Goal: Task Accomplishment & Management: Manage account settings

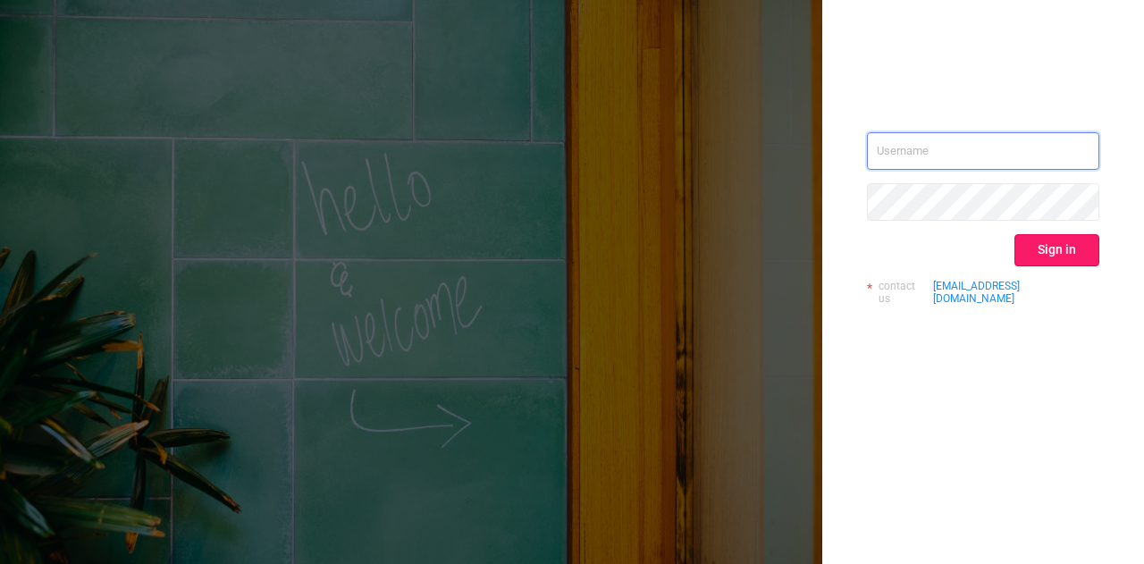
type input "[PERSON_NAME][EMAIL_ADDRESS][DOMAIN_NAME]"
click at [1056, 237] on button "Sign in" at bounding box center [1056, 250] width 85 height 32
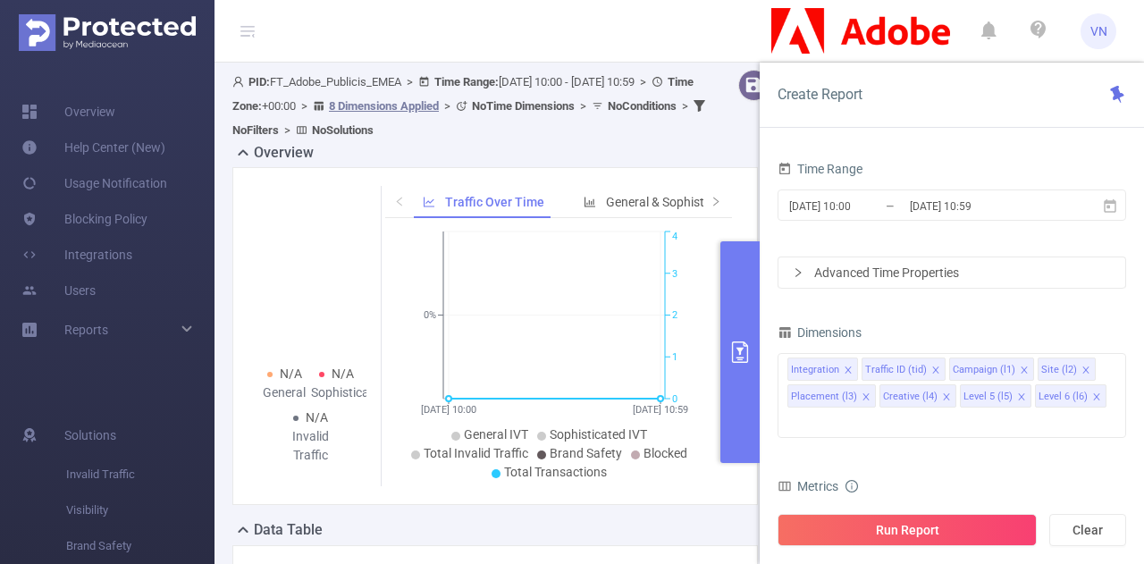
click at [761, 315] on div "Time Range 2025-09-26 10:00 _ 2025-09-26 10:59 Advanced Time Properties Dimensi…" at bounding box center [952, 367] width 384 height 457
click at [749, 310] on button "primary" at bounding box center [739, 352] width 39 height 222
click at [752, 264] on button "primary" at bounding box center [739, 352] width 39 height 222
click at [590, 43] on header "VN" at bounding box center [572, 31] width 1144 height 63
click at [759, 319] on button "primary" at bounding box center [739, 352] width 39 height 222
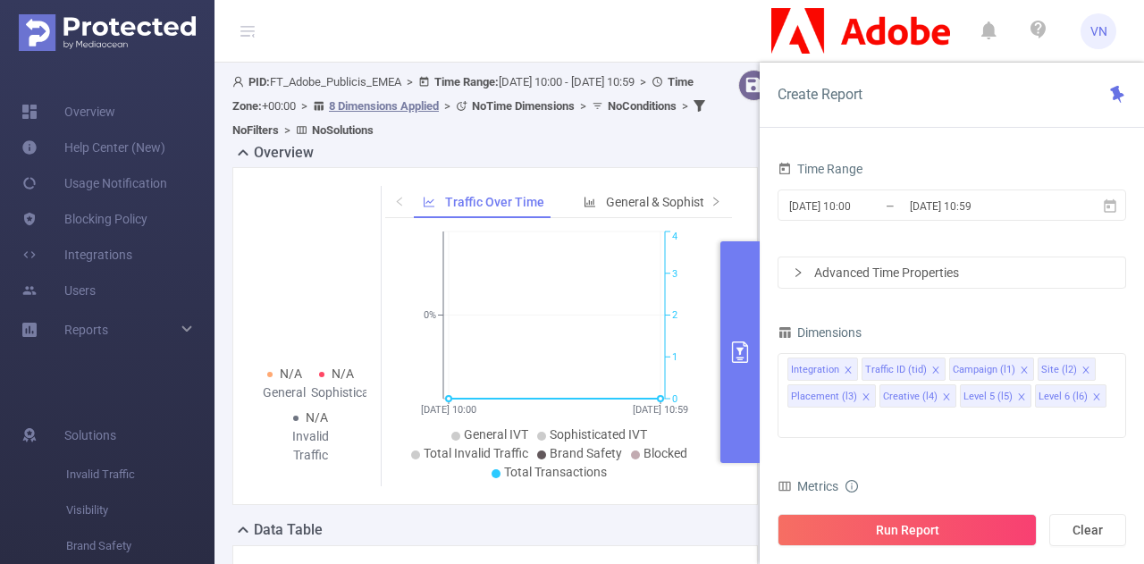
click at [752, 317] on button "primary" at bounding box center [739, 352] width 39 height 222
click at [741, 183] on div "N/A General N/A Sophisticated N/A Invalid Traffic Traffic Over Time General & S…" at bounding box center [494, 336] width 525 height 338
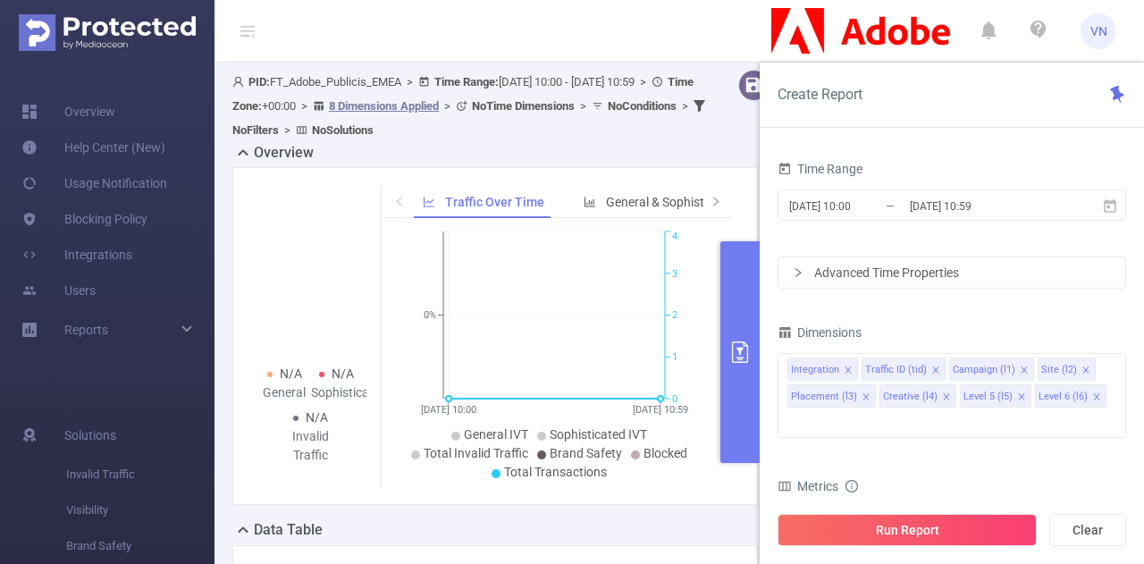
click at [731, 260] on button "primary" at bounding box center [739, 352] width 39 height 222
click at [191, 330] on div "Reports" at bounding box center [107, 330] width 214 height 36
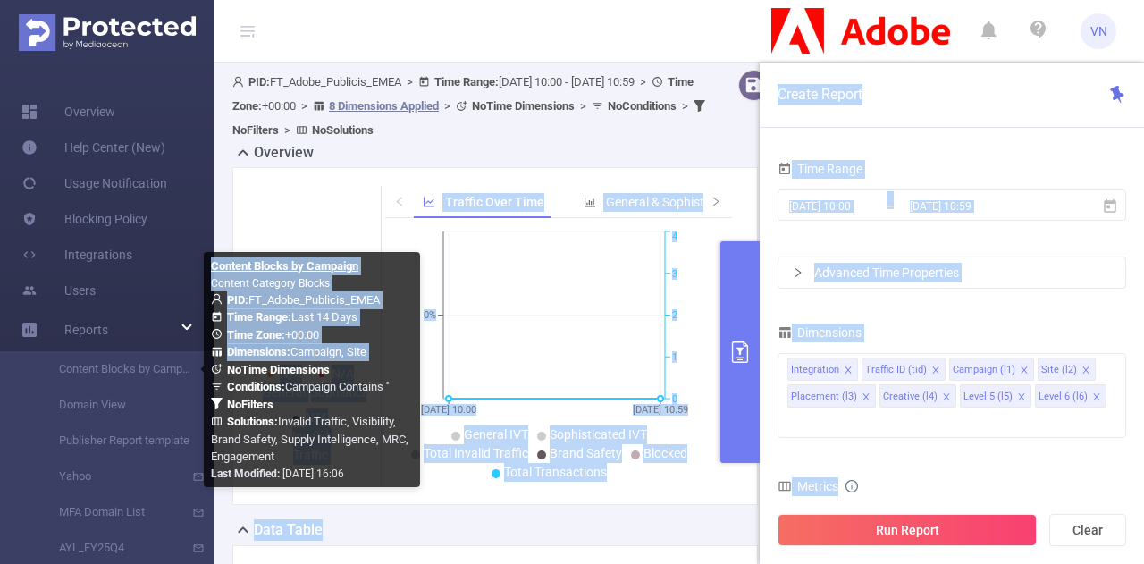
drag, startPoint x: 240, startPoint y: 192, endPoint x: 211, endPoint y: 373, distance: 182.8
click at [211, 373] on body "VN Overview Help Center (New) Usage Notification Blocking Policy Integrations U…" at bounding box center [572, 282] width 1144 height 564
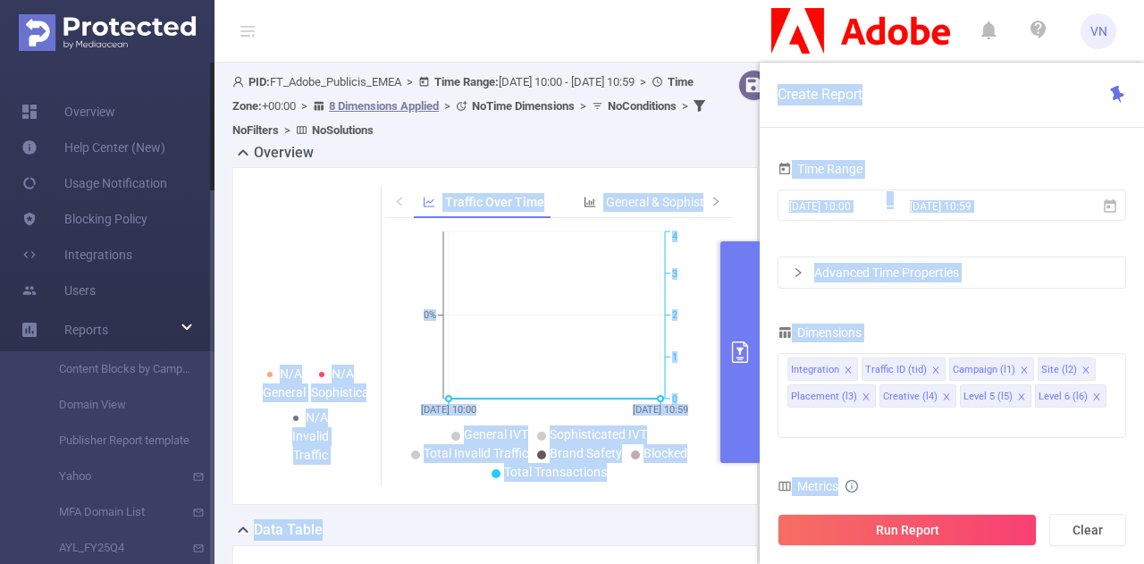
drag, startPoint x: 211, startPoint y: 273, endPoint x: 211, endPoint y: 341, distance: 67.9
click at [211, 341] on div at bounding box center [212, 313] width 4 height 501
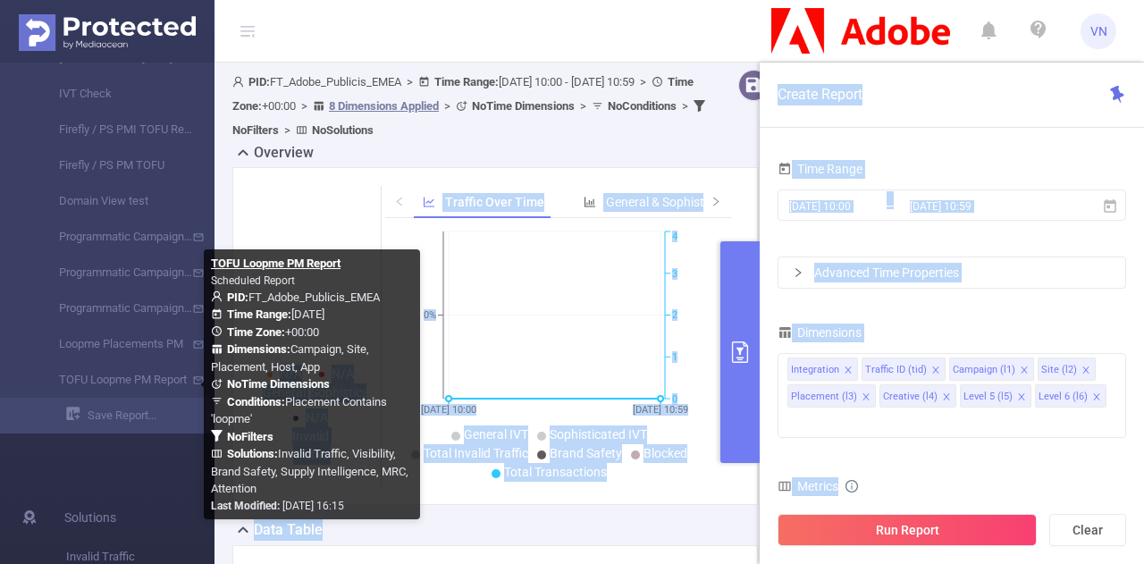
drag, startPoint x: 212, startPoint y: 341, endPoint x: 209, endPoint y: 398, distance: 57.3
click at [209, 398] on body "VN Overview Help Center (New) Usage Notification Blocking Policy Integrations U…" at bounding box center [572, 282] width 1144 height 564
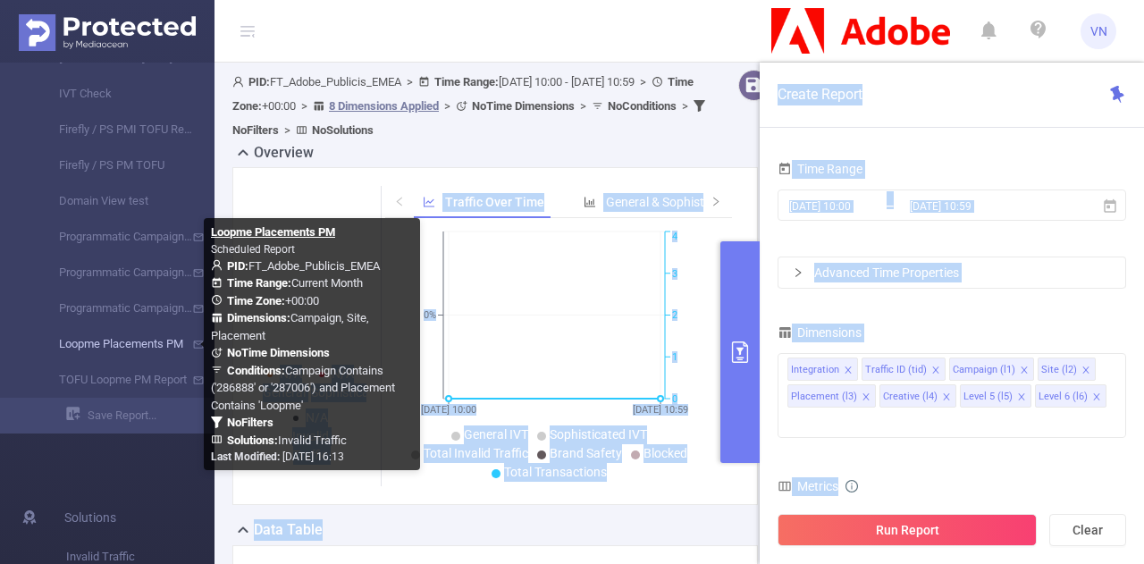
click at [105, 349] on link "Loopme Placements PM" at bounding box center [114, 344] width 157 height 36
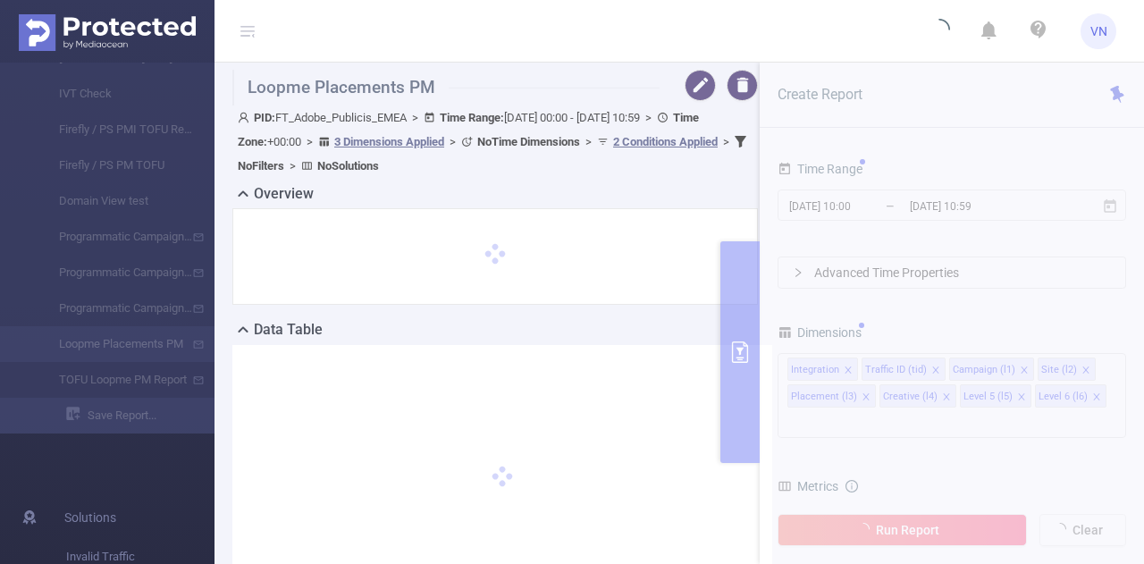
type input "[DATE] 00:00"
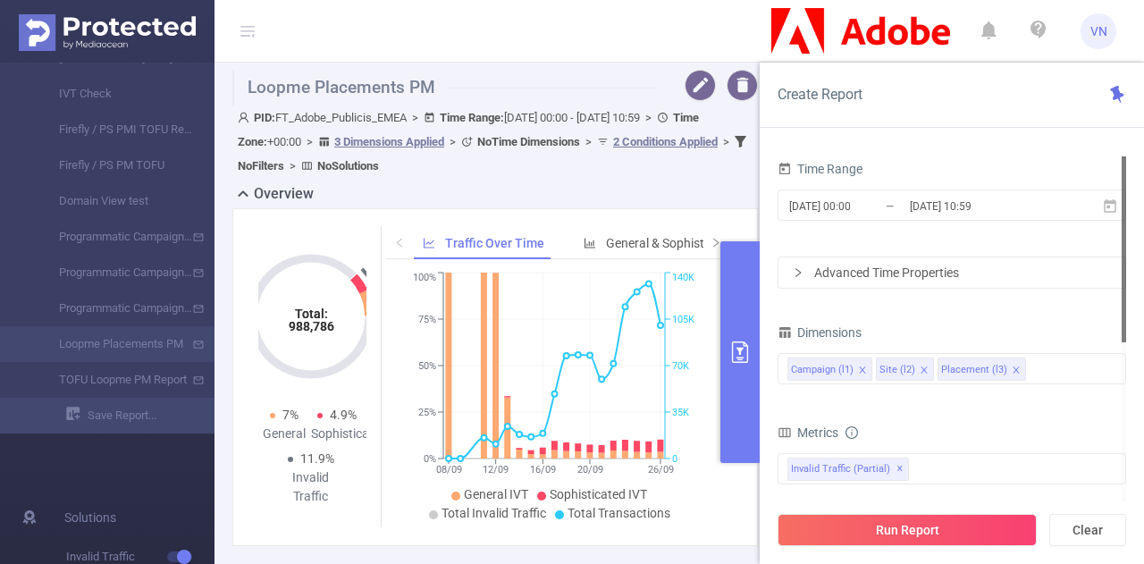
drag, startPoint x: 1125, startPoint y: 312, endPoint x: 1125, endPoint y: 177, distance: 134.9
click at [1125, 177] on div at bounding box center [1124, 249] width 4 height 186
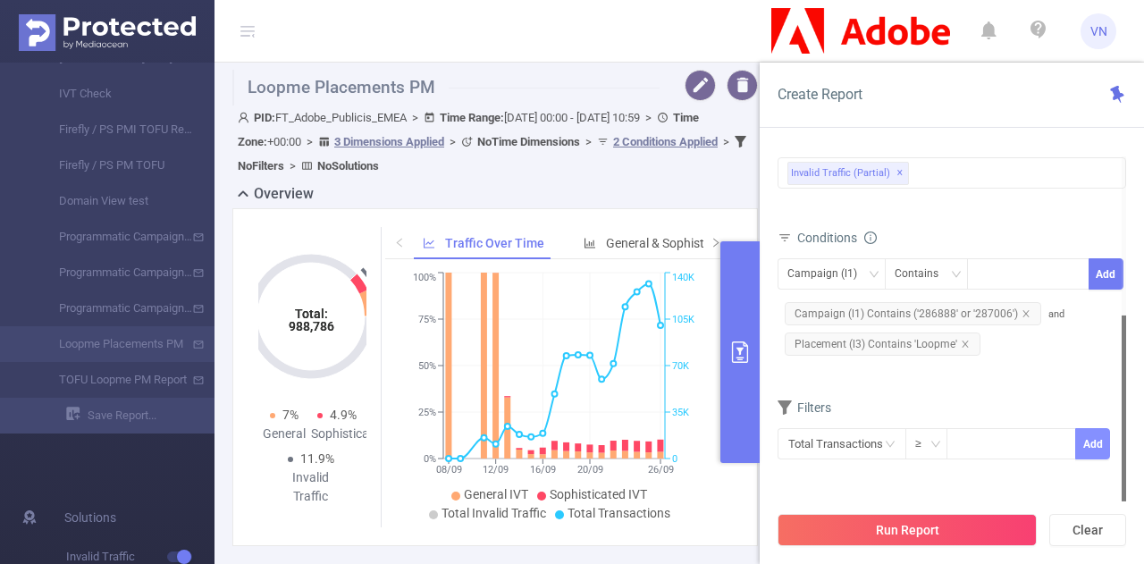
drag, startPoint x: 1124, startPoint y: 184, endPoint x: 1083, endPoint y: 438, distance: 257.1
click at [1083, 438] on section "Time Range 2025-09-01 00:00 _ 2025-09-26 10:59 Advanced Time Properties Dimensi…" at bounding box center [952, 328] width 349 height 345
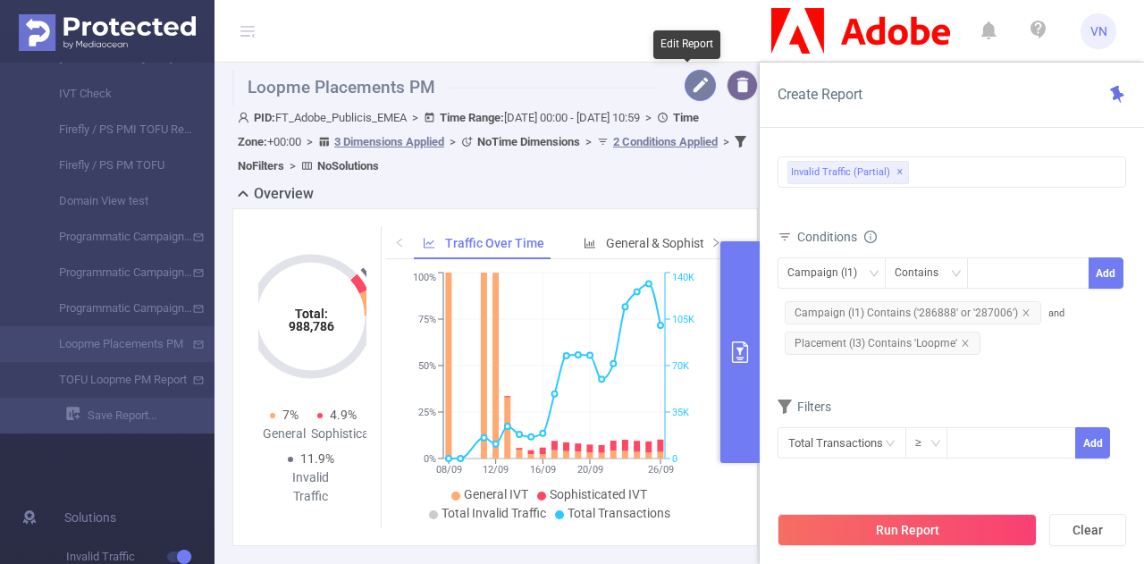
click at [699, 85] on button "button" at bounding box center [700, 85] width 31 height 31
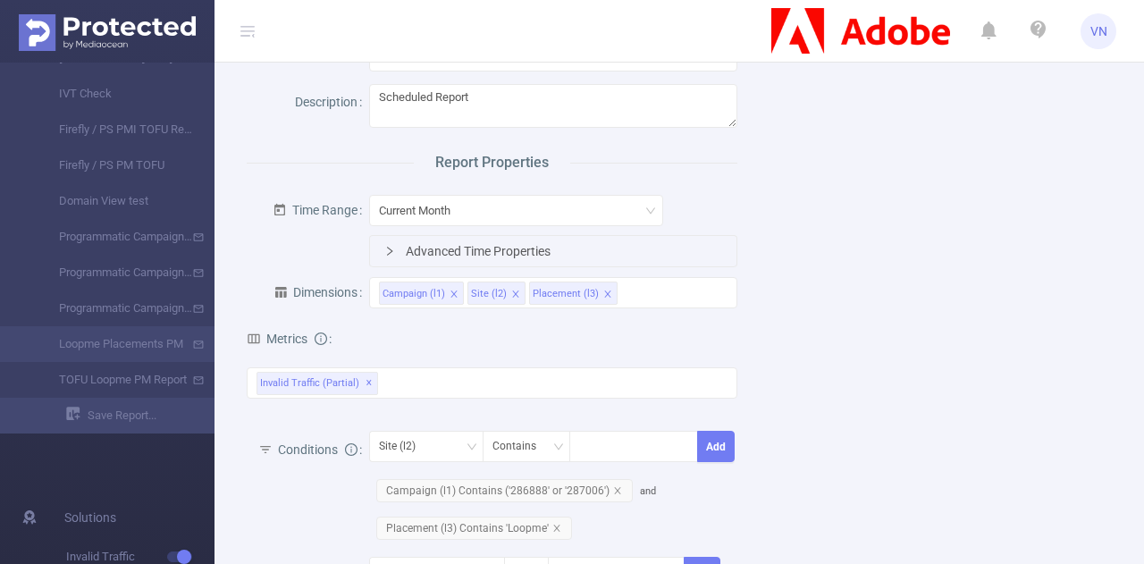
scroll to position [95, 0]
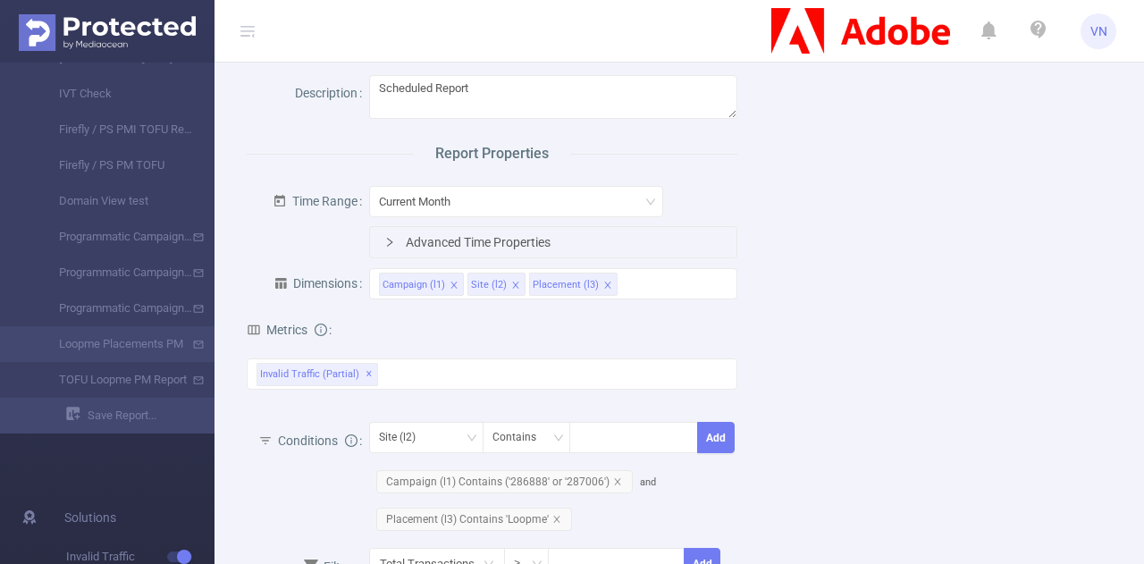
click at [626, 308] on div "Metrics Total IVT Total General IVT Total Sophisticated IVT Invalid Traffic (pa…" at bounding box center [492, 363] width 491 height 110
click at [534, 374] on div "Invalid Traffic (partial) ✕" at bounding box center [492, 373] width 491 height 31
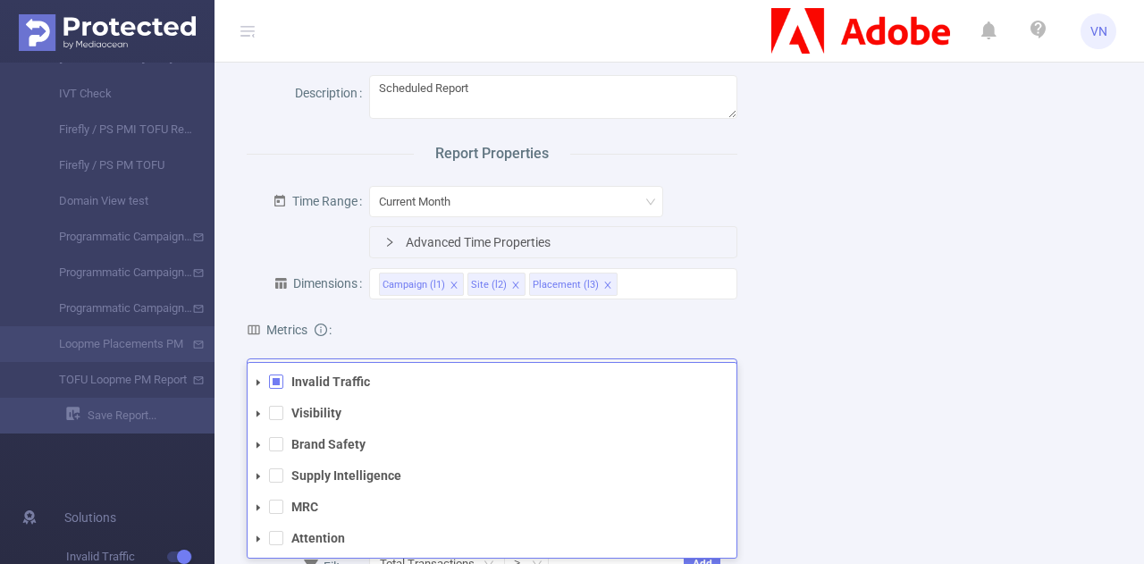
click at [261, 412] on icon "icon: caret-down" at bounding box center [258, 413] width 9 height 9
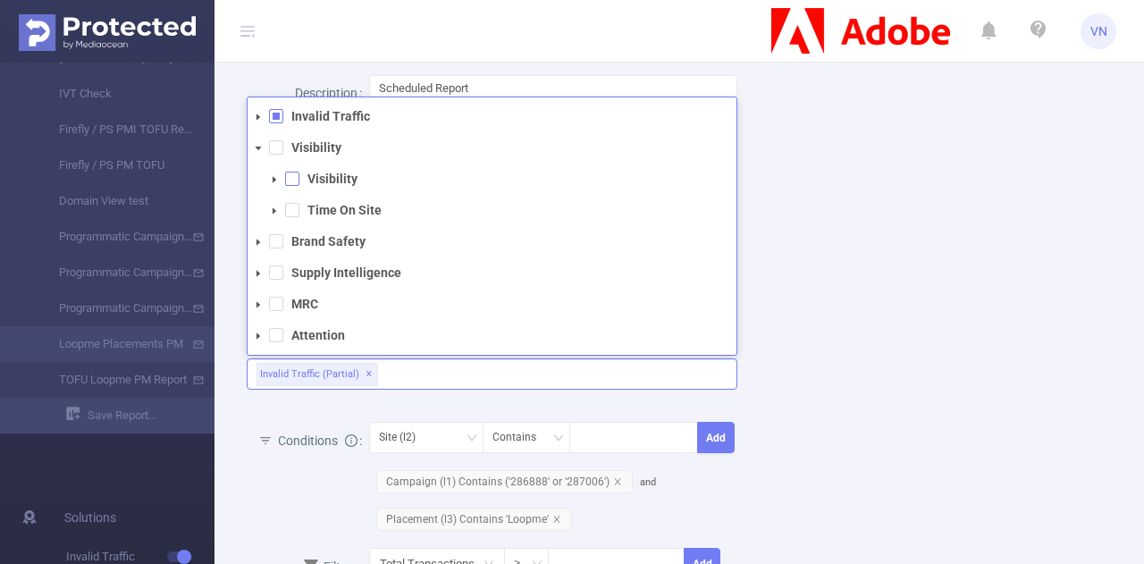
click at [290, 181] on span at bounding box center [292, 179] width 14 height 14
click at [286, 206] on span at bounding box center [292, 210] width 14 height 14
click at [274, 208] on icon "icon: caret-down" at bounding box center [274, 210] width 9 height 9
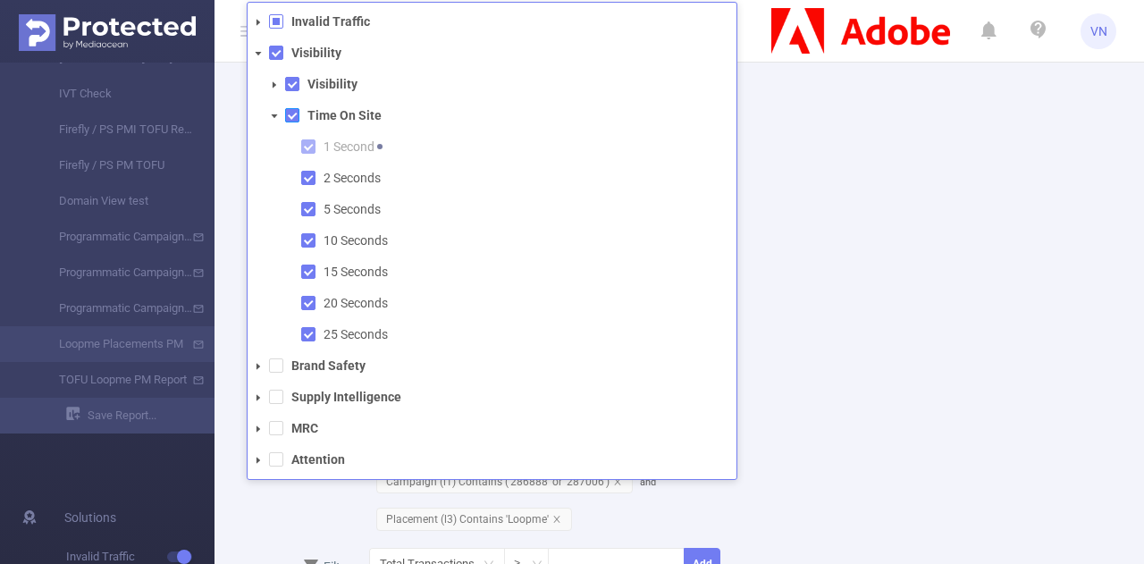
click at [289, 114] on span at bounding box center [292, 115] width 14 height 14
click at [272, 115] on icon "icon: caret-down" at bounding box center [274, 116] width 9 height 9
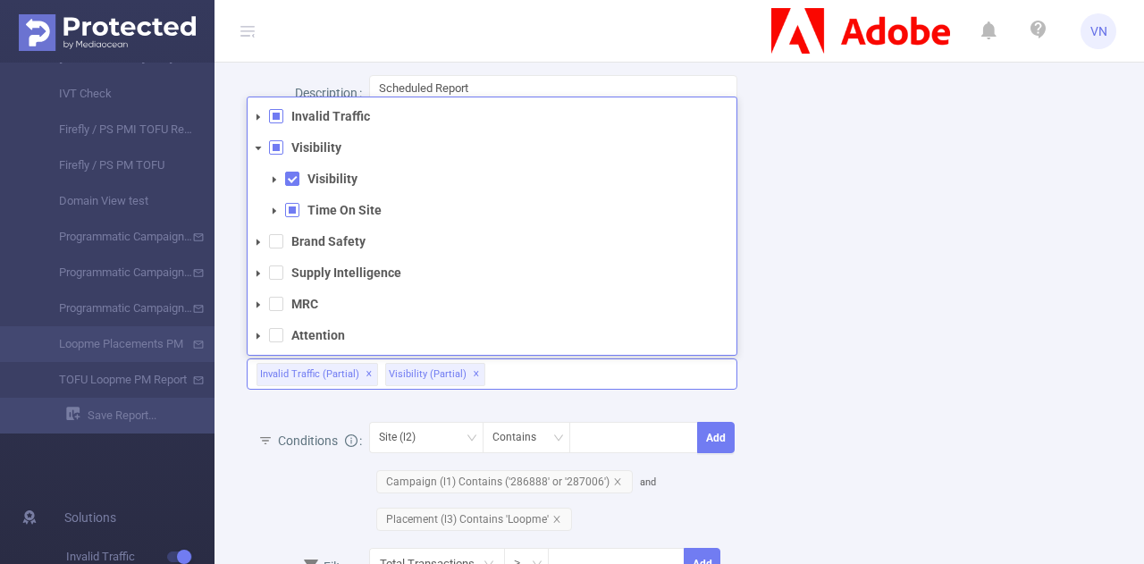
click at [290, 200] on li "Time On Site" at bounding box center [500, 210] width 473 height 24
click at [290, 203] on span at bounding box center [292, 210] width 14 height 14
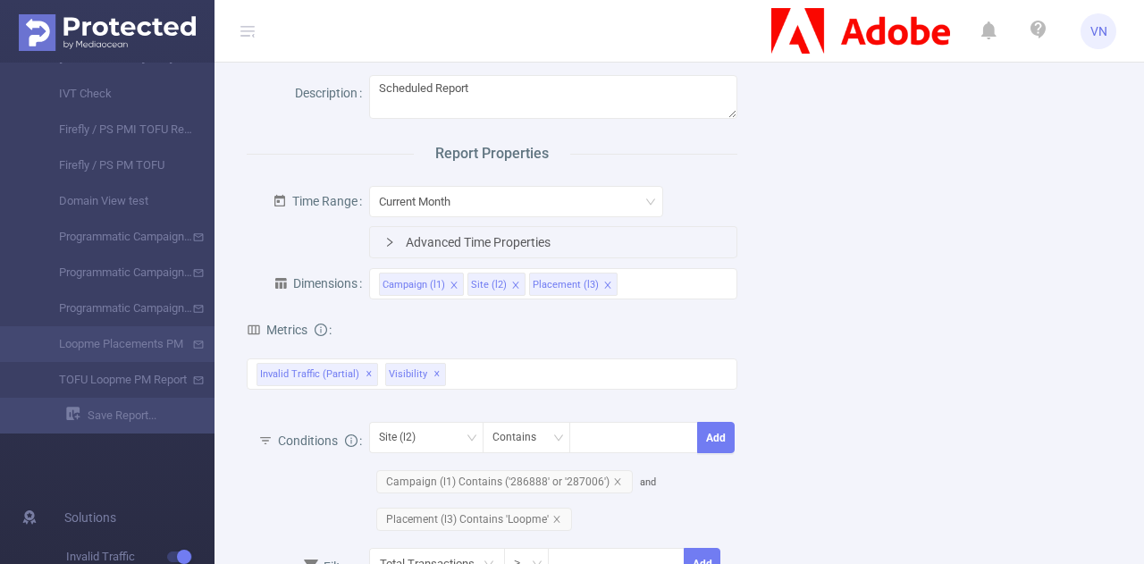
drag, startPoint x: 865, startPoint y: 303, endPoint x: 461, endPoint y: 375, distance: 410.4
click at [461, 375] on div "Invalid Traffic (partial) ✕ Invalid Traffic Visibility Visibility Time On Site …" at bounding box center [492, 373] width 491 height 31
click at [458, 367] on div "Invalid Traffic (partial) ✕ Invalid Traffic Visibility Visibility Time On Site …" at bounding box center [492, 373] width 491 height 31
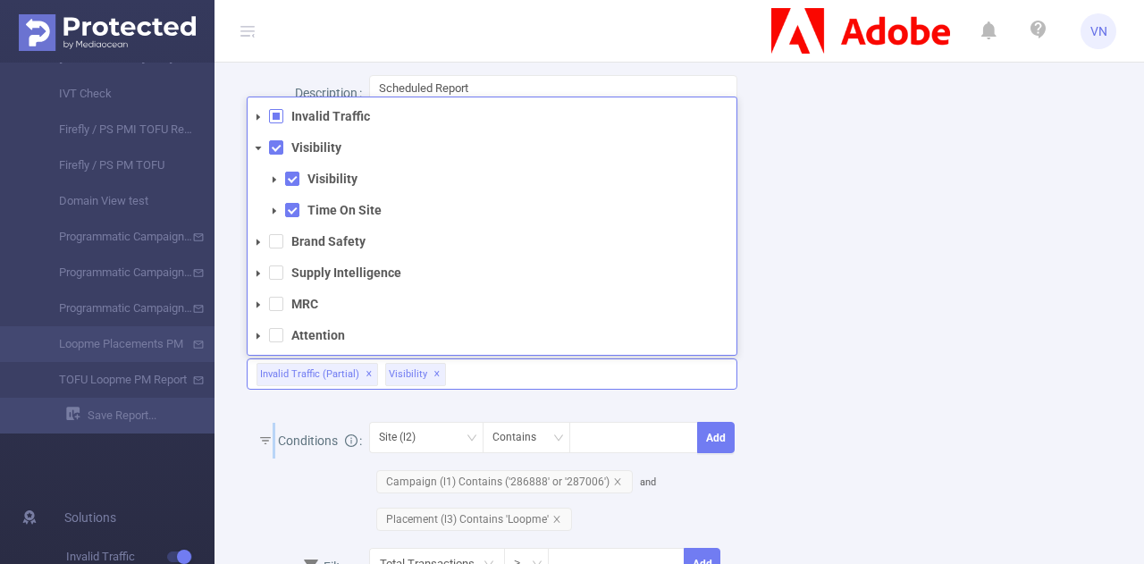
click at [256, 244] on icon "icon: caret-down" at bounding box center [258, 242] width 9 height 9
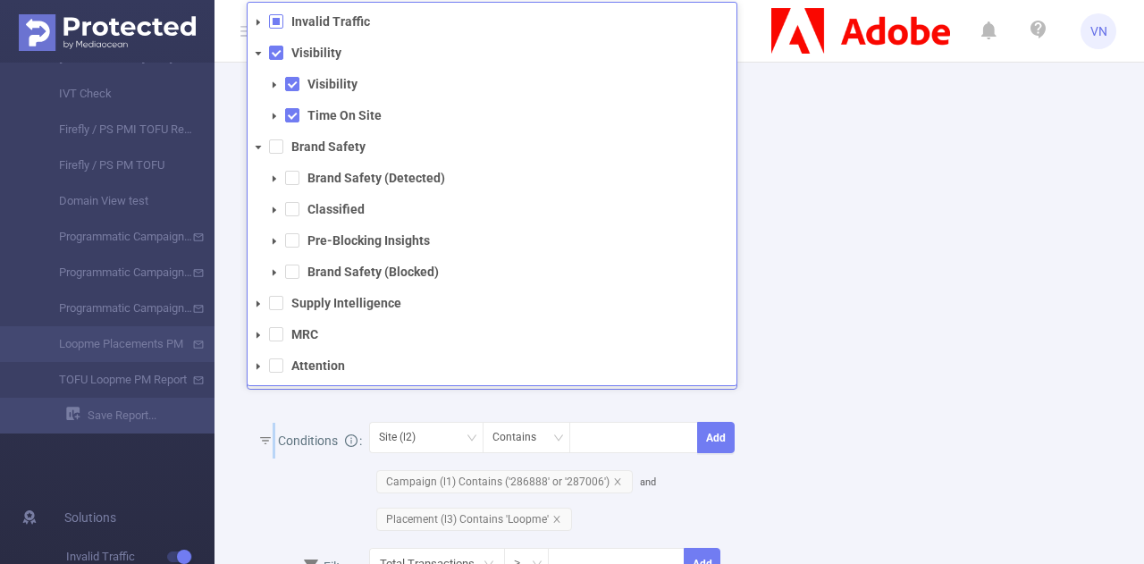
click at [261, 305] on icon "icon: caret-down" at bounding box center [258, 303] width 9 height 9
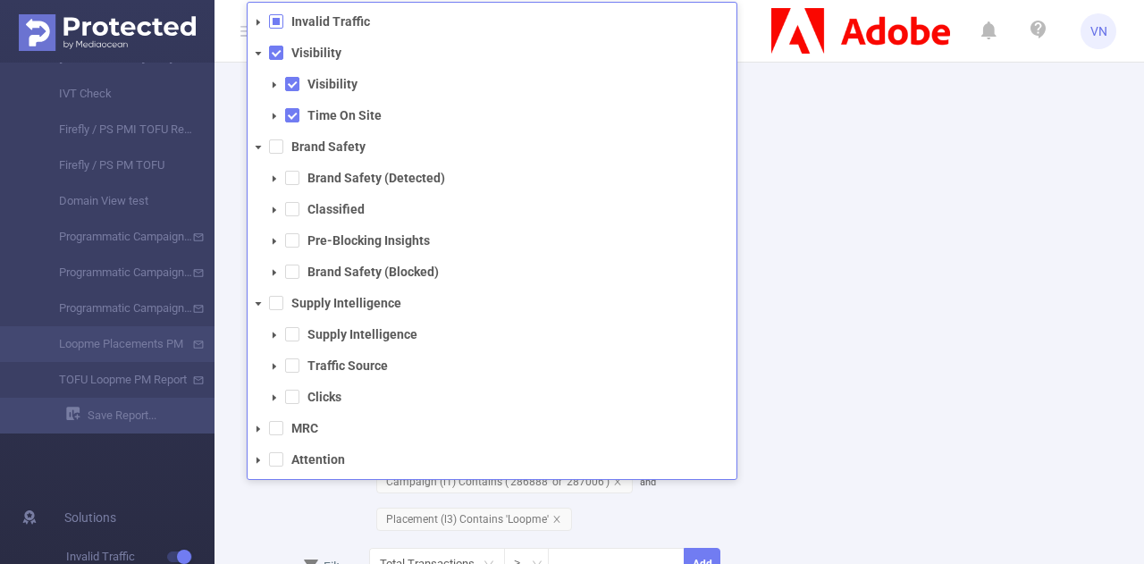
click at [261, 425] on icon "icon: caret-down" at bounding box center [258, 429] width 9 height 9
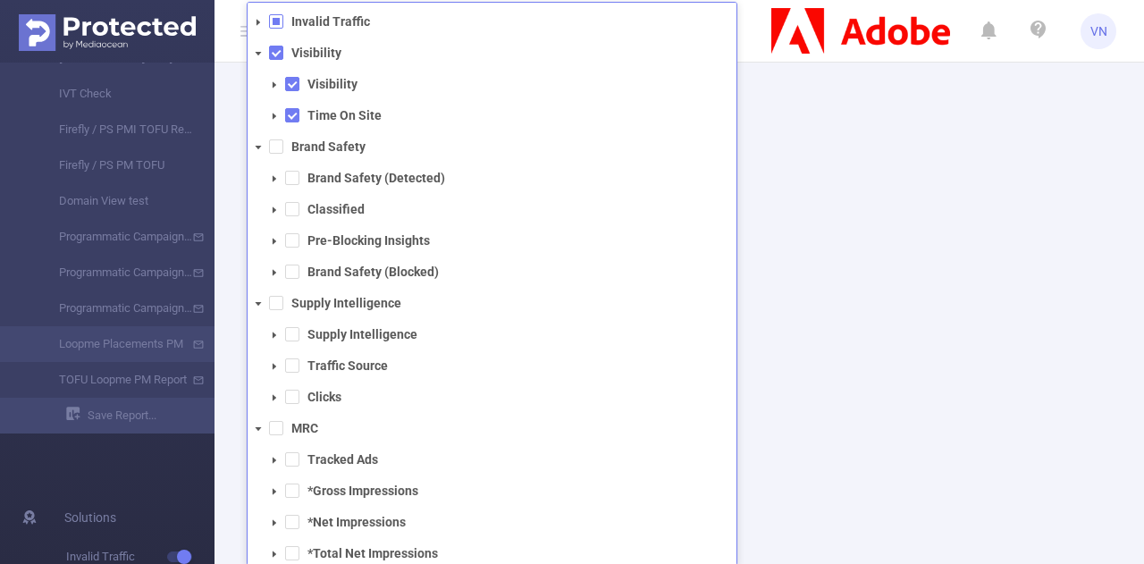
scroll to position [38, 0]
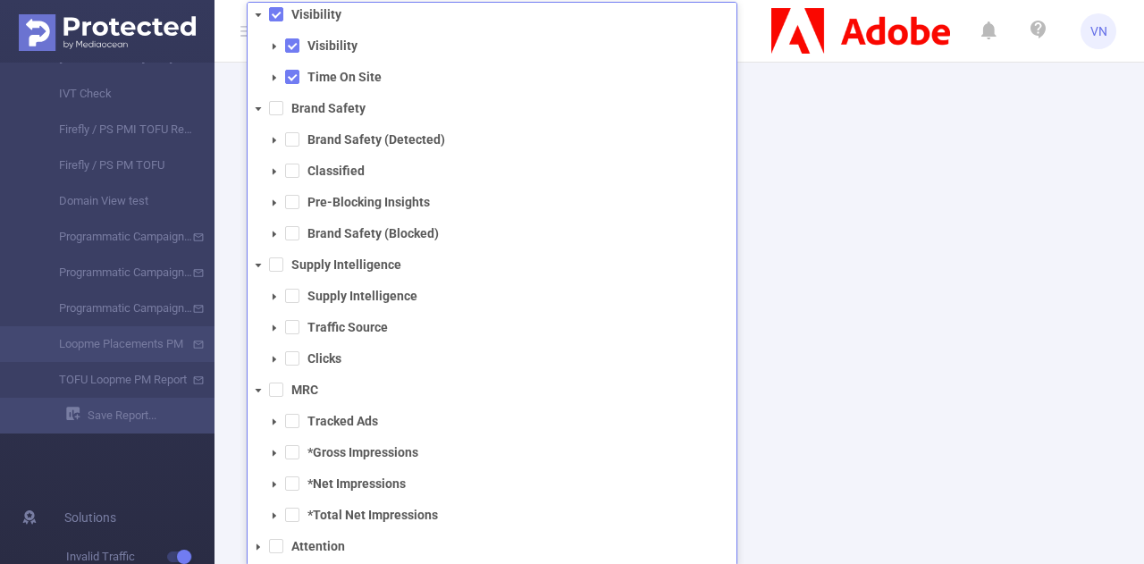
click at [259, 549] on icon "icon: caret-down" at bounding box center [258, 546] width 9 height 9
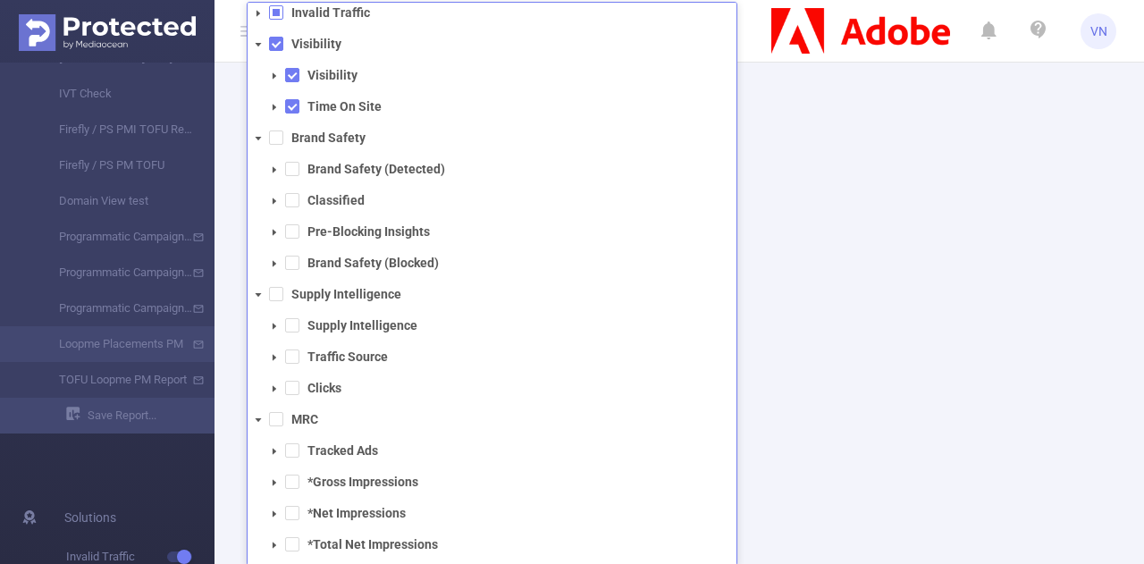
scroll to position [0, 0]
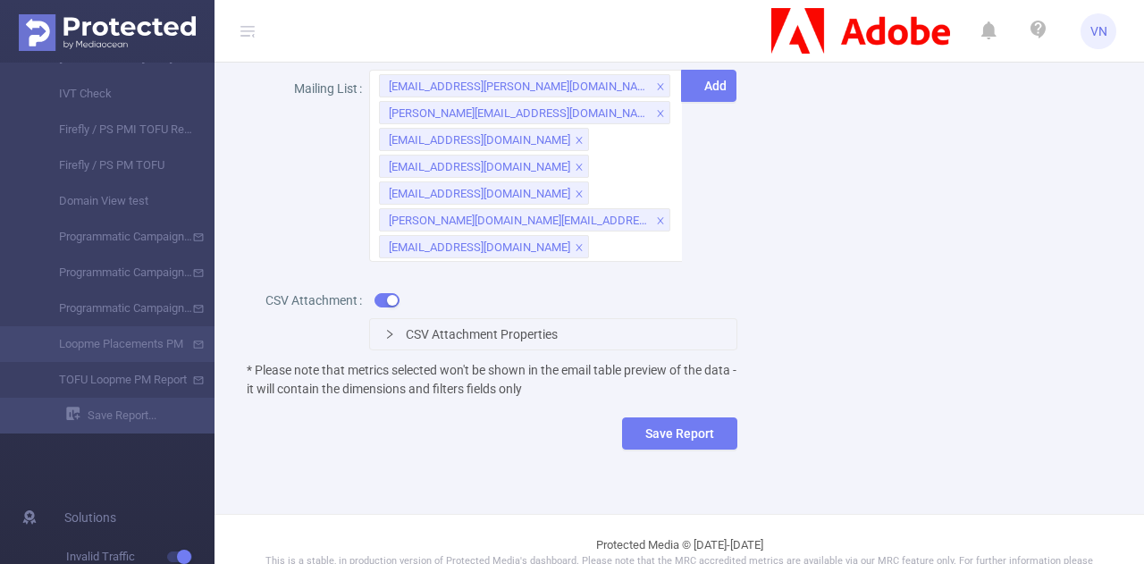
scroll to position [1008, 0]
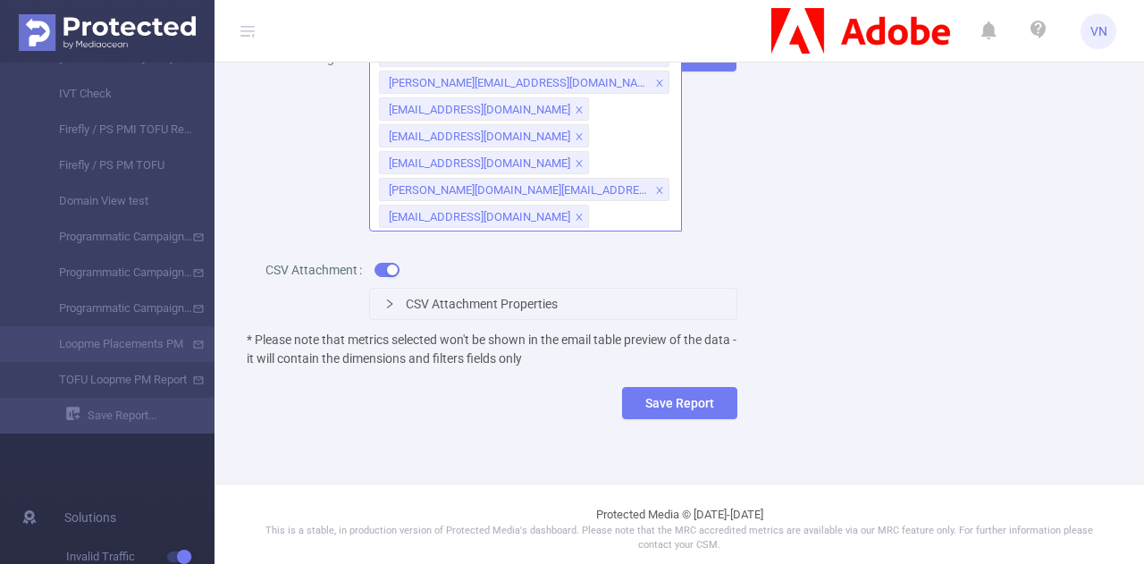
click at [570, 231] on div "[EMAIL_ADDRESS][PERSON_NAME][DOMAIN_NAME] [PERSON_NAME][DOMAIN_NAME][EMAIL_ADDR…" at bounding box center [525, 135] width 313 height 192
paste input "[EMAIL_ADDRESS][PERSON_NAME][DOMAIN_NAME]"
type input "[EMAIL_ADDRESS][PERSON_NAME][DOMAIN_NAME]"
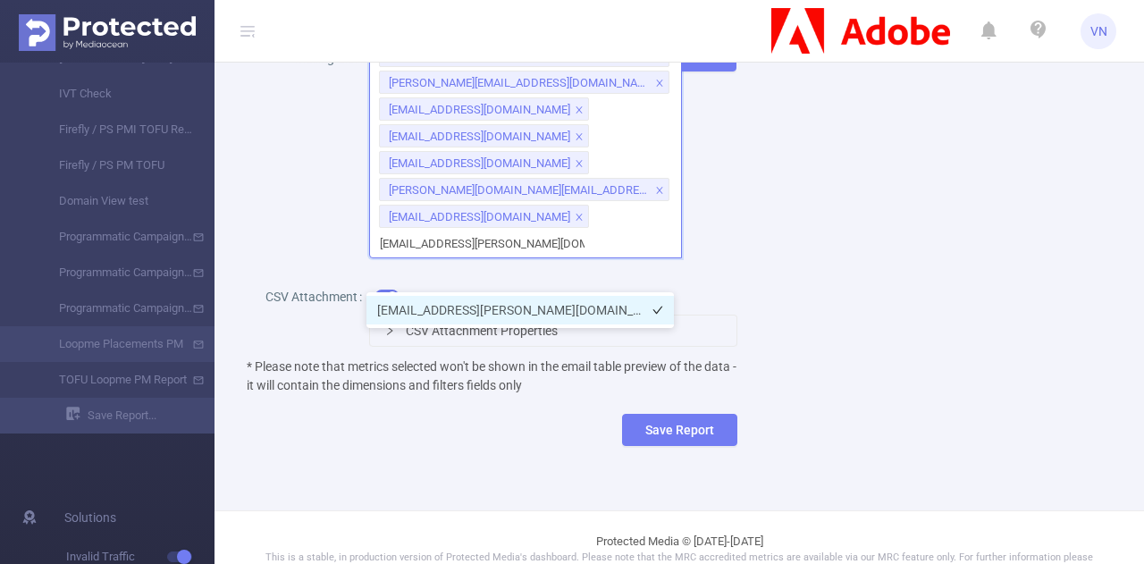
click at [541, 298] on li "[EMAIL_ADDRESS][PERSON_NAME][DOMAIN_NAME]" at bounding box center [519, 310] width 307 height 29
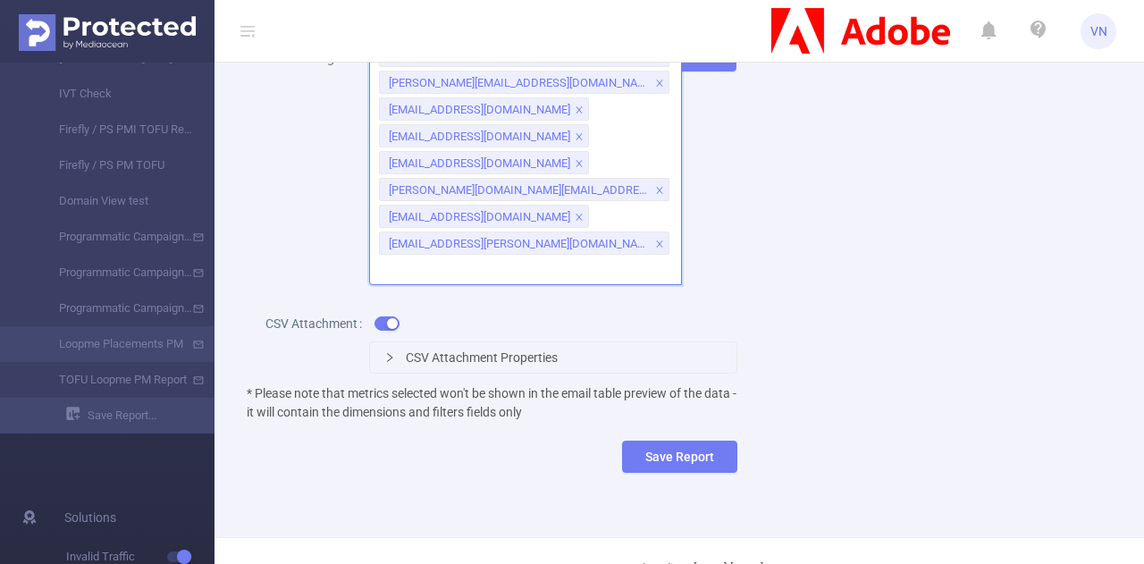
click at [656, 282] on div "[EMAIL_ADDRESS][PERSON_NAME][DOMAIN_NAME] [PERSON_NAME][DOMAIN_NAME][EMAIL_ADDR…" at bounding box center [525, 162] width 313 height 246
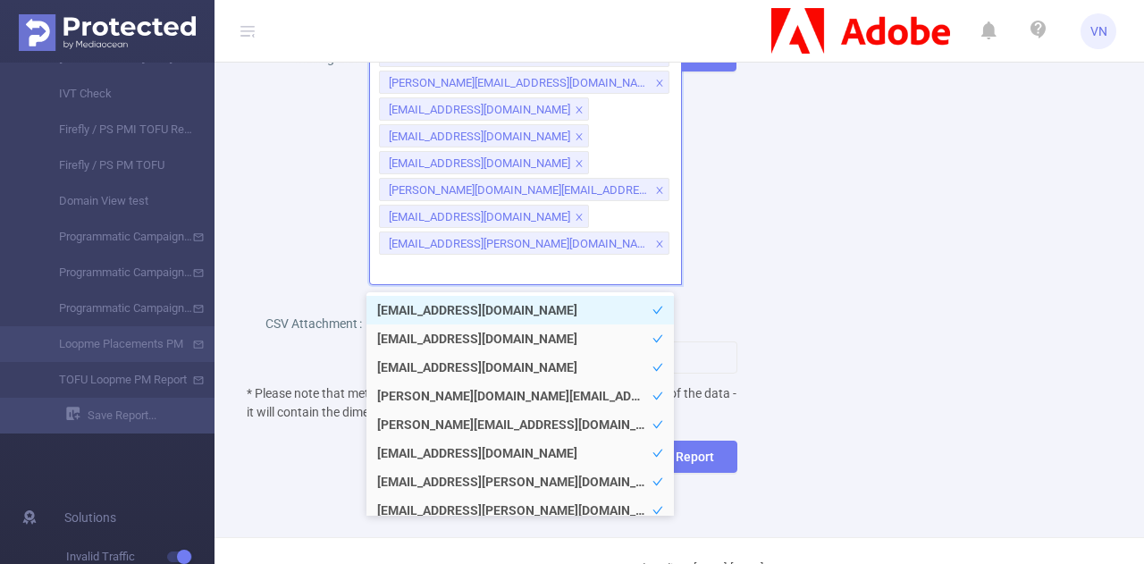
paste input "[EMAIL_ADDRESS][DOMAIN_NAME]"
type input "[EMAIL_ADDRESS][DOMAIN_NAME]"
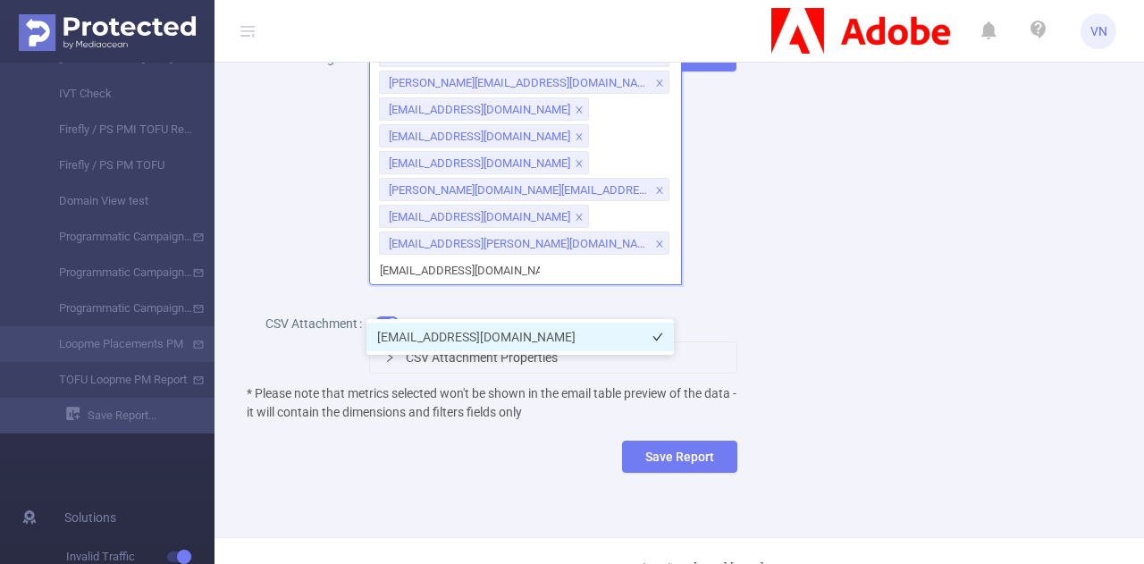
click at [634, 326] on li "[EMAIL_ADDRESS][DOMAIN_NAME]" at bounding box center [519, 337] width 307 height 29
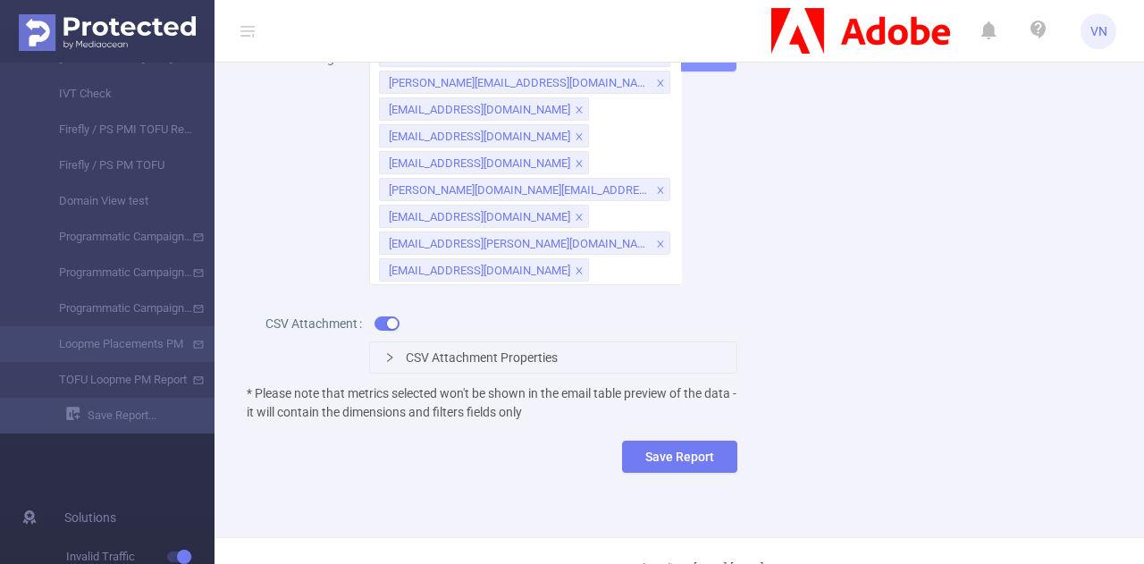
click at [719, 71] on button "Add" at bounding box center [708, 55] width 55 height 32
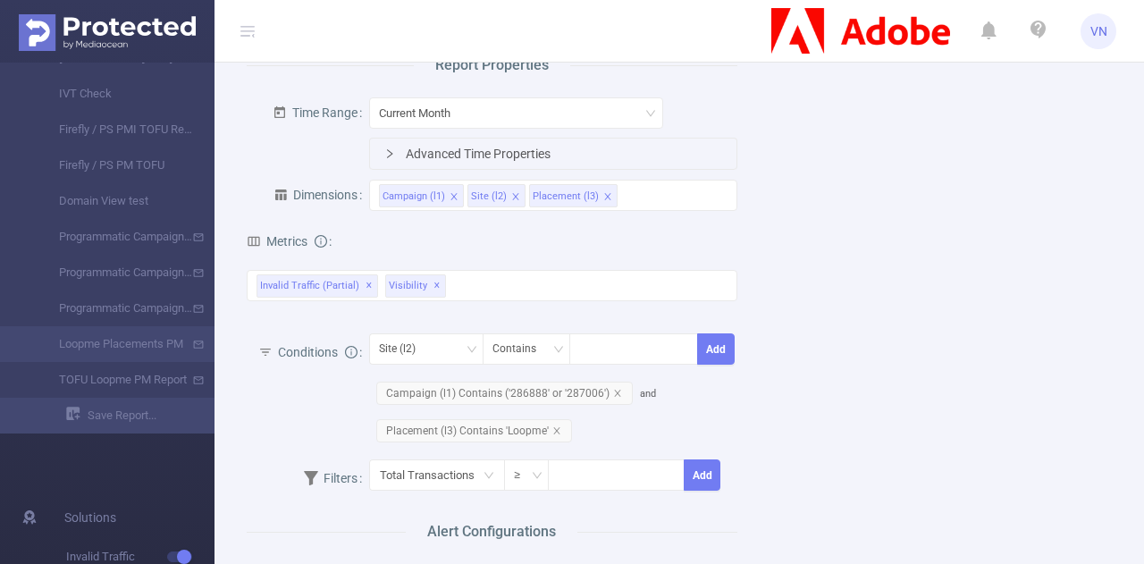
scroll to position [178, 0]
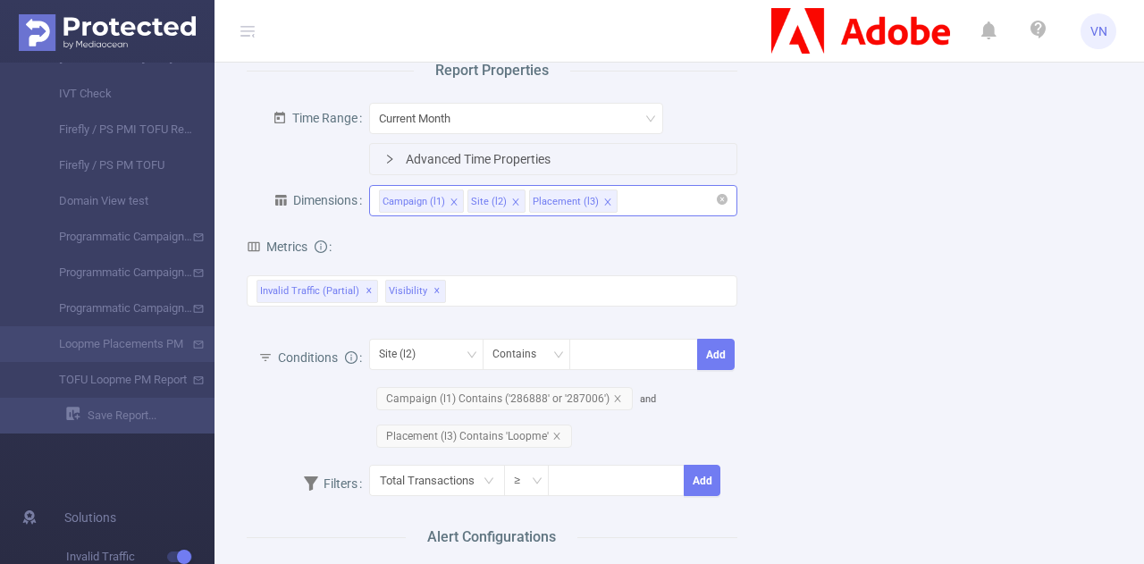
click at [683, 201] on div "Campaign (l1) Site (l2) Placement (l3)" at bounding box center [553, 200] width 348 height 29
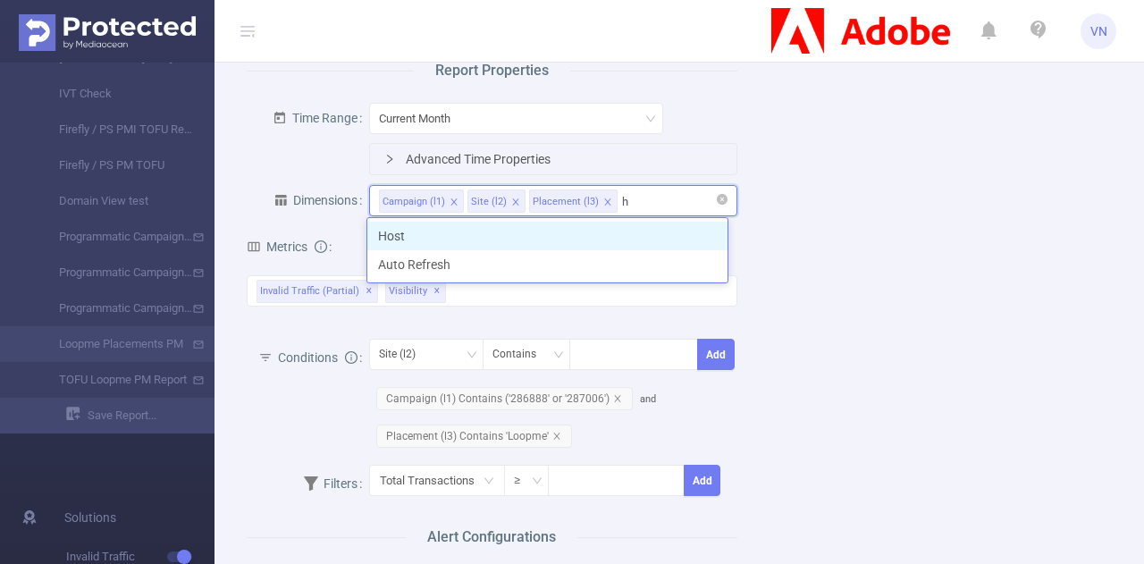
type input "ho"
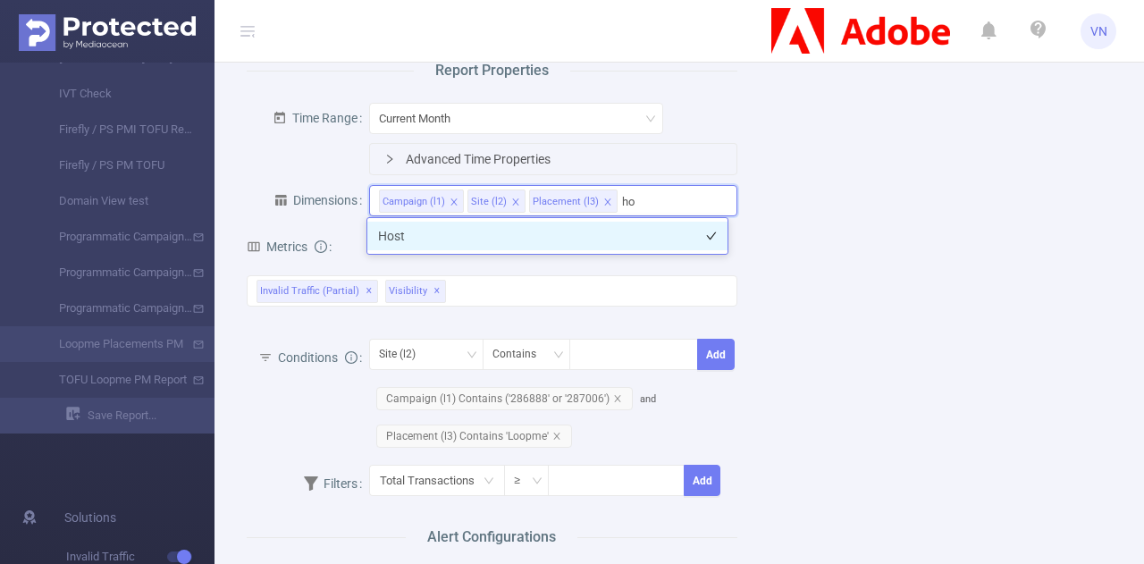
click at [553, 224] on li "Host" at bounding box center [547, 236] width 360 height 29
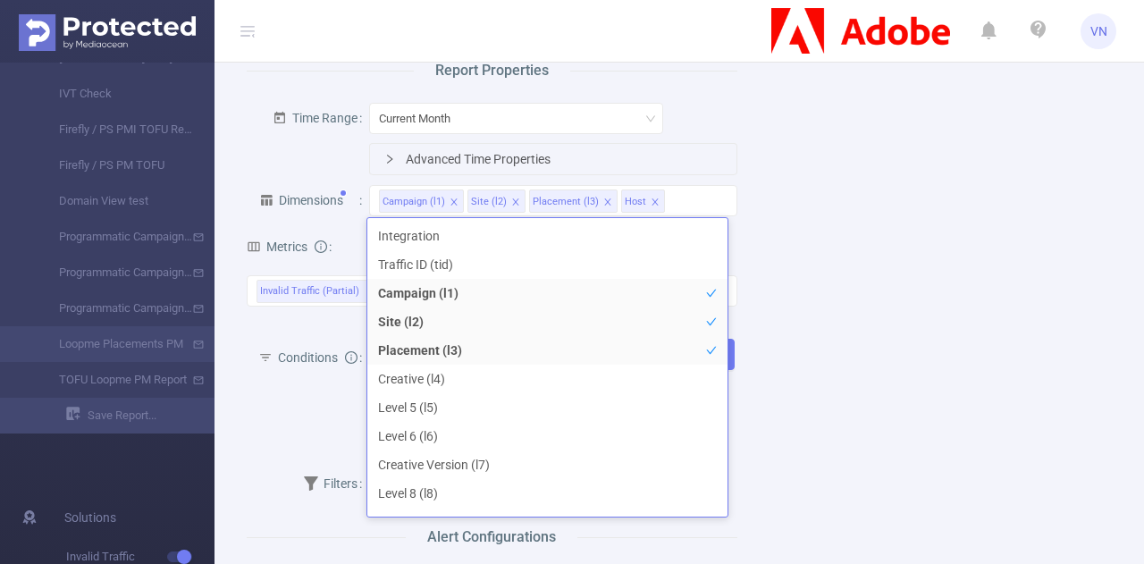
click at [386, 156] on icon "icon: right" at bounding box center [389, 159] width 11 height 11
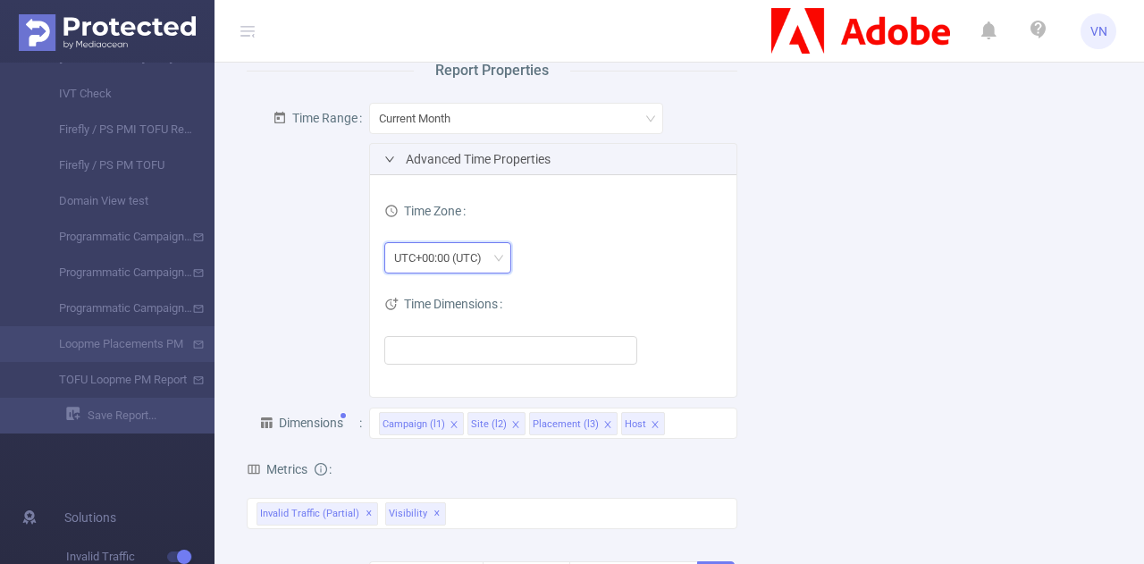
click at [424, 257] on div "UTC+00:00 (UTC)" at bounding box center [444, 257] width 100 height 29
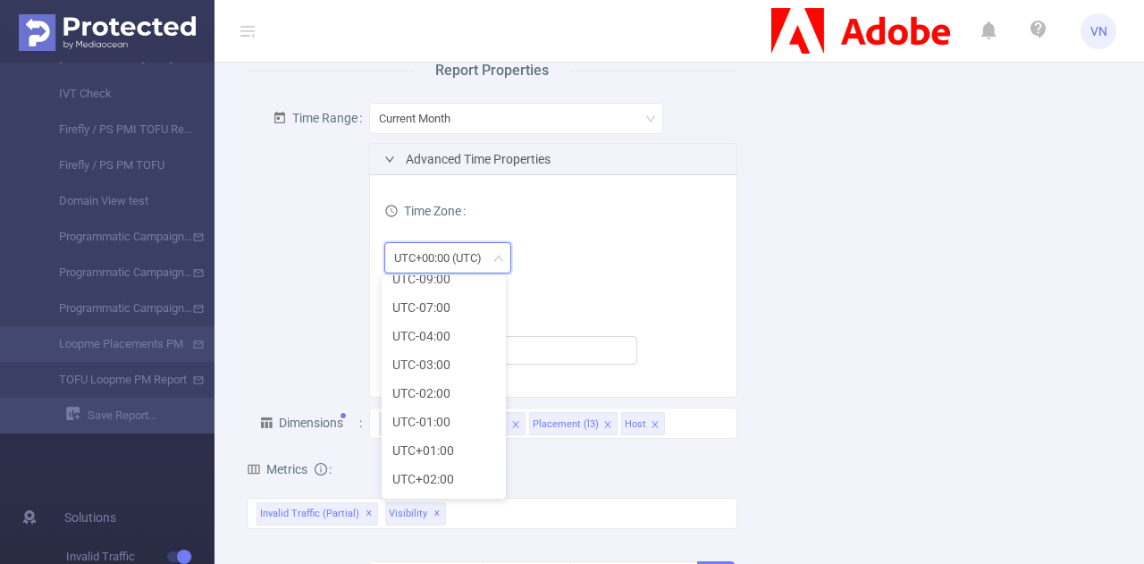
scroll to position [29, 0]
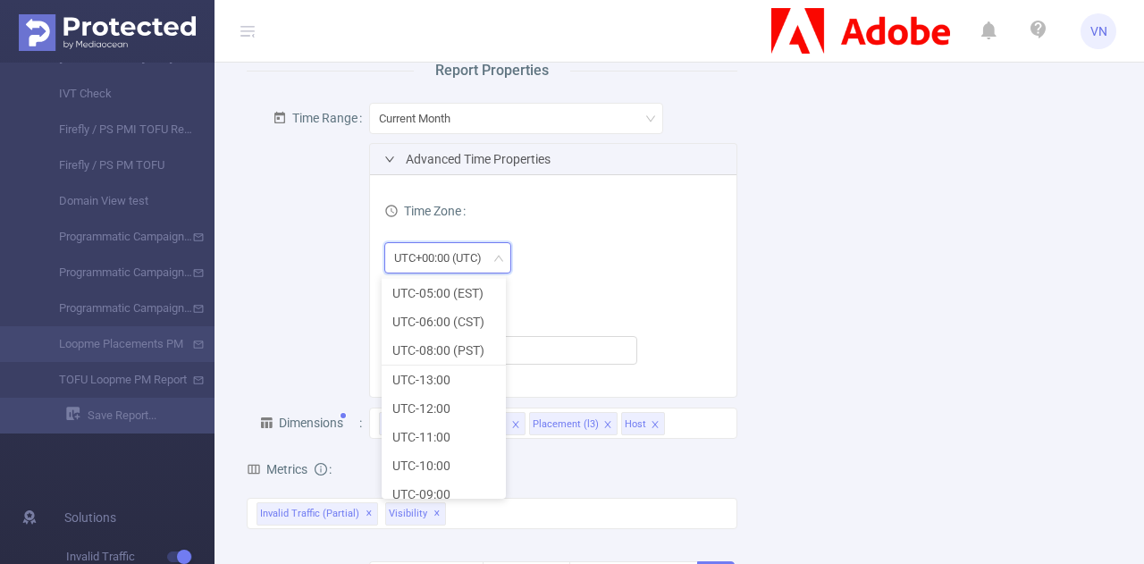
click at [576, 268] on div "UTC+00:00 (UTC)" at bounding box center [510, 258] width 253 height 36
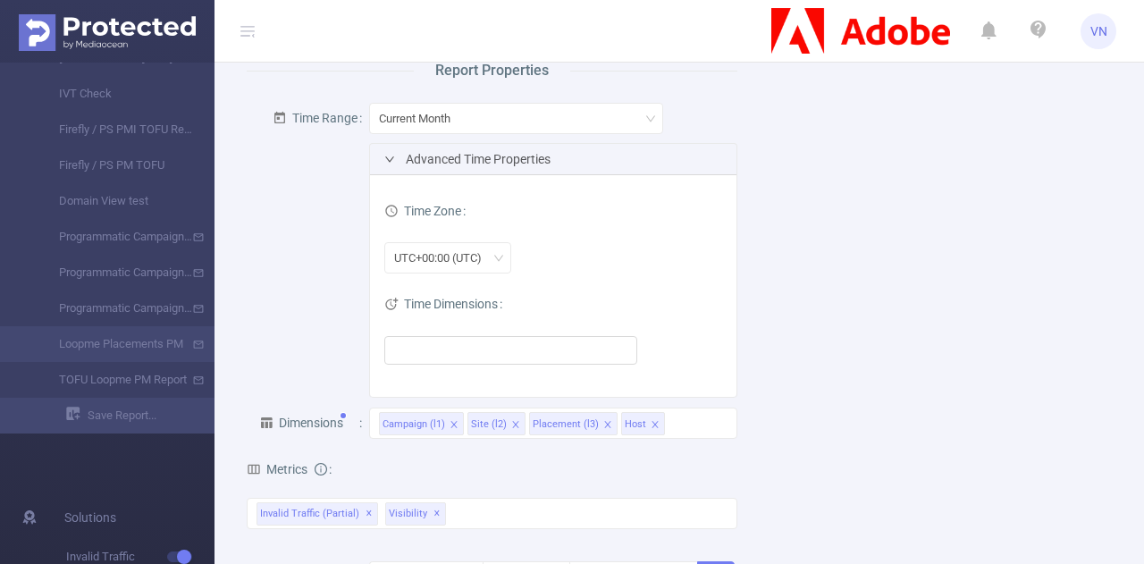
click at [393, 301] on icon at bounding box center [390, 304] width 11 height 11
click at [422, 341] on ul at bounding box center [504, 350] width 229 height 27
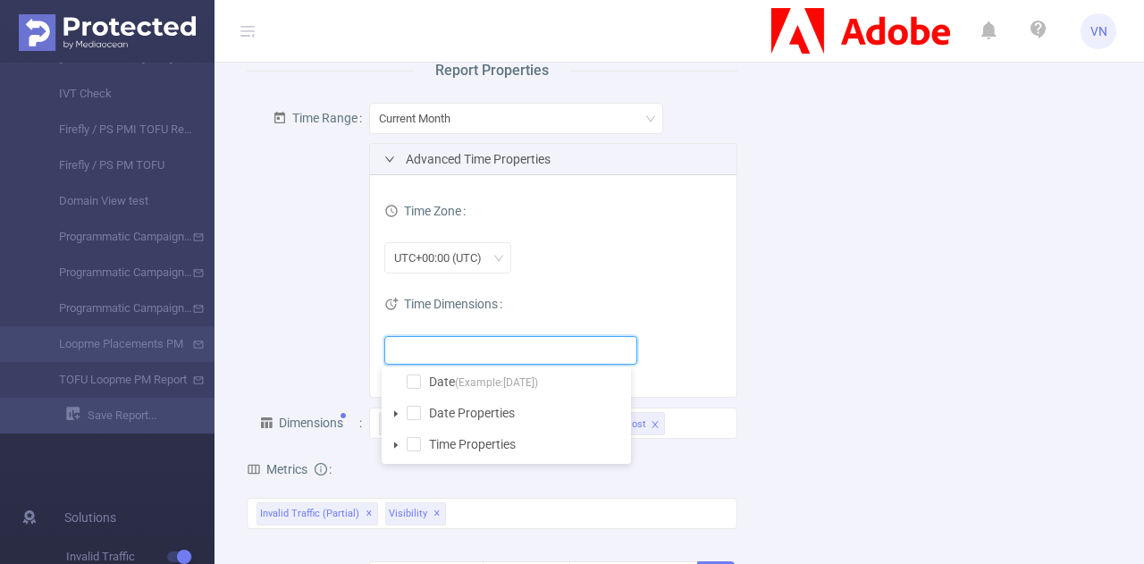
click at [397, 413] on icon "icon: caret-down" at bounding box center [396, 413] width 4 height 6
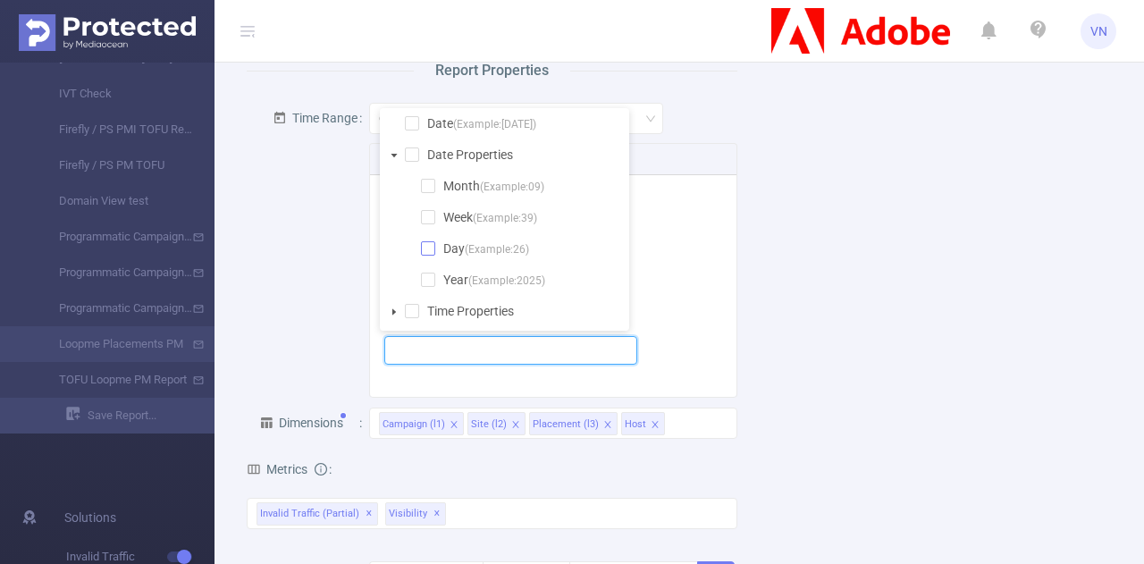
click at [433, 251] on span at bounding box center [428, 248] width 14 height 14
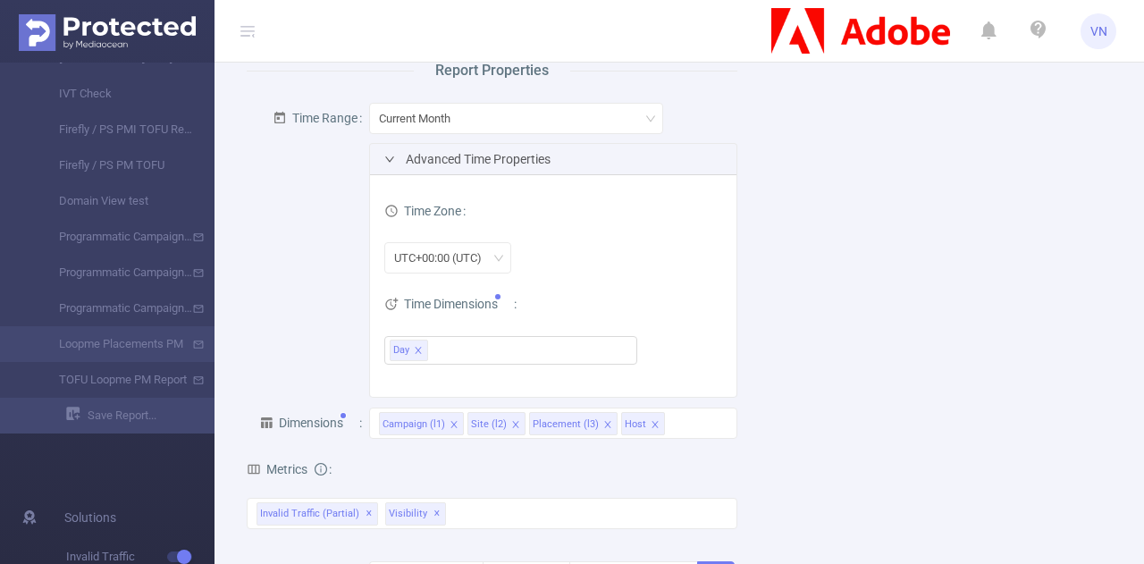
click at [655, 269] on div "Time Zone UTC+00:00 (UTC)" at bounding box center [552, 235] width 337 height 93
click at [409, 353] on li "Day" at bounding box center [409, 350] width 38 height 21
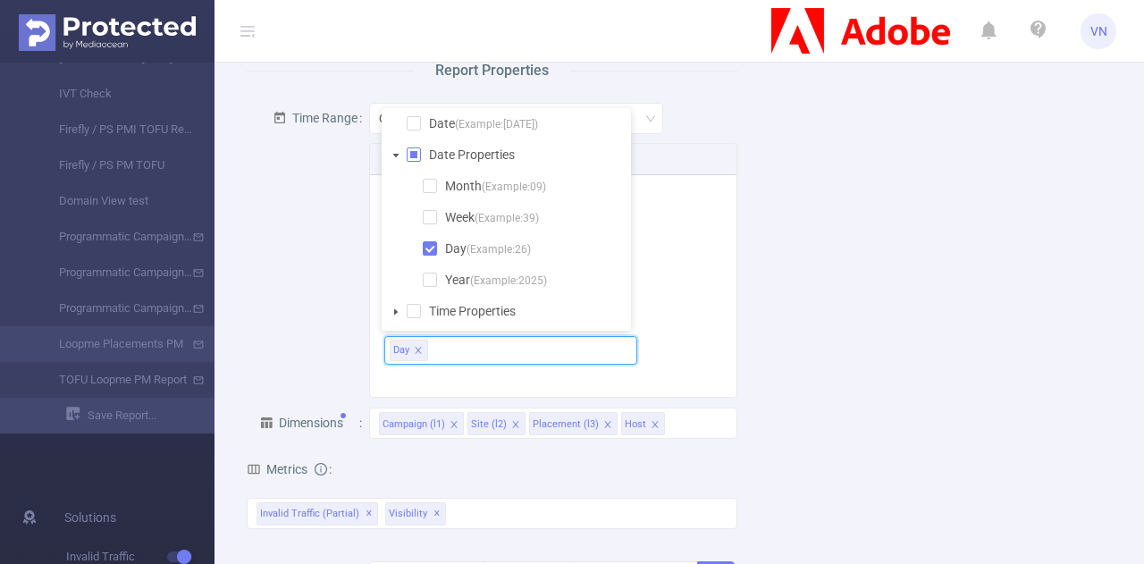
click at [425, 122] on span "Date (Example: 2025-09-26 )" at bounding box center [525, 124] width 201 height 24
click at [431, 250] on span at bounding box center [430, 248] width 14 height 14
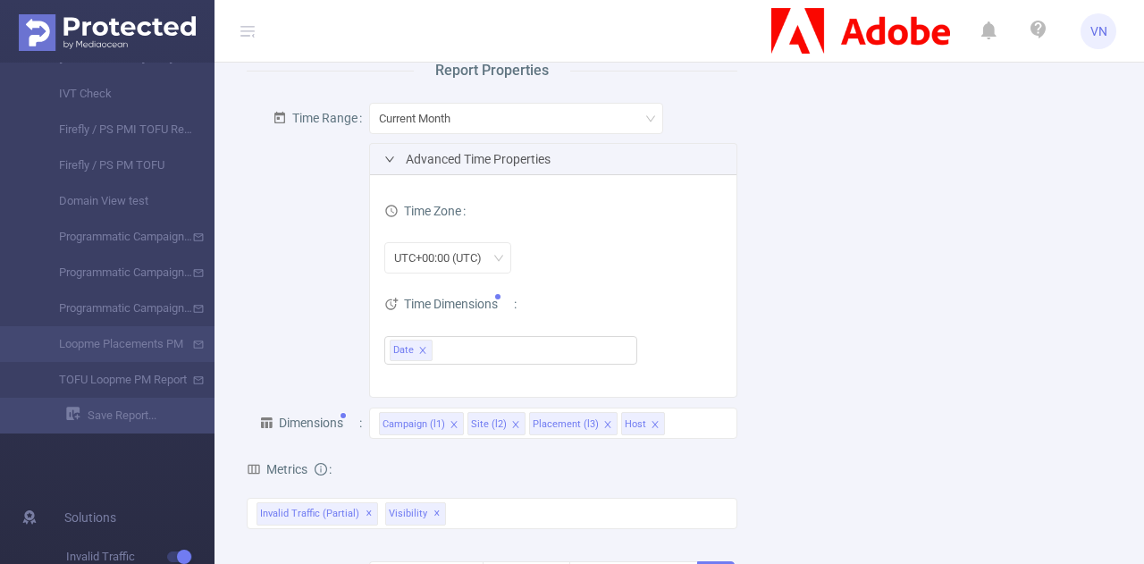
click at [397, 151] on div "Advanced Time Properties" at bounding box center [553, 159] width 366 height 30
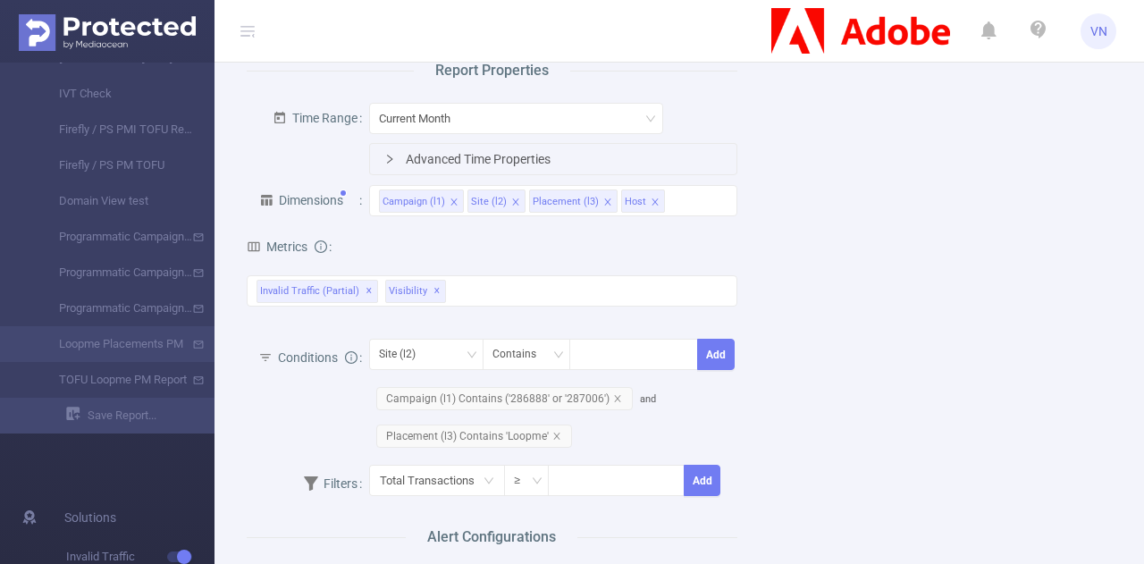
click at [397, 151] on div "Advanced Time Properties" at bounding box center [553, 159] width 366 height 30
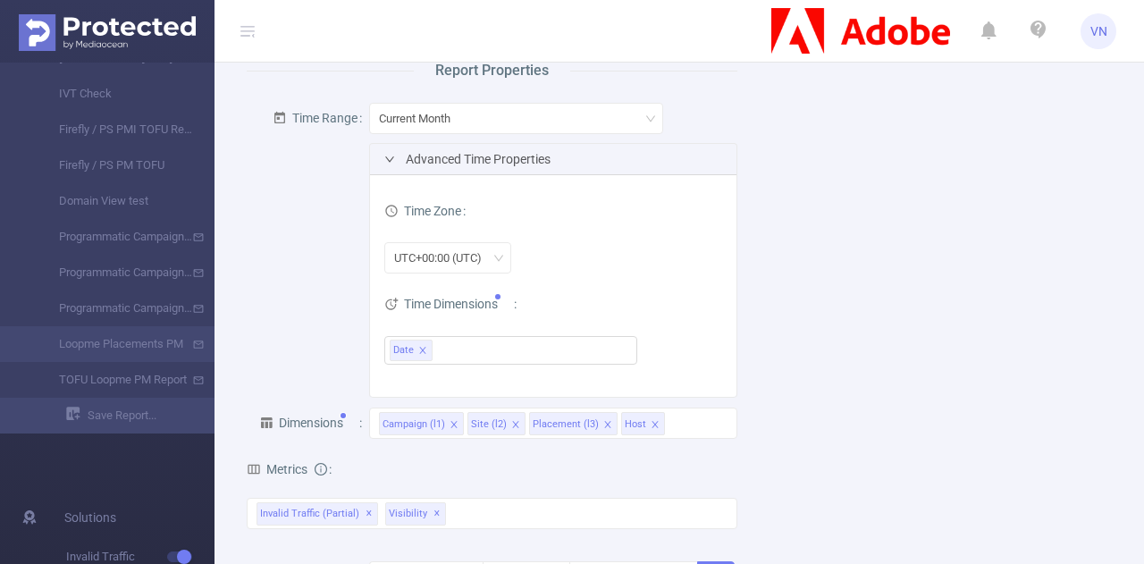
click at [397, 151] on div "Advanced Time Properties" at bounding box center [553, 159] width 366 height 30
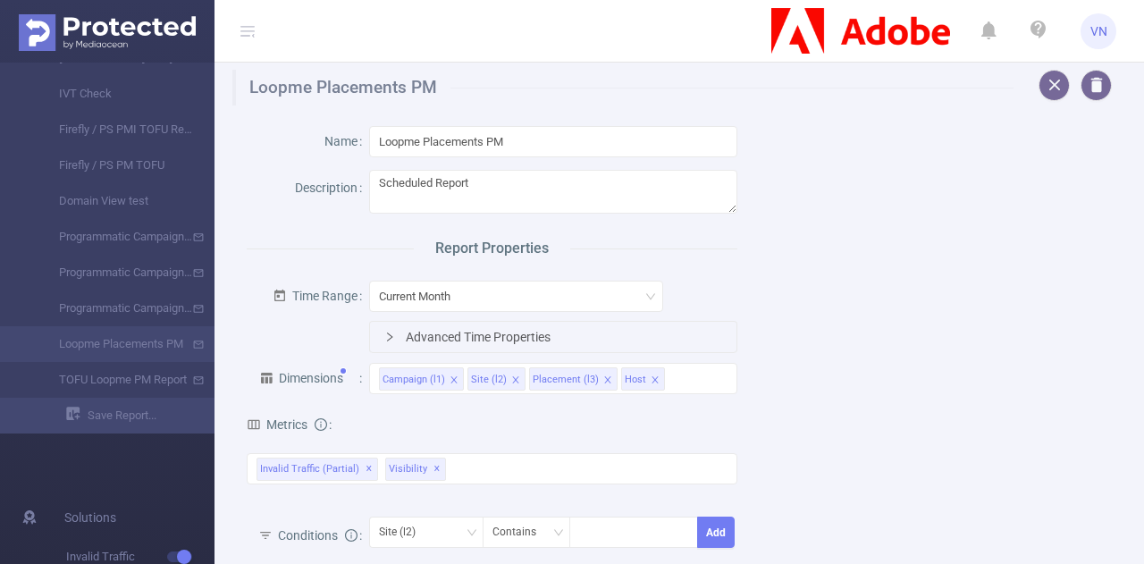
scroll to position [178, 0]
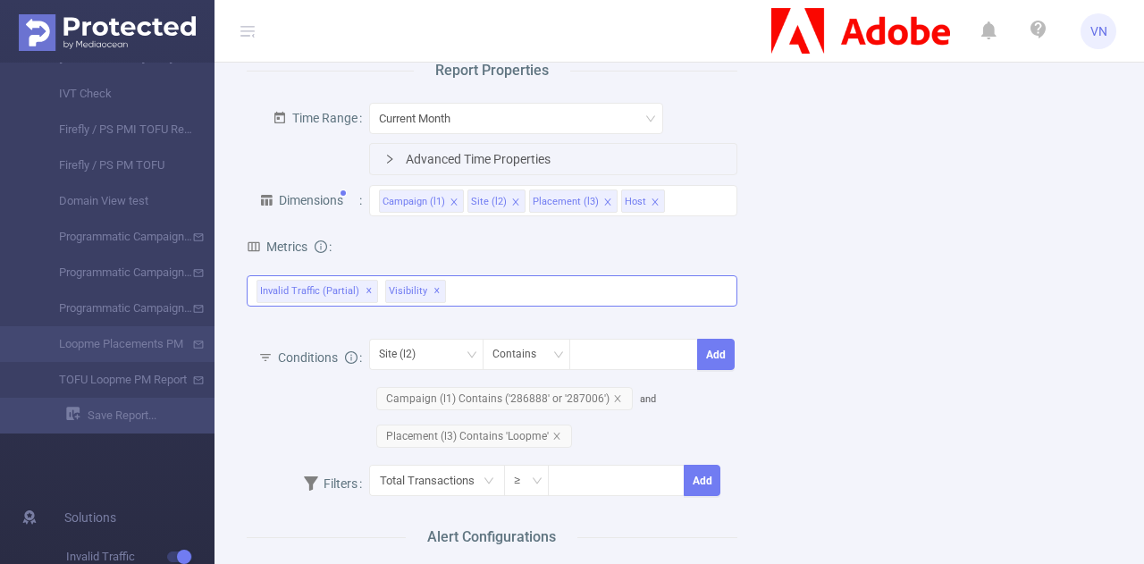
click at [561, 275] on div "Invalid Traffic (partial) ✕ Invalid Traffic Visibility Visibility Time On Site …" at bounding box center [492, 290] width 491 height 31
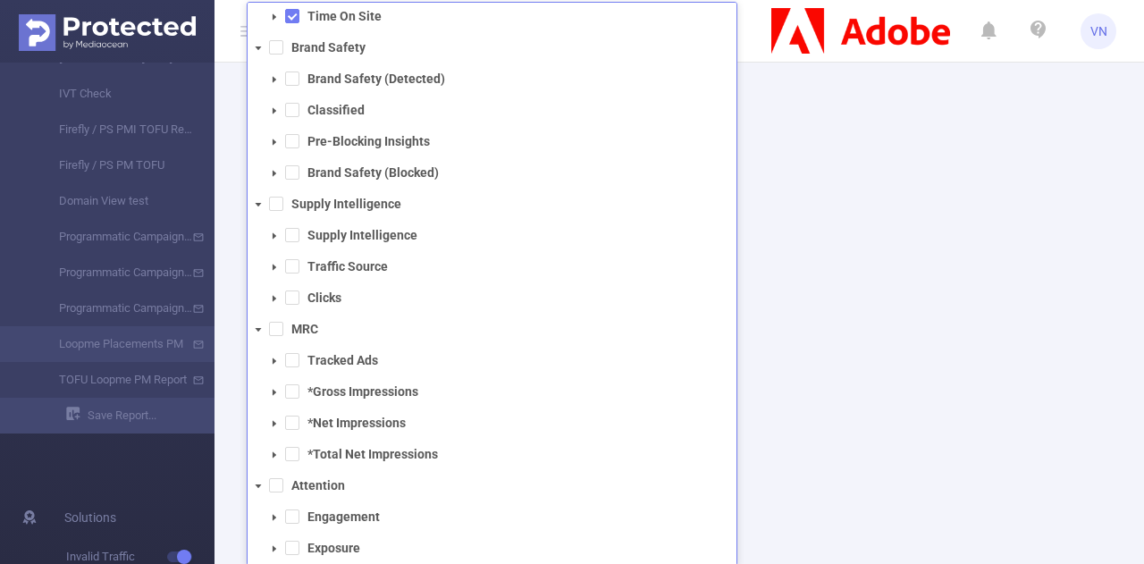
scroll to position [132, 0]
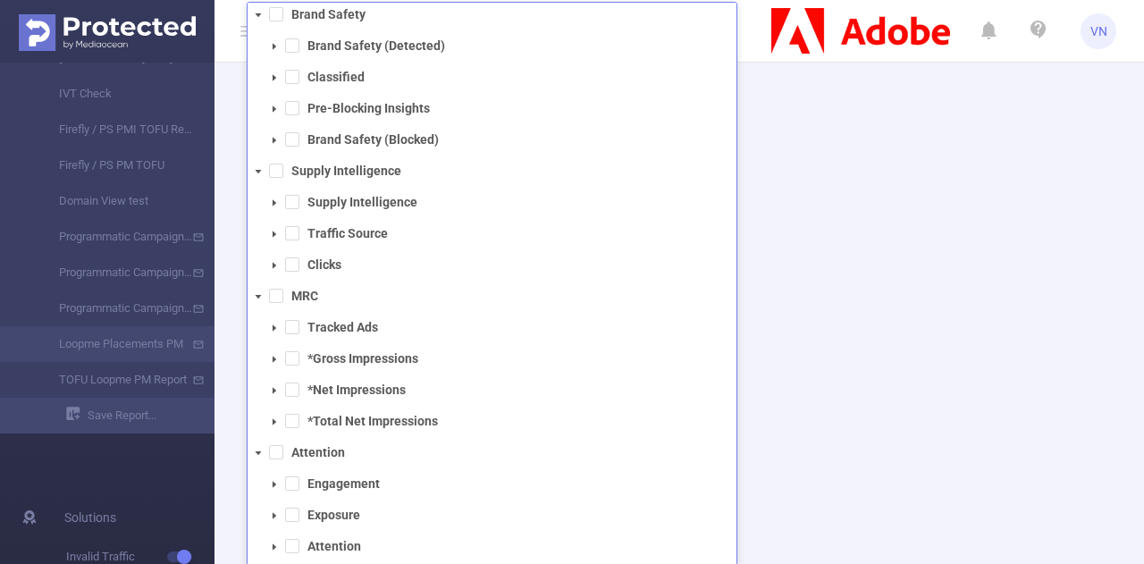
click at [275, 480] on icon "icon: caret-down" at bounding box center [274, 484] width 9 height 9
click at [275, 508] on span at bounding box center [274, 515] width 21 height 21
click at [273, 543] on icon "icon: caret-down" at bounding box center [275, 546] width 4 height 6
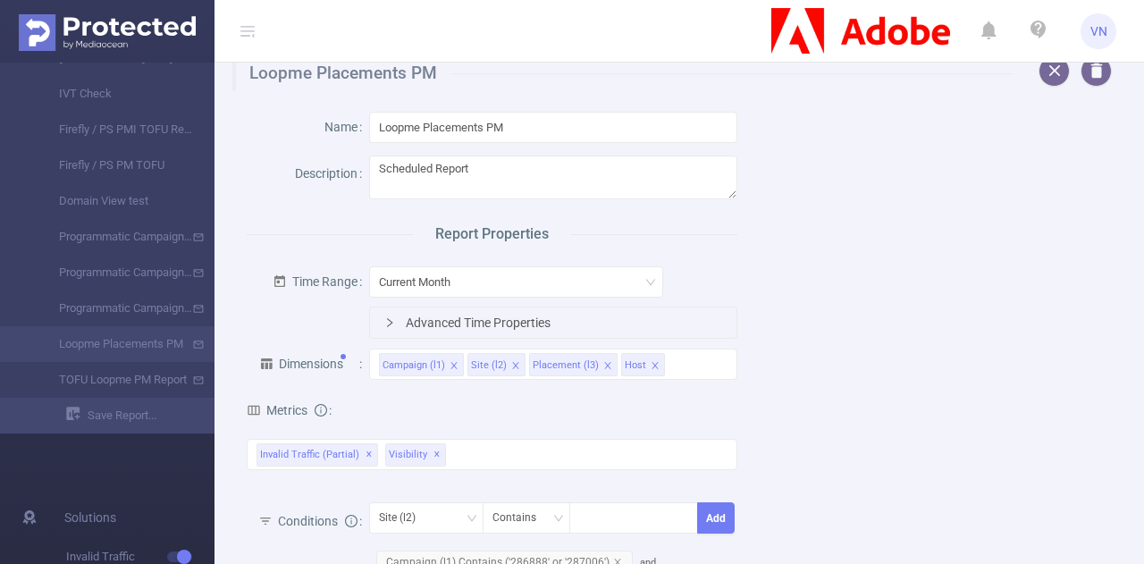
scroll to position [0, 0]
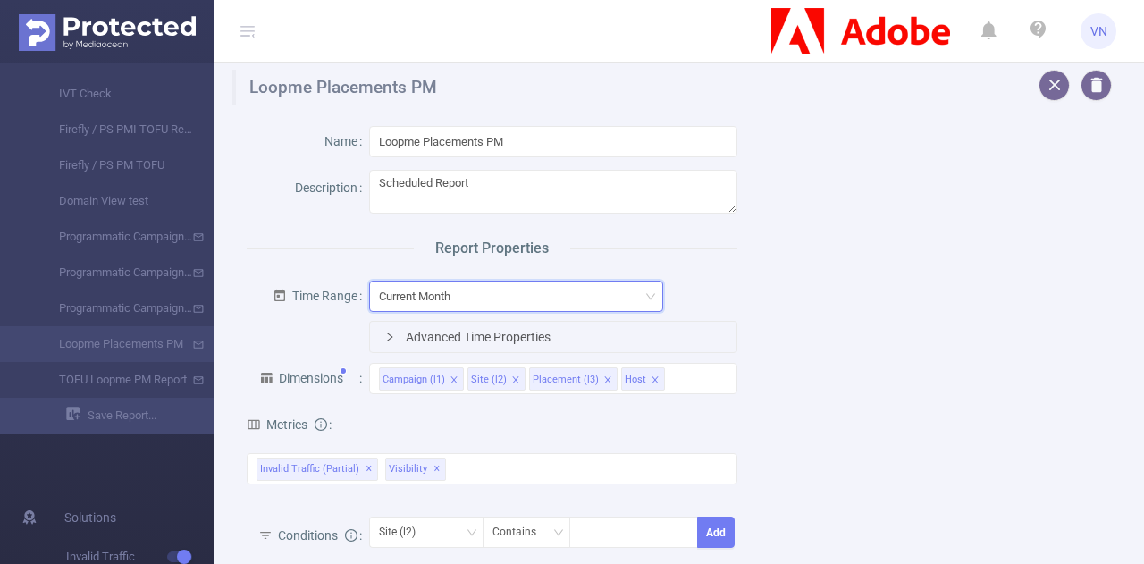
click at [469, 290] on div "Current Month" at bounding box center [516, 296] width 274 height 29
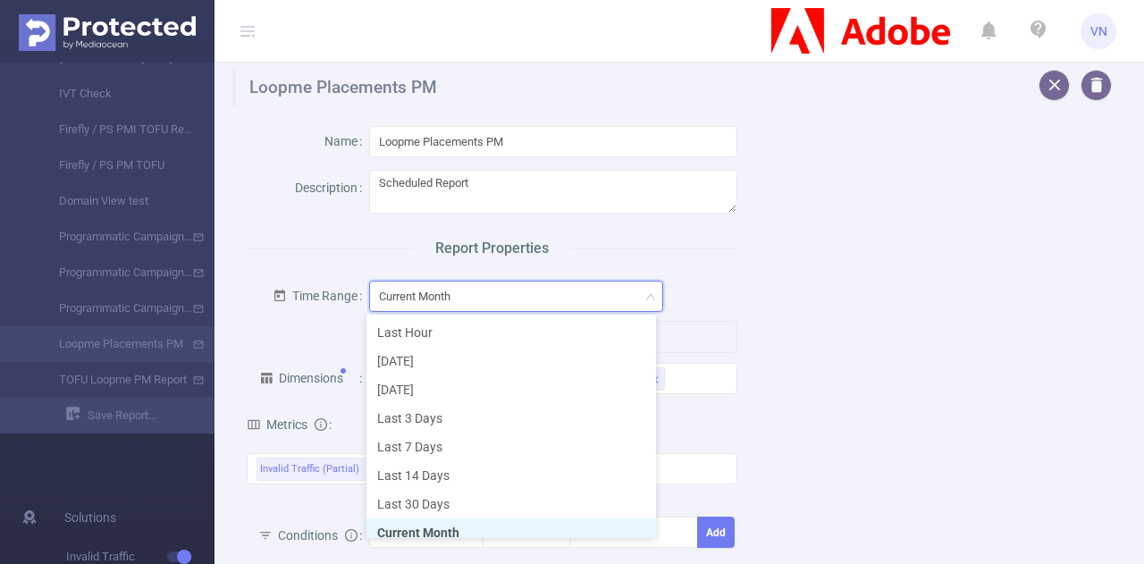
scroll to position [9, 0]
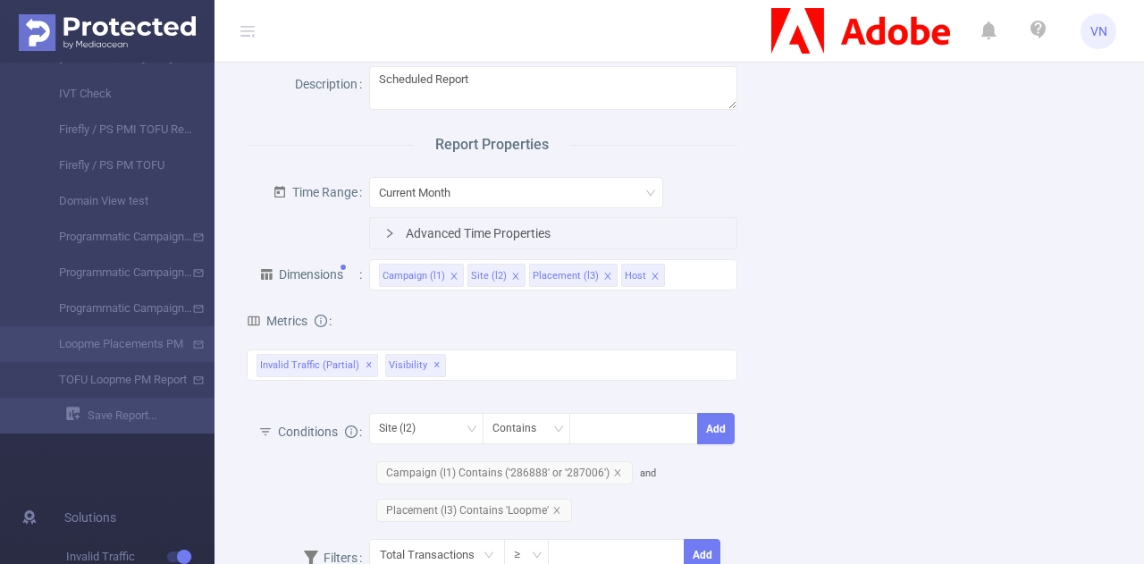
scroll to position [0, 0]
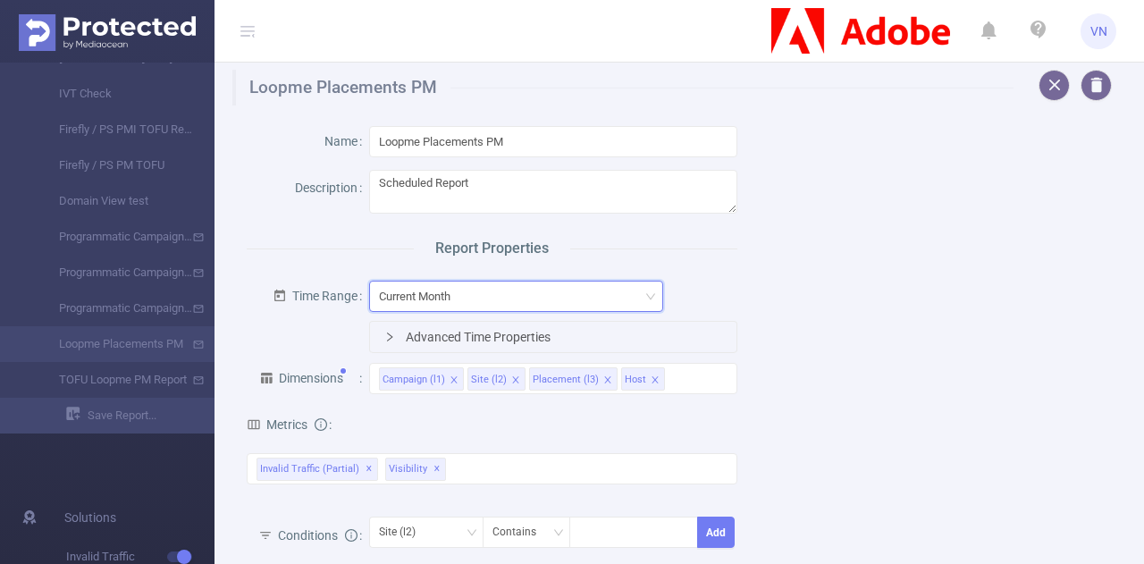
drag, startPoint x: 512, startPoint y: 290, endPoint x: 454, endPoint y: 298, distance: 58.5
click at [454, 298] on div "Current Month" at bounding box center [421, 296] width 84 height 29
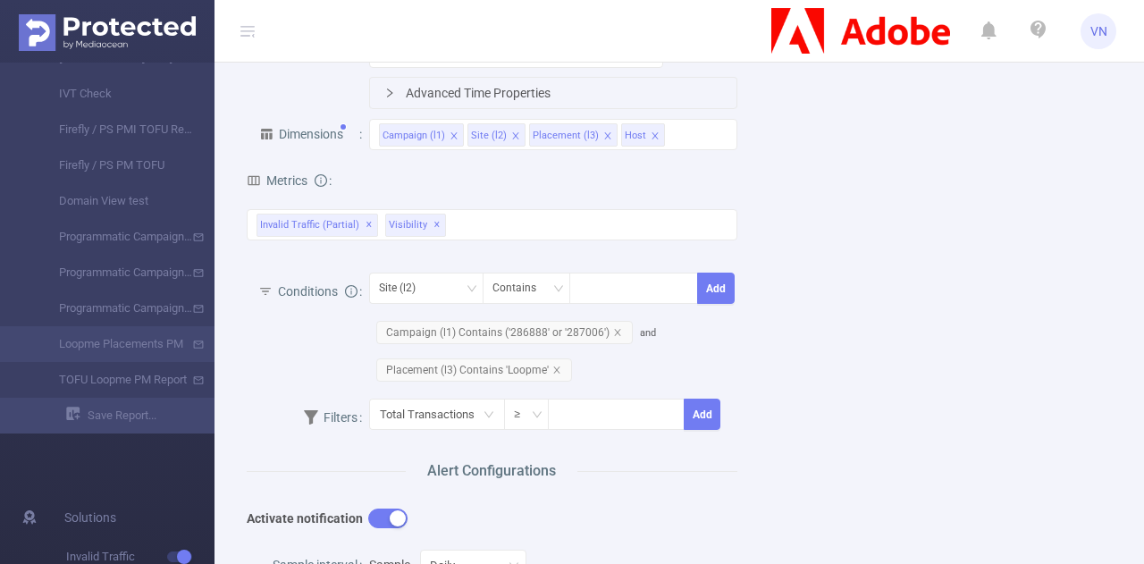
scroll to position [232, 0]
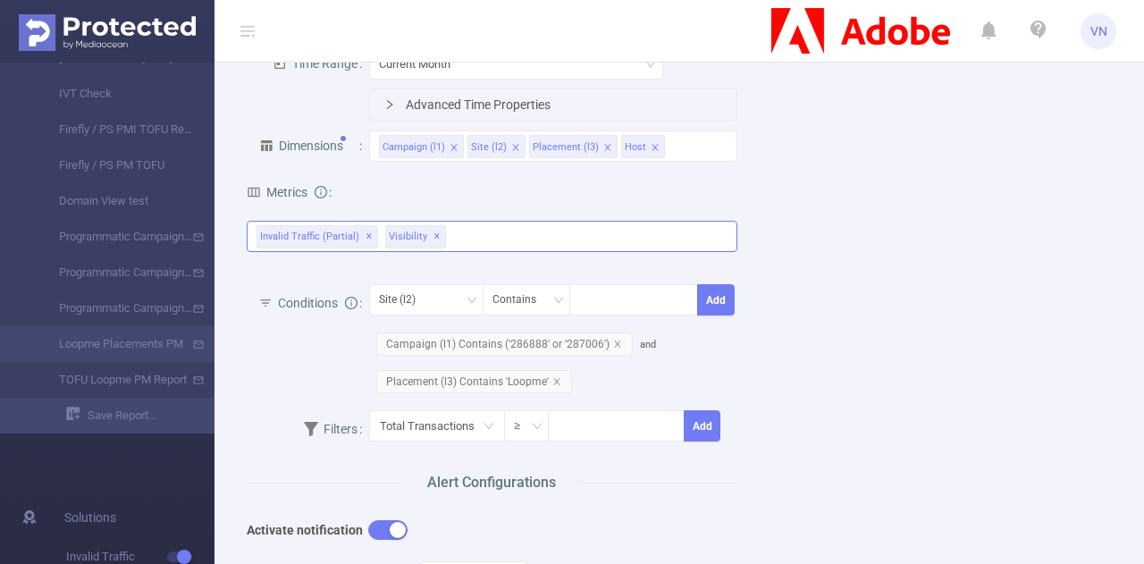
click at [499, 242] on div "Invalid Traffic (partial) ✕ Invalid Traffic Visibility Visibility Time On Site …" at bounding box center [492, 236] width 491 height 31
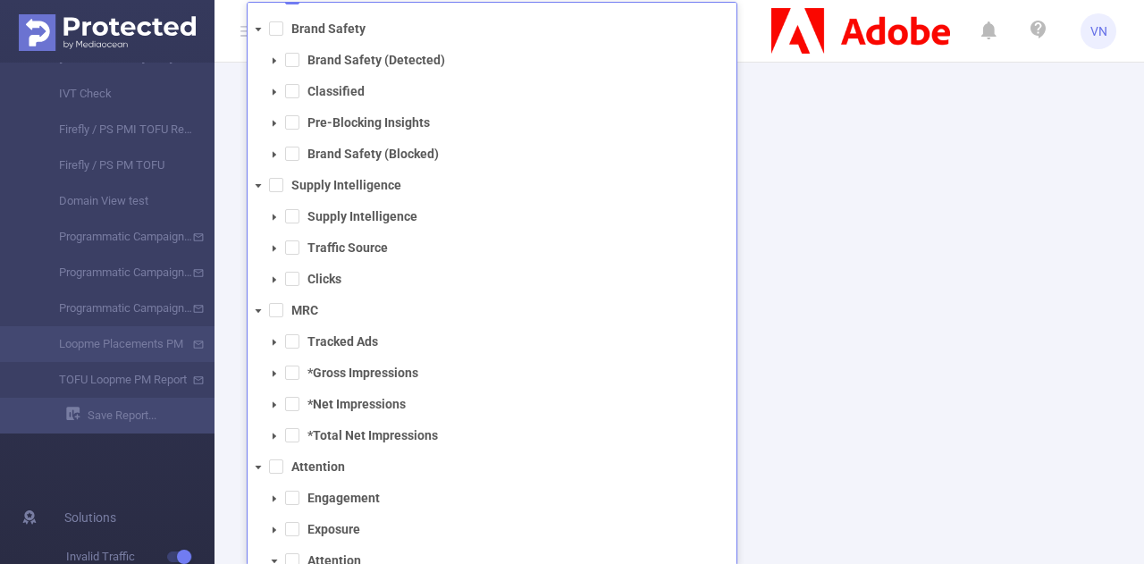
scroll to position [164, 0]
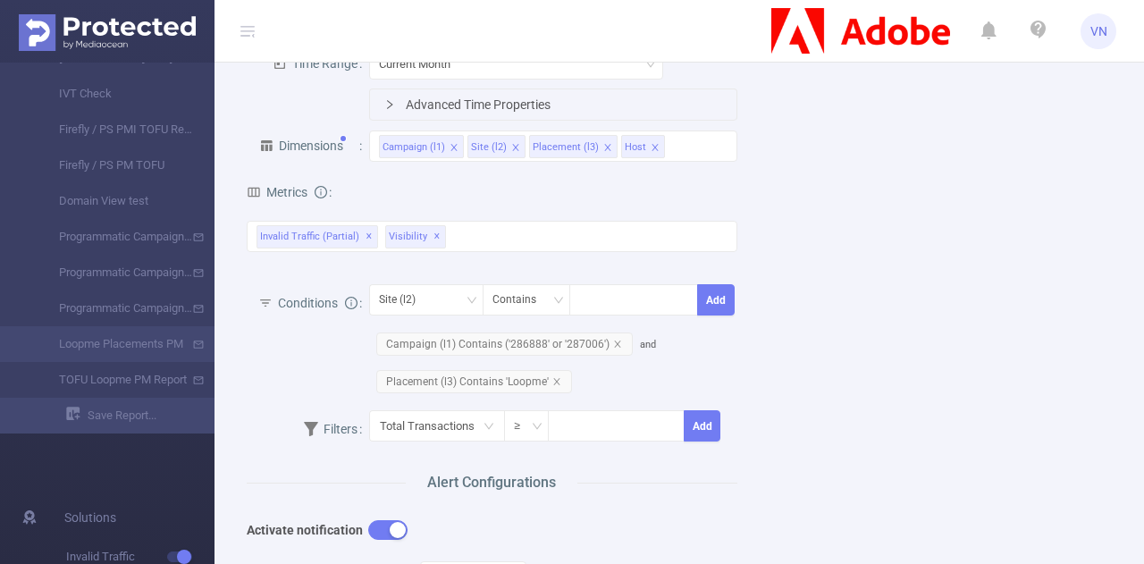
click at [885, 326] on div "Name Loopme Placements PM Description Scheduled Report Report Properties Time R…" at bounding box center [672, 575] width 894 height 1404
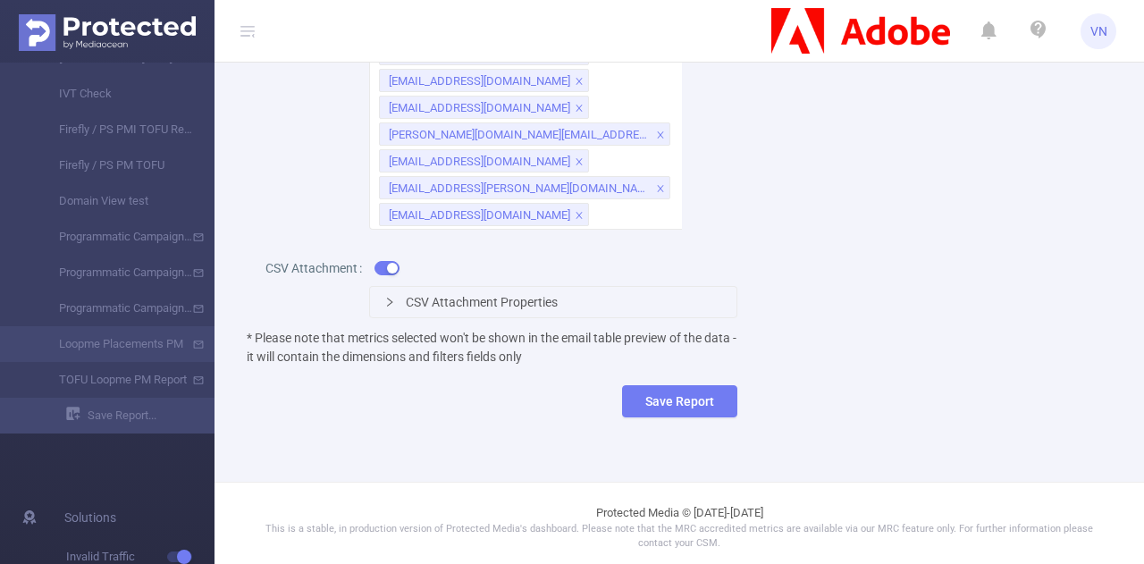
scroll to position [1101, 0]
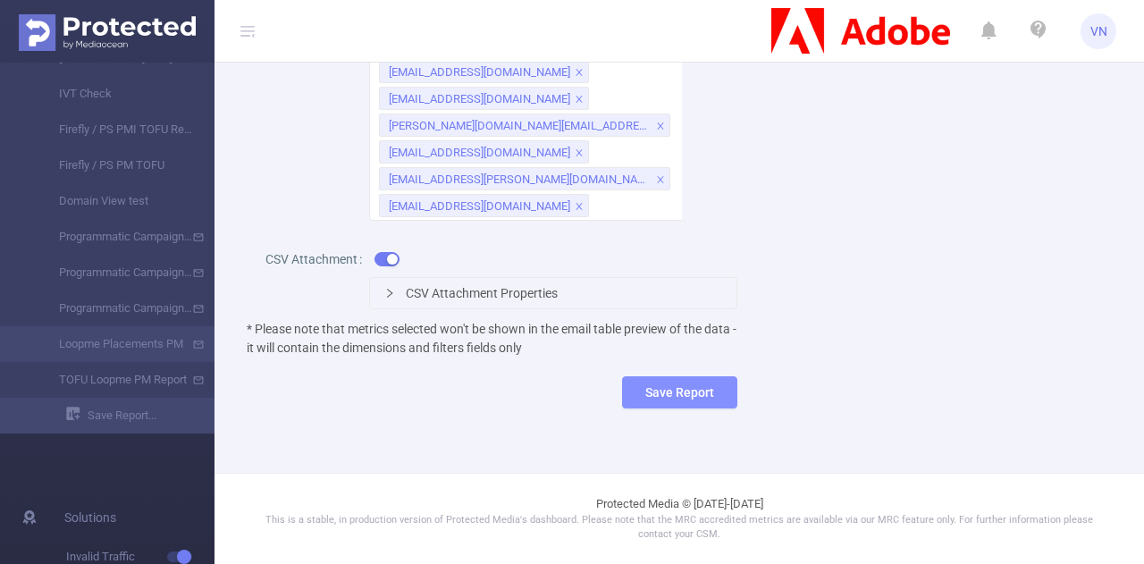
click at [673, 398] on button "Save Report" at bounding box center [679, 392] width 115 height 32
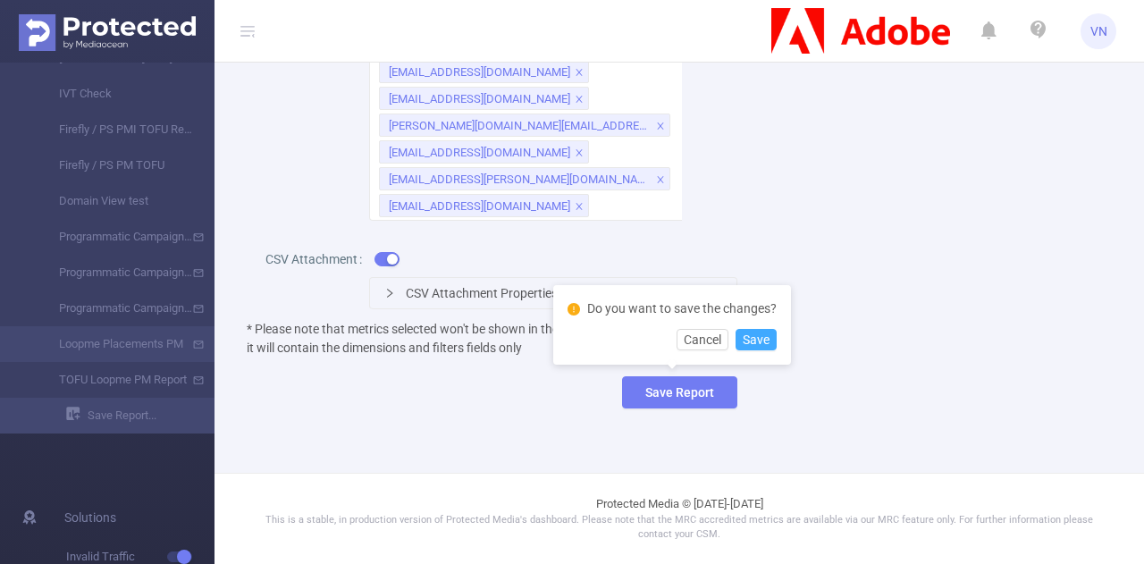
click at [758, 334] on button "Save" at bounding box center [756, 339] width 41 height 21
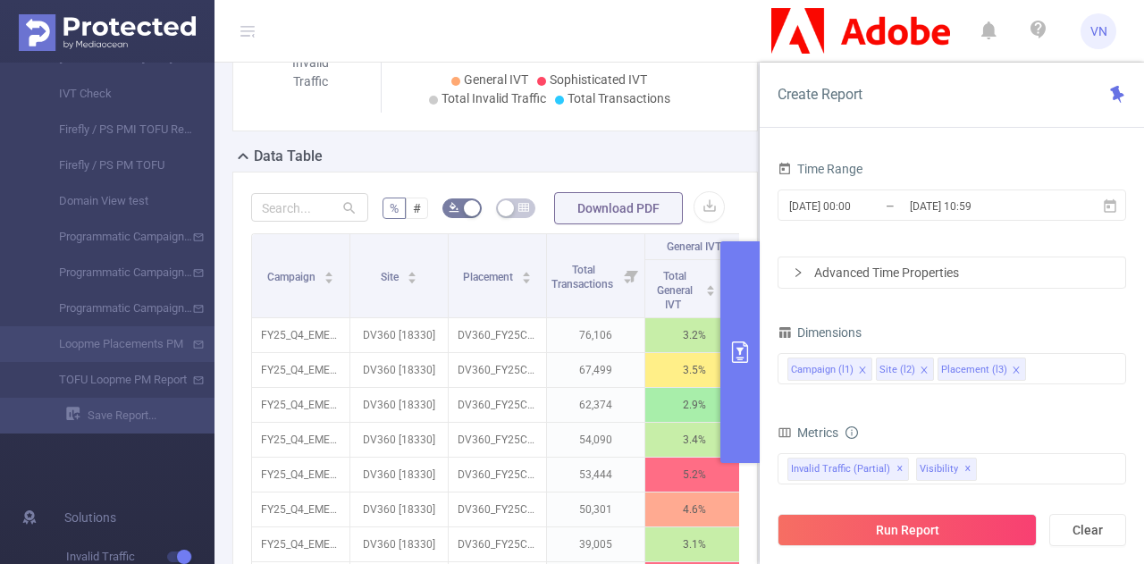
scroll to position [853, 0]
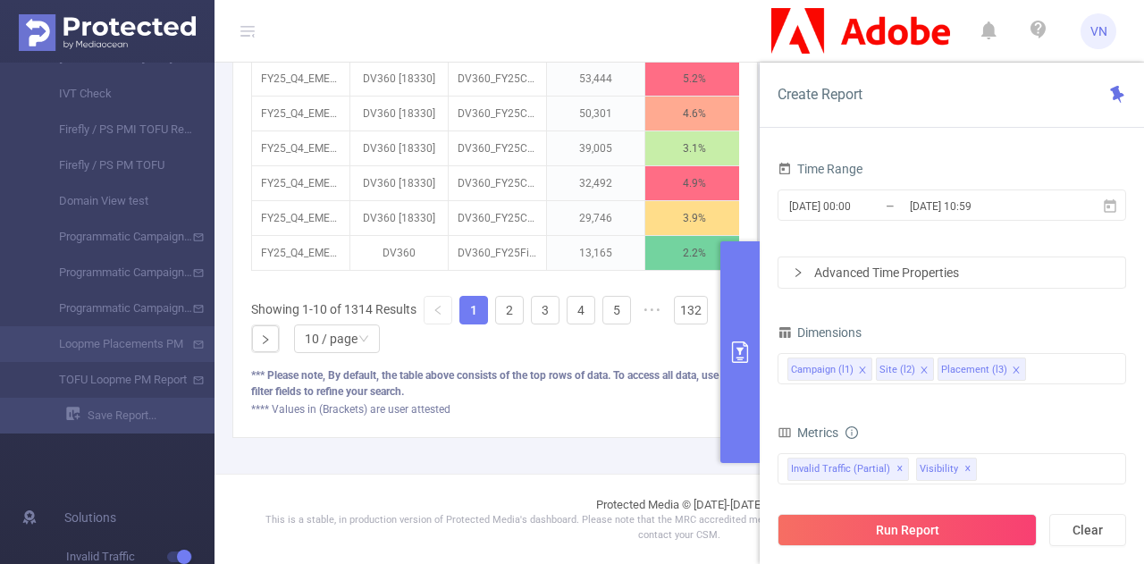
click at [733, 344] on icon "primary" at bounding box center [739, 351] width 21 height 21
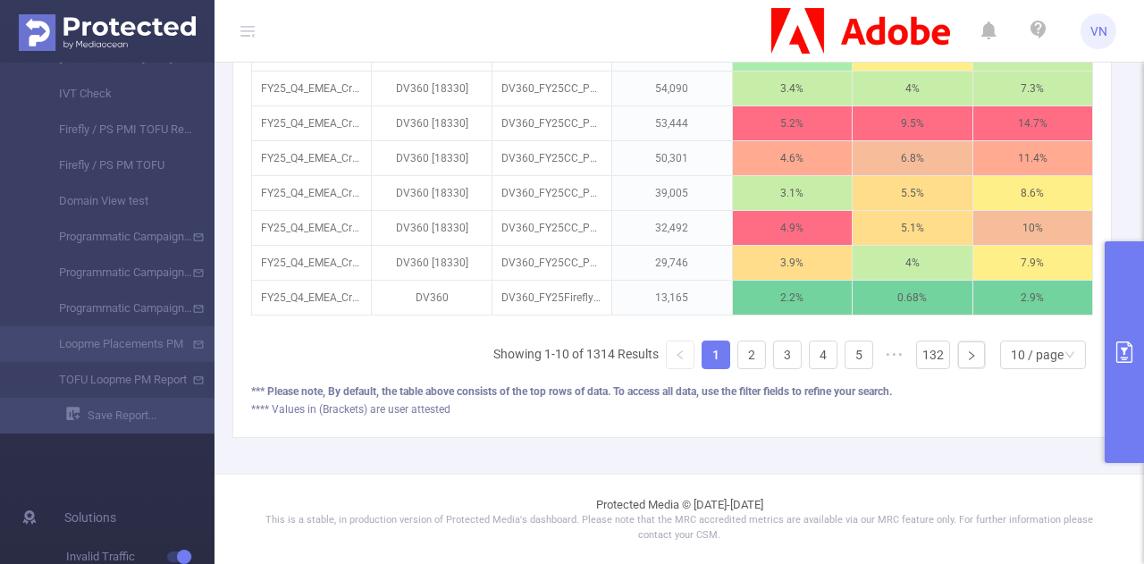
drag, startPoint x: 1124, startPoint y: 196, endPoint x: 1143, endPoint y: 187, distance: 20.8
click at [1143, 187] on section "Loopme Placements PM PID: FT_Adobe_Publicis_EMEA > Time Range: 2025-09-01 00:00…" at bounding box center [678, 282] width 929 height 564
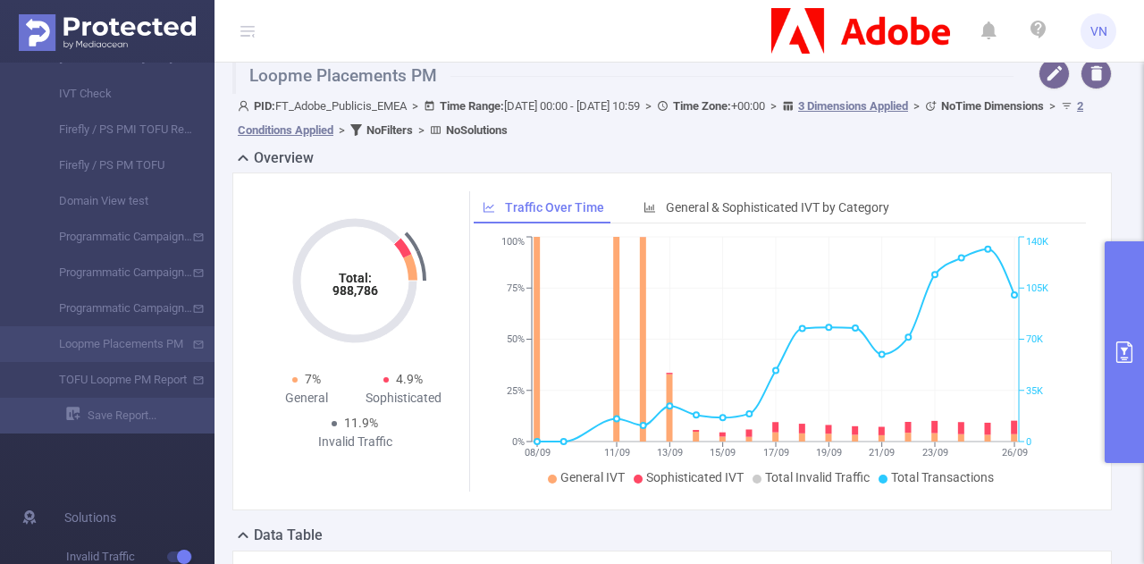
scroll to position [16, 0]
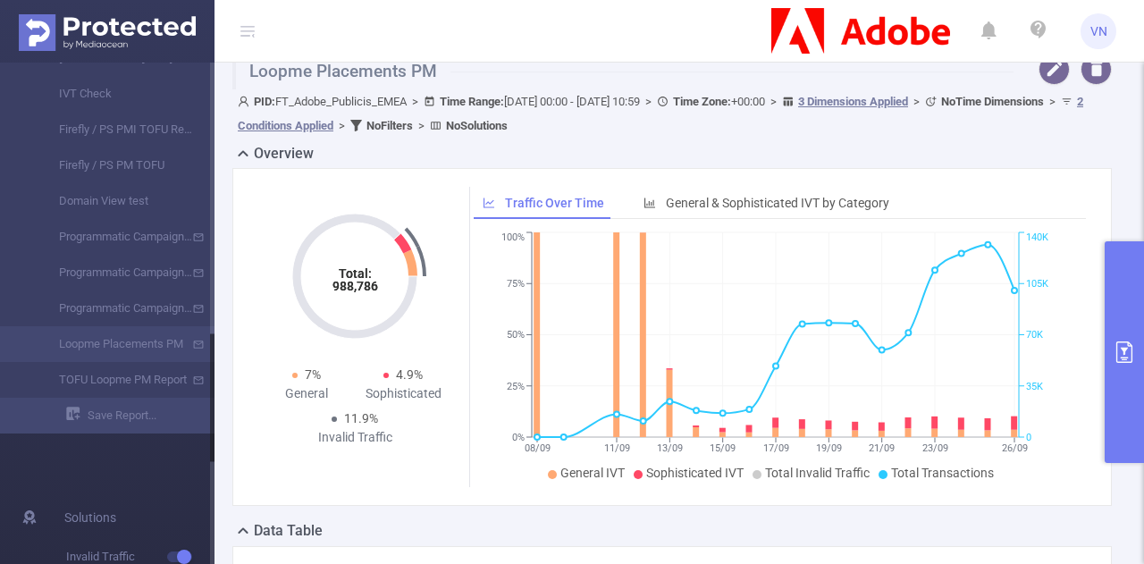
click at [211, 478] on div at bounding box center [212, 313] width 4 height 501
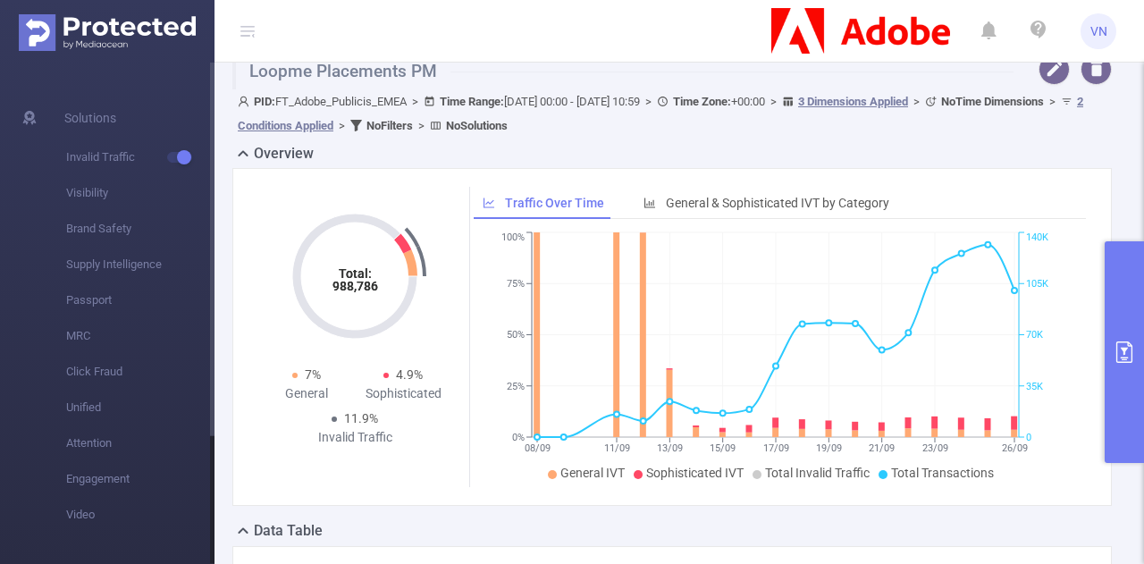
drag, startPoint x: 211, startPoint y: 478, endPoint x: 216, endPoint y: 551, distance: 72.6
click at [216, 551] on section "Overview Help Center (New) Usage Notification Blocking Policy Integrations User…" at bounding box center [572, 282] width 1144 height 564
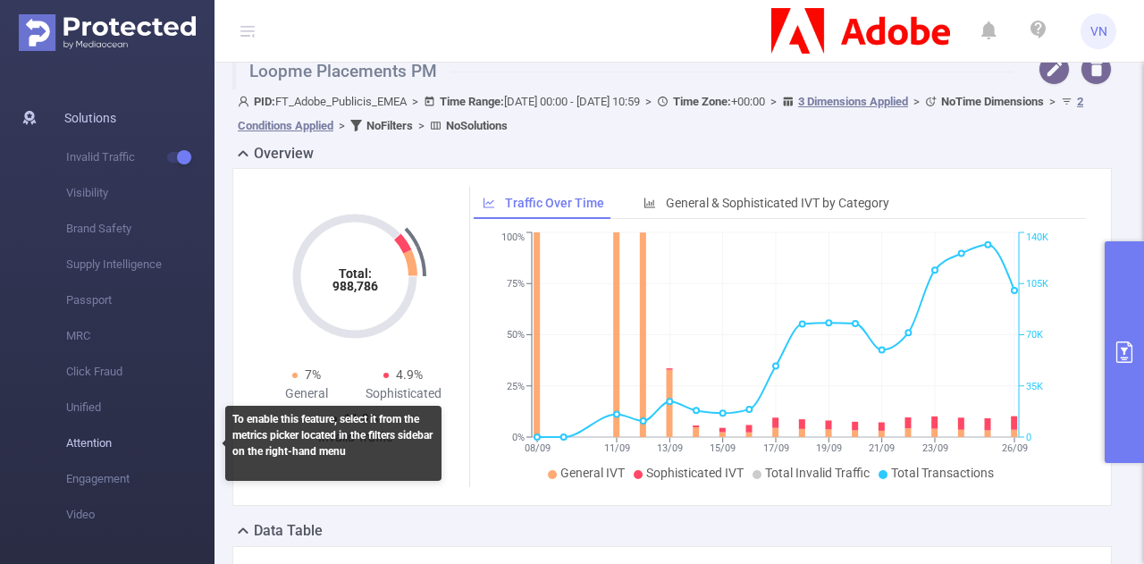
click at [89, 439] on span "Attention" at bounding box center [140, 443] width 148 height 36
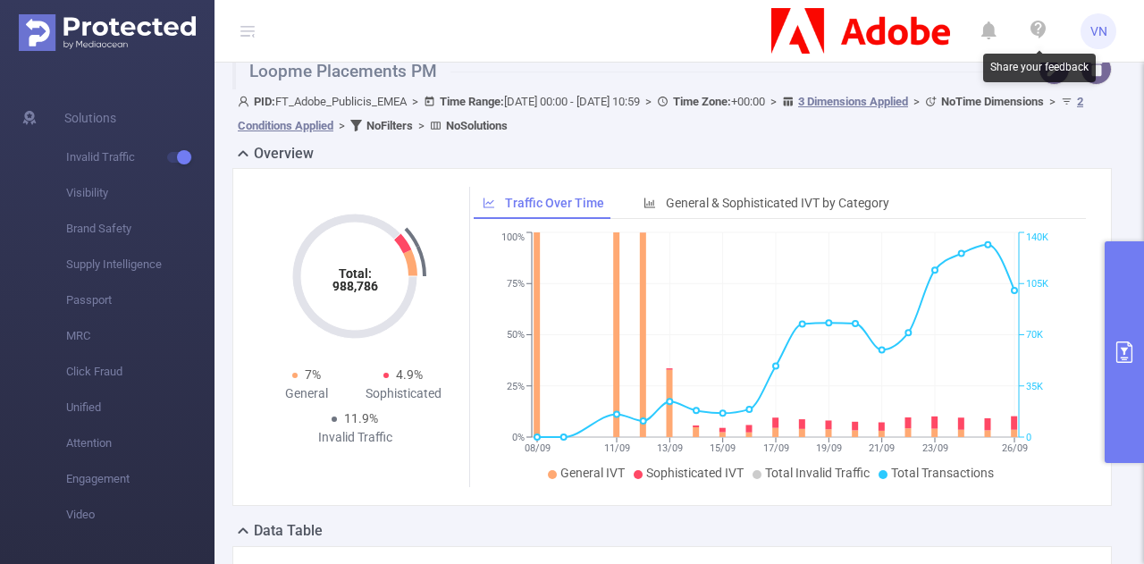
click at [1037, 21] on icon at bounding box center [1037, 30] width 15 height 18
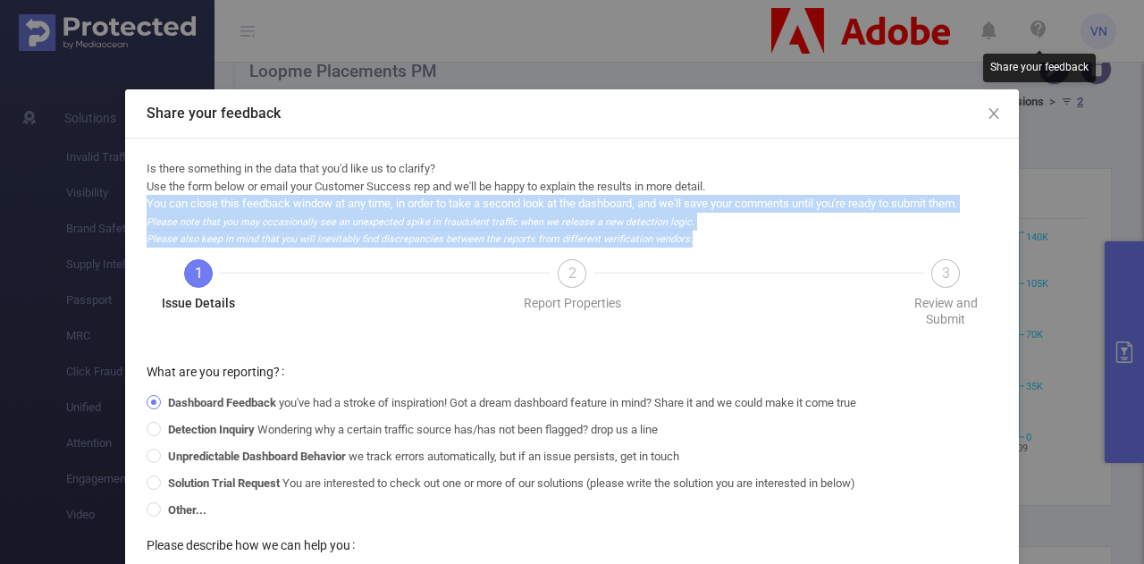
drag, startPoint x: 1006, startPoint y: 203, endPoint x: 1001, endPoint y: 239, distance: 36.1
click at [1001, 239] on div "Is there something in the data that you'd like us to clarify? Use the form belo…" at bounding box center [572, 448] width 894 height 618
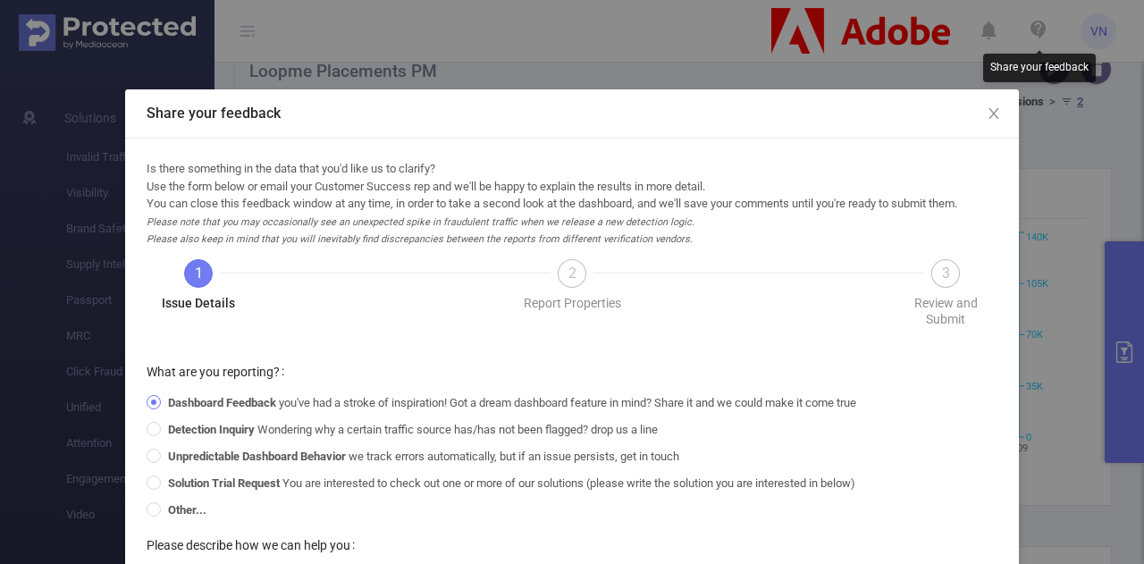
click at [946, 256] on div "Is there something in the data that you'd like us to clarify? Use the form belo…" at bounding box center [572, 447] width 851 height 575
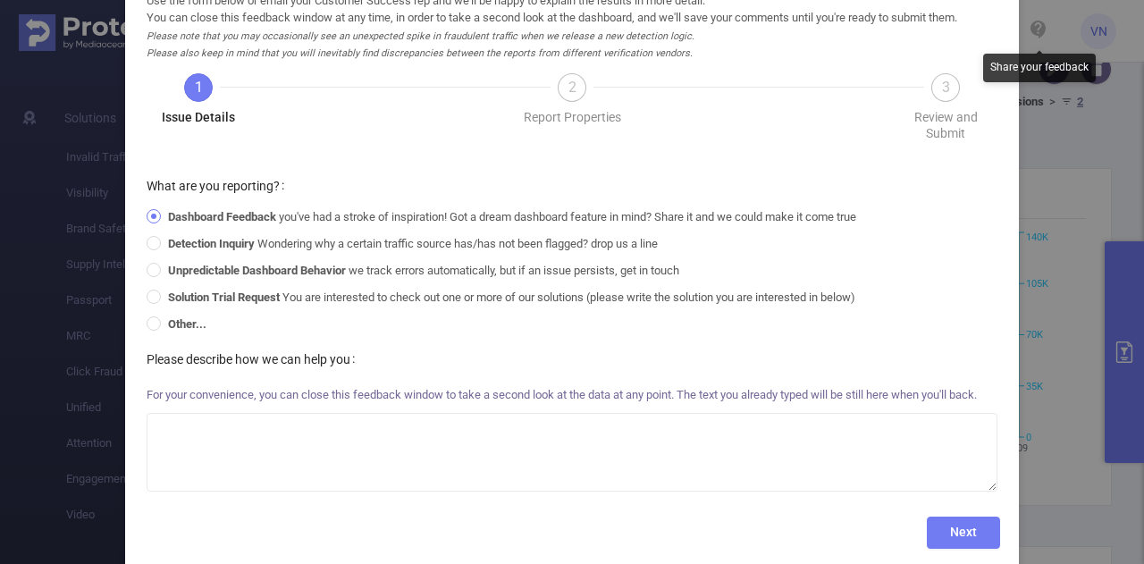
scroll to position [213, 0]
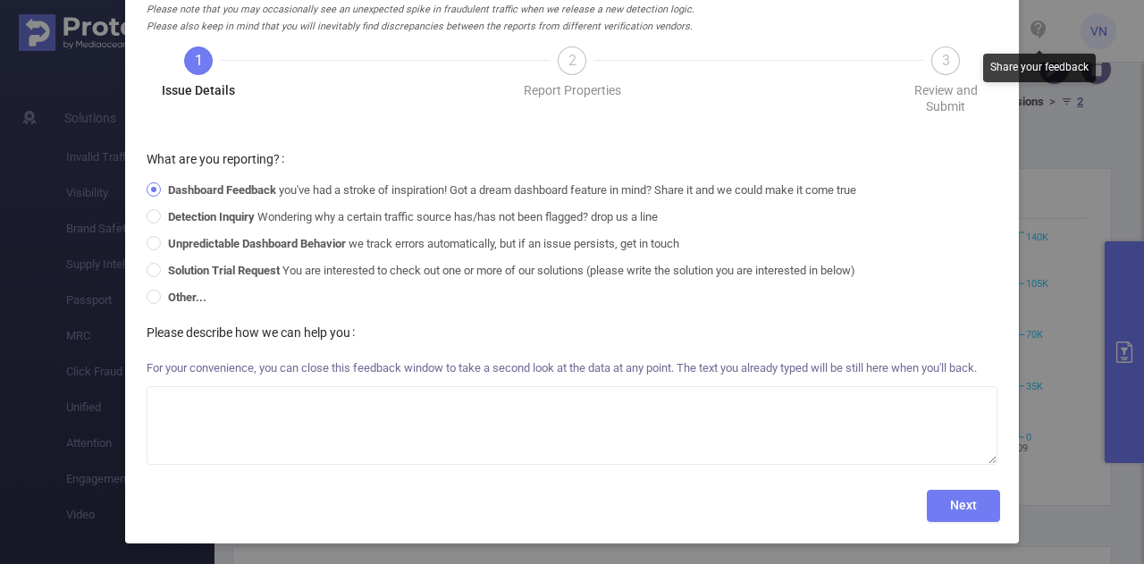
click at [1099, 99] on div "Share your feedback Is there something in the data that you'd like us to clarif…" at bounding box center [572, 282] width 1144 height 564
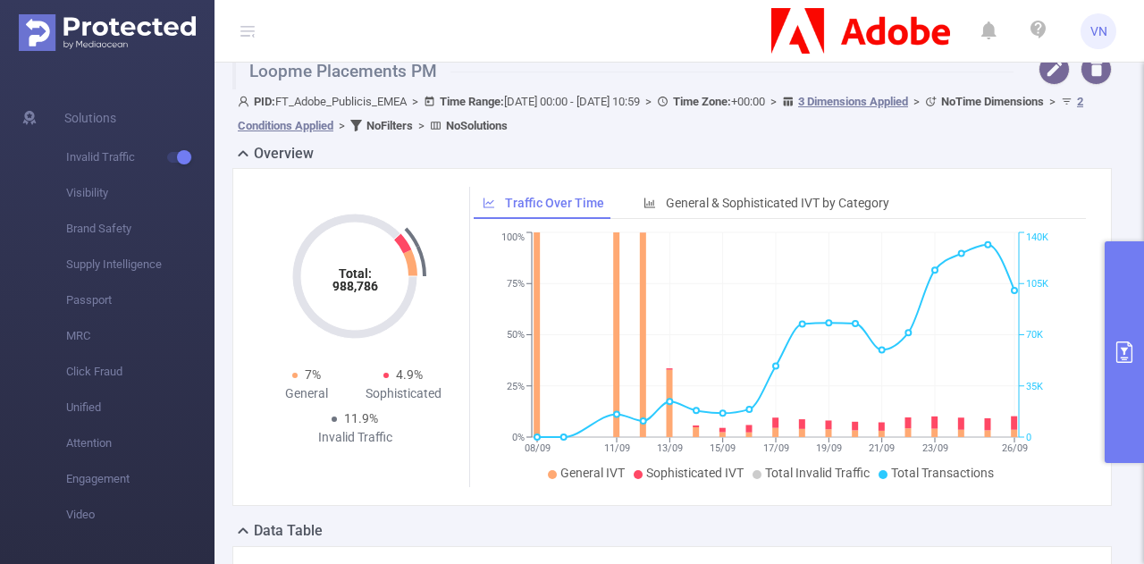
scroll to position [0, 0]
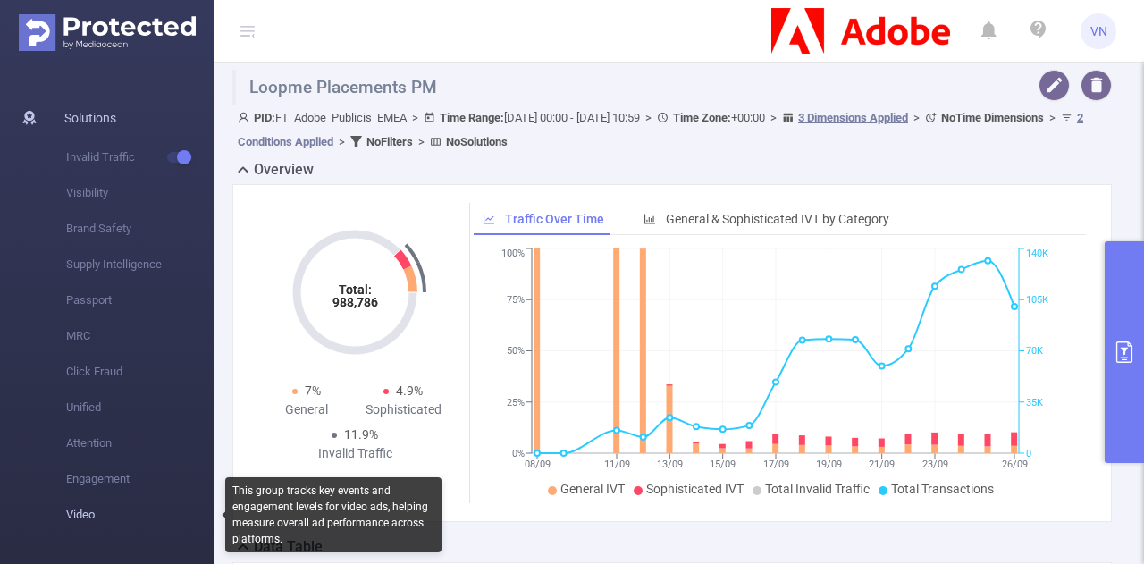
click at [88, 507] on span "Video" at bounding box center [140, 515] width 148 height 36
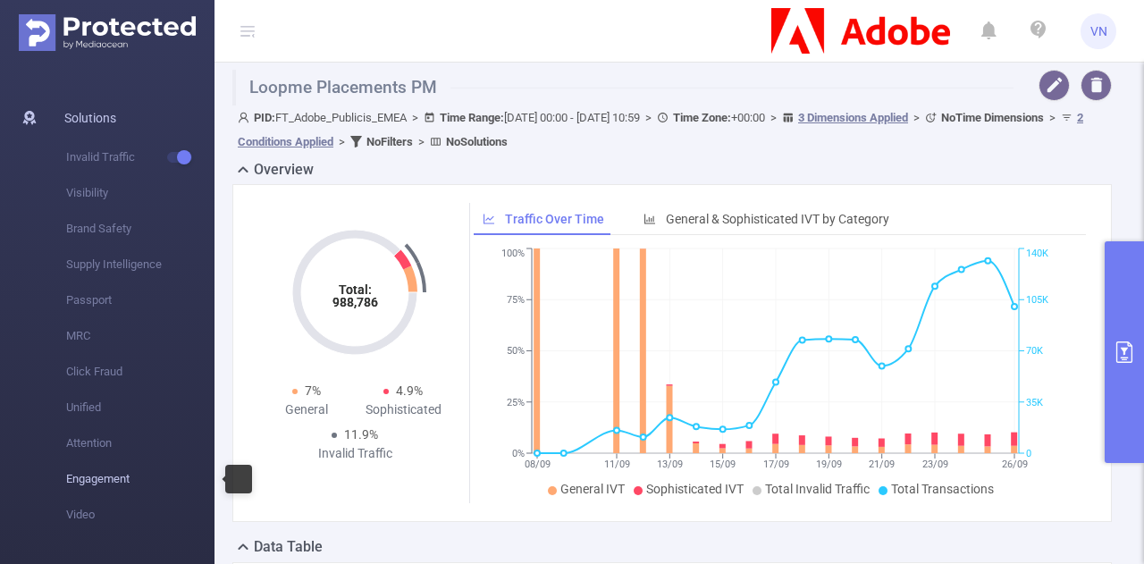
click at [111, 484] on span "Engagement" at bounding box center [140, 479] width 148 height 36
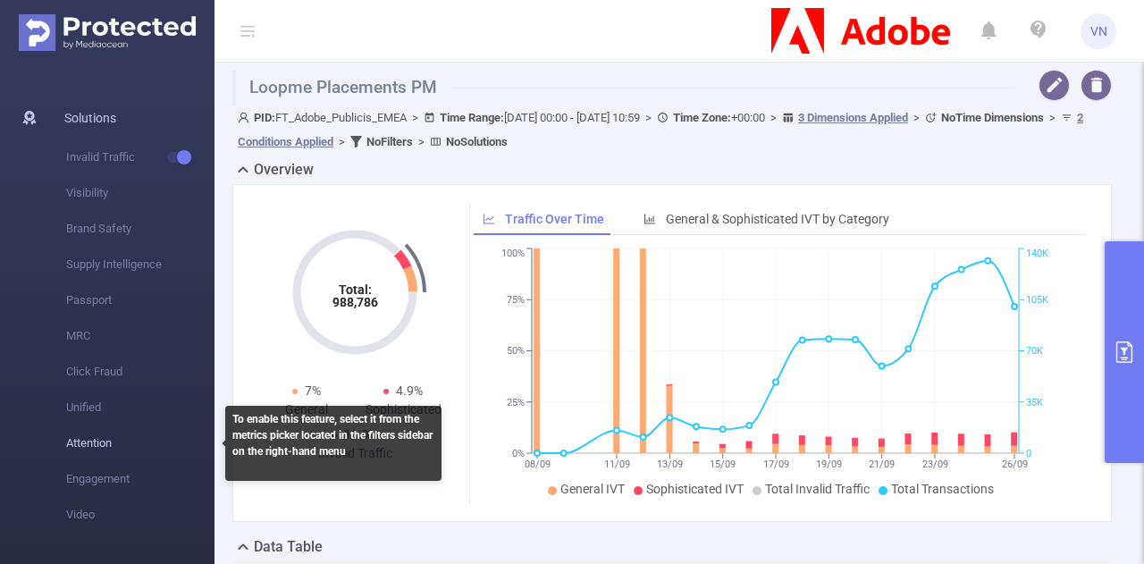
click at [92, 451] on span "Attention" at bounding box center [140, 443] width 148 height 36
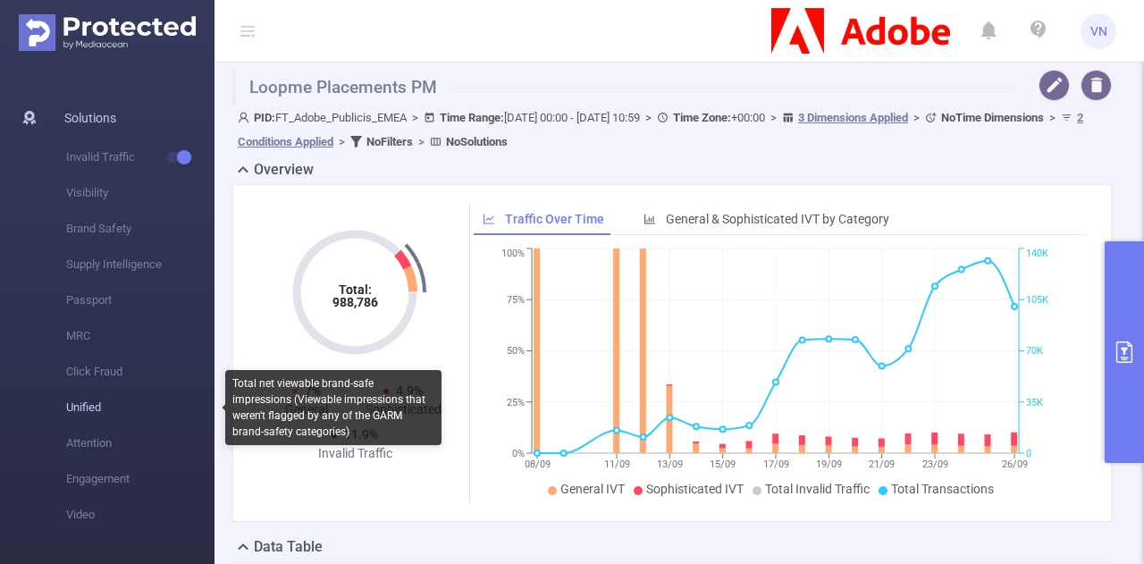
click at [85, 408] on span "Unified" at bounding box center [140, 408] width 148 height 36
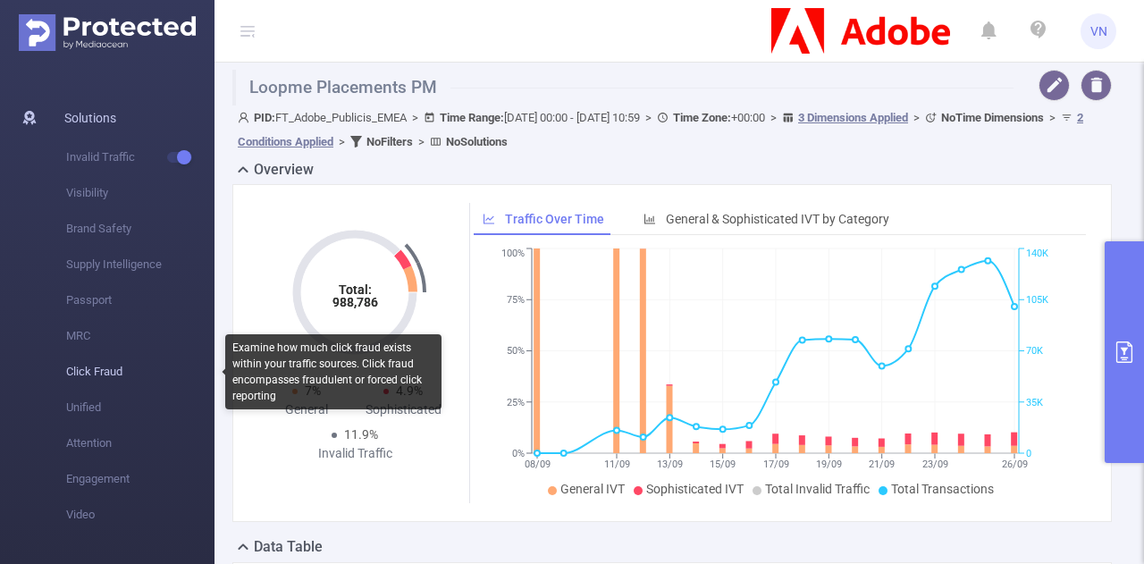
click at [86, 383] on span "Click Fraud" at bounding box center [140, 372] width 148 height 36
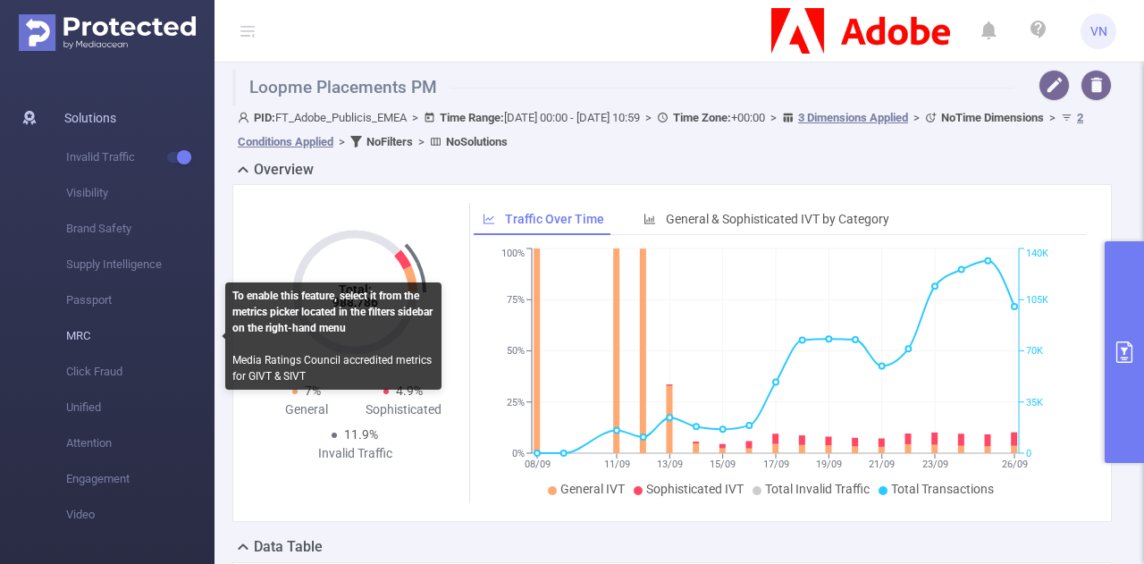
click at [86, 337] on span "MRC" at bounding box center [140, 336] width 148 height 36
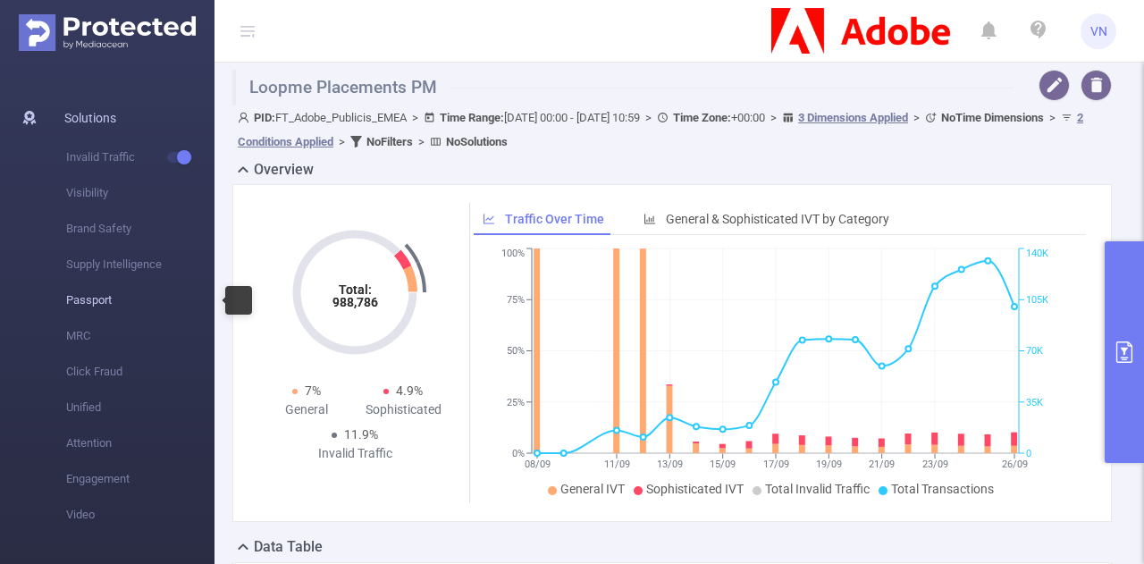
click at [98, 303] on span "Passport" at bounding box center [140, 300] width 148 height 36
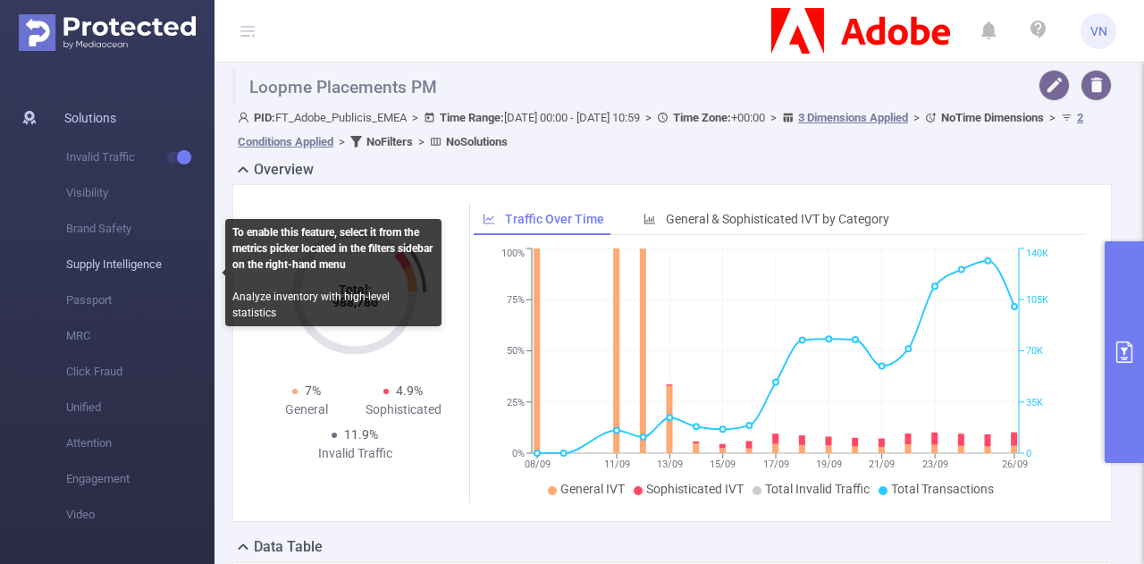
click at [125, 253] on span "Supply Intelligence" at bounding box center [140, 265] width 148 height 36
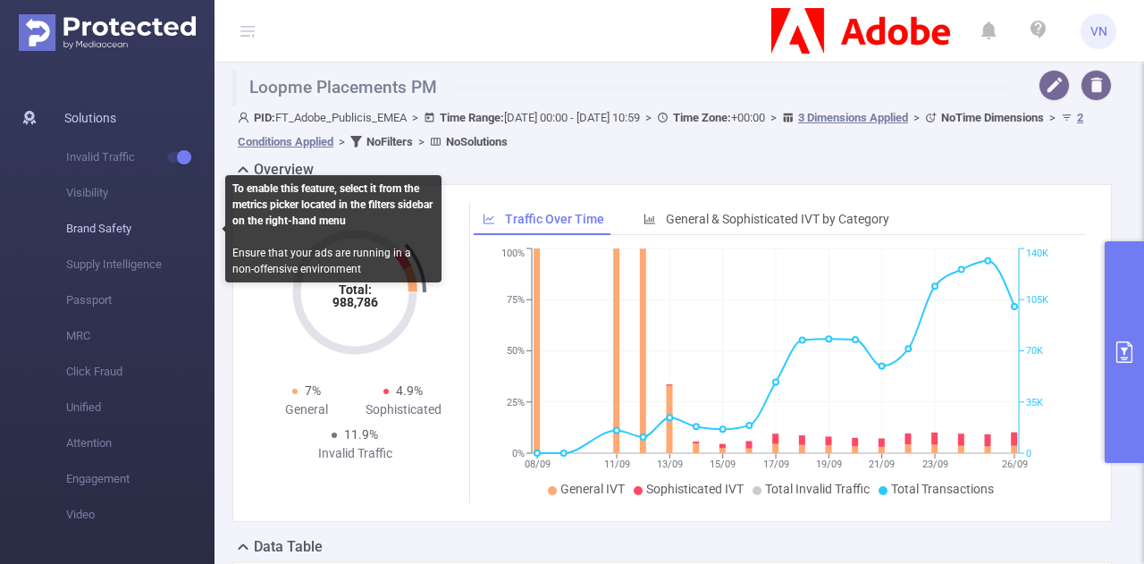
click at [109, 230] on span "Brand Safety" at bounding box center [140, 229] width 148 height 36
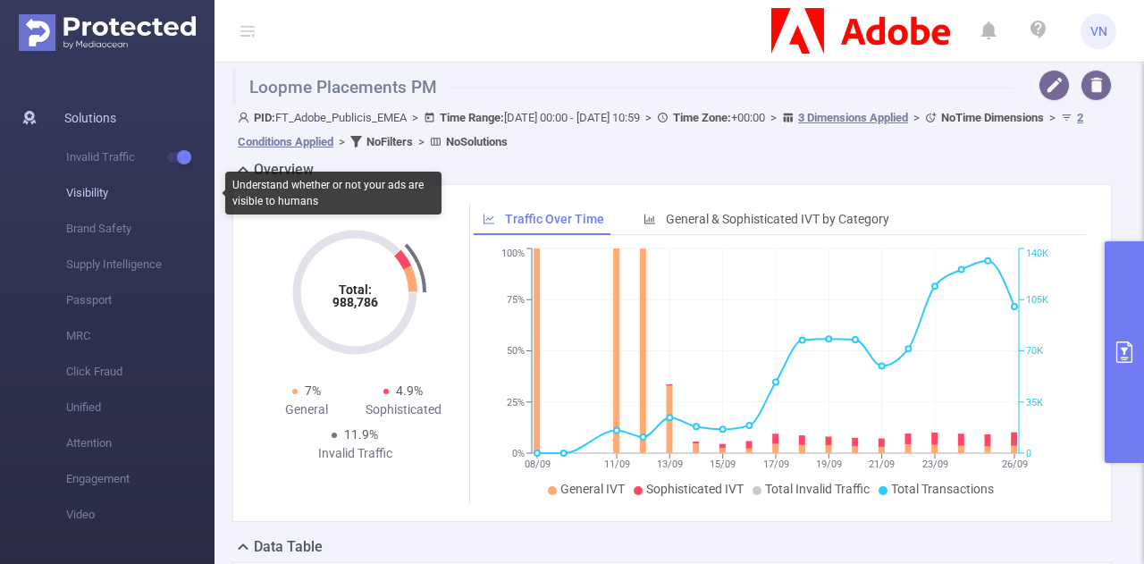
click at [109, 194] on span "Visibility" at bounding box center [140, 193] width 148 height 36
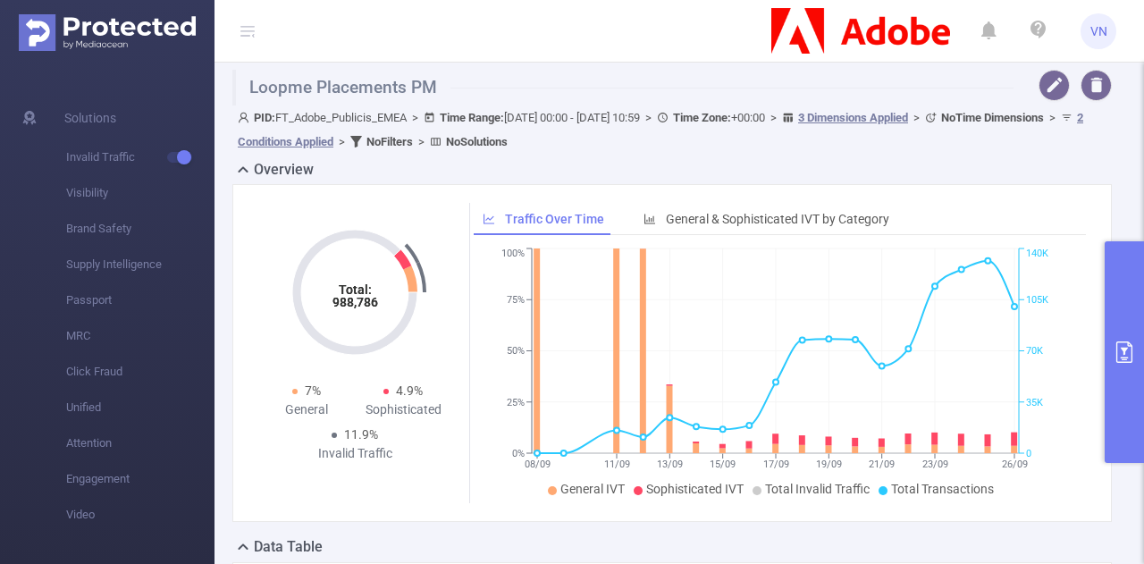
click at [208, 98] on ul "Solutions Invalid Traffic Visibility Brand Safety Supply Intelligence Passport …" at bounding box center [107, 314] width 214 height 499
drag, startPoint x: 208, startPoint y: 98, endPoint x: 116, endPoint y: 122, distance: 95.2
click at [116, 122] on ul "Solutions Invalid Traffic Visibility Brand Safety Supply Intelligence Passport …" at bounding box center [107, 314] width 214 height 499
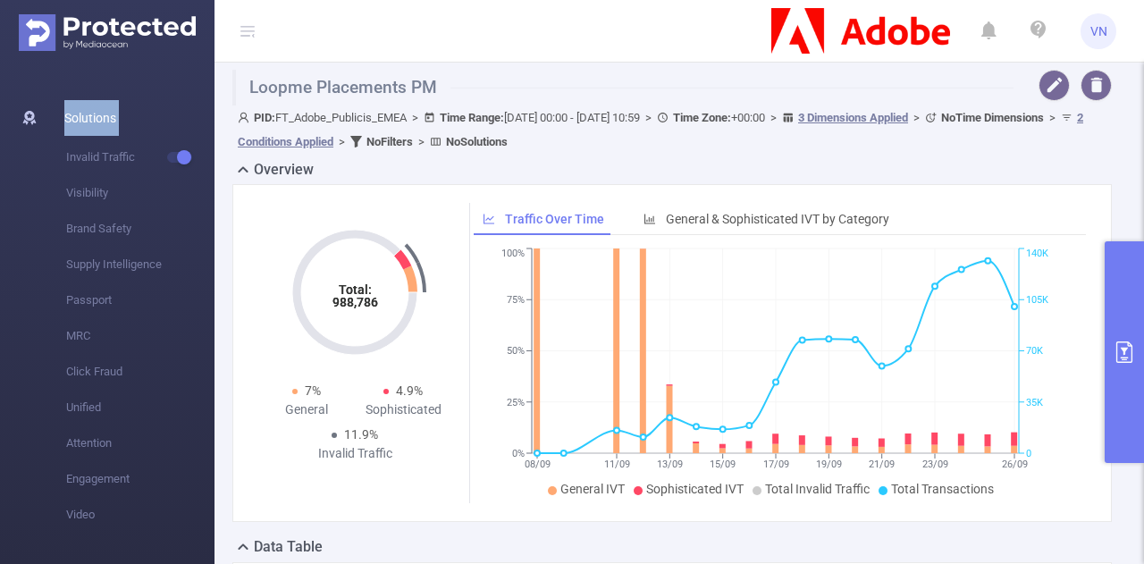
click at [116, 122] on span "Solutions" at bounding box center [90, 118] width 52 height 36
click at [247, 35] on icon at bounding box center [247, 31] width 14 height 14
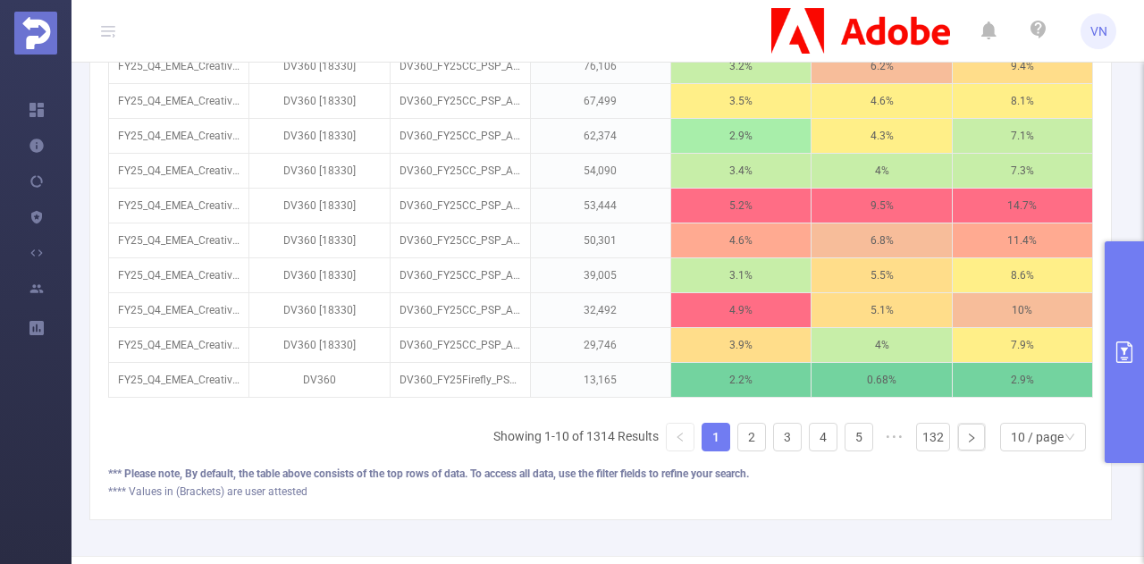
scroll to position [719, 0]
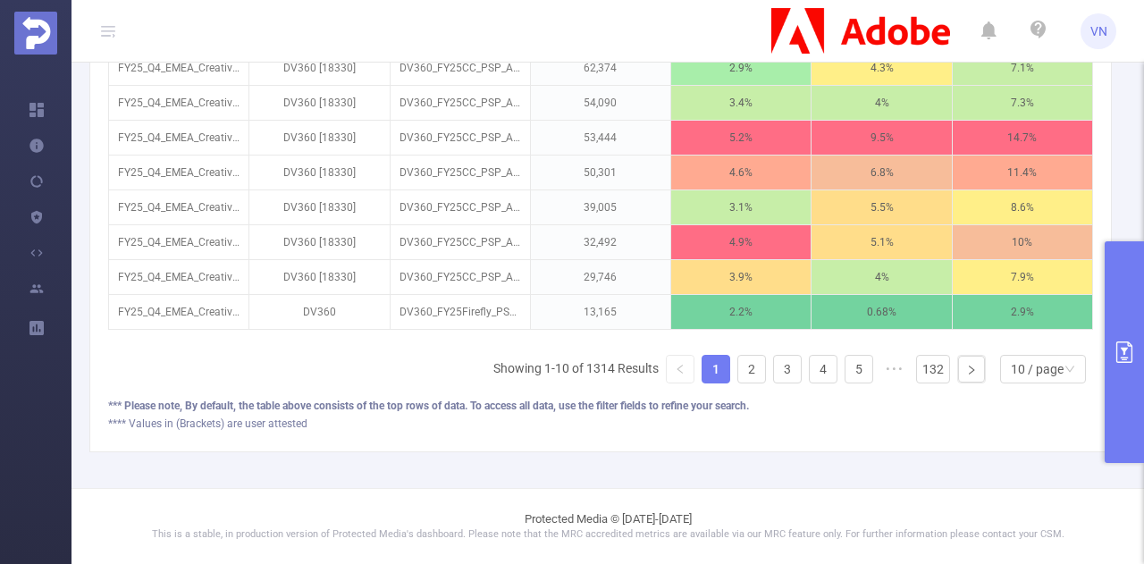
click at [1143, 265] on button "primary" at bounding box center [1124, 352] width 39 height 222
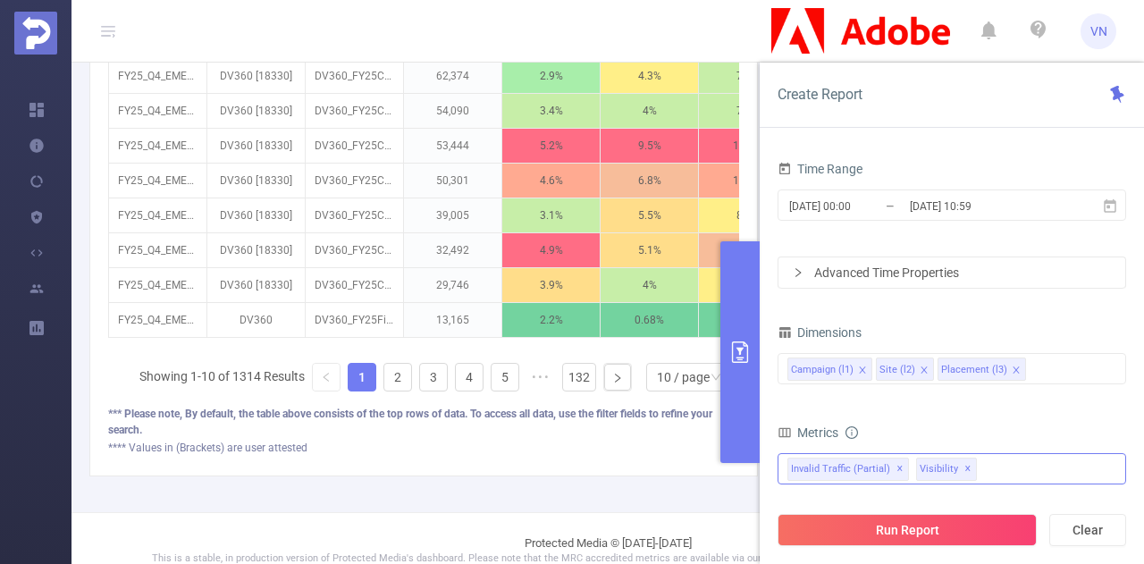
click at [974, 461] on div "Visibility ✕" at bounding box center [950, 467] width 68 height 27
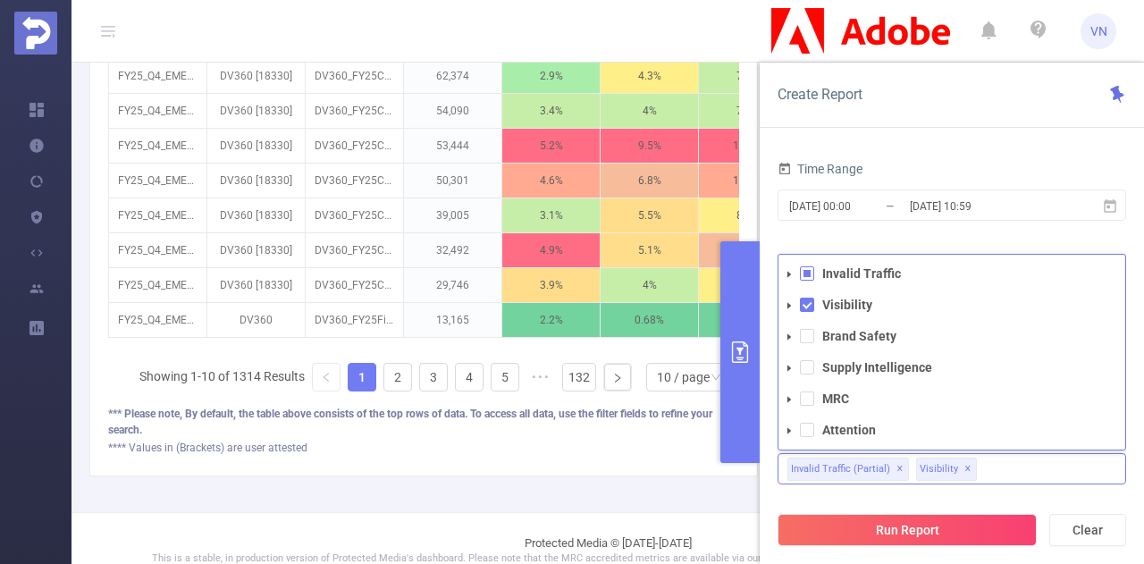
click at [788, 339] on icon "icon: caret-down" at bounding box center [789, 336] width 9 height 9
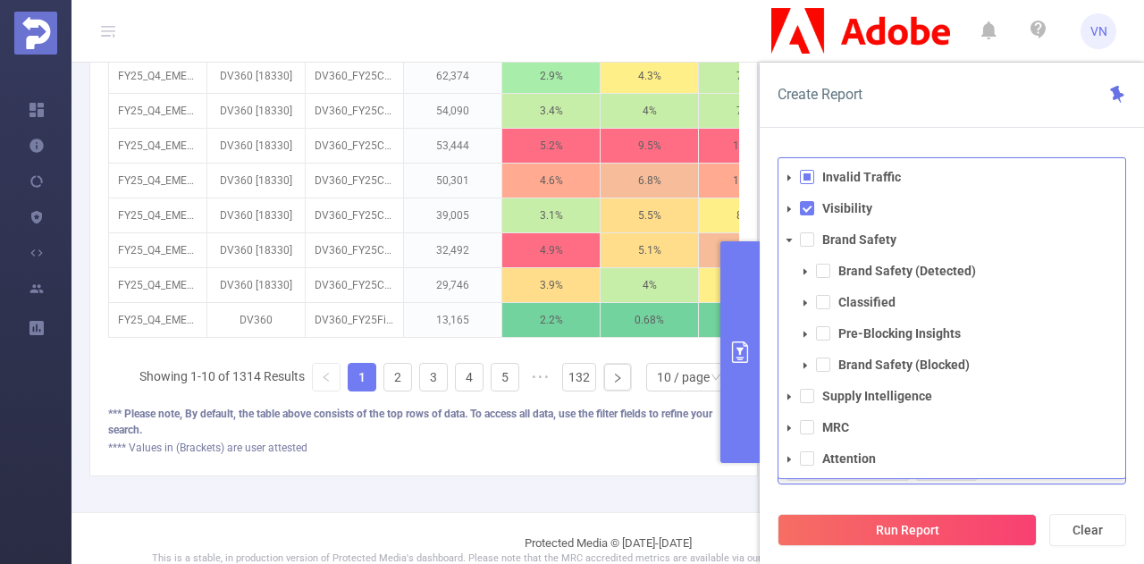
click at [789, 399] on span at bounding box center [788, 396] width 21 height 21
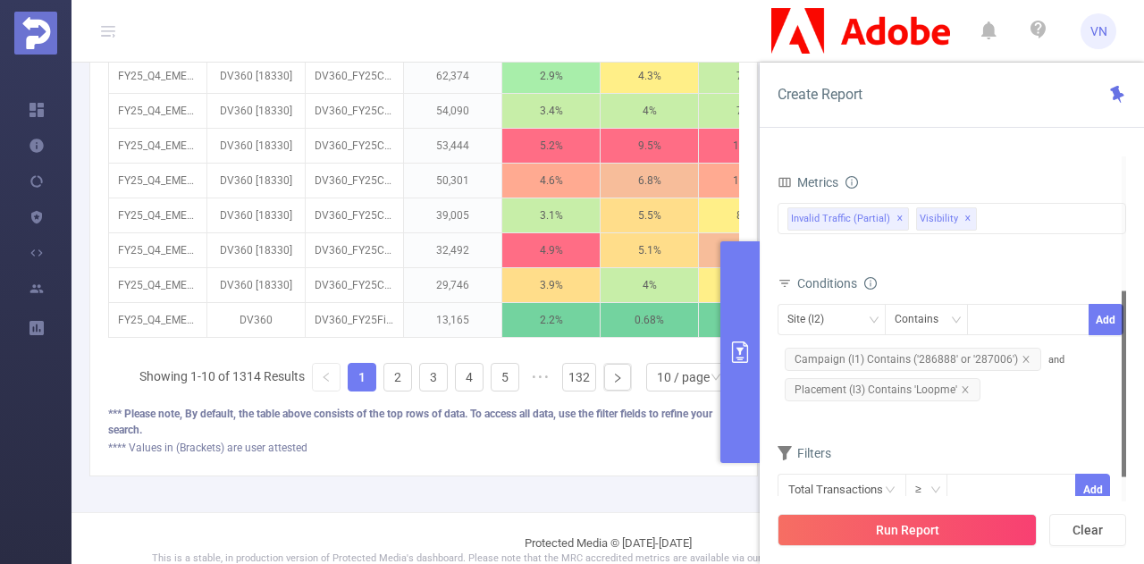
drag, startPoint x: 1121, startPoint y: 307, endPoint x: 1103, endPoint y: 455, distance: 149.4
click at [1103, 455] on section "Time Range 2025-09-01 00:00 _ 2025-09-26 10:59 Advanced Time Properties Dimensi…" at bounding box center [952, 328] width 349 height 345
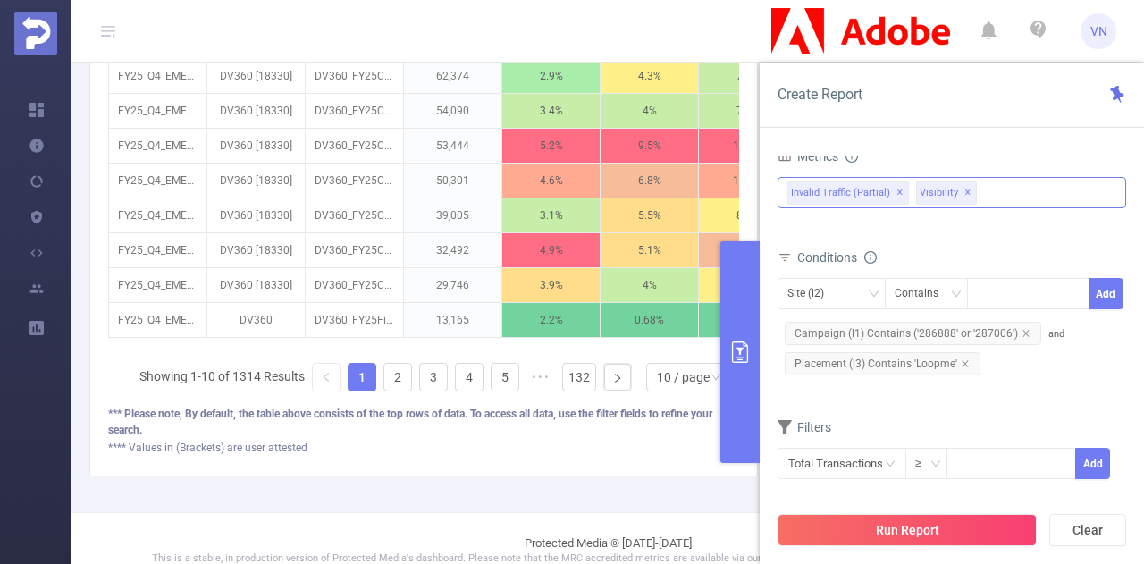
click at [988, 187] on div "Invalid Traffic (partial) ✕ Visibility ✕ Invalid Traffic Visibility Brand Safet…" at bounding box center [952, 192] width 349 height 31
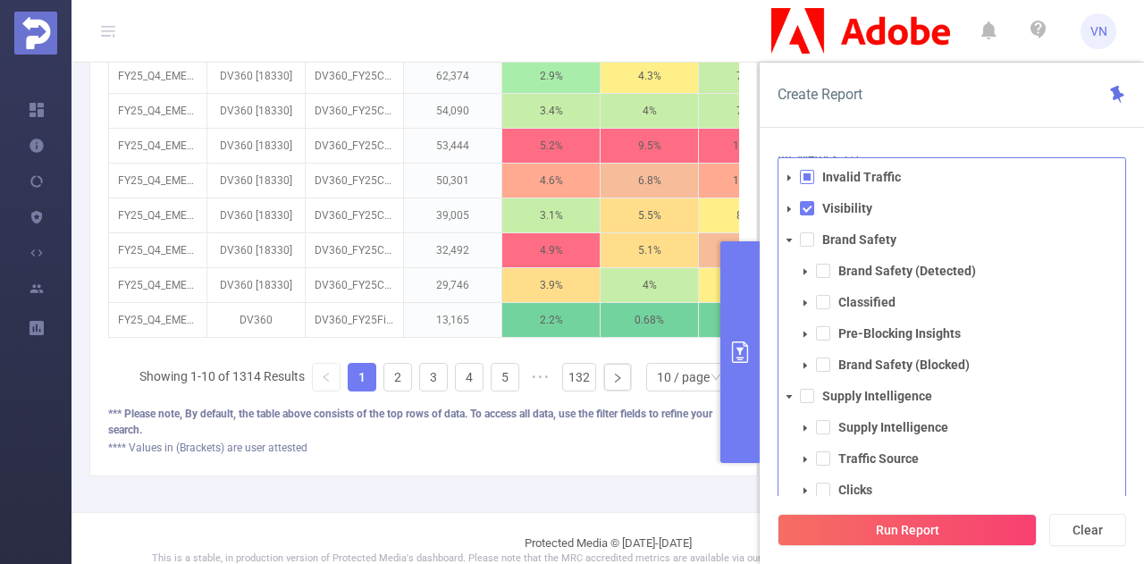
click at [959, 131] on div "Create Report Time Range 2025-09-01 00:00 _ 2025-09-26 10:59 Advanced Time Prop…" at bounding box center [952, 313] width 384 height 501
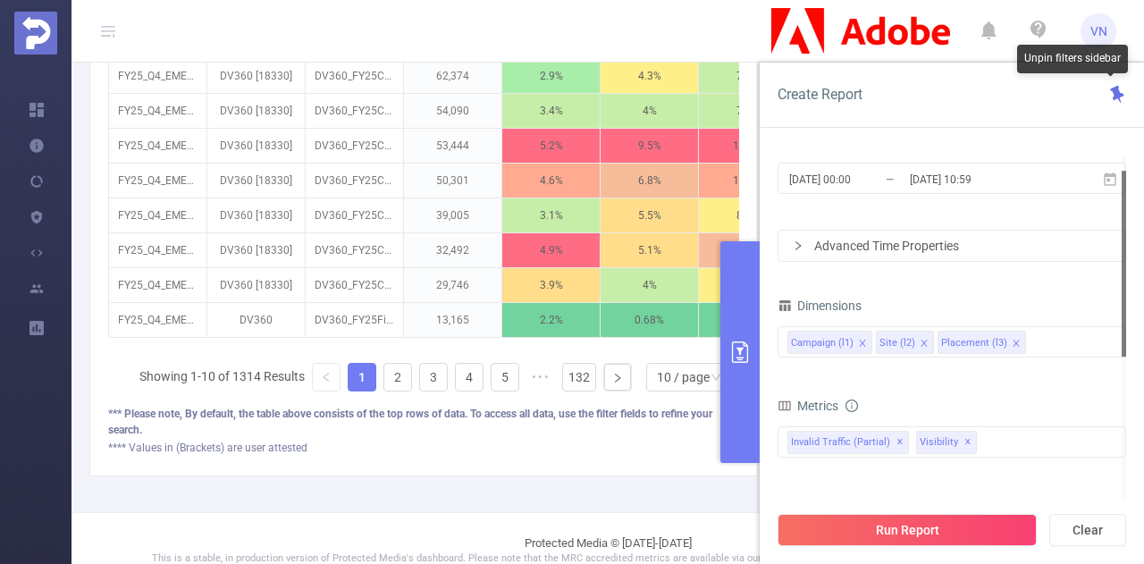
drag, startPoint x: 1122, startPoint y: 350, endPoint x: 1112, endPoint y: 87, distance: 263.8
click at [1112, 87] on div "Create Report Time Range 2025-09-01 00:00 _ 2025-09-26 10:59 Advanced Time Prop…" at bounding box center [952, 313] width 384 height 501
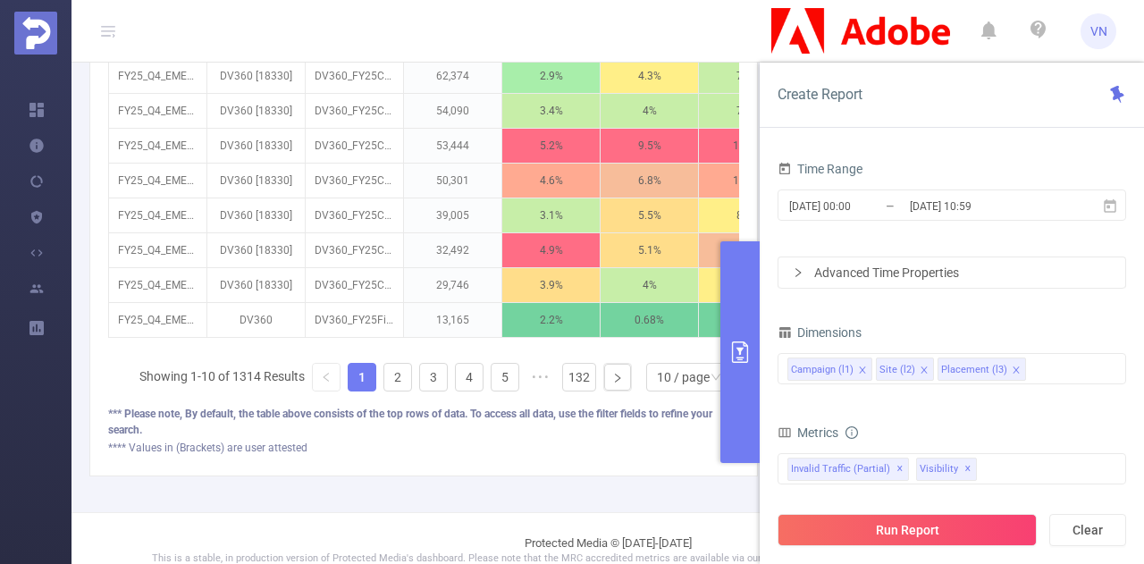
drag, startPoint x: 1122, startPoint y: 175, endPoint x: 1106, endPoint y: 120, distance: 58.0
click at [1106, 120] on div "Create Report Time Range 2025-09-01 00:00 _ 2025-09-26 10:59 Advanced Time Prop…" at bounding box center [952, 313] width 384 height 501
click at [994, 462] on div "Invalid Traffic (partial) ✕ Visibility ✕ Invalid Traffic Visibility Brand Safet…" at bounding box center [952, 468] width 349 height 31
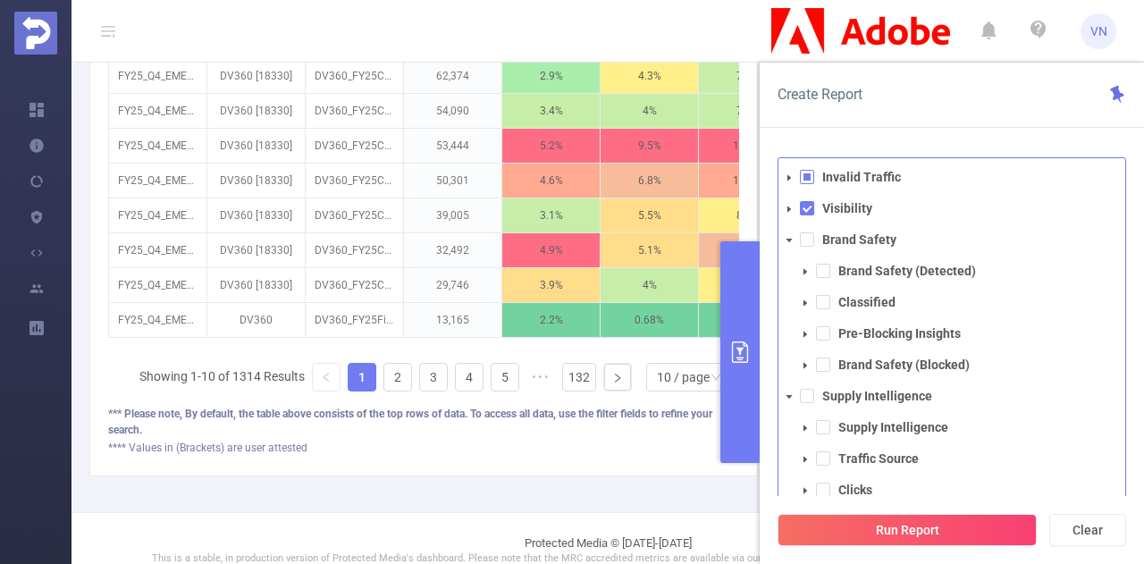
click at [786, 173] on icon "icon: caret-down" at bounding box center [789, 177] width 9 height 9
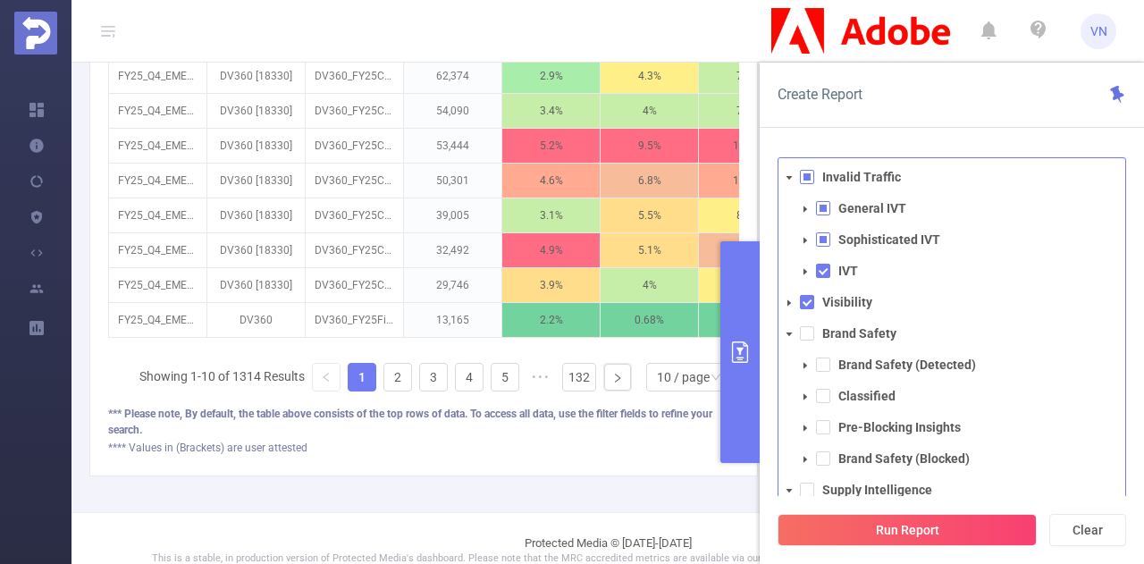
click at [786, 173] on icon "icon: caret-down" at bounding box center [789, 177] width 9 height 9
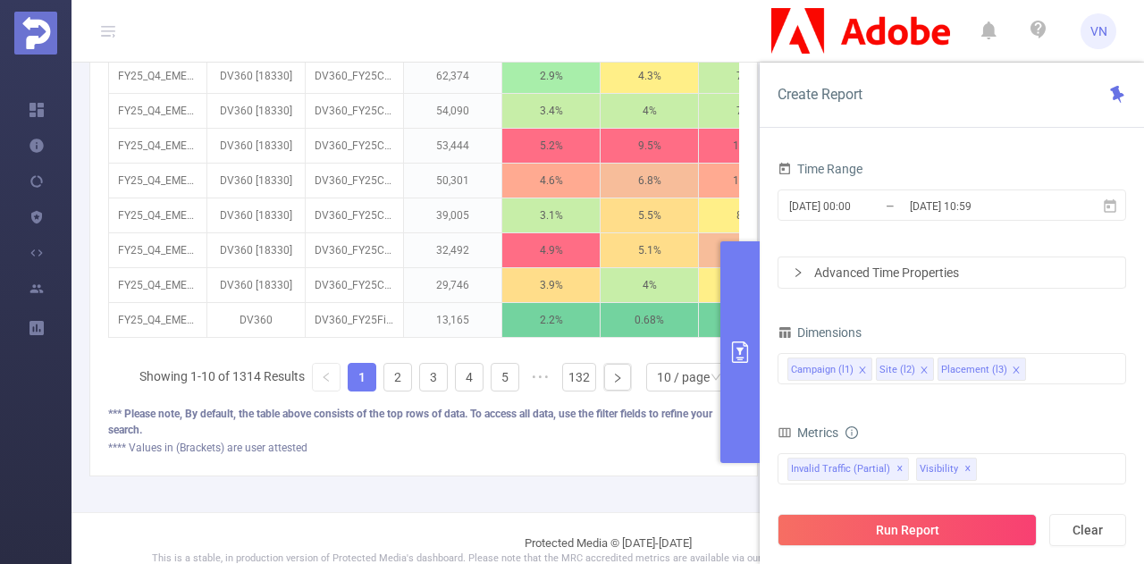
click at [944, 136] on div "Create Report Time Range 2025-09-01 00:00 _ 2025-09-26 10:59 Advanced Time Prop…" at bounding box center [952, 313] width 384 height 501
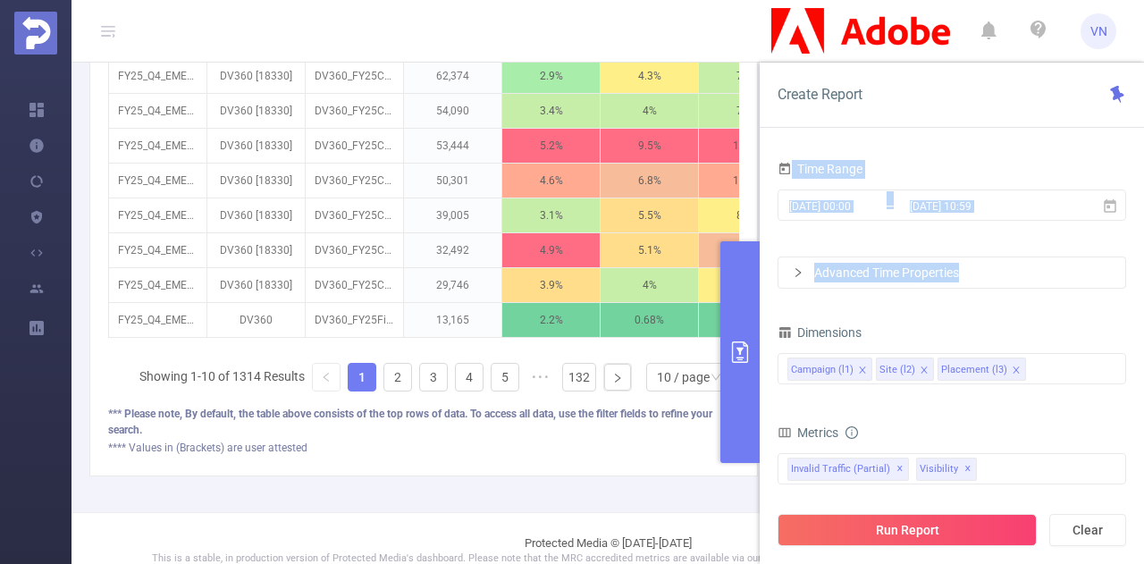
drag, startPoint x: 1141, startPoint y: 237, endPoint x: 1141, endPoint y: 96, distance: 141.2
click at [1141, 96] on div "Create Report Time Range 2025-09-01 00:00 _ 2025-09-26 10:59 Advanced Time Prop…" at bounding box center [952, 313] width 384 height 501
click at [1143, 171] on div "Time Range 2025-09-01 00:00 _ 2025-09-26 10:59 Advanced Time Properties Dimensi…" at bounding box center [952, 367] width 384 height 457
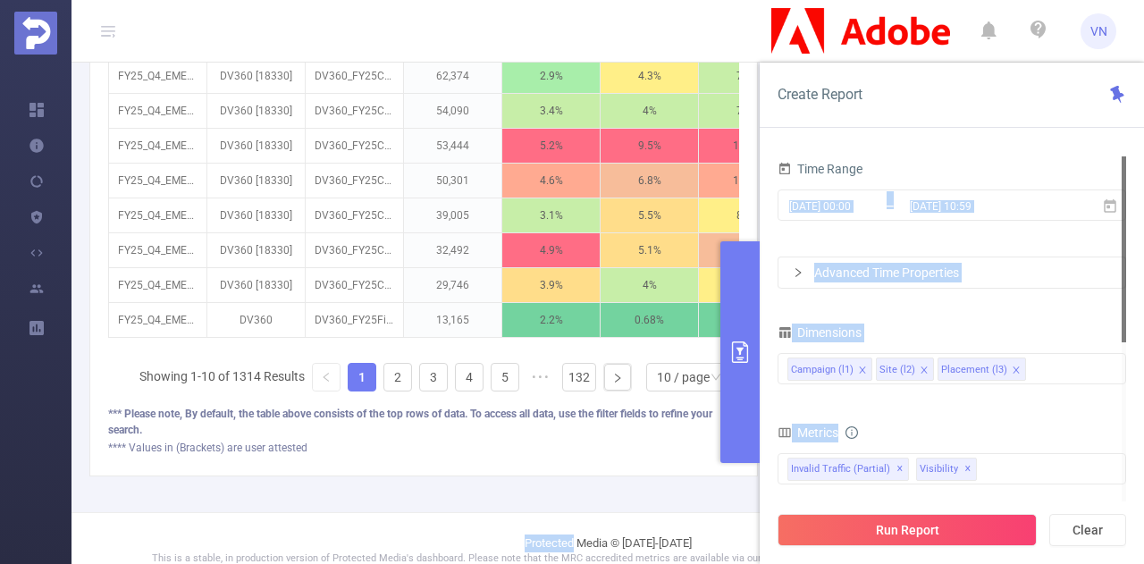
drag, startPoint x: 1143, startPoint y: 171, endPoint x: 1122, endPoint y: 209, distance: 43.6
click at [1122, 209] on div "Time Range 2025-09-01 00:00 _ 2025-09-26 10:59 Advanced Time Properties Dimensi…" at bounding box center [952, 367] width 384 height 457
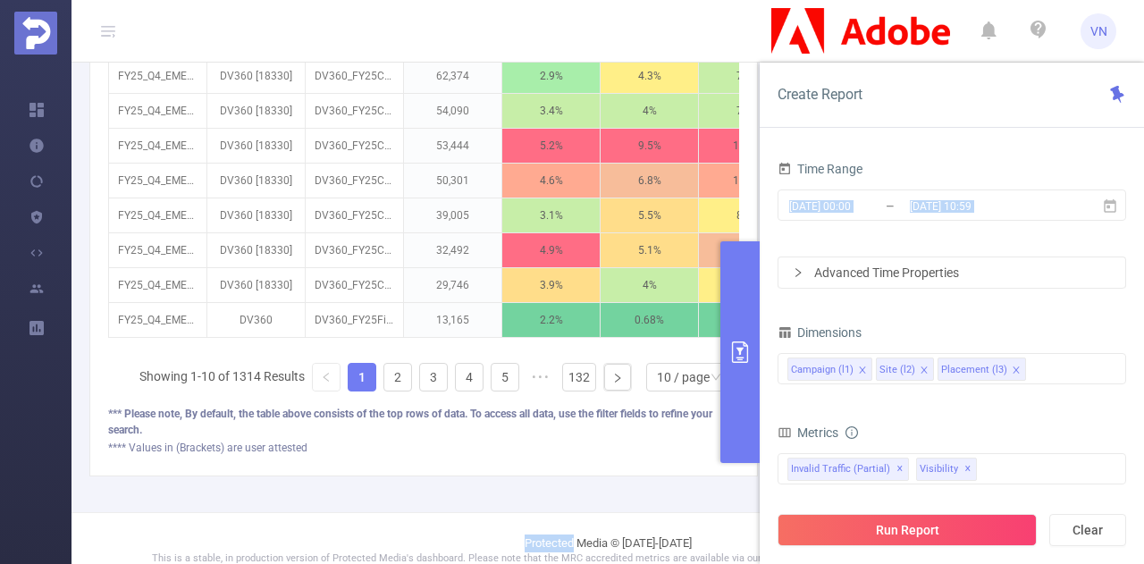
drag, startPoint x: 1122, startPoint y: 209, endPoint x: 1114, endPoint y: 26, distance: 183.4
click at [1114, 26] on section "VN Overview Help Center (New) Usage Notification Blocking Policy Integrations U…" at bounding box center [572, 282] width 1144 height 564
drag, startPoint x: 1121, startPoint y: 176, endPoint x: 1125, endPoint y: 160, distance: 16.7
click at [1125, 160] on div at bounding box center [1124, 249] width 4 height 186
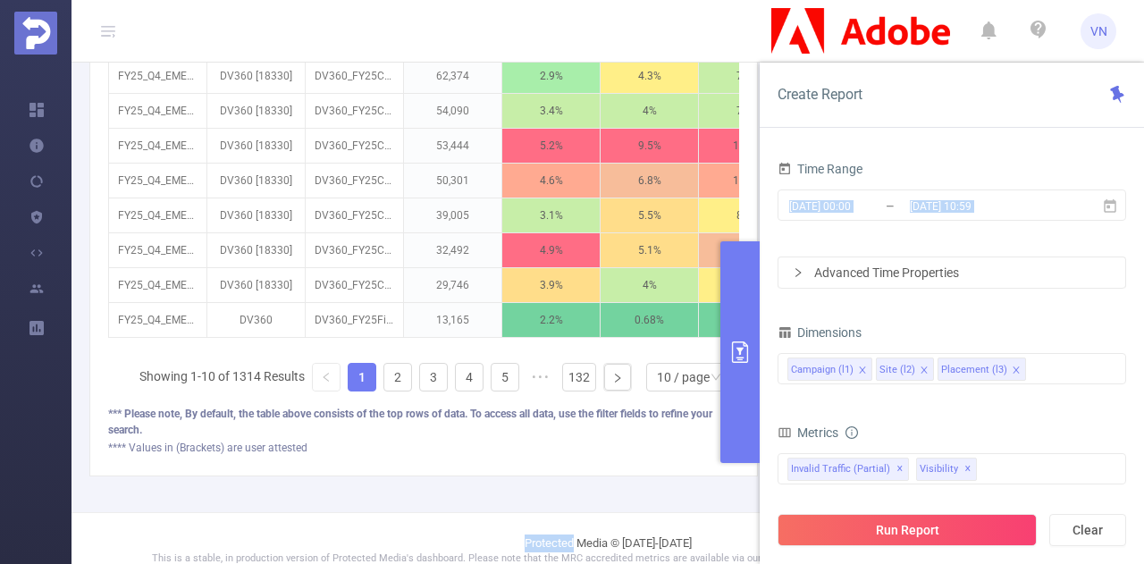
drag, startPoint x: 1125, startPoint y: 160, endPoint x: 1128, endPoint y: 99, distance: 60.8
click at [1128, 99] on div "Create Report Time Range 2025-09-01 00:00 _ 2025-09-26 10:59 Advanced Time Prop…" at bounding box center [952, 313] width 384 height 501
click at [1128, 99] on div "Create Report" at bounding box center [952, 95] width 384 height 65
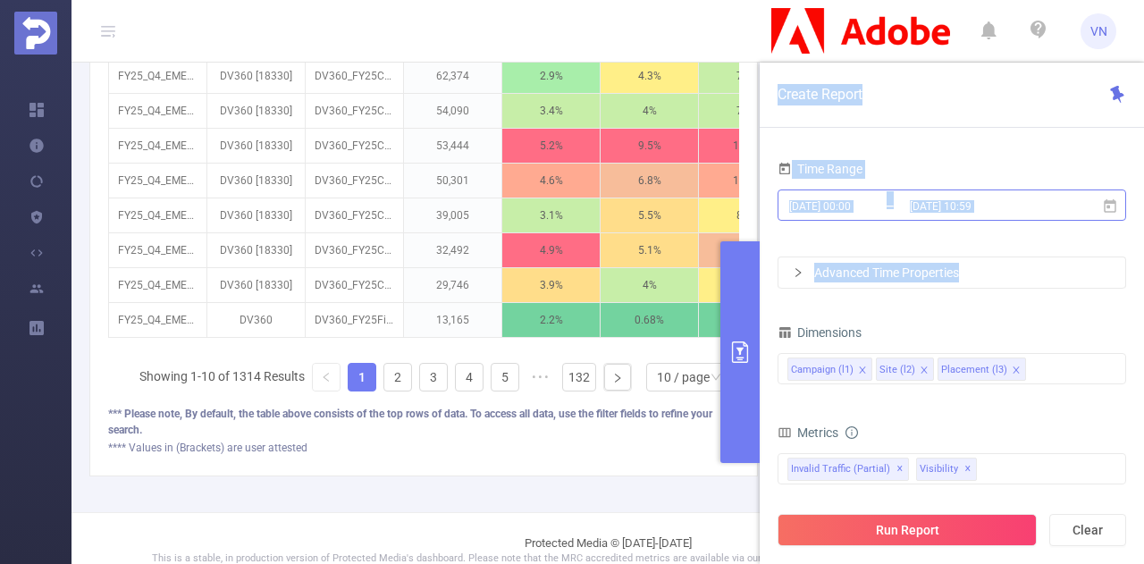
drag, startPoint x: 1128, startPoint y: 99, endPoint x: 779, endPoint y: 219, distance: 368.5
click at [779, 219] on div "Create Report Time Range 2025-09-01 00:00 _ 2025-09-26 10:59 Advanced Time Prop…" at bounding box center [952, 313] width 384 height 501
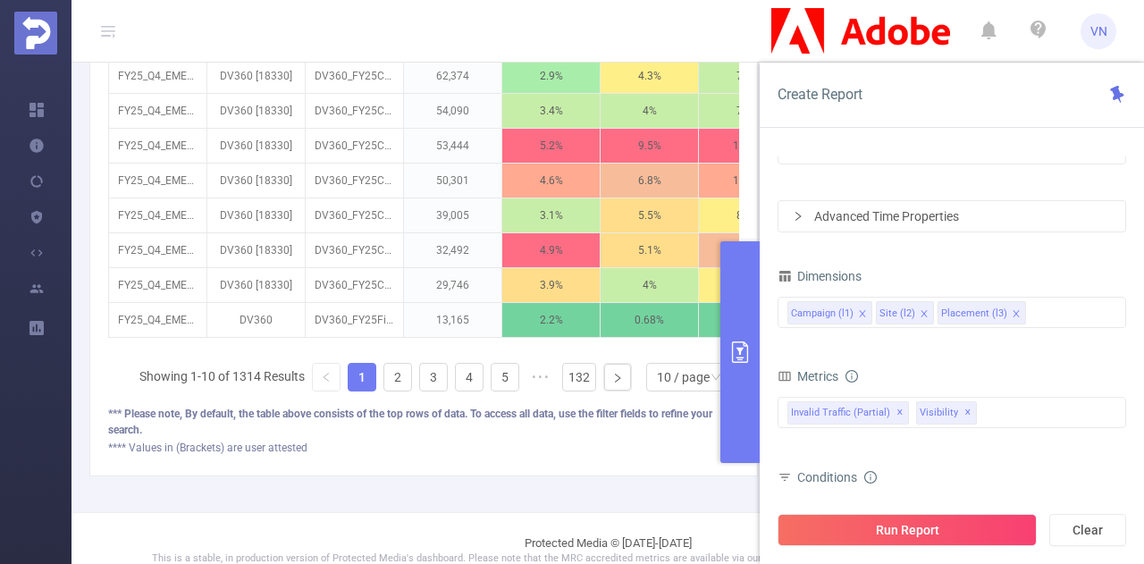
click at [719, 376] on li "10 / page" at bounding box center [692, 377] width 93 height 29
click at [736, 373] on button "primary" at bounding box center [739, 352] width 39 height 222
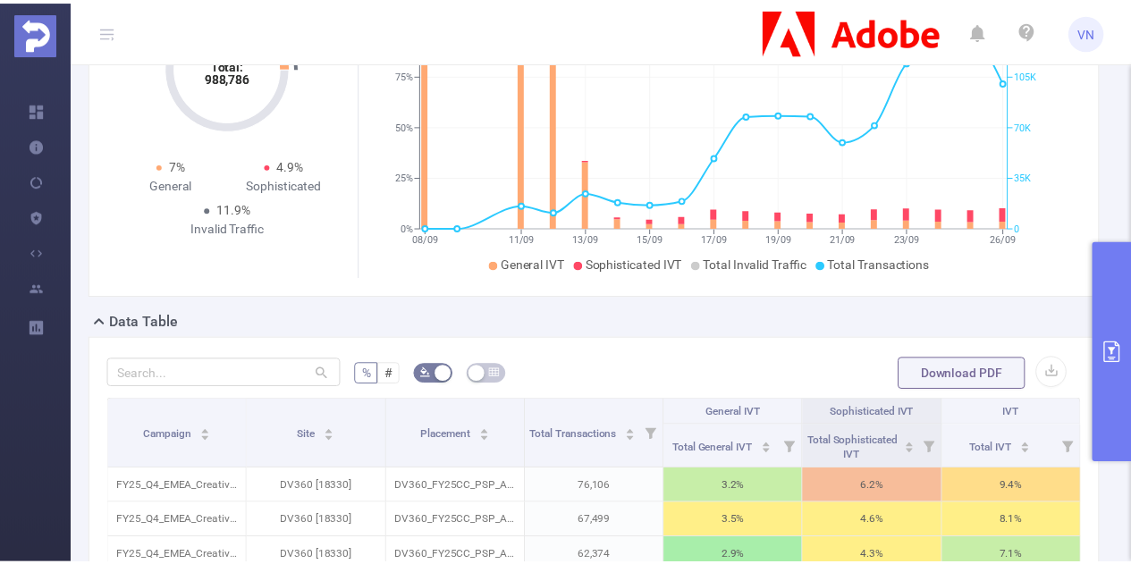
scroll to position [0, 0]
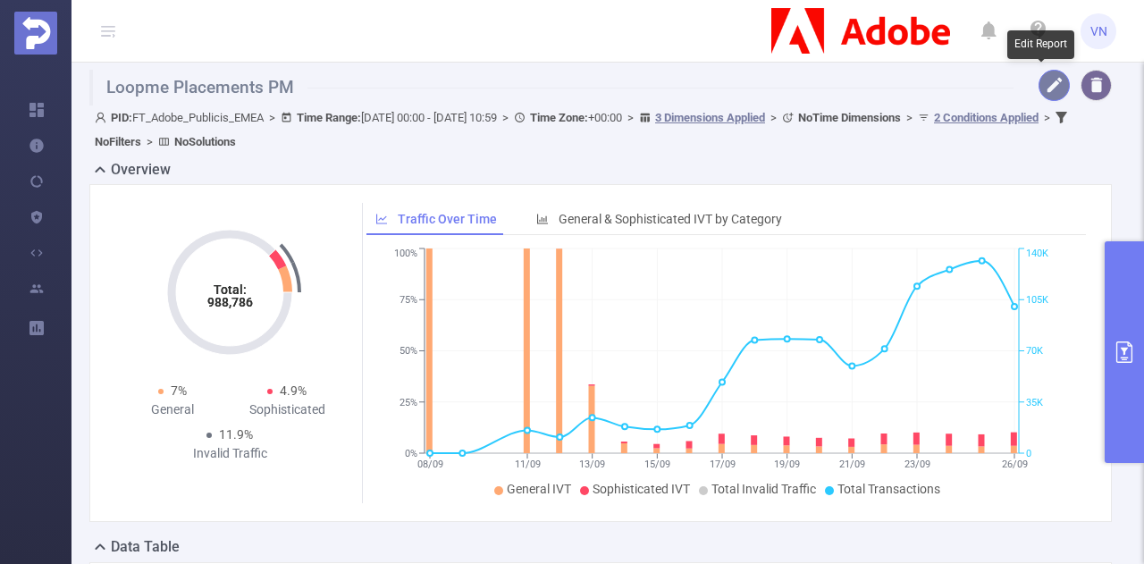
click at [1040, 83] on button "button" at bounding box center [1053, 85] width 31 height 31
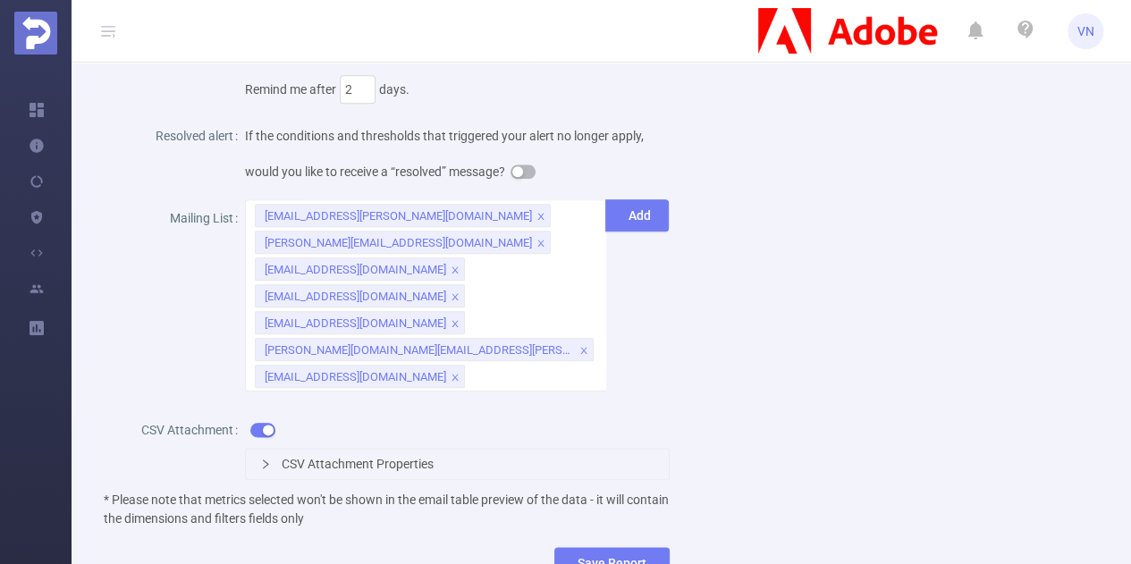
scroll to position [845, 0]
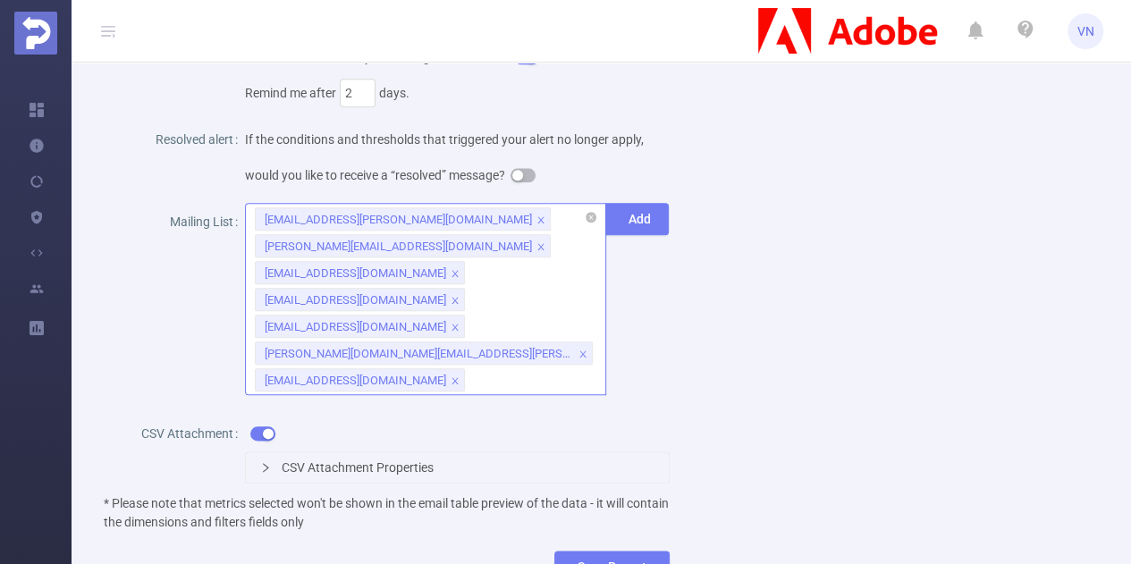
click at [429, 350] on div "[EMAIL_ADDRESS][PERSON_NAME][DOMAIN_NAME] [PERSON_NAME][DOMAIN_NAME][EMAIL_ADDR…" at bounding box center [425, 299] width 361 height 192
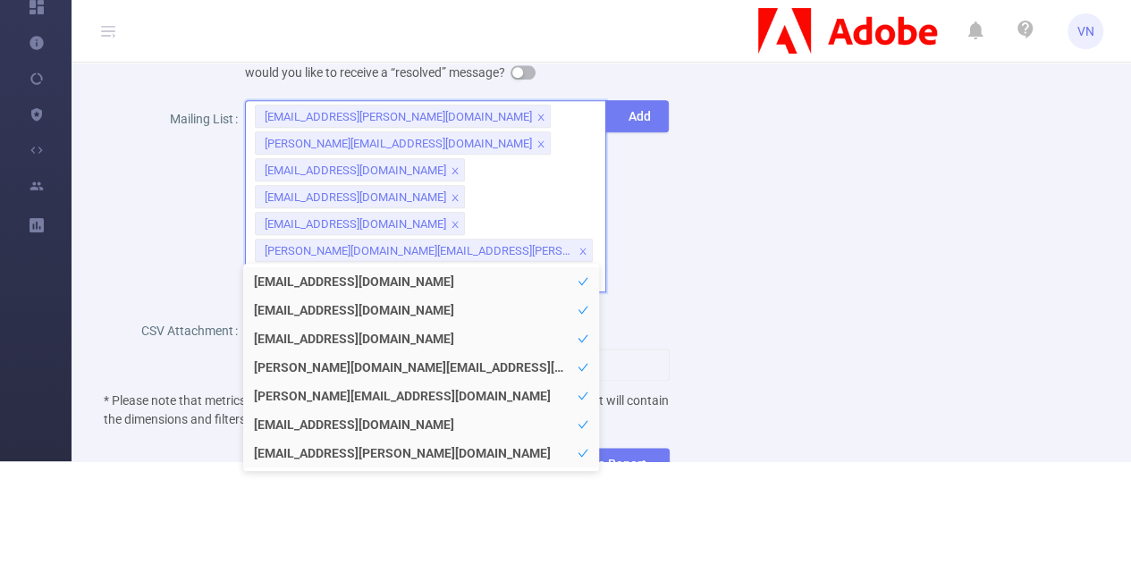
scroll to position [120, 0]
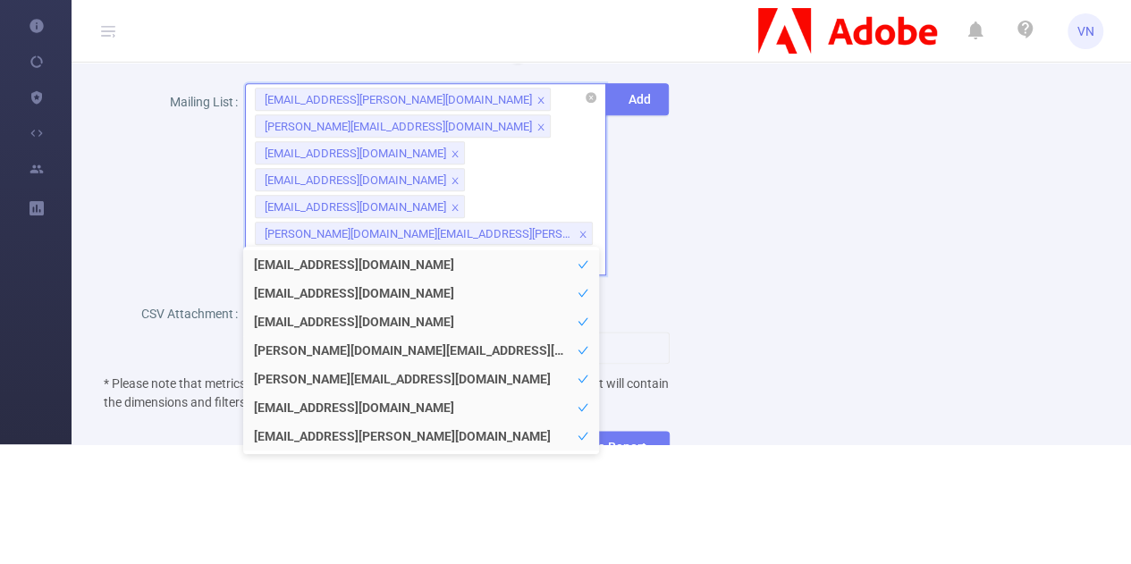
click at [467, 235] on div "[EMAIL_ADDRESS][PERSON_NAME][DOMAIN_NAME] [PERSON_NAME][DOMAIN_NAME][EMAIL_ADDR…" at bounding box center [425, 179] width 361 height 192
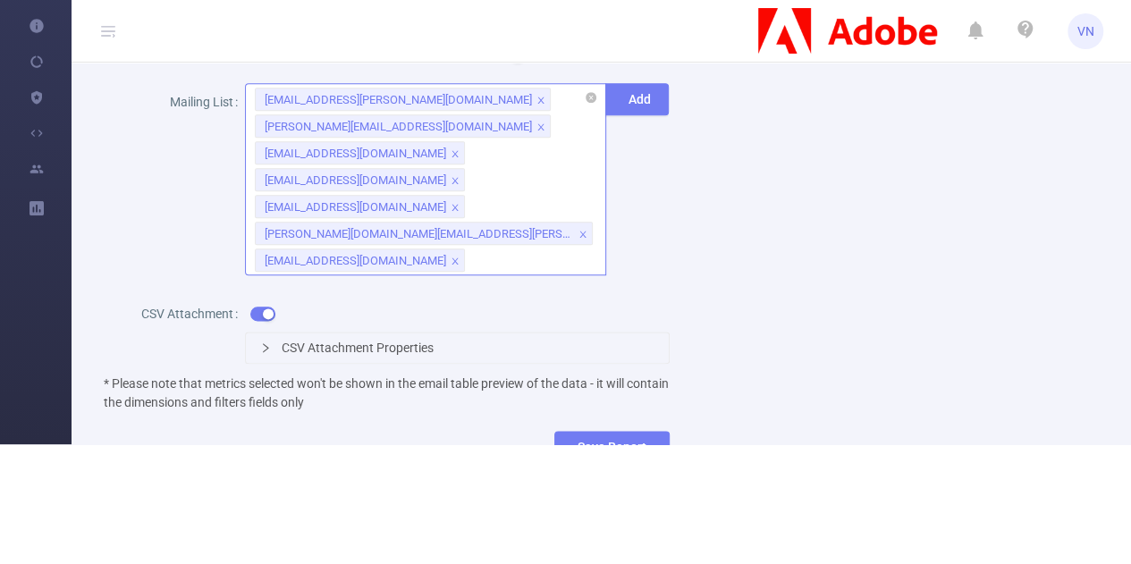
click at [434, 237] on div "[EMAIL_ADDRESS][PERSON_NAME][DOMAIN_NAME] [PERSON_NAME][DOMAIN_NAME][EMAIL_ADDR…" at bounding box center [425, 179] width 361 height 192
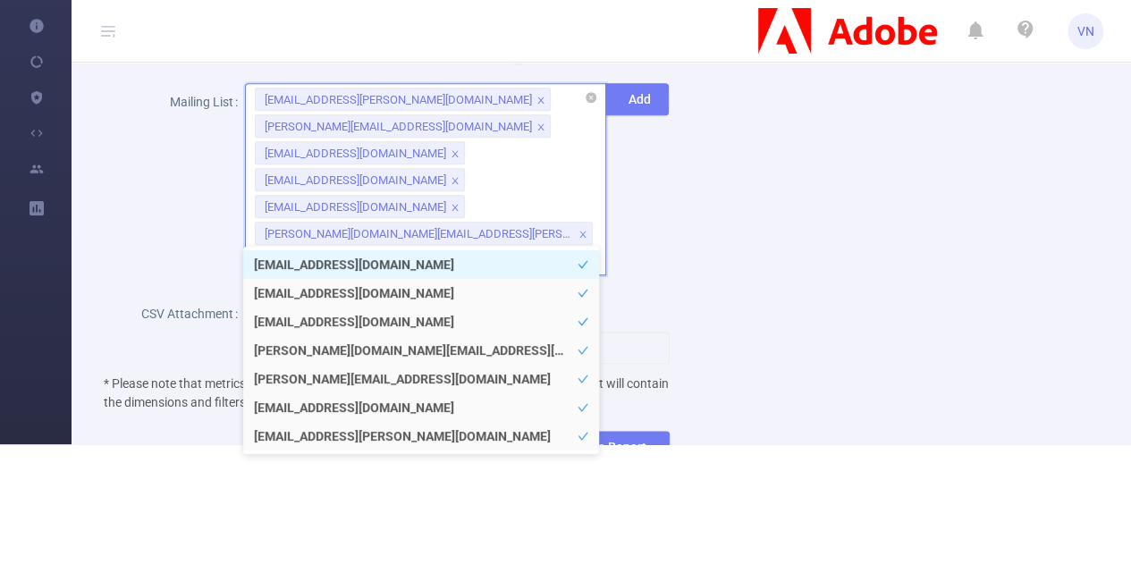
paste input "[EMAIL_ADDRESS][PERSON_NAME][DOMAIN_NAME]"
type input "[EMAIL_ADDRESS][PERSON_NAME][DOMAIN_NAME]"
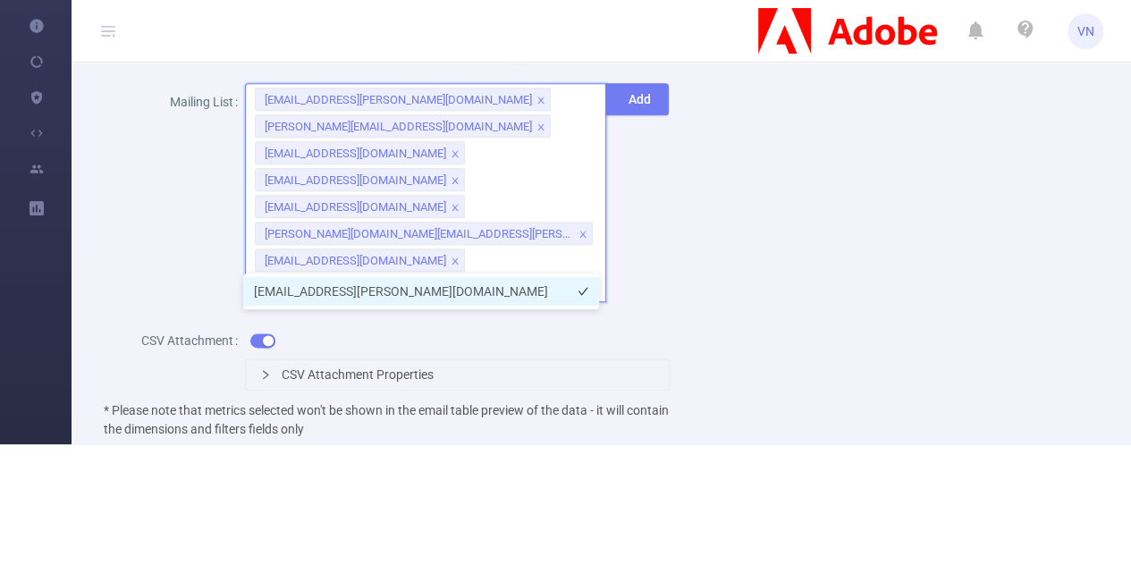
click at [454, 283] on li "[EMAIL_ADDRESS][PERSON_NAME][DOMAIN_NAME]" at bounding box center [421, 291] width 356 height 29
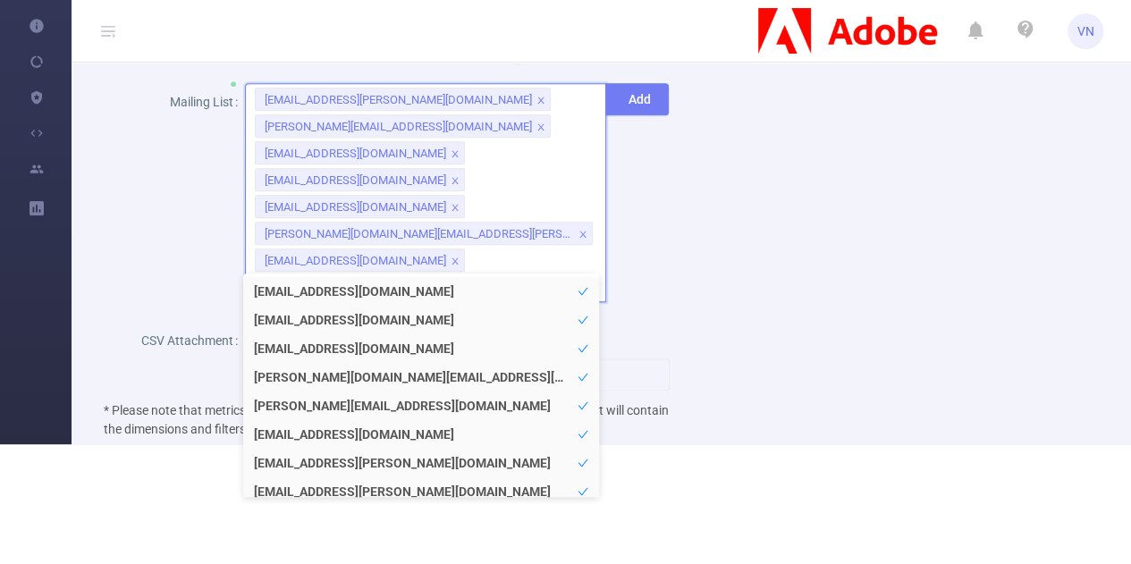
scroll to position [13, 0]
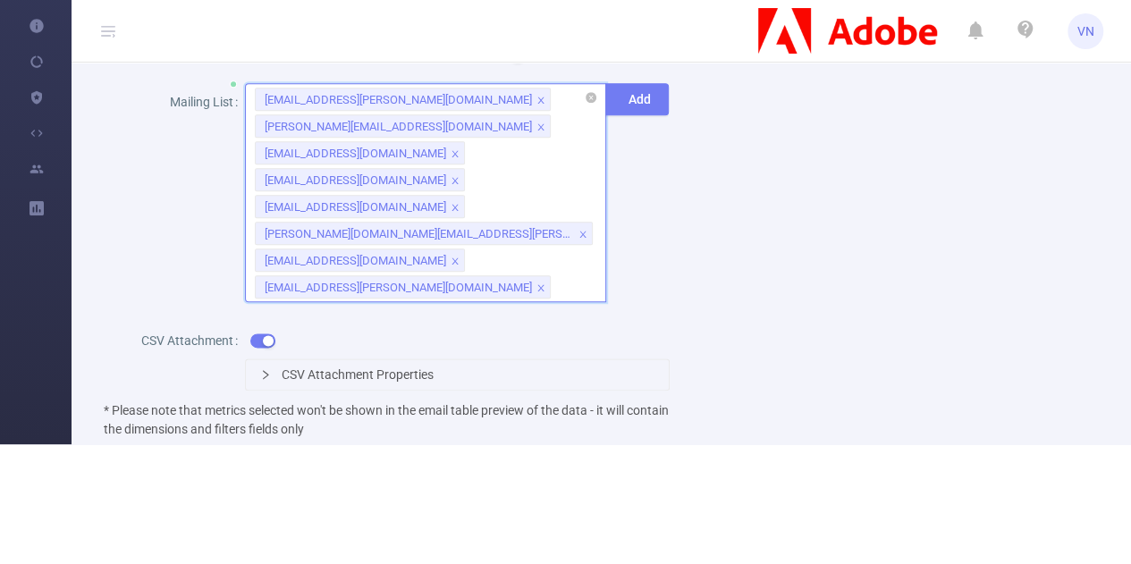
click at [534, 249] on div "[EMAIL_ADDRESS][PERSON_NAME][DOMAIN_NAME] [PERSON_NAME][DOMAIN_NAME][EMAIL_ADDR…" at bounding box center [425, 192] width 361 height 219
paste input "[EMAIL_ADDRESS][DOMAIN_NAME]"
type input "[EMAIL_ADDRESS][DOMAIN_NAME]"
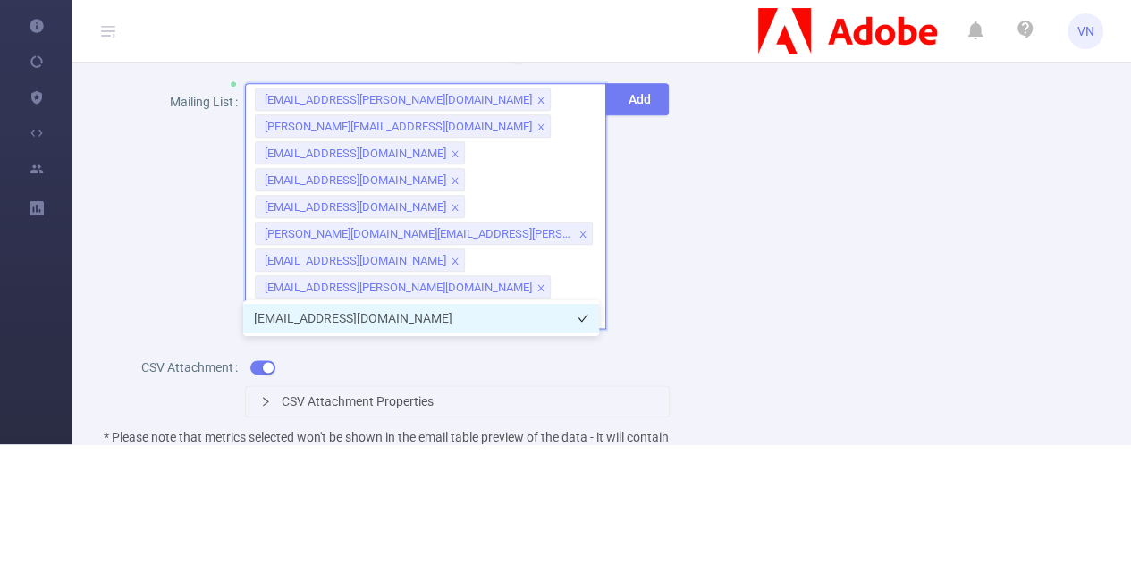
click at [468, 315] on li "[EMAIL_ADDRESS][DOMAIN_NAME]" at bounding box center [421, 318] width 356 height 29
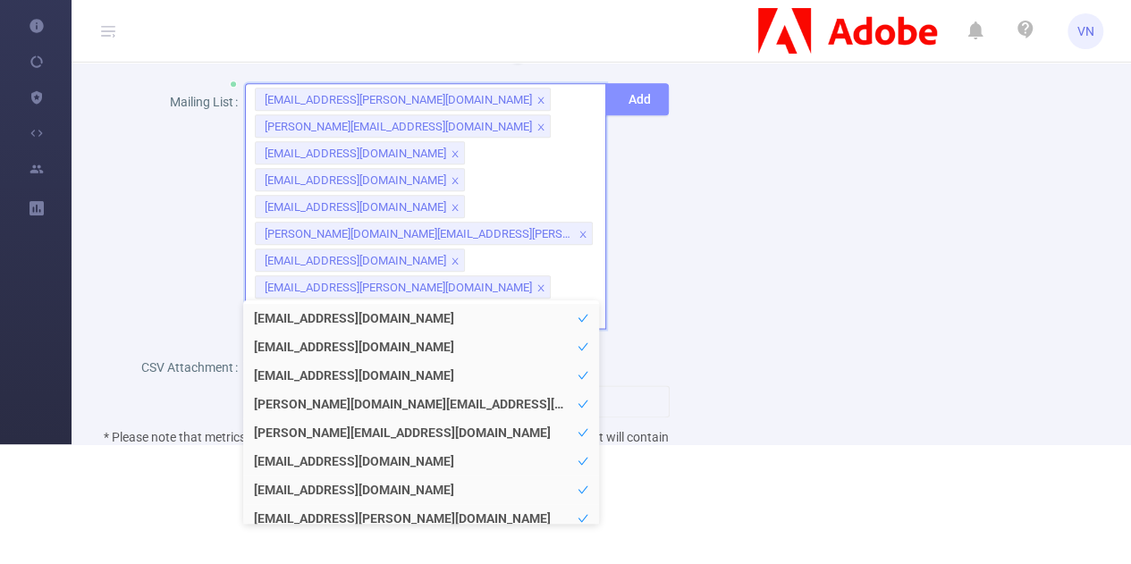
click at [626, 105] on button "Add" at bounding box center [636, 99] width 63 height 32
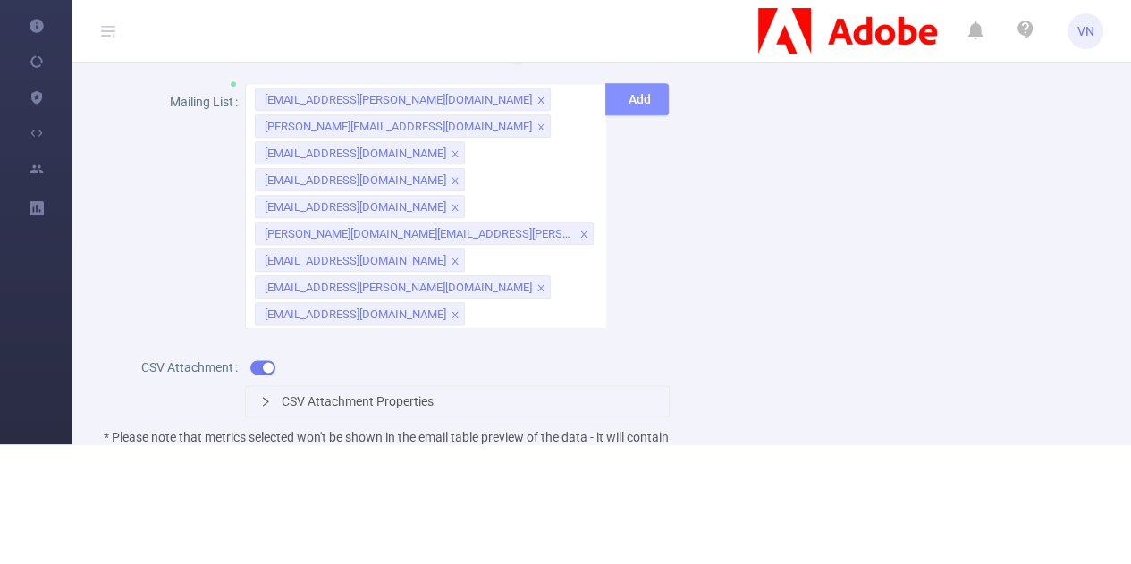
click at [626, 105] on button "Add" at bounding box center [636, 99] width 63 height 32
drag, startPoint x: 740, startPoint y: 344, endPoint x: 1143, endPoint y: 199, distance: 428.3
click at [1131, 199] on html "VN Overview Help Center (New) Usage Notification Blocking Policy Integrations U…" at bounding box center [565, 162] width 1131 height 564
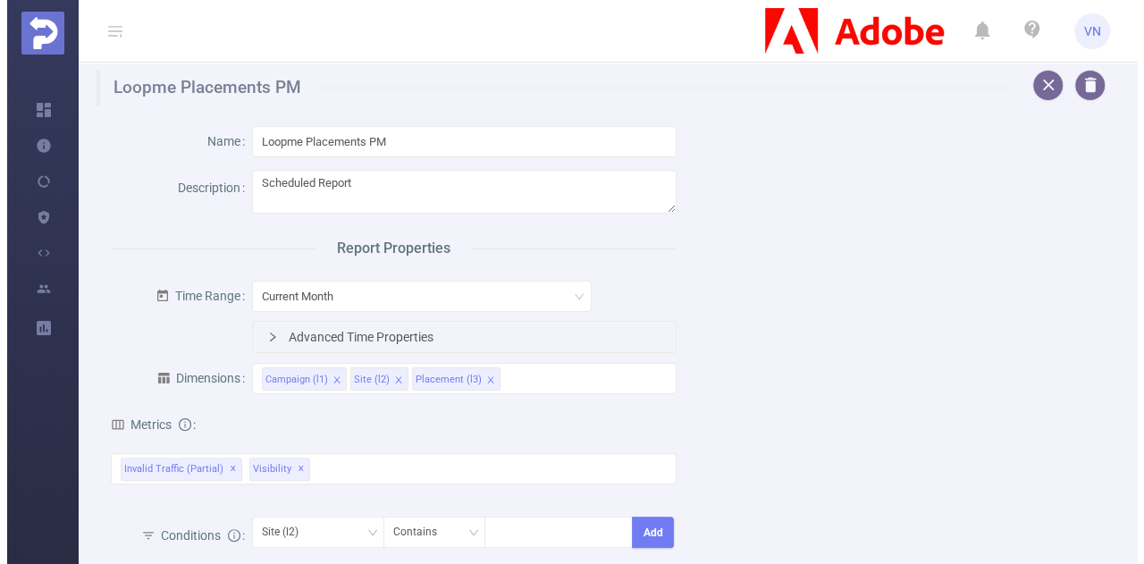
scroll to position [1024, 0]
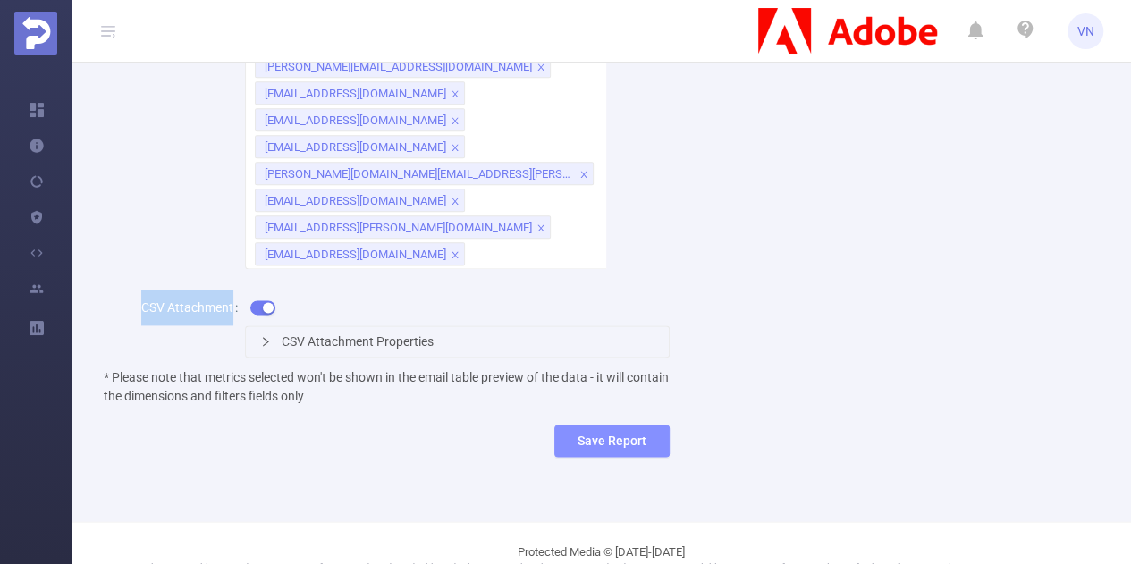
click at [601, 425] on button "Save Report" at bounding box center [611, 441] width 115 height 32
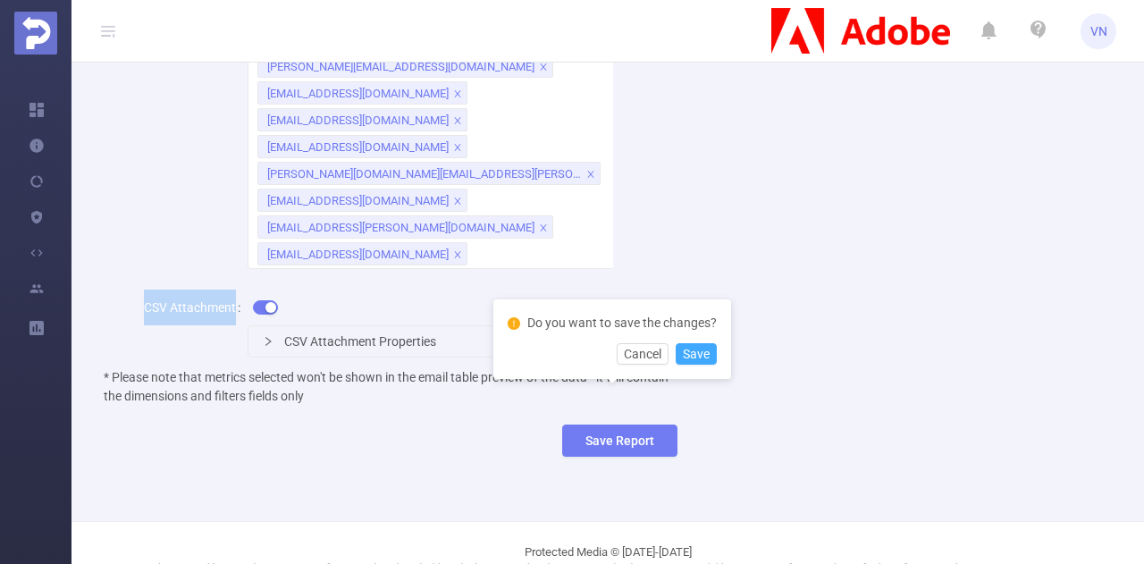
click at [689, 344] on button "Save" at bounding box center [696, 353] width 41 height 21
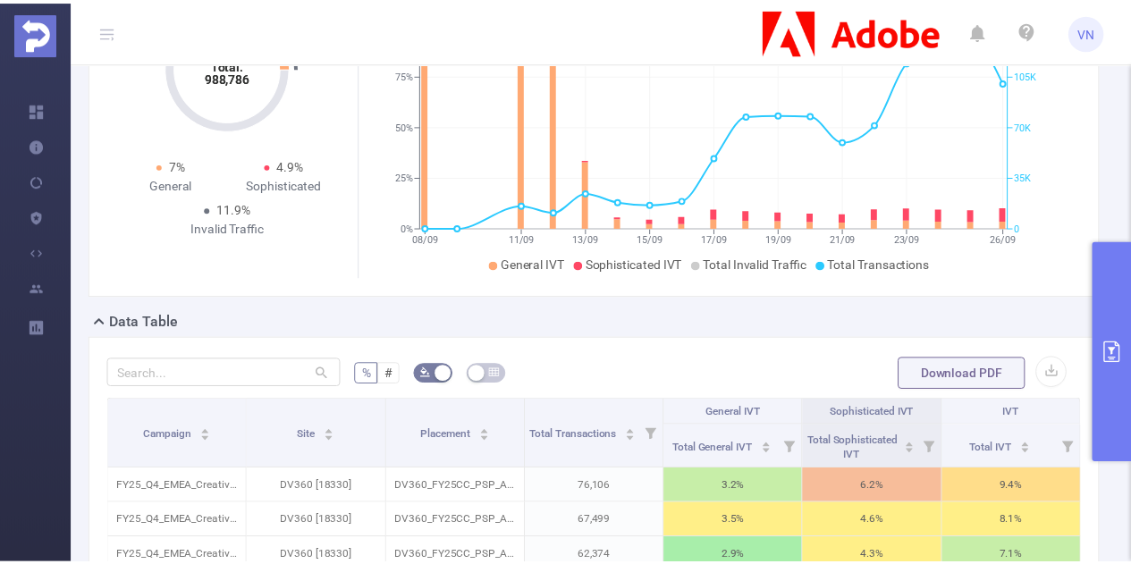
scroll to position [0, 0]
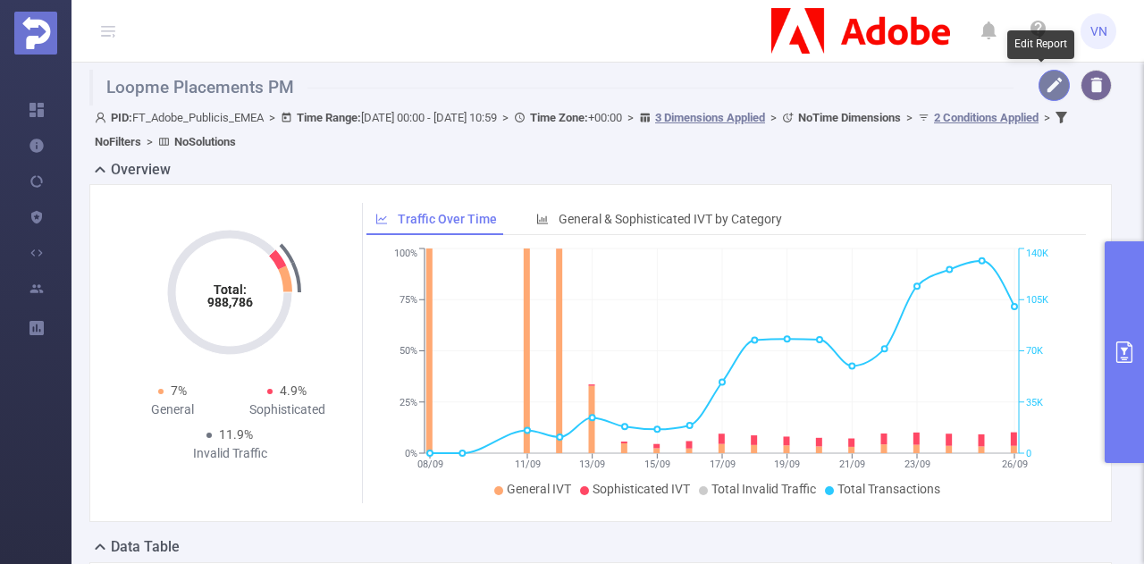
click at [1042, 80] on button "button" at bounding box center [1053, 85] width 31 height 31
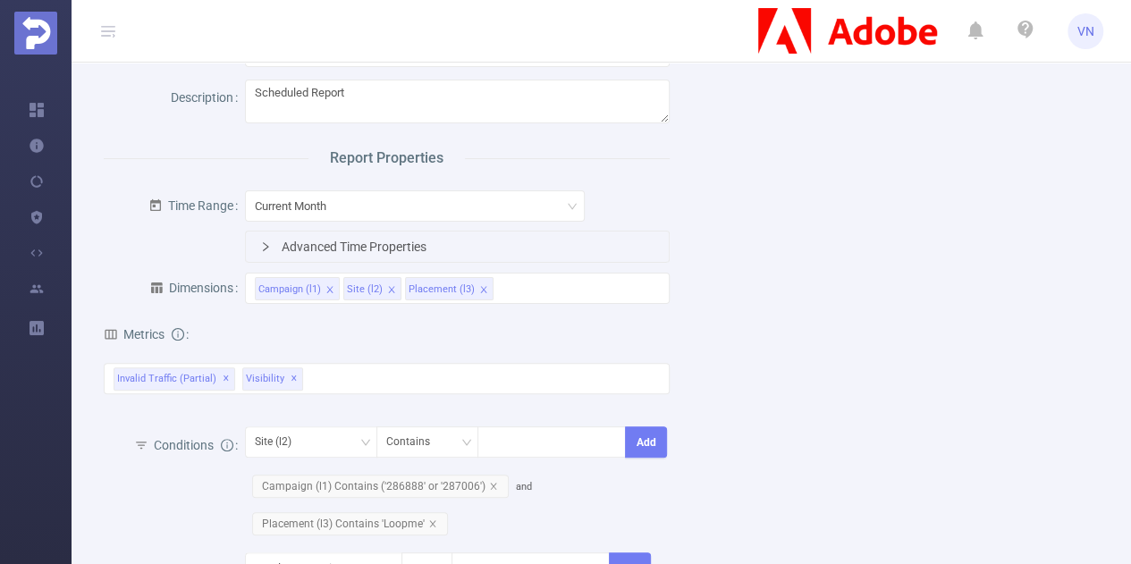
scroll to position [97, 0]
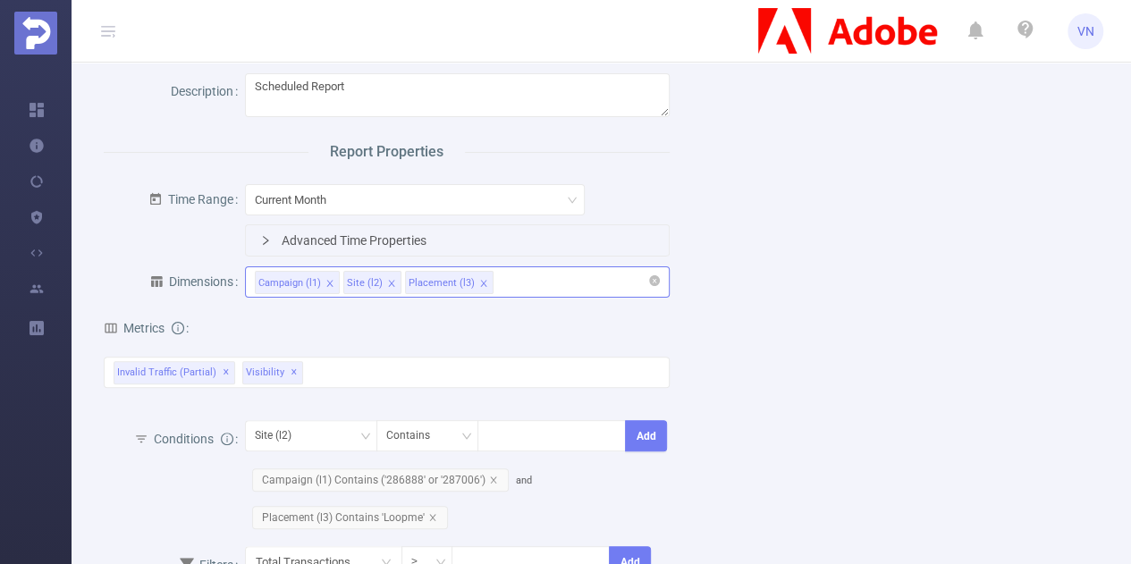
click at [534, 282] on div "Campaign (l1) Site (l2) Placement (l3)" at bounding box center [457, 281] width 405 height 29
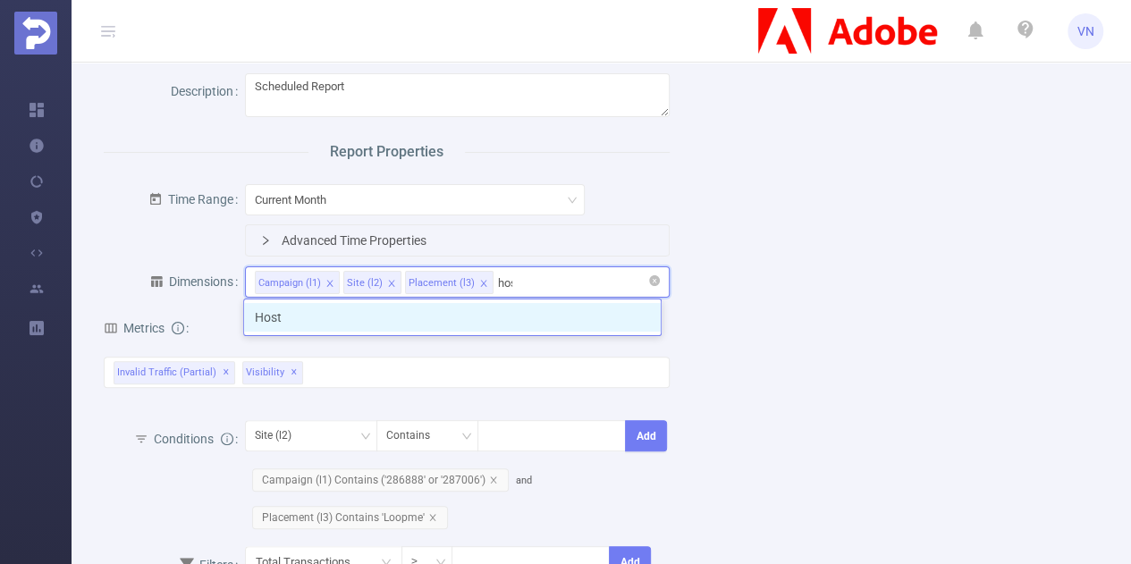
type input "host"
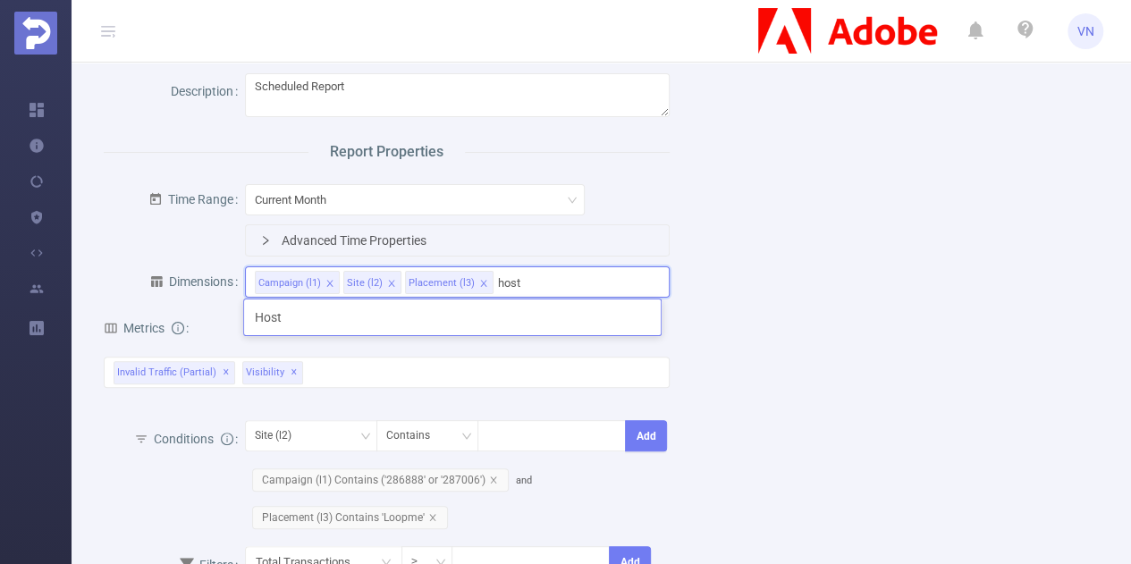
click at [433, 332] on ul "Host" at bounding box center [452, 317] width 418 height 38
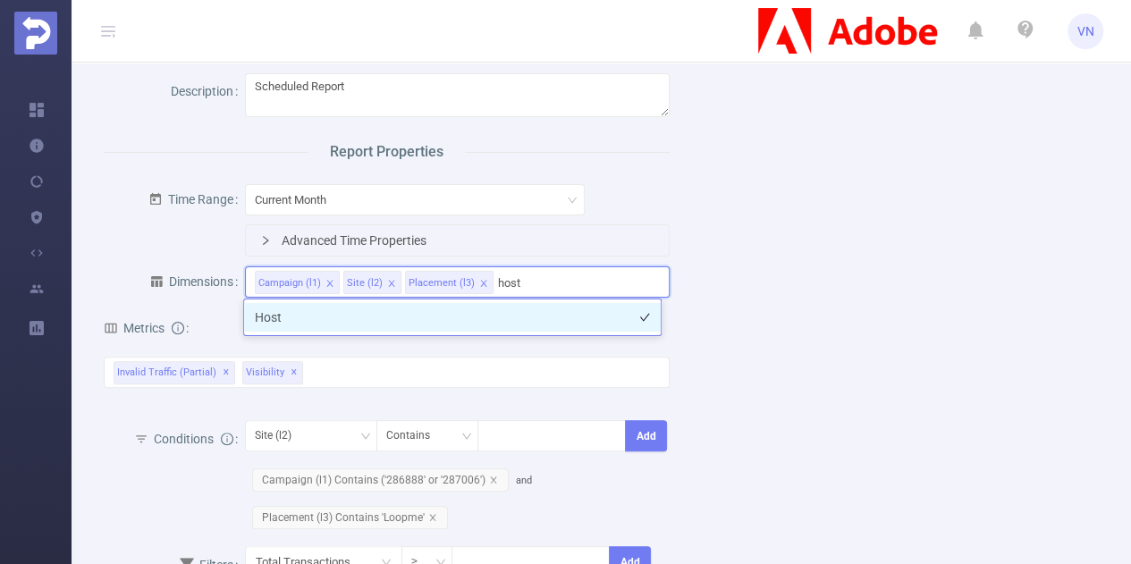
click at [399, 317] on li "Host" at bounding box center [452, 317] width 416 height 29
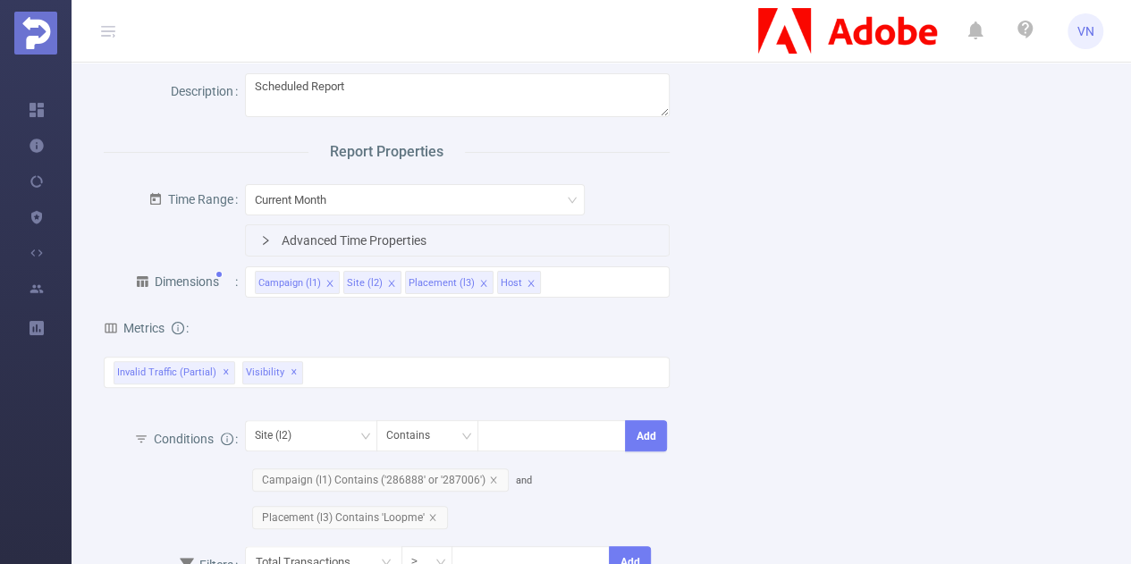
click at [260, 232] on div "Advanced Time Properties" at bounding box center [457, 240] width 423 height 30
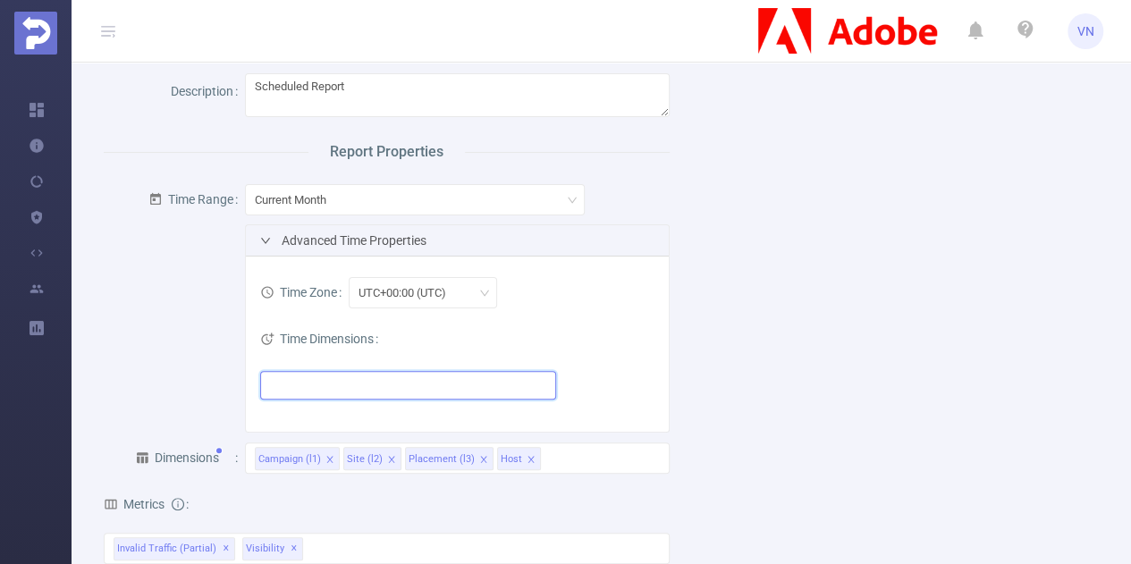
click at [349, 390] on ul at bounding box center [401, 385] width 272 height 27
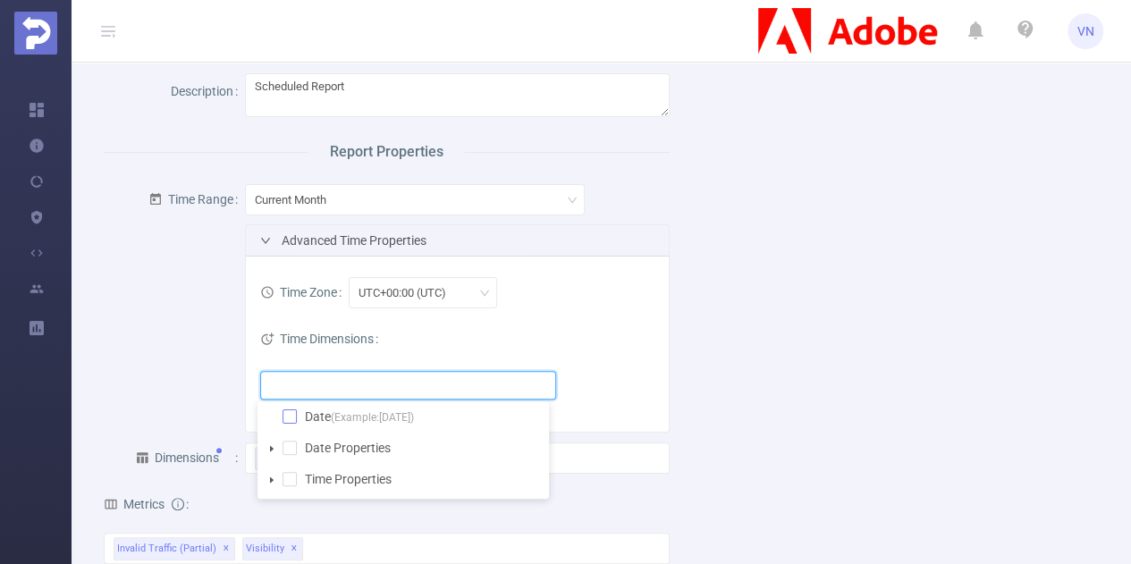
click at [294, 416] on span at bounding box center [289, 416] width 14 height 14
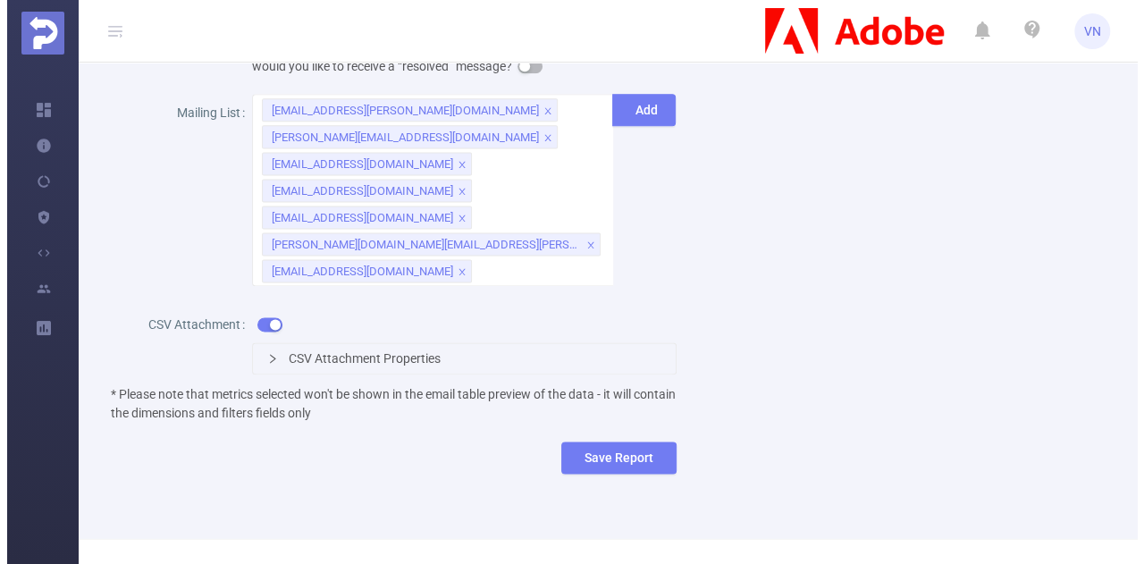
scroll to position [1147, 0]
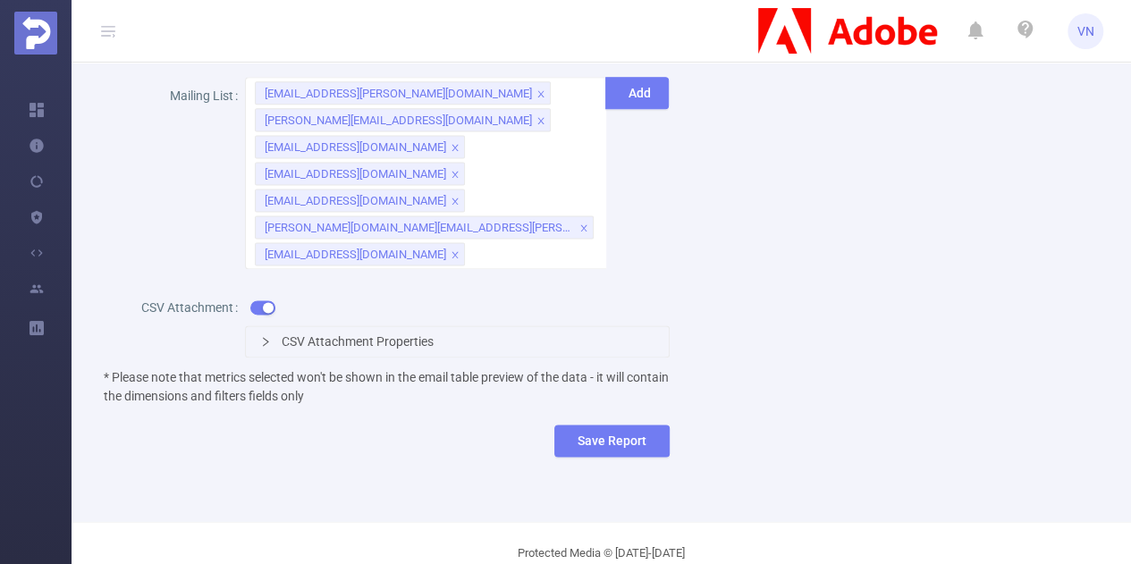
click at [595, 425] on button "Save Report" at bounding box center [611, 441] width 115 height 32
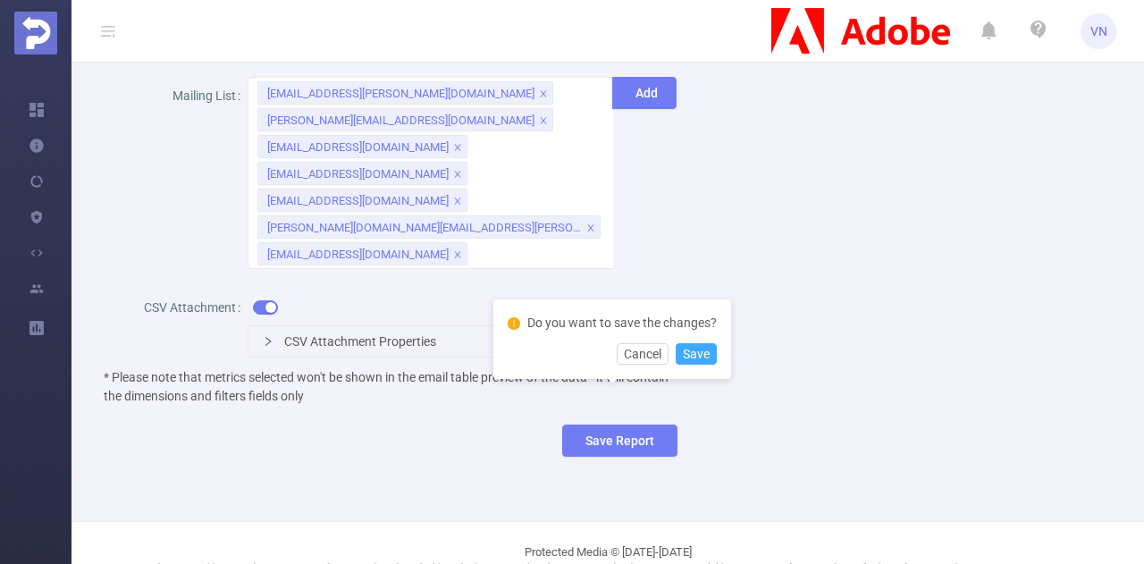
click at [693, 357] on button "Save" at bounding box center [696, 353] width 41 height 21
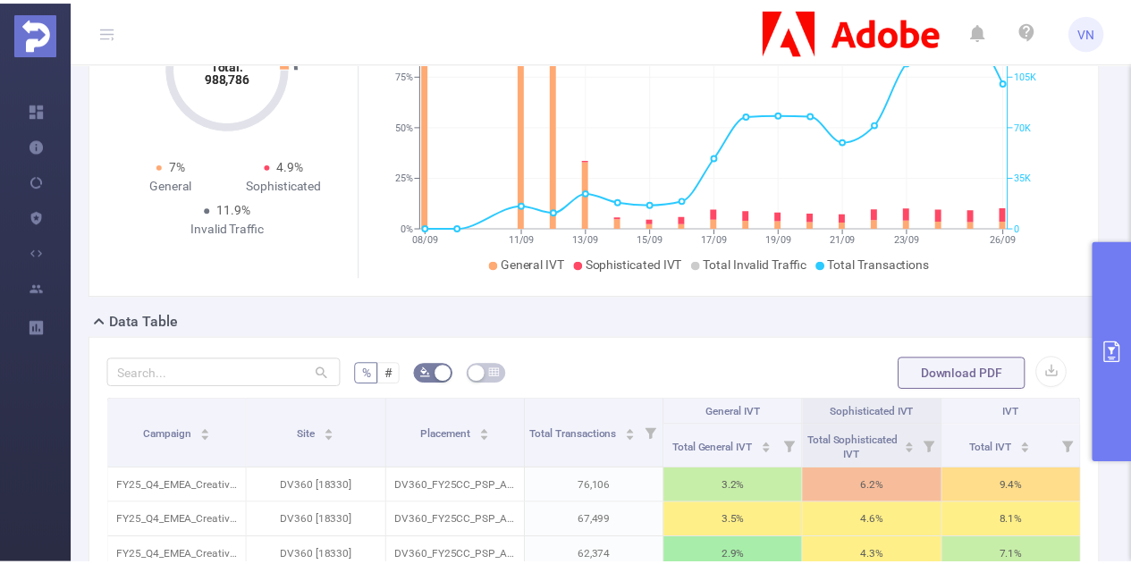
scroll to position [0, 0]
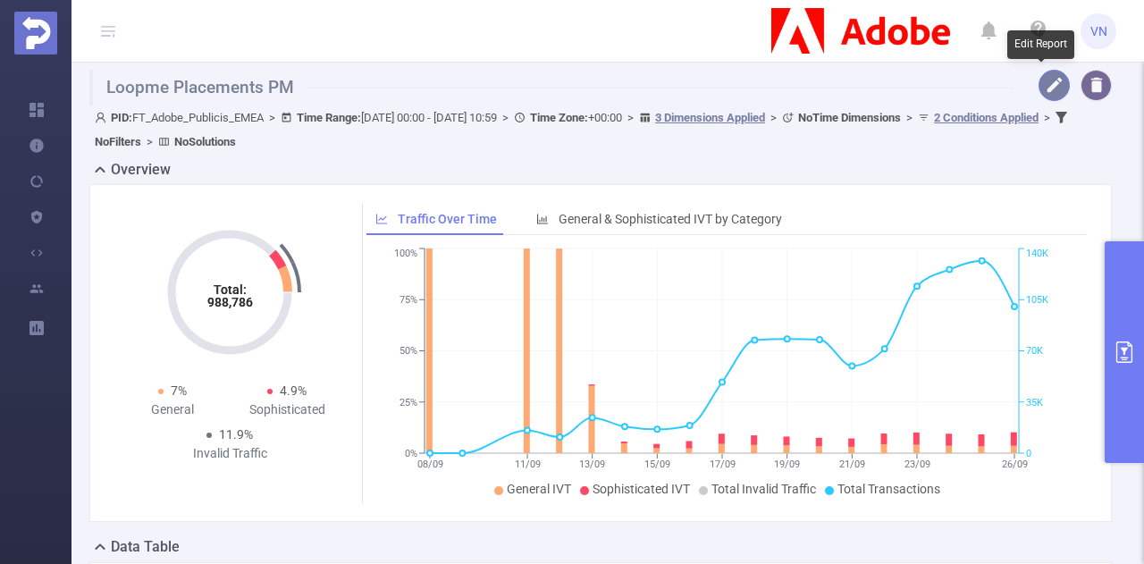
click at [1040, 80] on button "button" at bounding box center [1053, 85] width 31 height 31
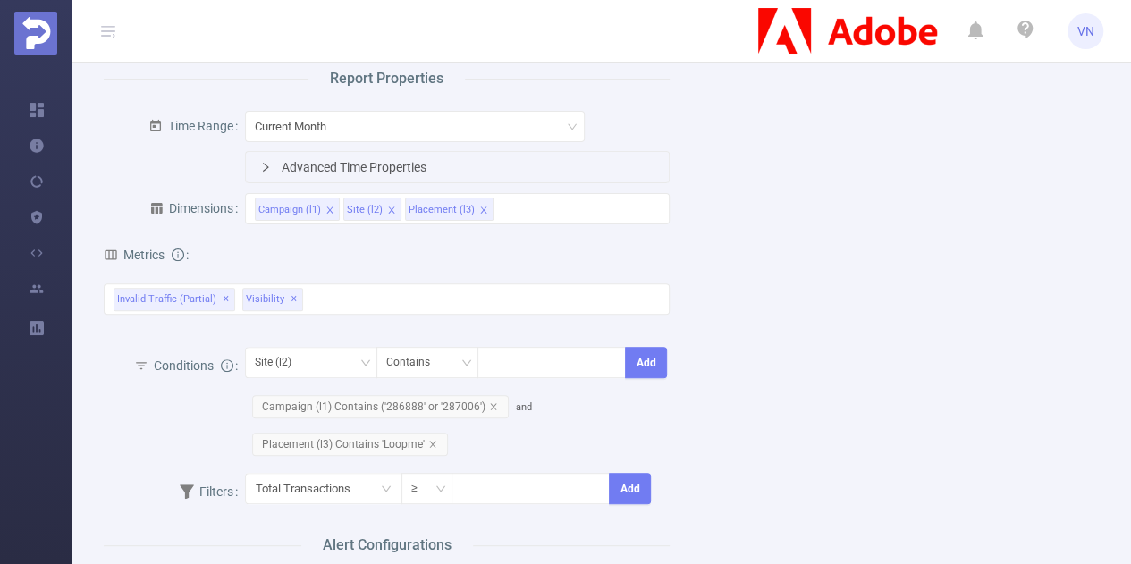
scroll to position [168, 0]
click at [520, 206] on div "Campaign (l1) Site (l2) Placement (l3)" at bounding box center [457, 210] width 405 height 29
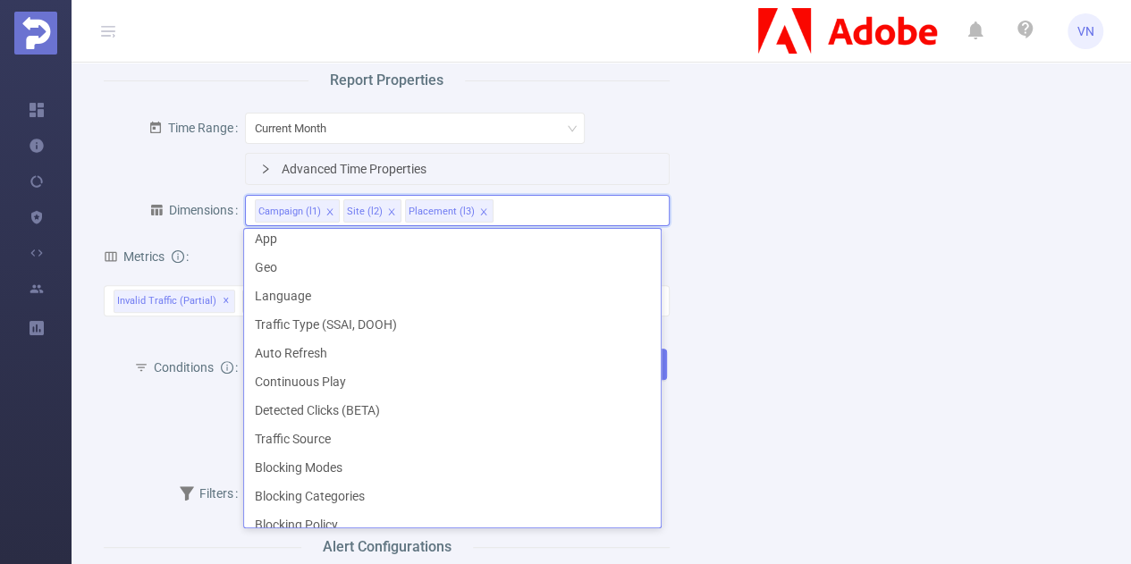
scroll to position [457, 0]
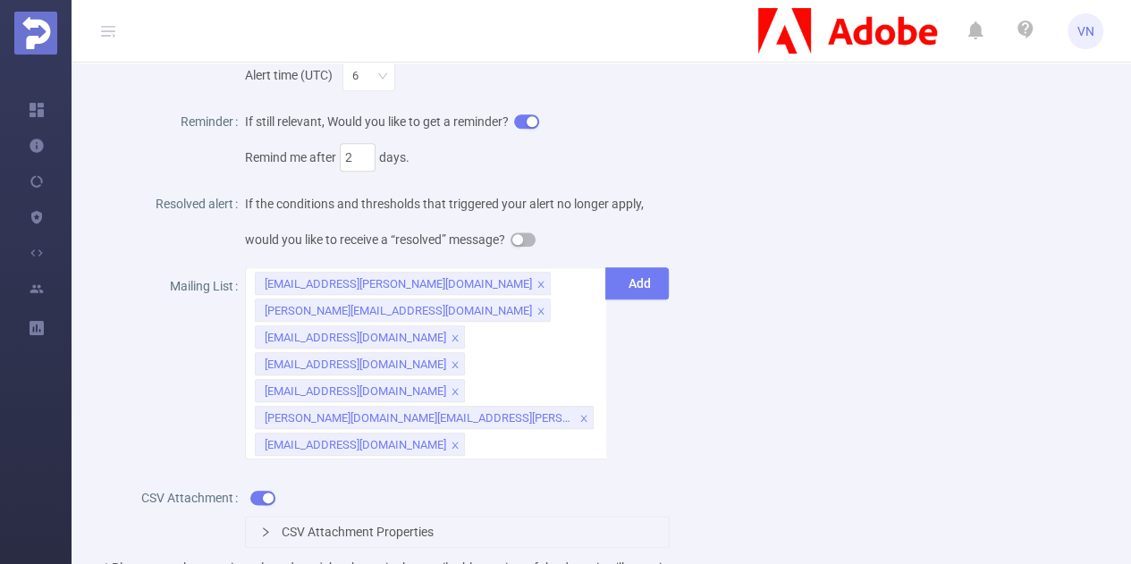
scroll to position [877, 0]
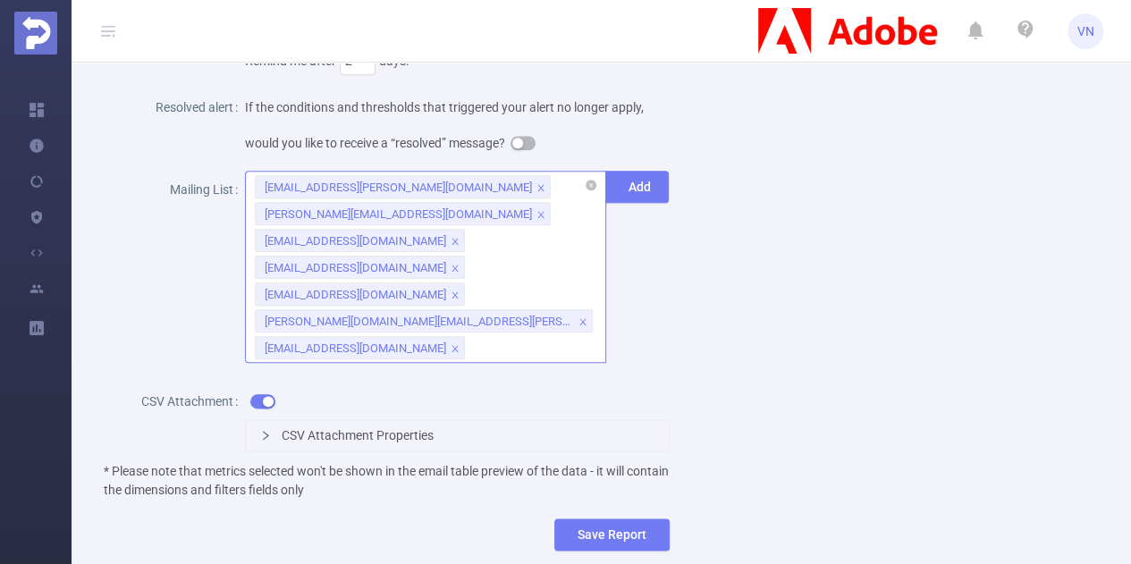
click at [488, 321] on div "[EMAIL_ADDRESS][PERSON_NAME][DOMAIN_NAME] [PERSON_NAME][DOMAIN_NAME][EMAIL_ADDR…" at bounding box center [425, 267] width 361 height 192
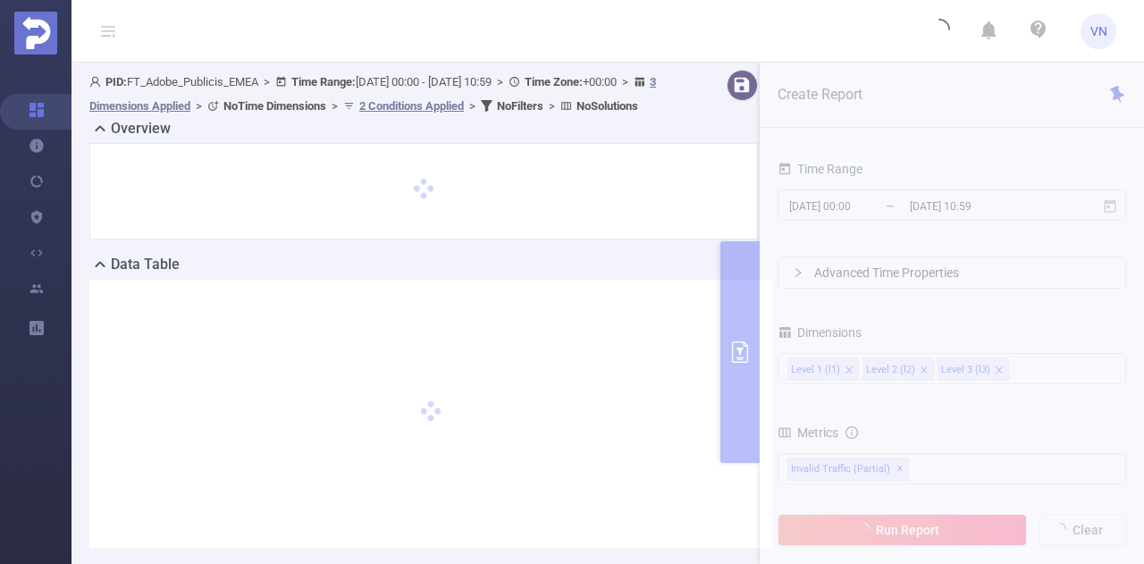
click at [738, 338] on div at bounding box center [430, 414] width 683 height 268
click at [735, 279] on div "Data Table" at bounding box center [430, 266] width 683 height 25
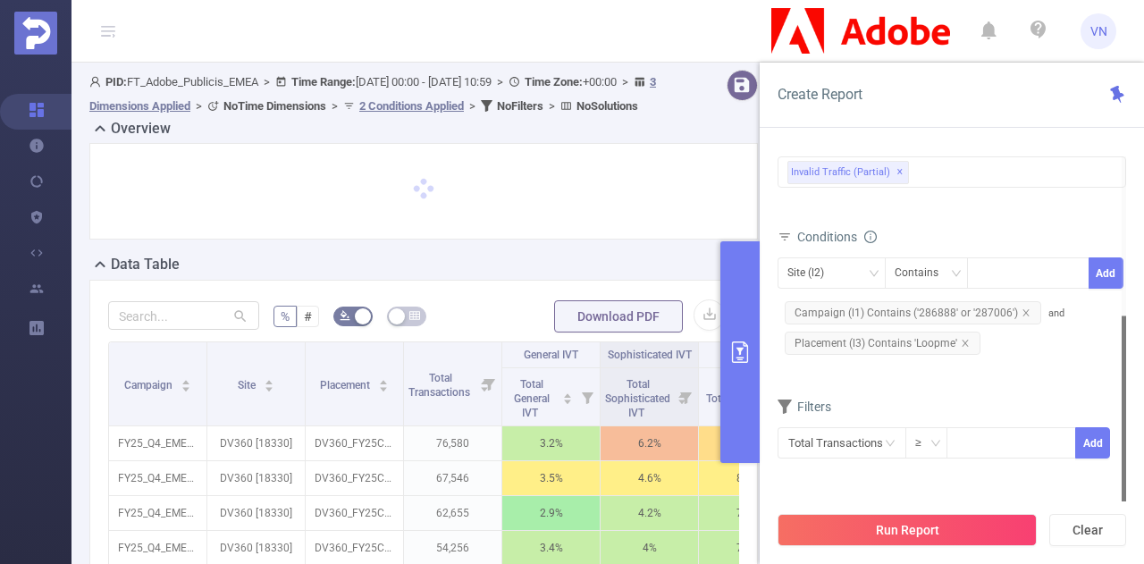
drag, startPoint x: 1122, startPoint y: 258, endPoint x: 1067, endPoint y: 548, distance: 294.8
click at [1067, 548] on div "Create Report Time Range [DATE] 00:00 _ [DATE] 10:59 Advanced Time Properties D…" at bounding box center [952, 313] width 384 height 501
click at [752, 332] on button "primary" at bounding box center [739, 352] width 39 height 222
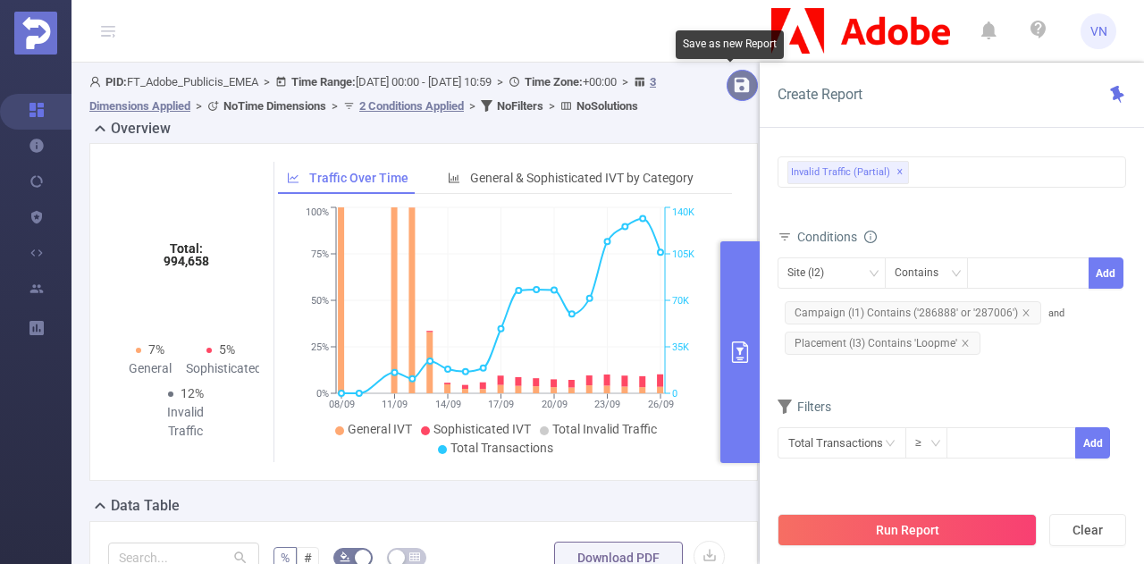
click at [738, 91] on button "button" at bounding box center [742, 85] width 31 height 31
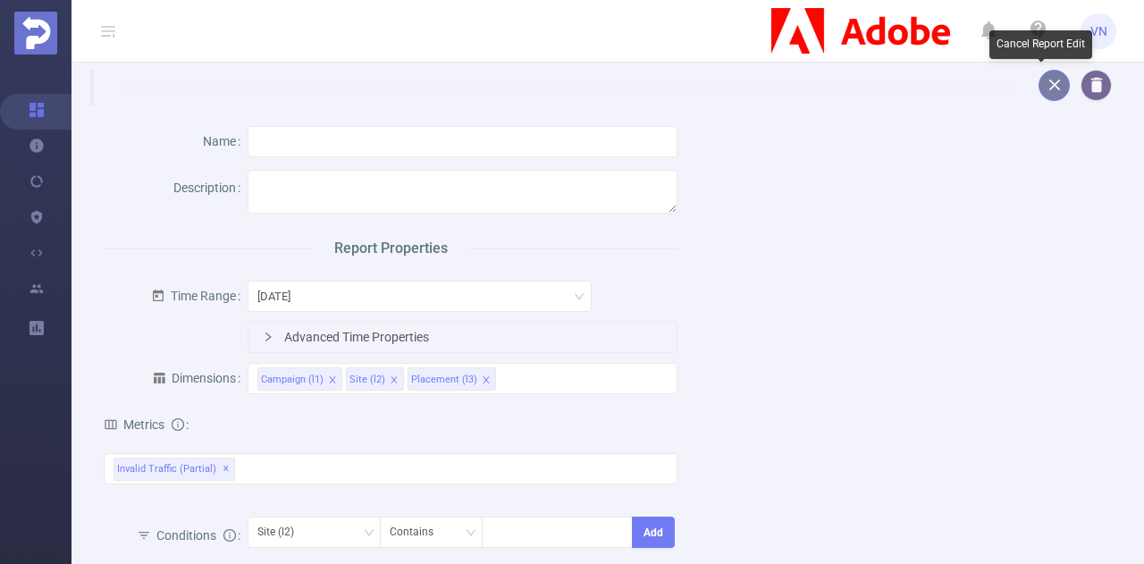
click at [1048, 92] on button "button" at bounding box center [1053, 85] width 31 height 31
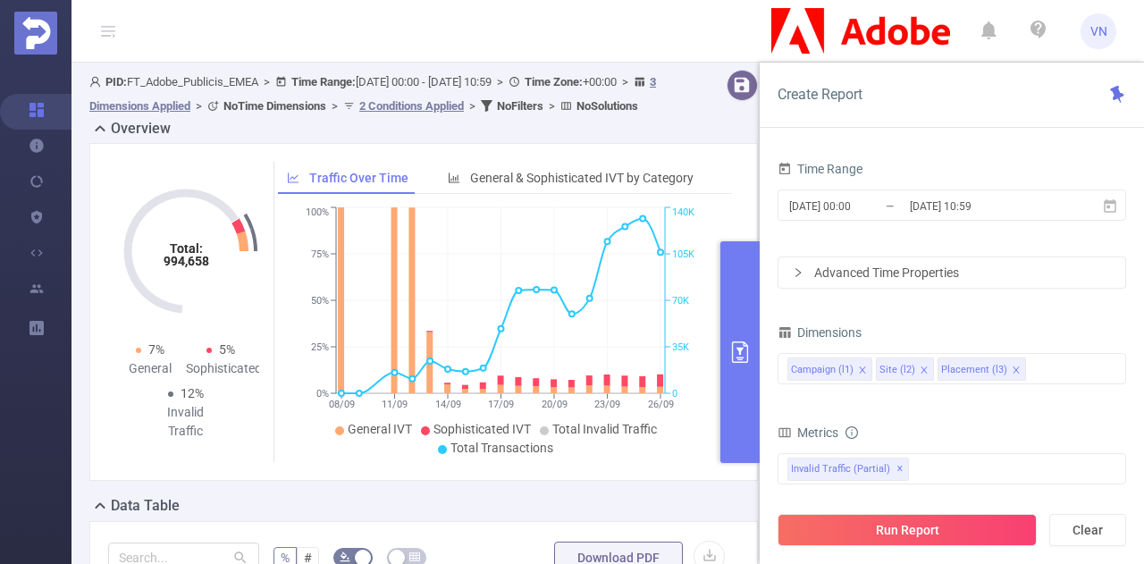
click at [733, 274] on button "primary" at bounding box center [739, 352] width 39 height 222
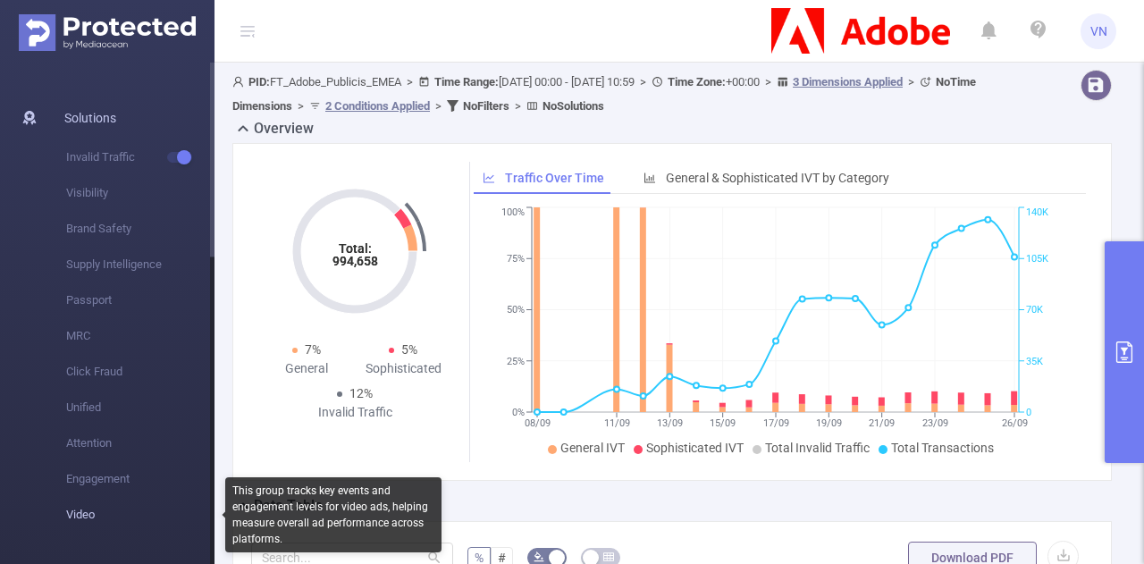
drag, startPoint x: 210, startPoint y: 246, endPoint x: 206, endPoint y: 500, distance: 254.7
click at [206, 500] on section "Overview Help Center (New) Usage Notification Blocking Policy Integrations User…" at bounding box center [107, 313] width 214 height 501
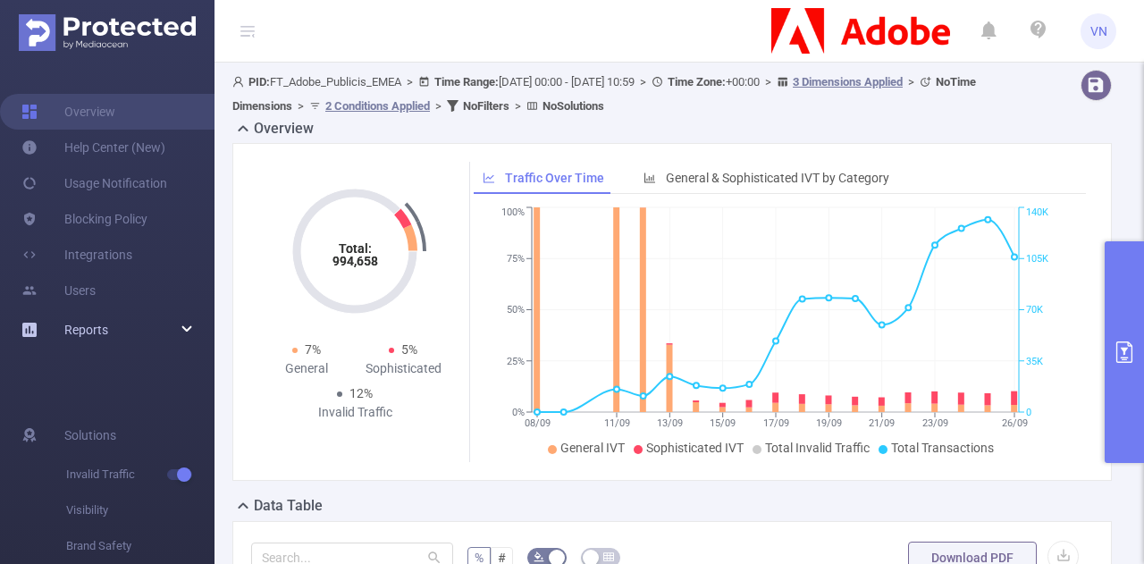
click at [178, 326] on div "Reports" at bounding box center [107, 330] width 214 height 36
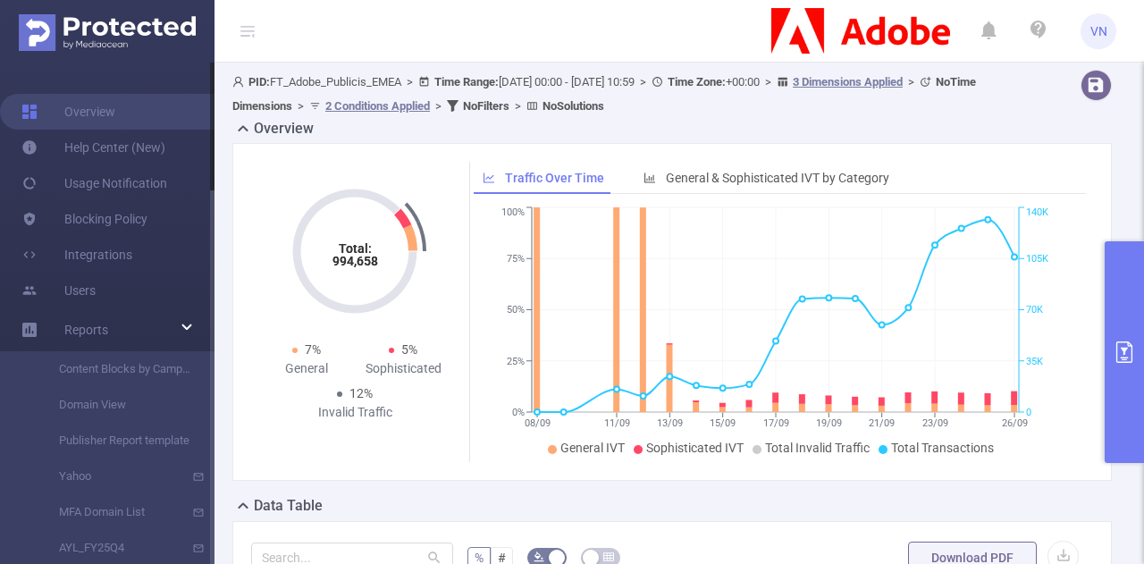
drag, startPoint x: 211, startPoint y: 336, endPoint x: 212, endPoint y: 368, distance: 32.2
click at [212, 368] on div at bounding box center [212, 313] width 4 height 501
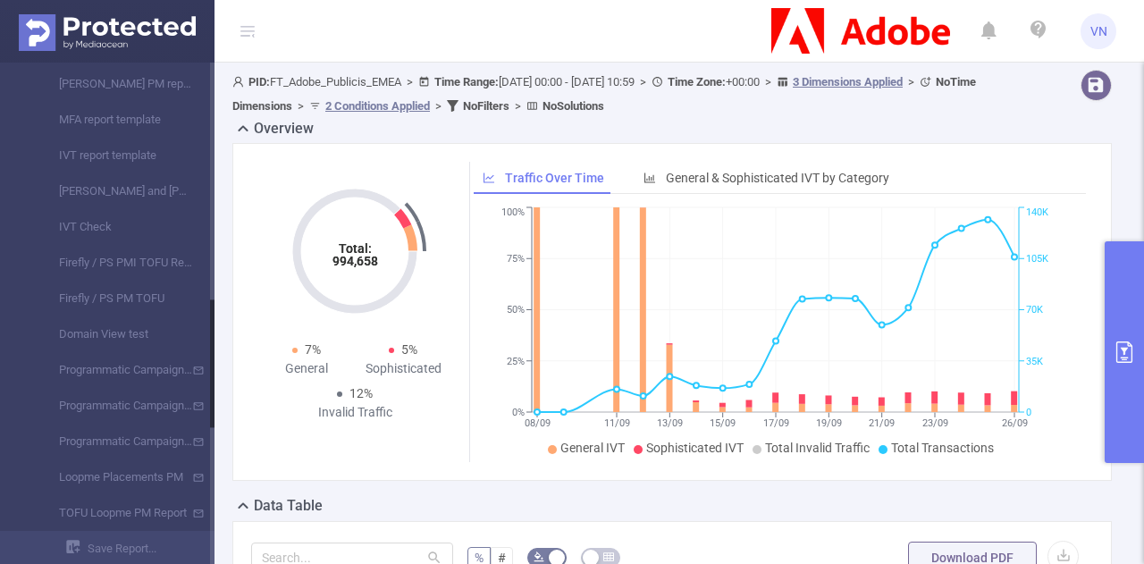
click at [212, 368] on div at bounding box center [212, 313] width 4 height 501
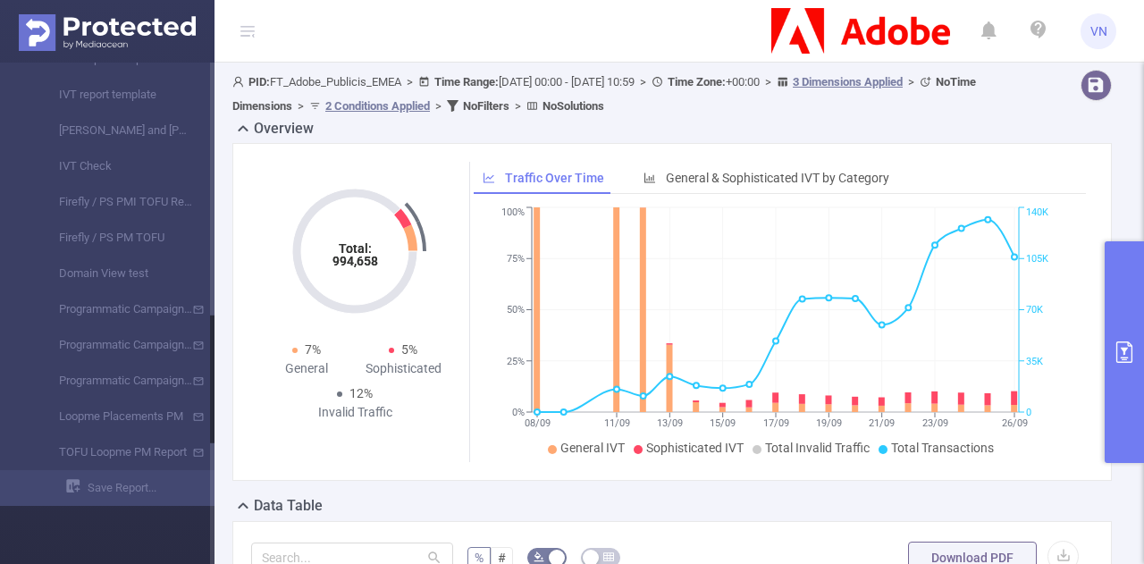
drag, startPoint x: 212, startPoint y: 368, endPoint x: 212, endPoint y: 398, distance: 29.5
click at [212, 398] on div at bounding box center [212, 379] width 4 height 128
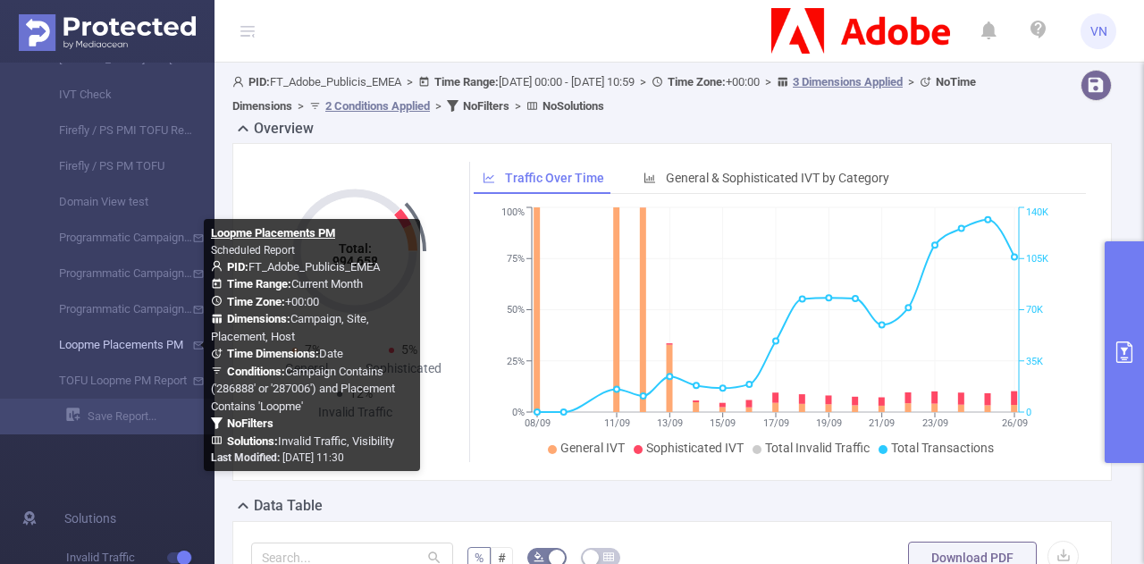
click at [120, 348] on link "Loopme Placements PM" at bounding box center [114, 345] width 157 height 36
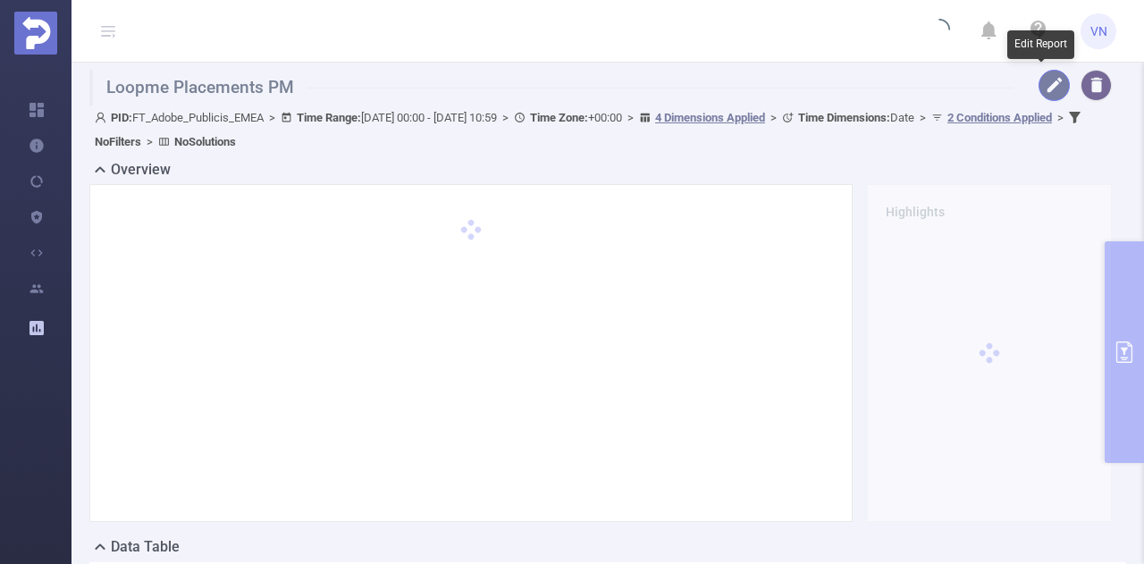
click at [1053, 75] on button "button" at bounding box center [1053, 85] width 31 height 31
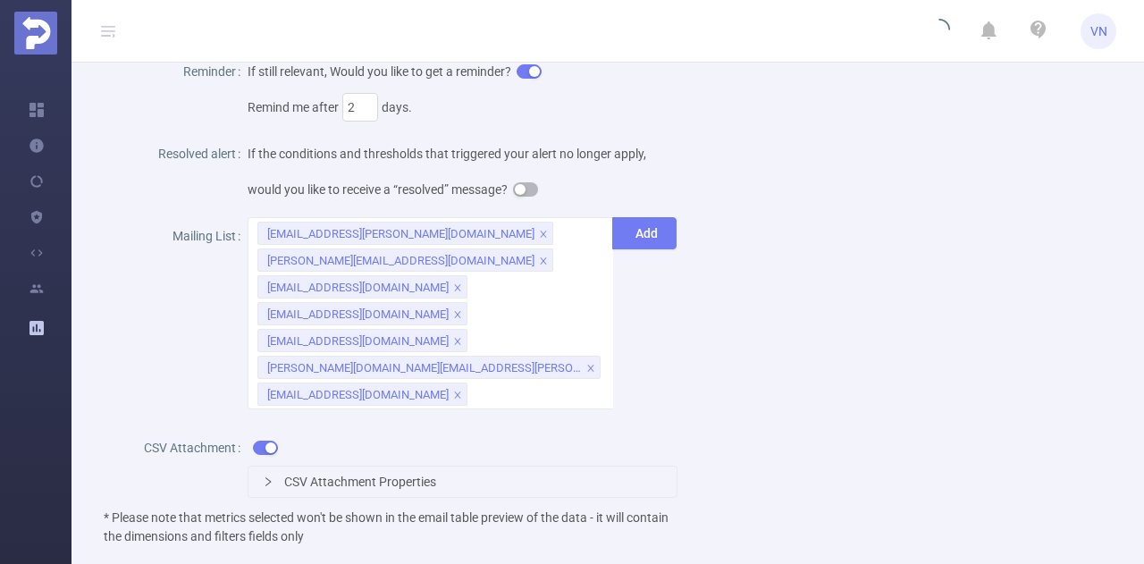
scroll to position [1012, 0]
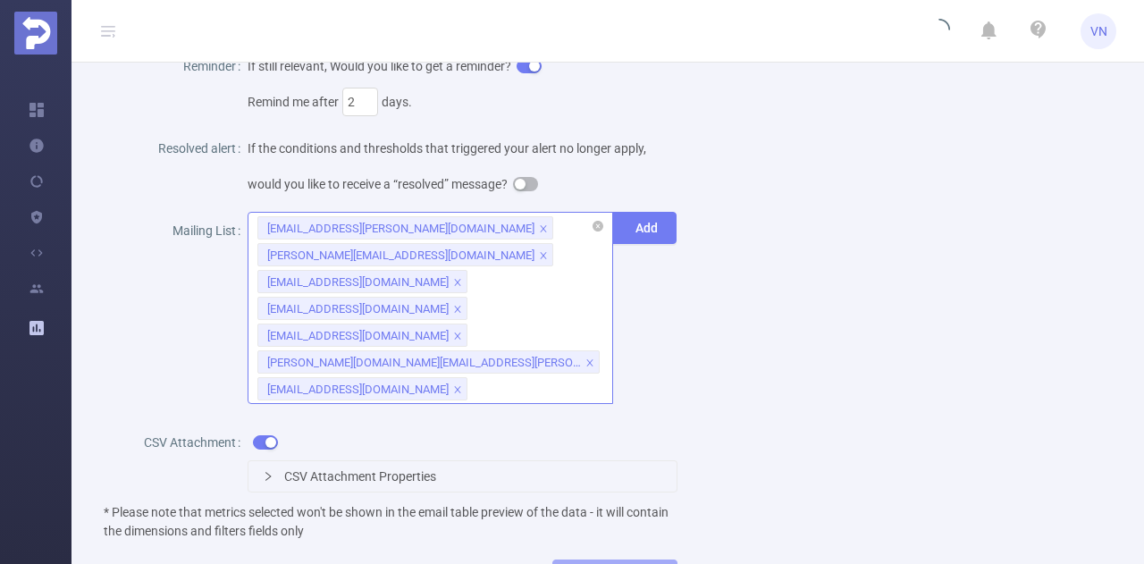
click at [435, 367] on div "[EMAIL_ADDRESS][PERSON_NAME][DOMAIN_NAME] [PERSON_NAME][DOMAIN_NAME][EMAIL_ADDR…" at bounding box center [431, 308] width 366 height 192
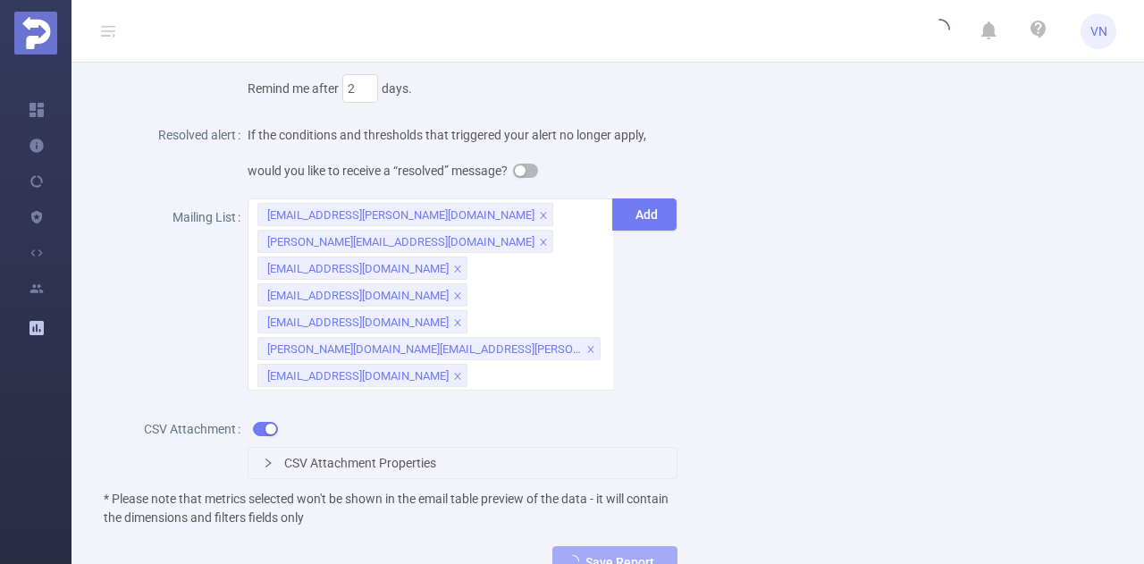
scroll to position [1033, 0]
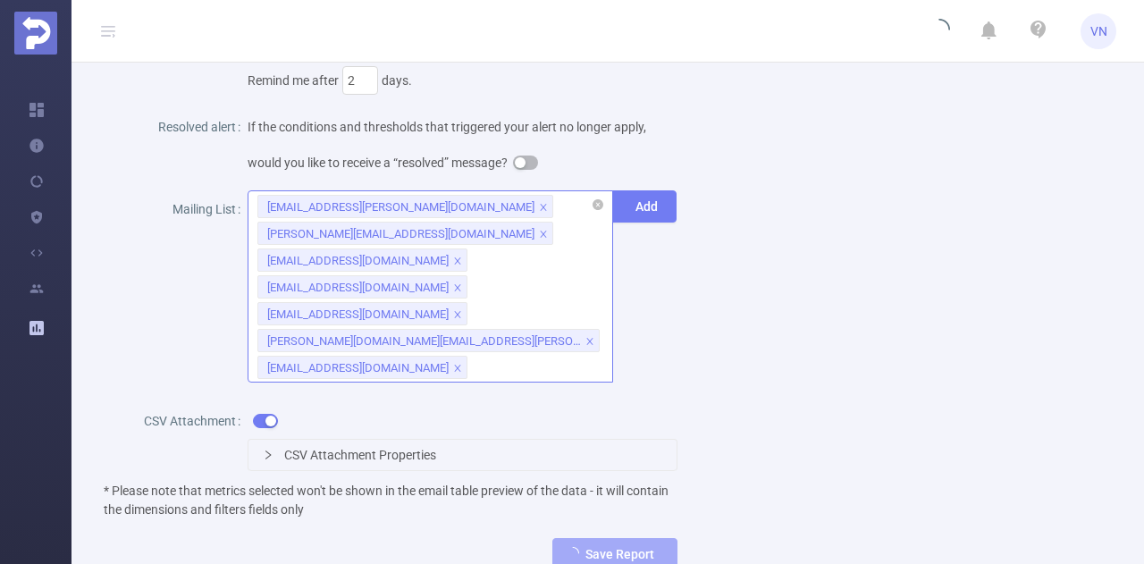
click at [409, 337] on div "[EMAIL_ADDRESS][PERSON_NAME][DOMAIN_NAME] [PERSON_NAME][DOMAIN_NAME][EMAIL_ADDR…" at bounding box center [431, 286] width 366 height 192
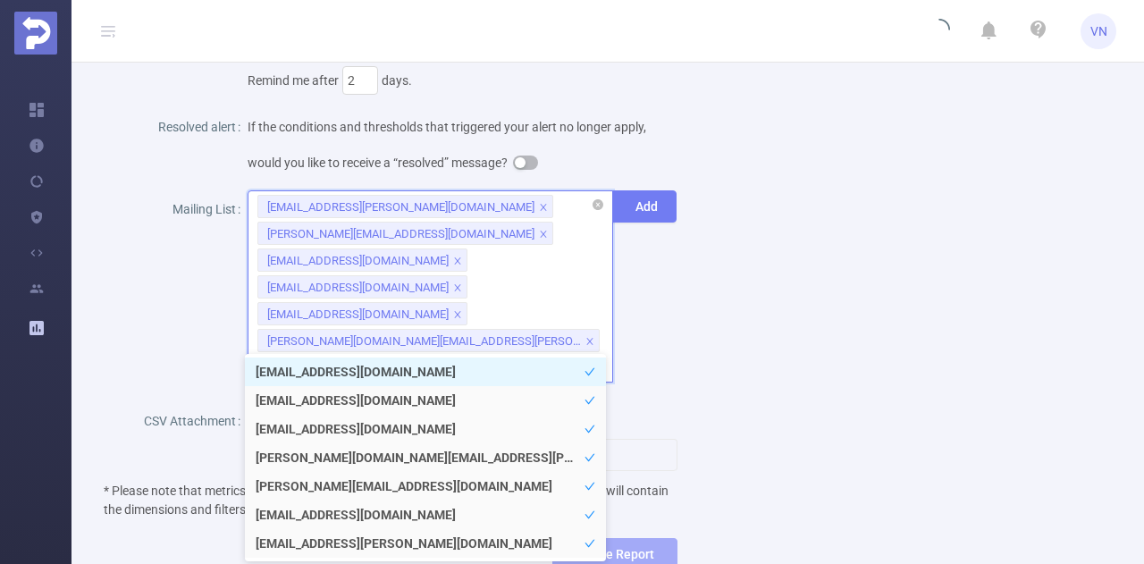
paste input "[EMAIL_ADDRESS][DOMAIN_NAME]"
type input "[EMAIL_ADDRESS][DOMAIN_NAME]"
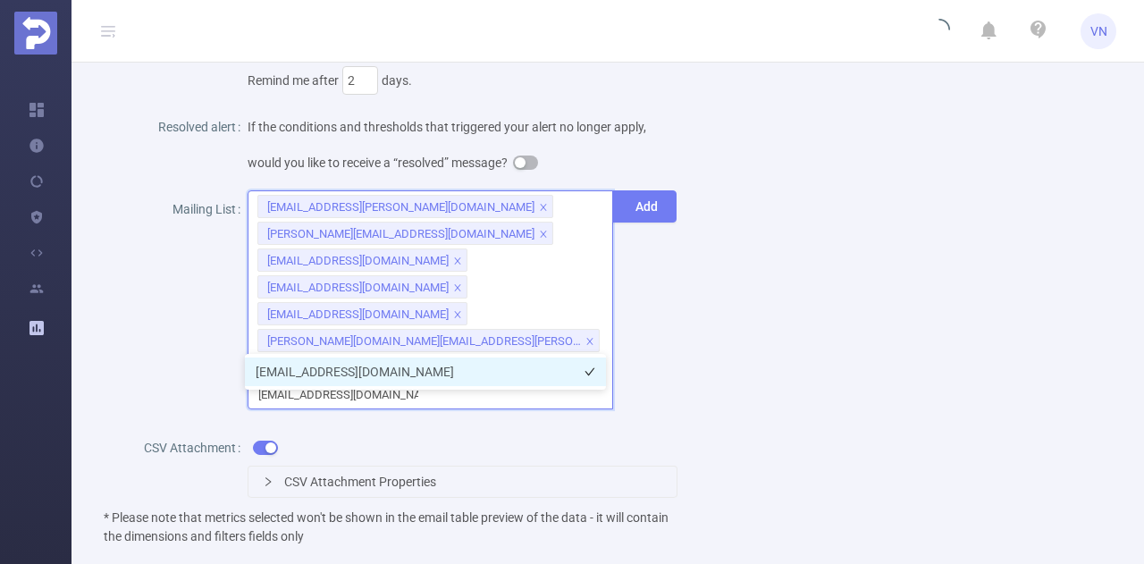
click at [404, 358] on li "[EMAIL_ADDRESS][DOMAIN_NAME]" at bounding box center [425, 371] width 361 height 29
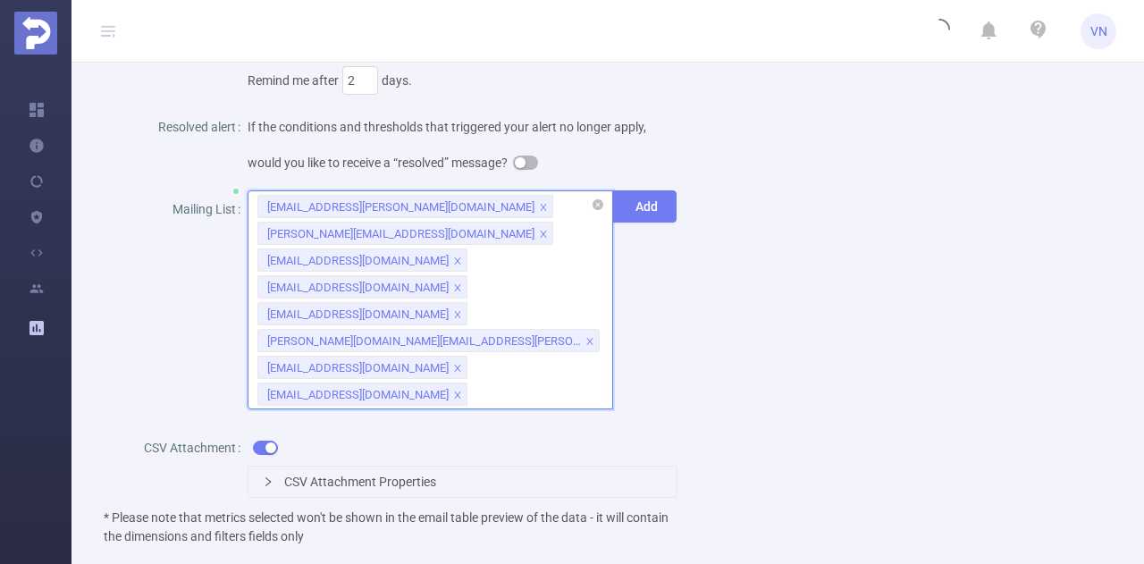
paste input "[EMAIL_ADDRESS][PERSON_NAME][DOMAIN_NAME]"
type input "[EMAIL_ADDRESS][PERSON_NAME][DOMAIN_NAME]"
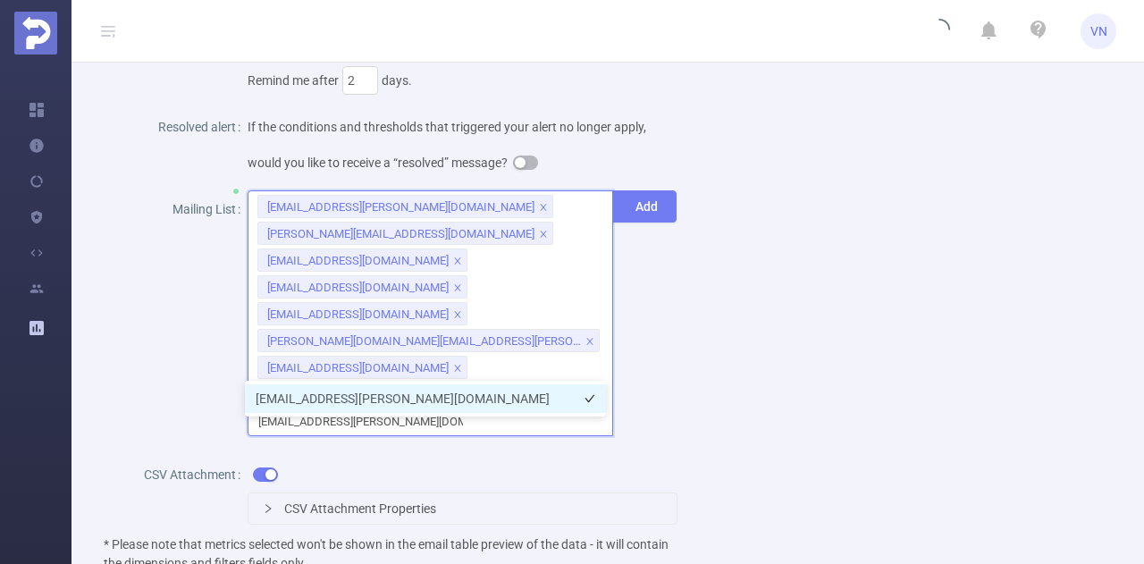
click at [481, 389] on li "[EMAIL_ADDRESS][PERSON_NAME][DOMAIN_NAME]" at bounding box center [425, 398] width 361 height 29
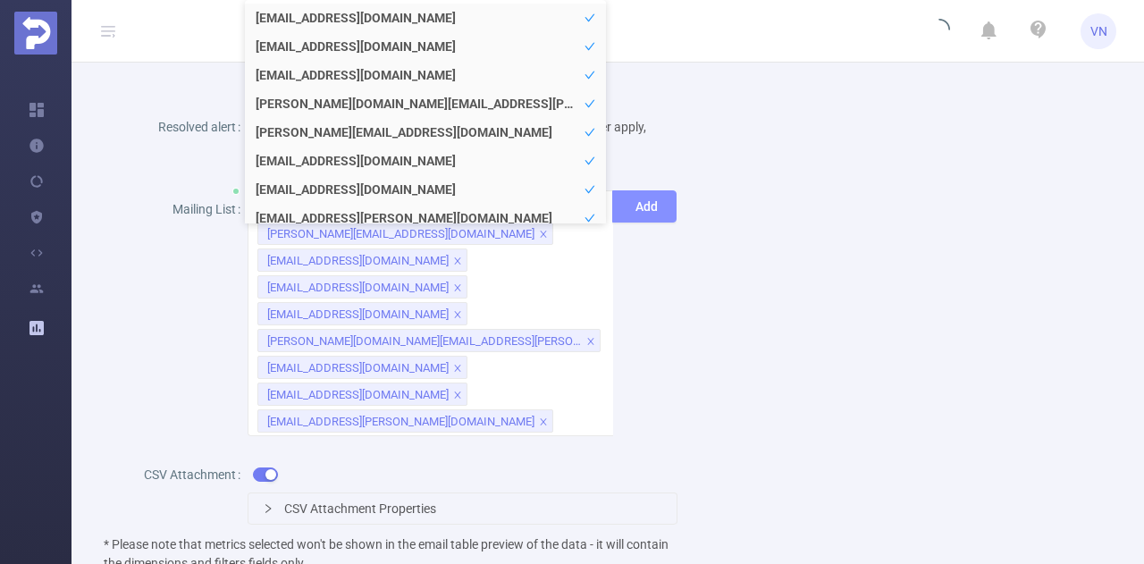
click at [641, 190] on button "Add" at bounding box center [644, 206] width 64 height 32
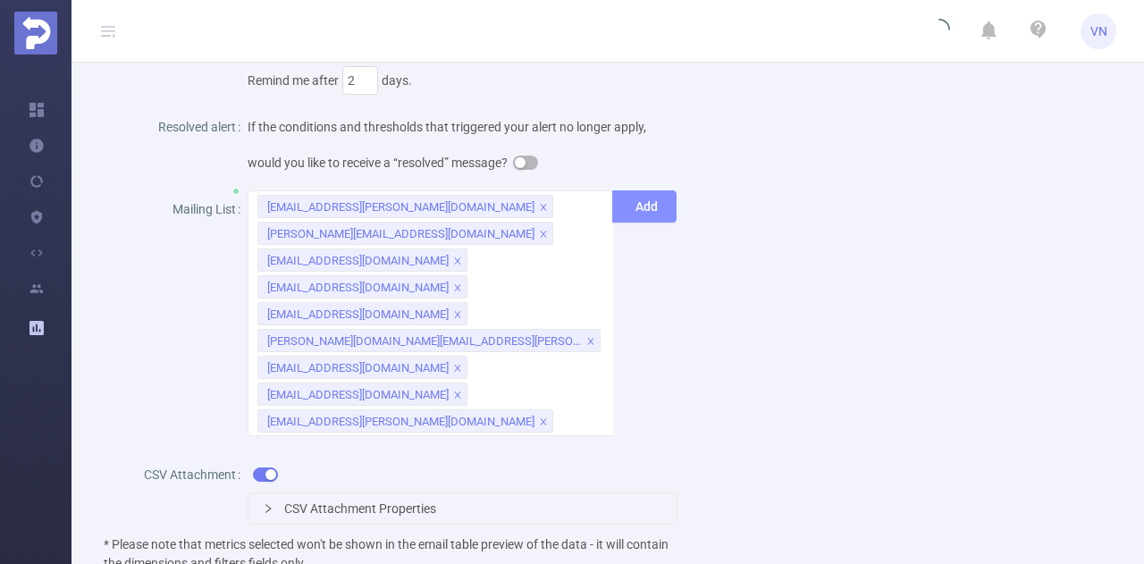
click at [641, 190] on button "Add" at bounding box center [644, 206] width 64 height 32
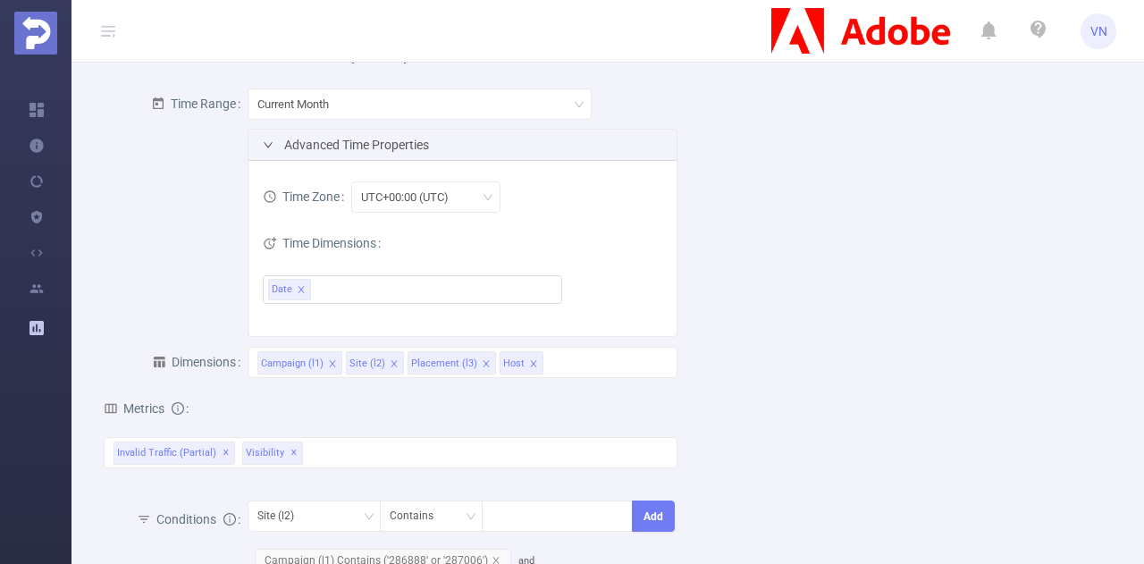
scroll to position [1173, 0]
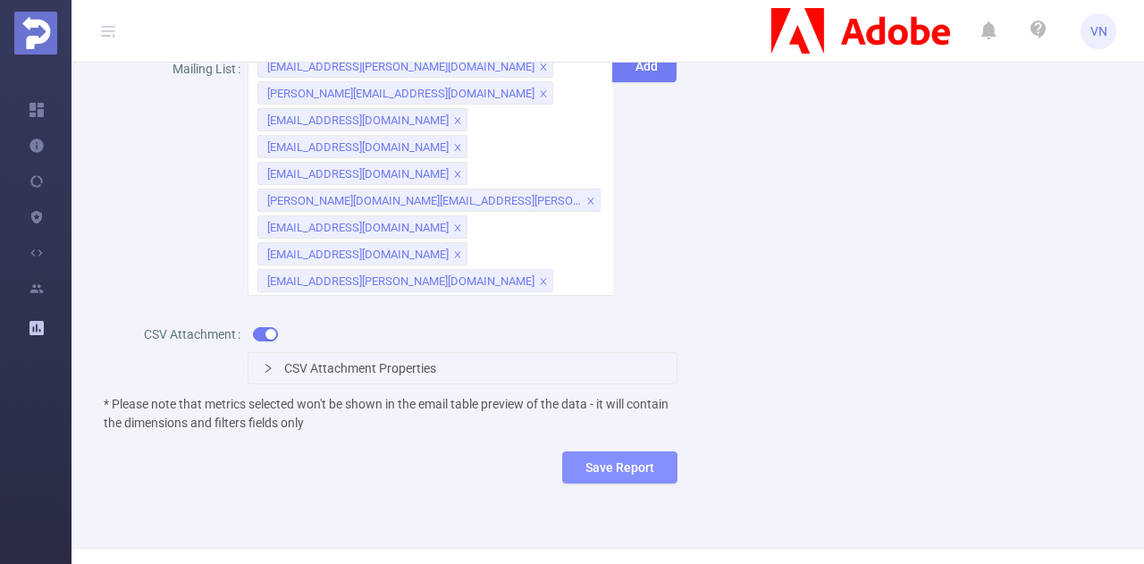
click at [624, 451] on button "Save Report" at bounding box center [619, 467] width 115 height 32
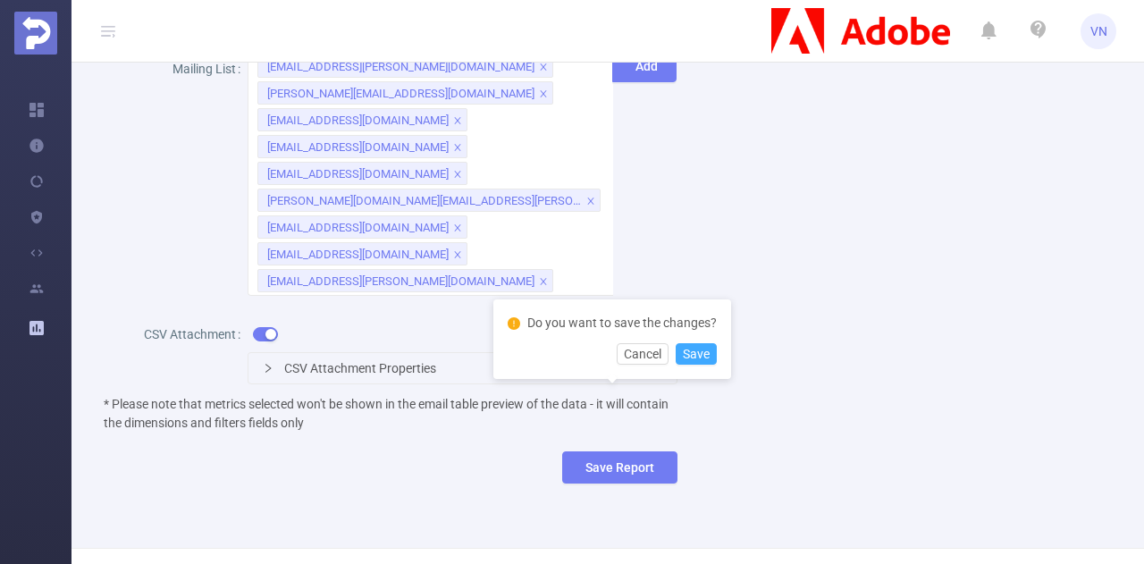
click at [697, 353] on button "Save" at bounding box center [696, 353] width 41 height 21
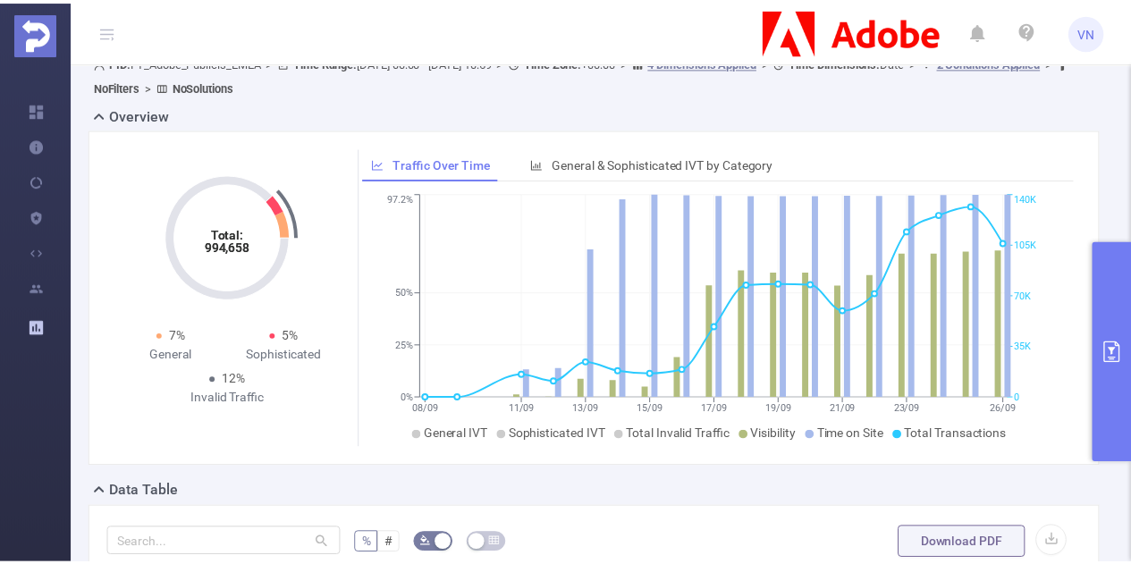
scroll to position [0, 0]
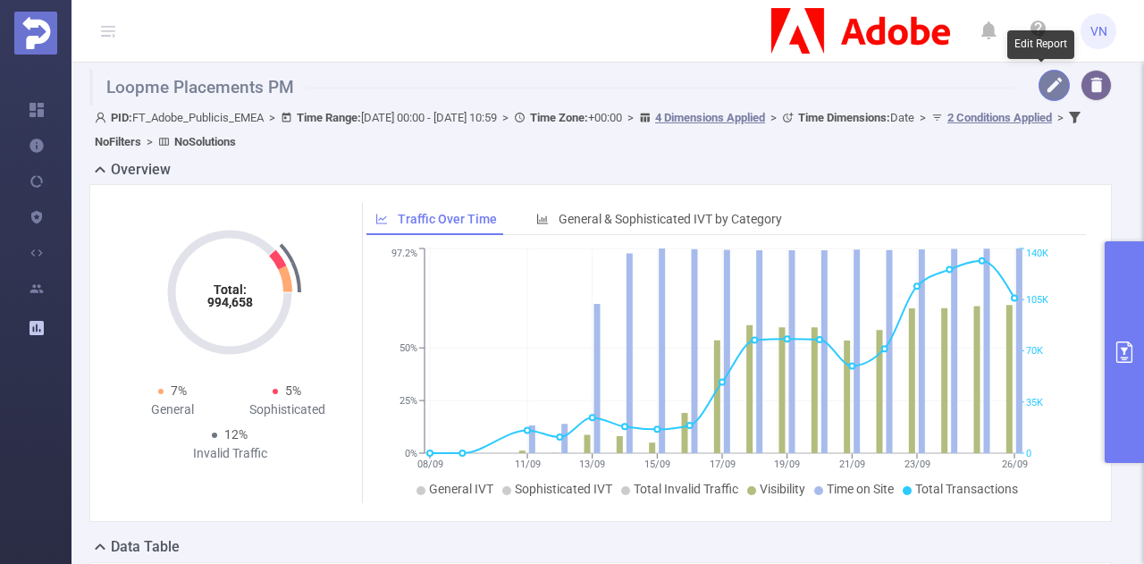
click at [1039, 81] on button "button" at bounding box center [1053, 85] width 31 height 31
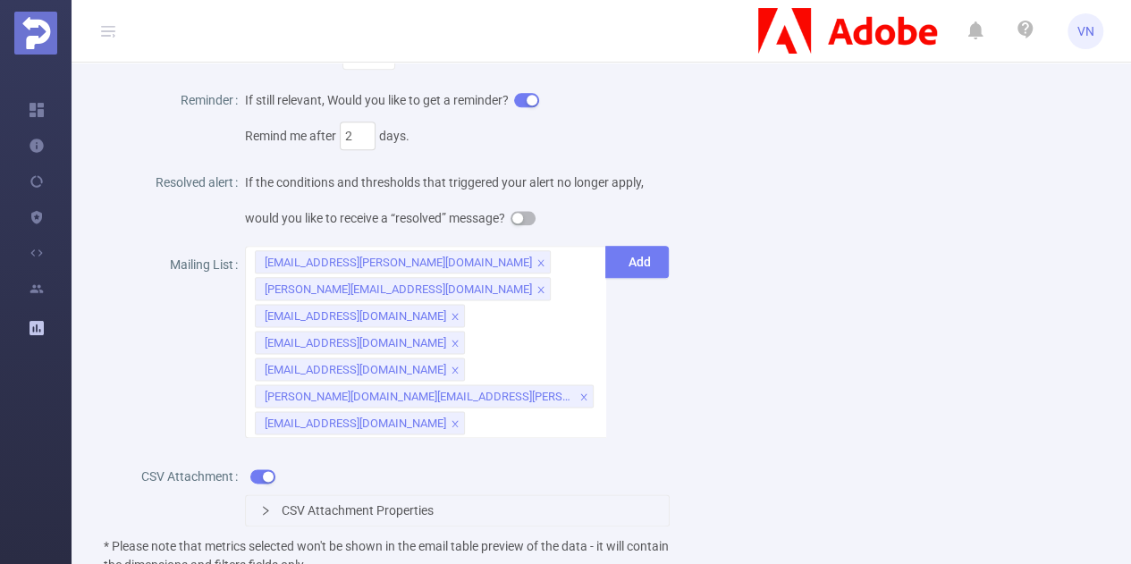
scroll to position [985, 0]
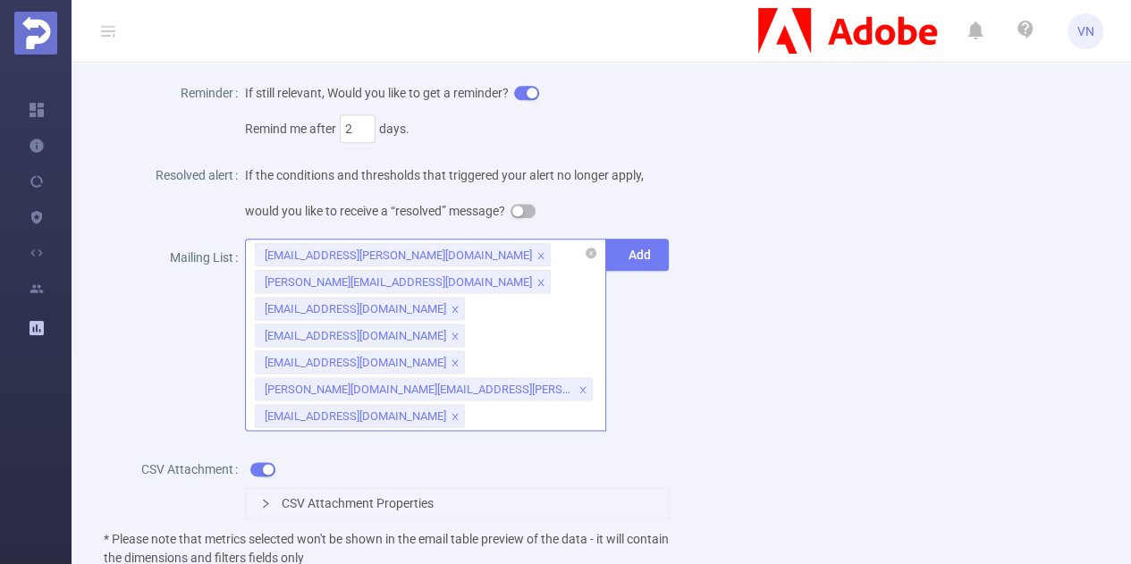
click at [427, 373] on div "[EMAIL_ADDRESS][PERSON_NAME][DOMAIN_NAME] [PERSON_NAME][DOMAIN_NAME][EMAIL_ADDR…" at bounding box center [425, 335] width 361 height 192
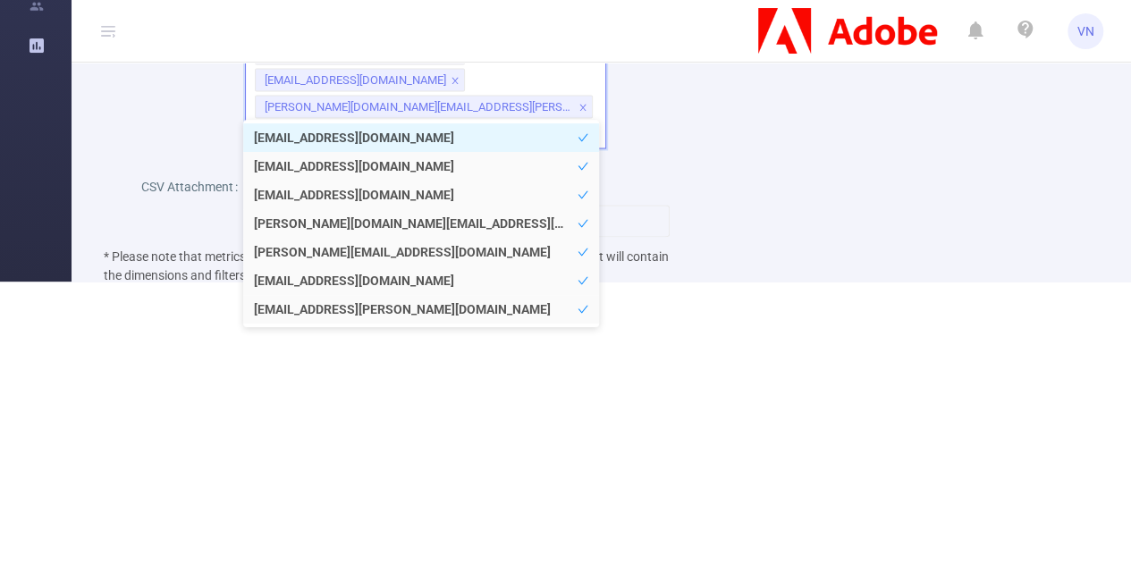
scroll to position [277, 0]
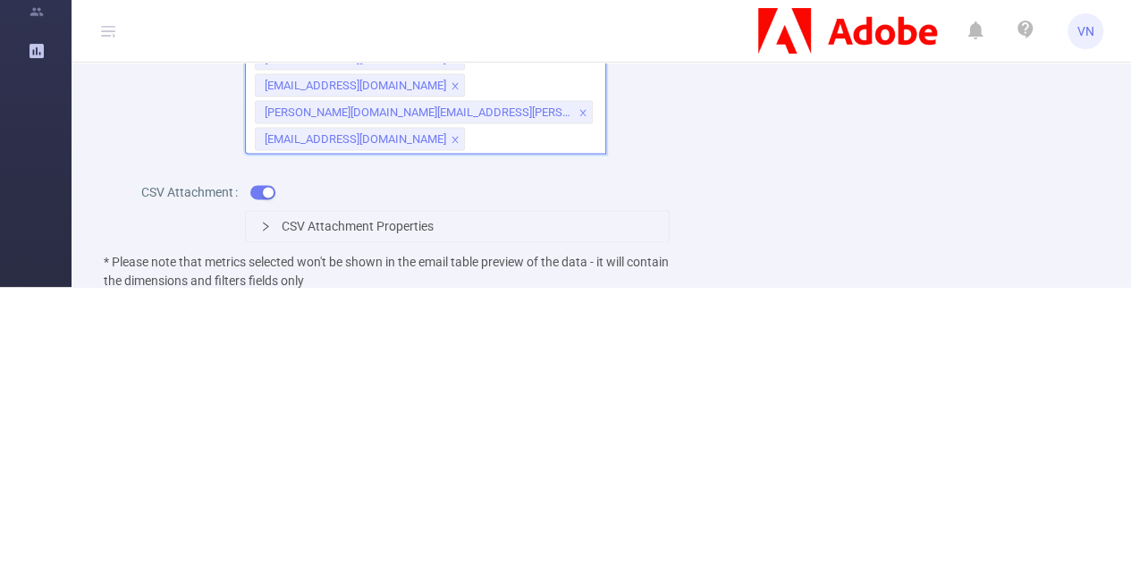
click at [429, 118] on div "[EMAIL_ADDRESS][PERSON_NAME][DOMAIN_NAME] [PERSON_NAME][DOMAIN_NAME][EMAIL_ADDR…" at bounding box center [425, 58] width 361 height 192
paste input "[EMAIL_ADDRESS][PERSON_NAME][DOMAIN_NAME]"
type input "[EMAIL_ADDRESS][PERSON_NAME][DOMAIN_NAME]"
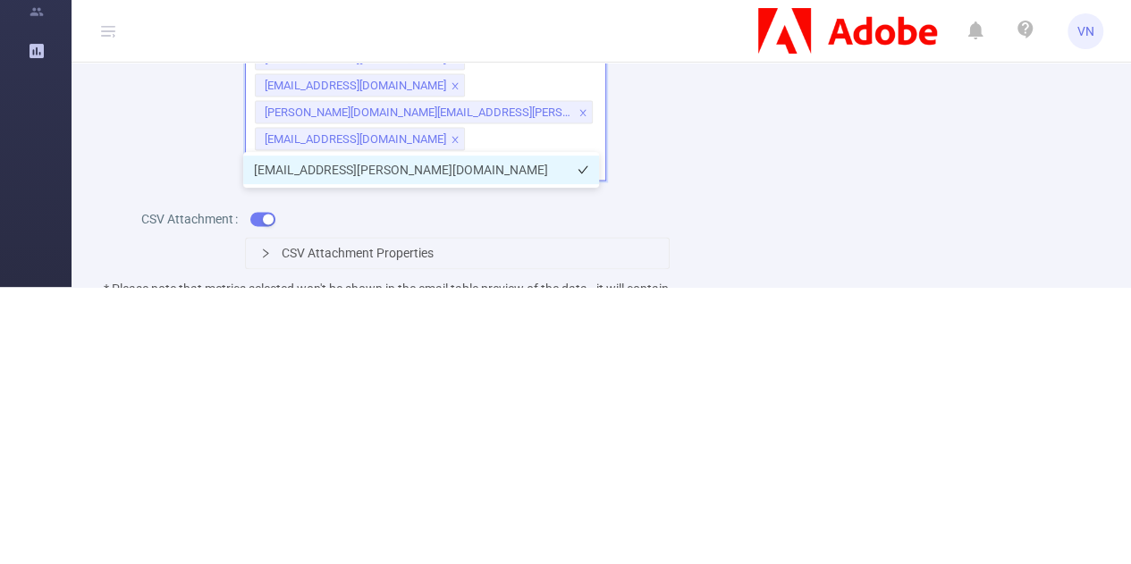
click at [438, 158] on li "[EMAIL_ADDRESS][PERSON_NAME][DOMAIN_NAME]" at bounding box center [421, 170] width 356 height 29
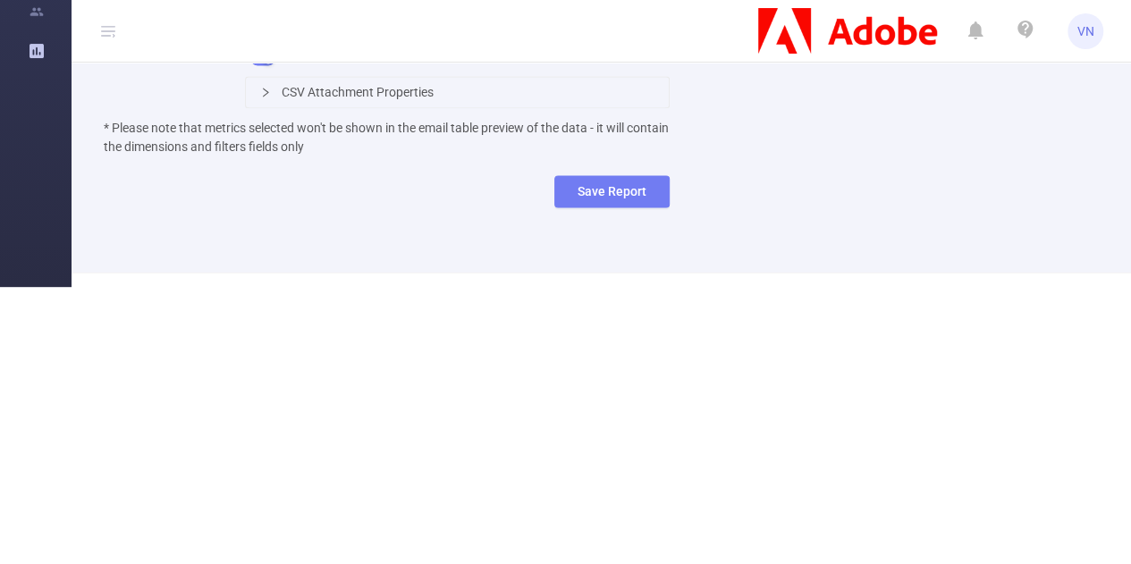
scroll to position [1173, 0]
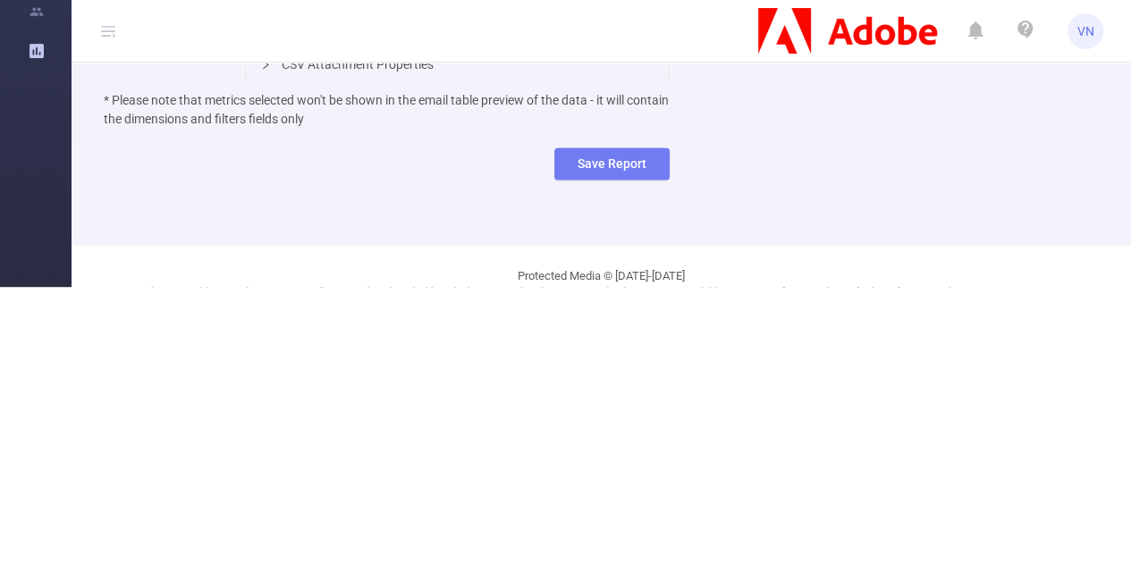
click at [826, 287] on html "VN Overview Help Center (New) Usage Notification Blocking Policy Integrations U…" at bounding box center [565, 5] width 1131 height 564
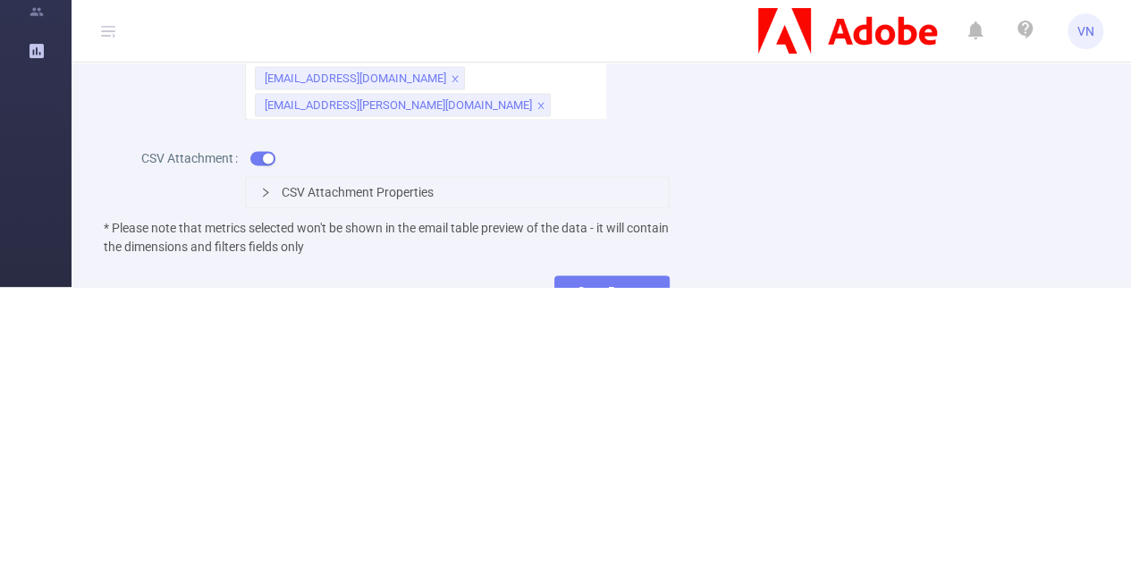
scroll to position [1044, 0]
click at [517, 87] on div "[EMAIL_ADDRESS][PERSON_NAME][DOMAIN_NAME] [PERSON_NAME][DOMAIN_NAME][EMAIL_ADDR…" at bounding box center [425, 12] width 361 height 219
paste input "[EMAIL_ADDRESS][DOMAIN_NAME]"
type input "[EMAIL_ADDRESS][DOMAIN_NAME]"
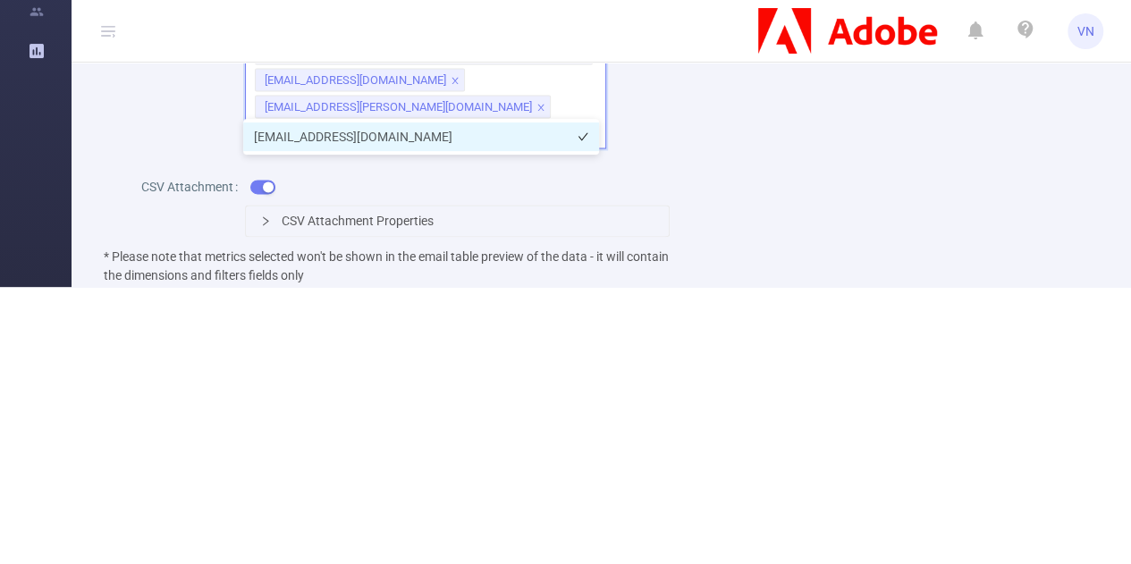
click at [490, 130] on li "[EMAIL_ADDRESS][DOMAIN_NAME]" at bounding box center [421, 136] width 356 height 29
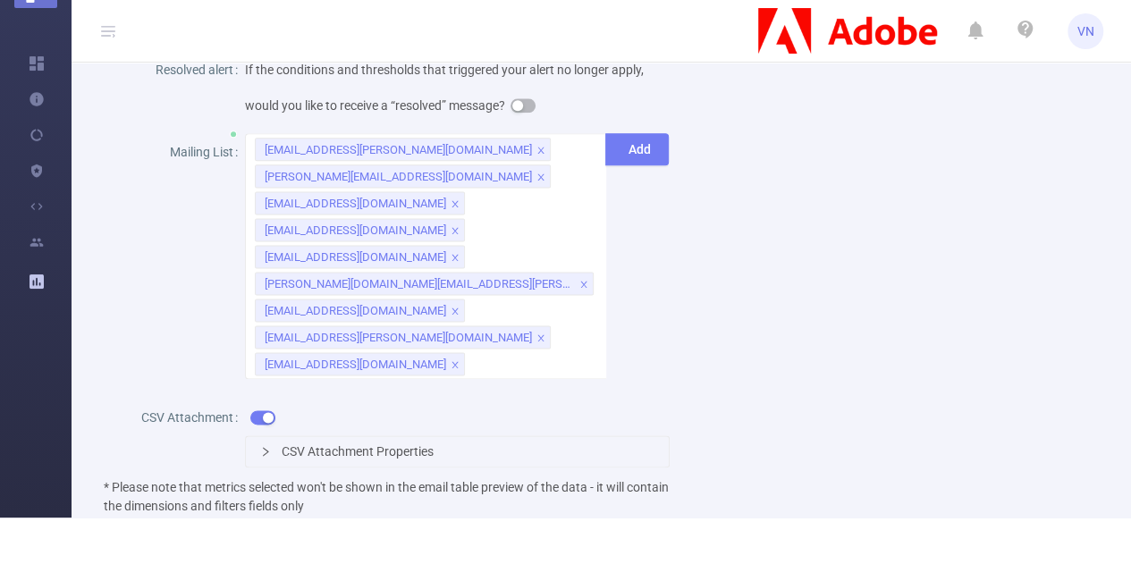
scroll to position [73, 0]
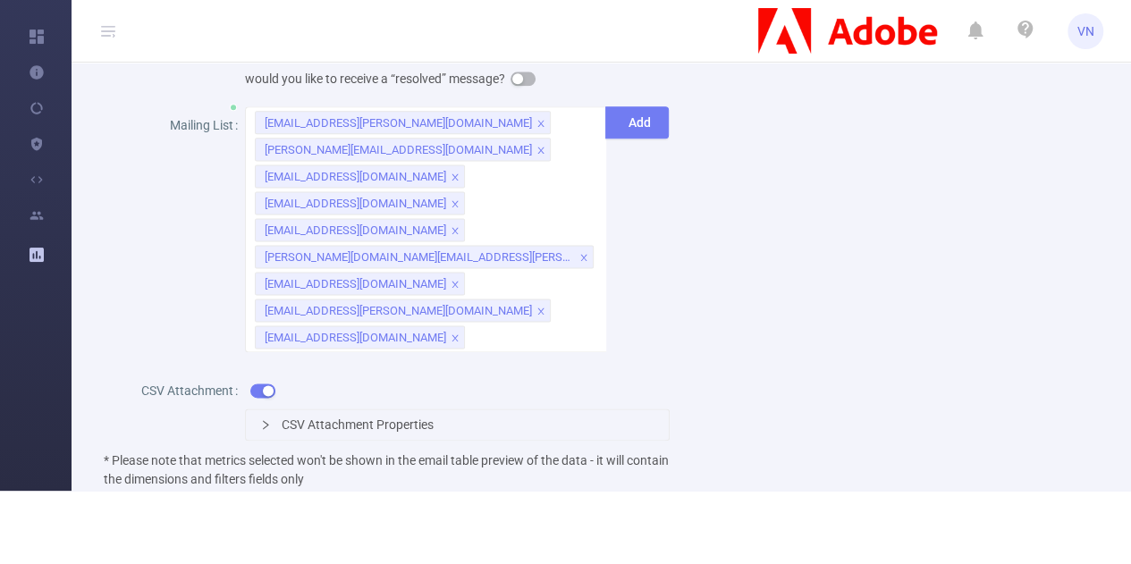
click at [617, 471] on div "Sample interval Sample Daily Alert time (UTC) 6 Reminder If still relevant, Wou…" at bounding box center [387, 176] width 566 height 661
click at [609, 508] on button "Save Report" at bounding box center [611, 524] width 115 height 32
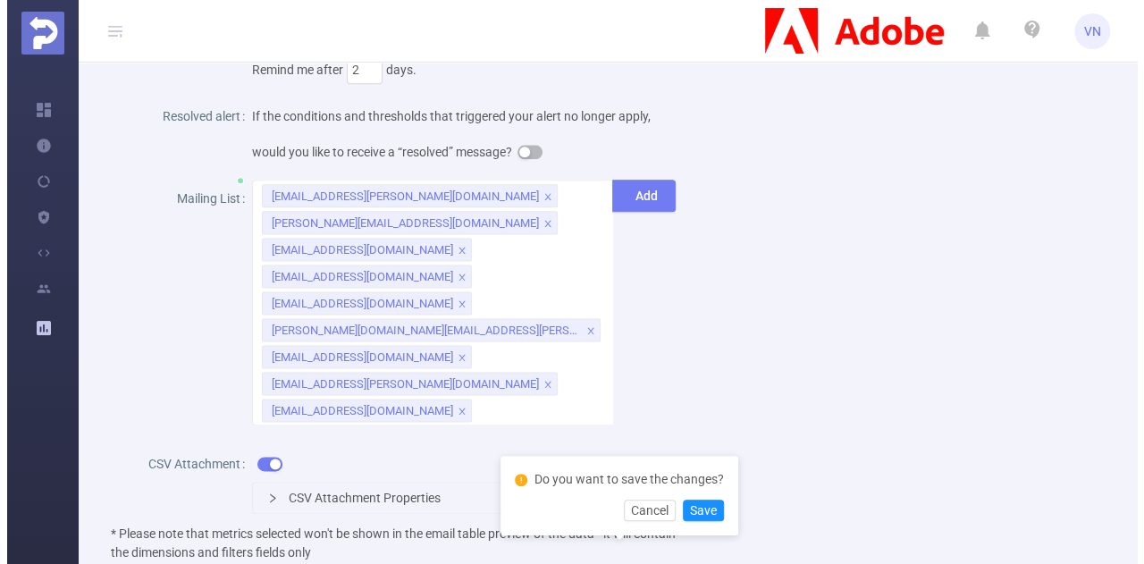
scroll to position [0, 0]
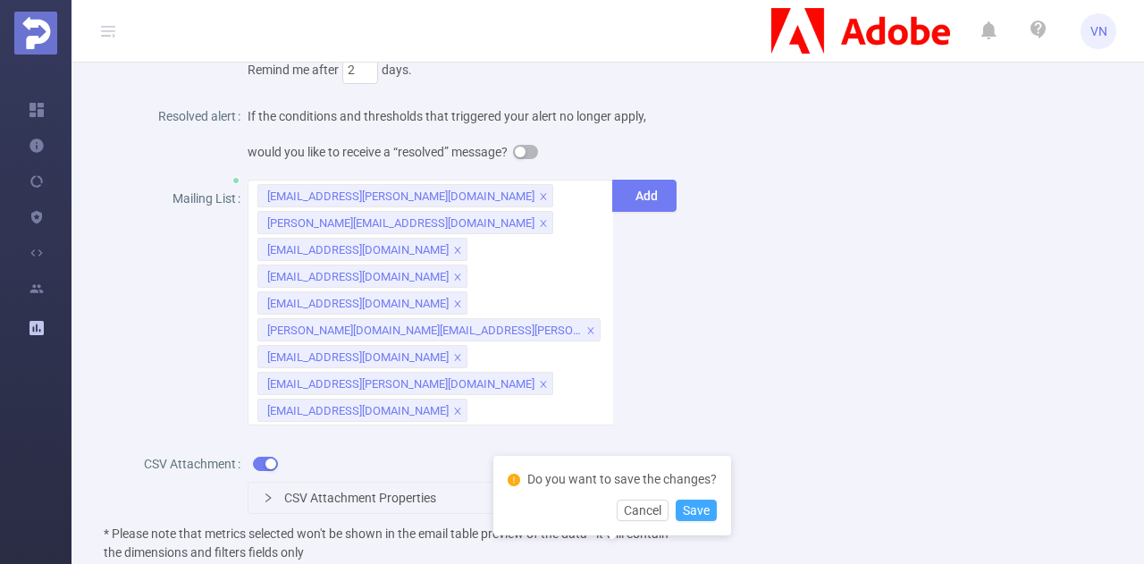
click at [697, 501] on button "Save" at bounding box center [696, 510] width 41 height 21
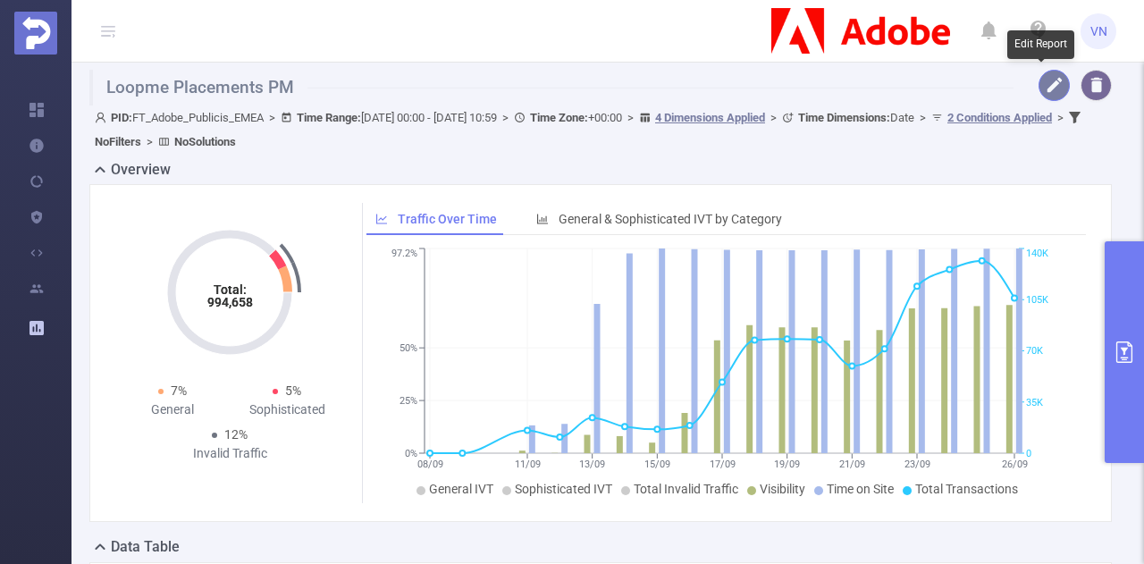
click at [1042, 76] on button "button" at bounding box center [1053, 85] width 31 height 31
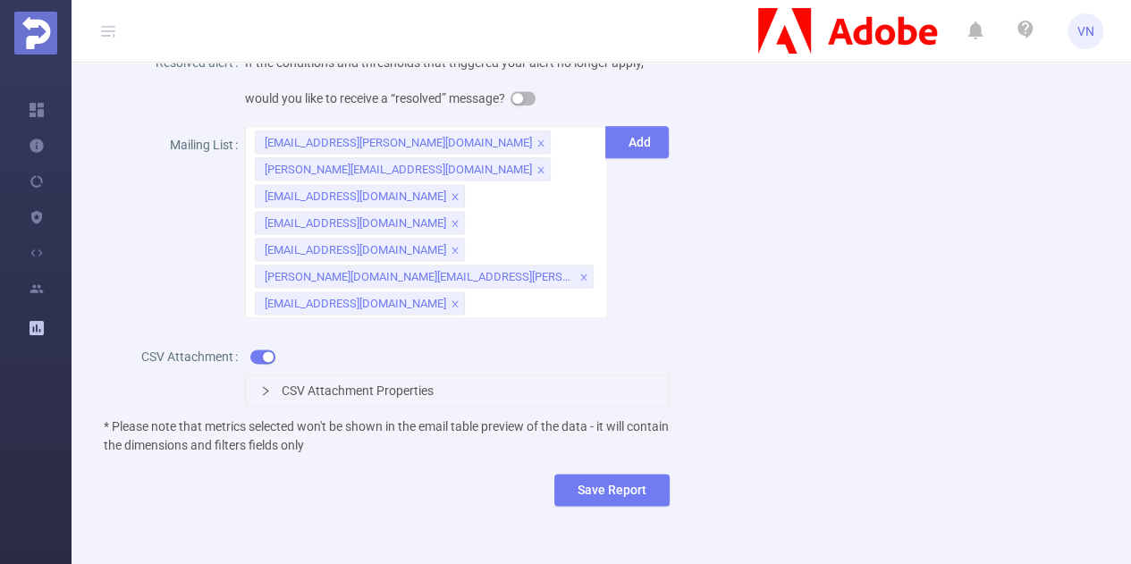
scroll to position [1147, 0]
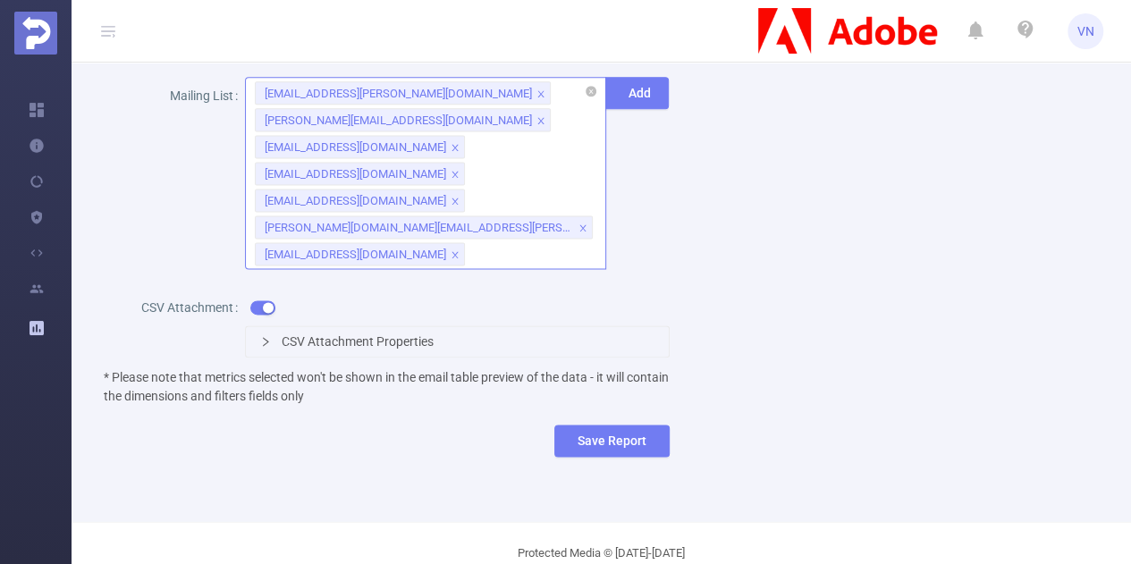
drag, startPoint x: 433, startPoint y: 239, endPoint x: 421, endPoint y: 223, distance: 20.4
click at [421, 223] on div "[EMAIL_ADDRESS][PERSON_NAME][DOMAIN_NAME] [PERSON_NAME][DOMAIN_NAME][EMAIL_ADDR…" at bounding box center [457, 178] width 425 height 201
click at [421, 223] on div "[EMAIL_ADDRESS][PERSON_NAME][DOMAIN_NAME] [PERSON_NAME][DOMAIN_NAME][EMAIL_ADDR…" at bounding box center [425, 173] width 361 height 192
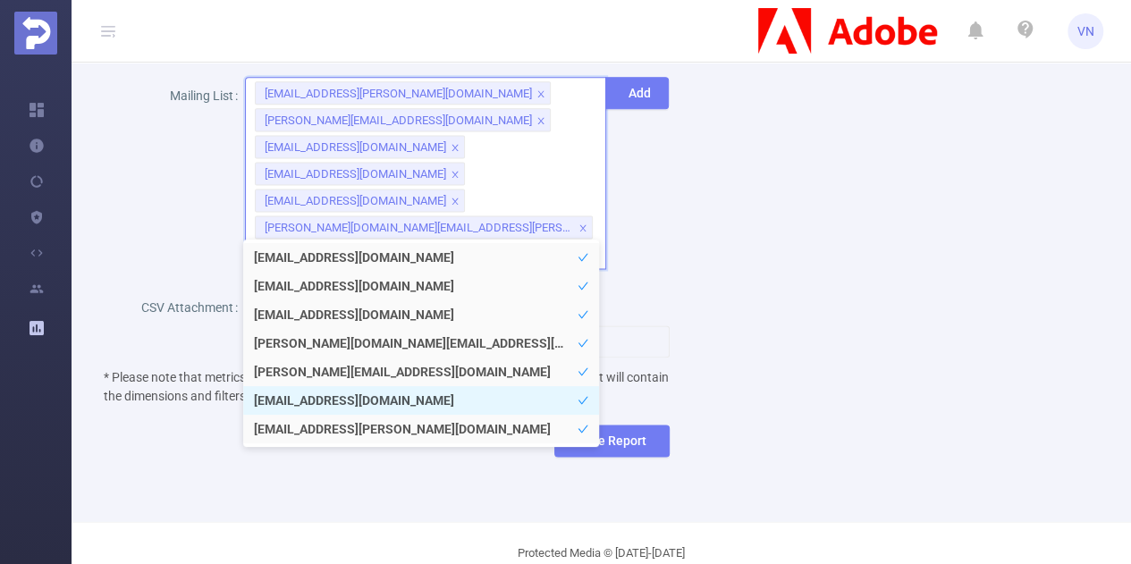
click at [497, 395] on li "[EMAIL_ADDRESS][DOMAIN_NAME]" at bounding box center [421, 400] width 356 height 29
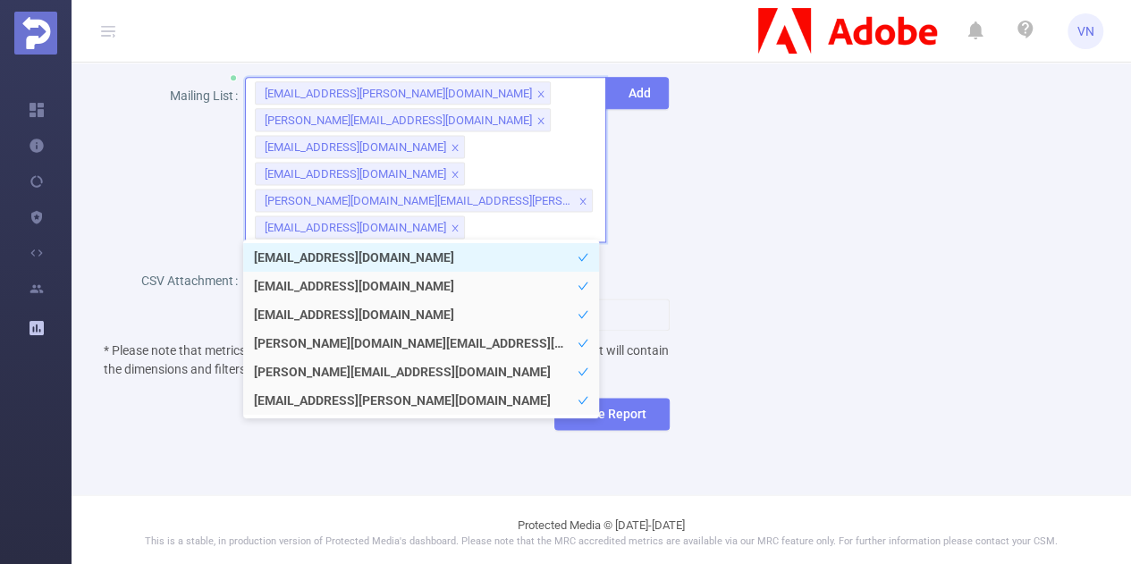
scroll to position [1093, 0]
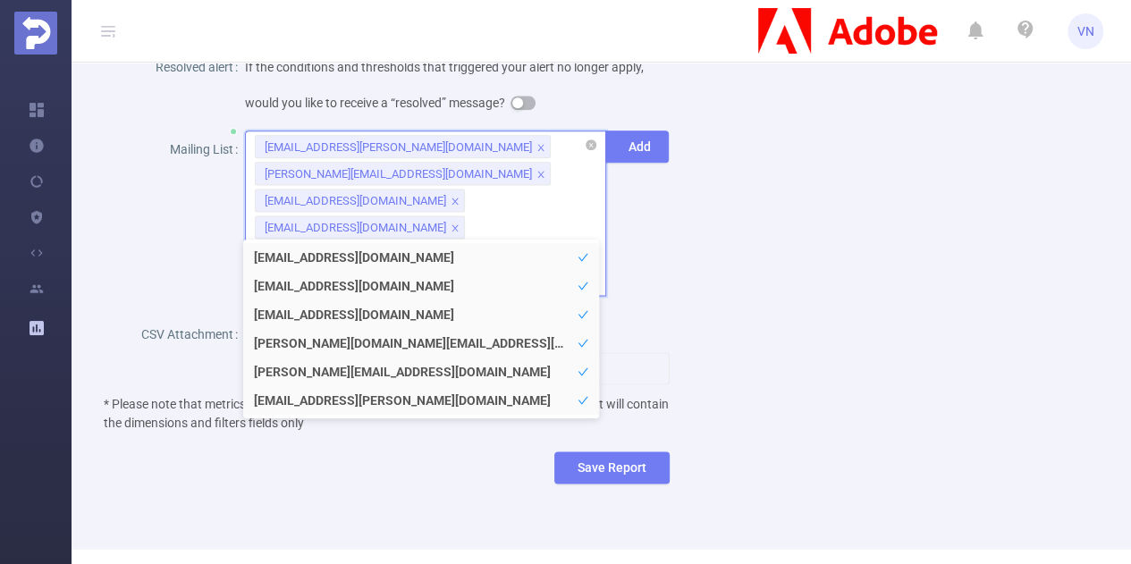
paste input "[EMAIL_ADDRESS][DOMAIN_NAME]"
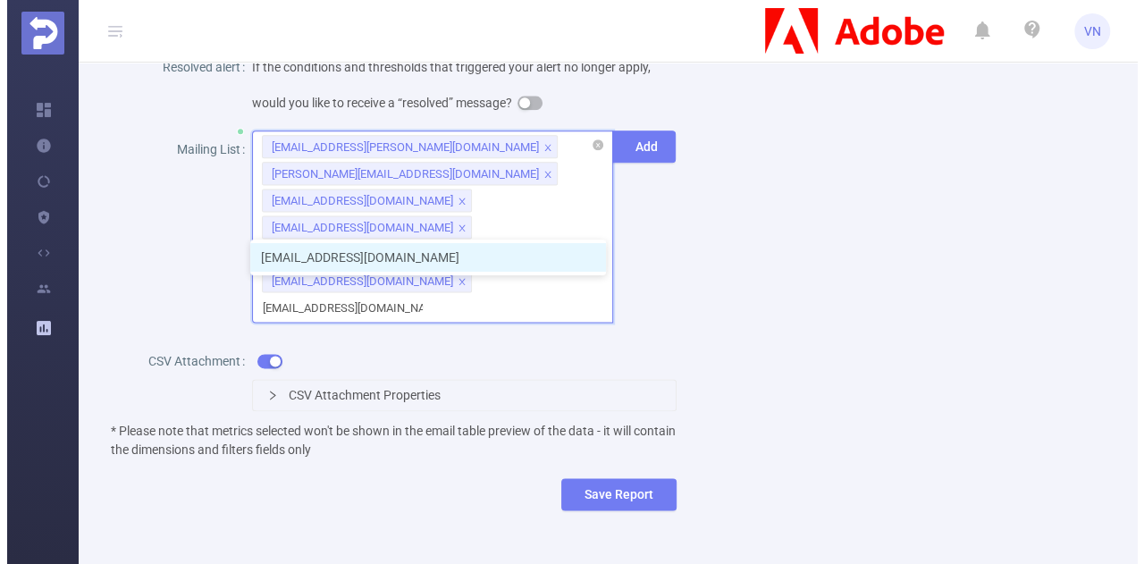
scroll to position [1120, 0]
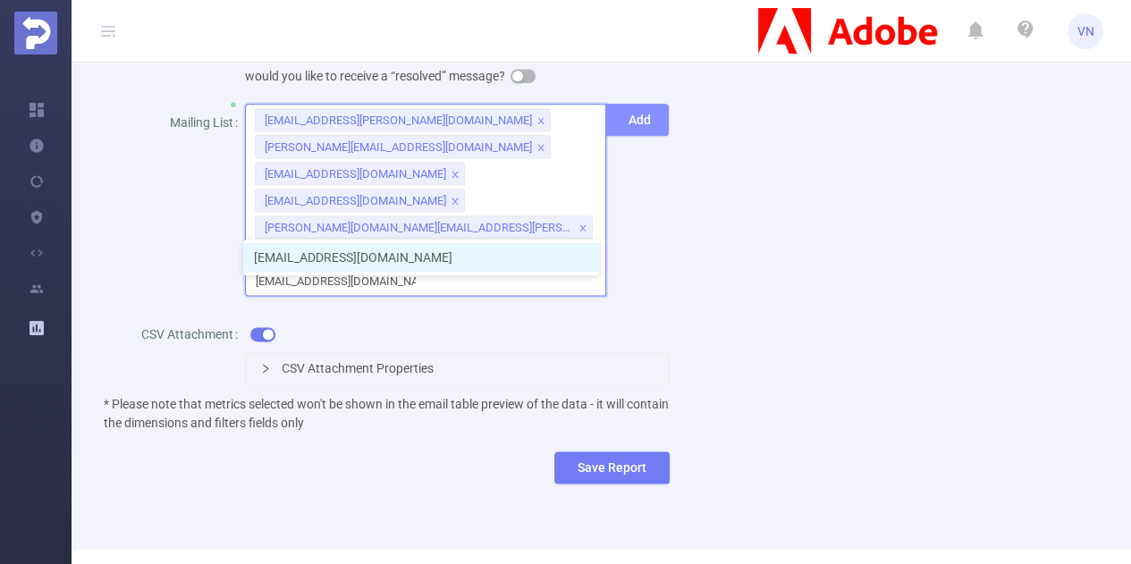
type input "[EMAIL_ADDRESS][DOMAIN_NAME]"
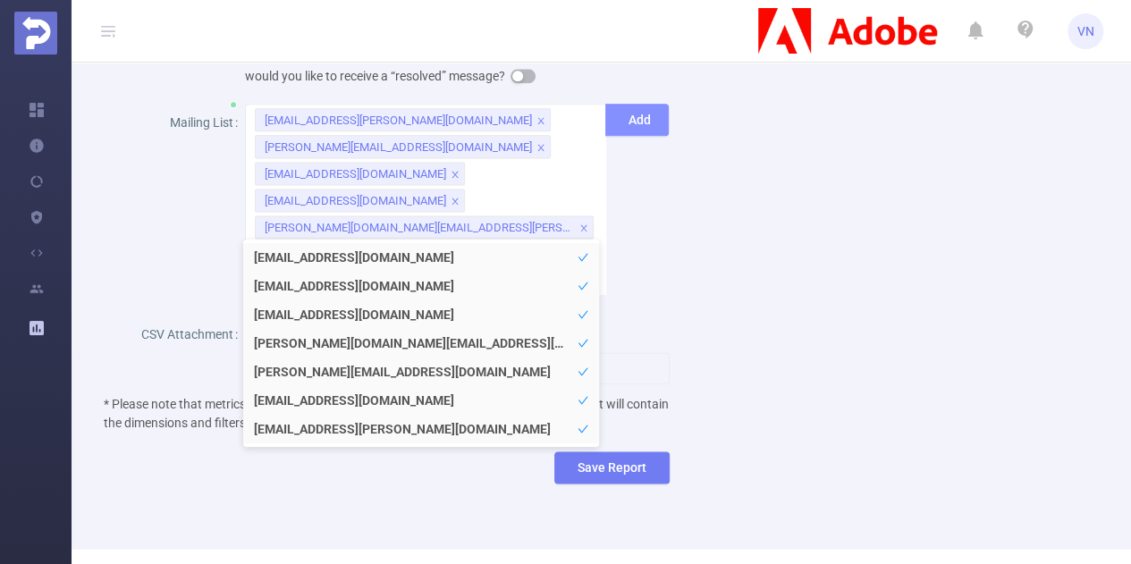
click at [626, 124] on button "Add" at bounding box center [636, 120] width 63 height 32
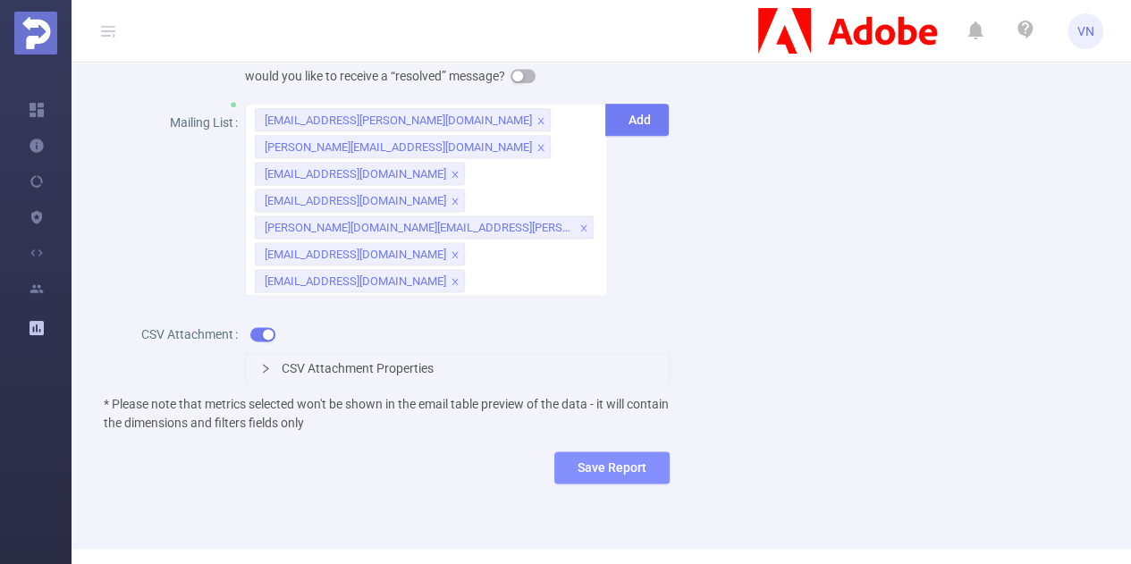
click at [612, 451] on button "Save Report" at bounding box center [611, 467] width 115 height 32
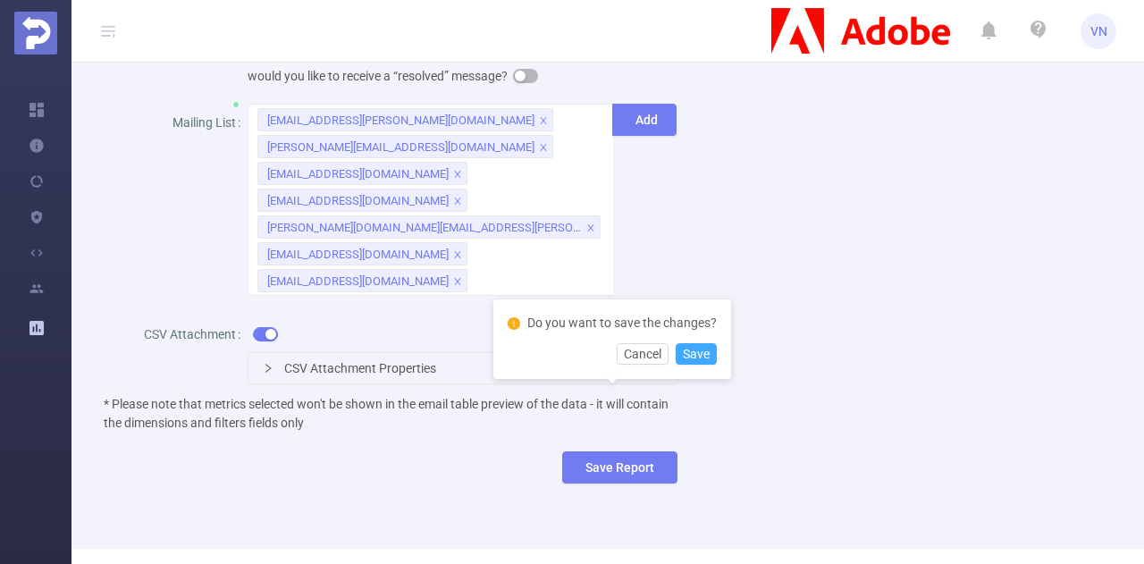
click at [695, 351] on button "Save" at bounding box center [696, 353] width 41 height 21
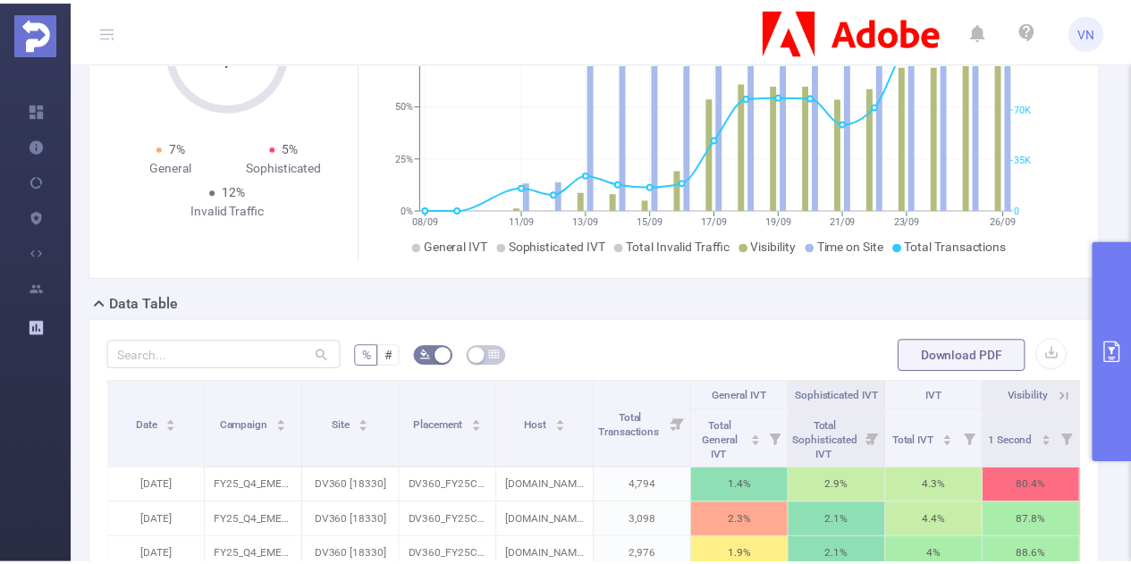
scroll to position [0, 0]
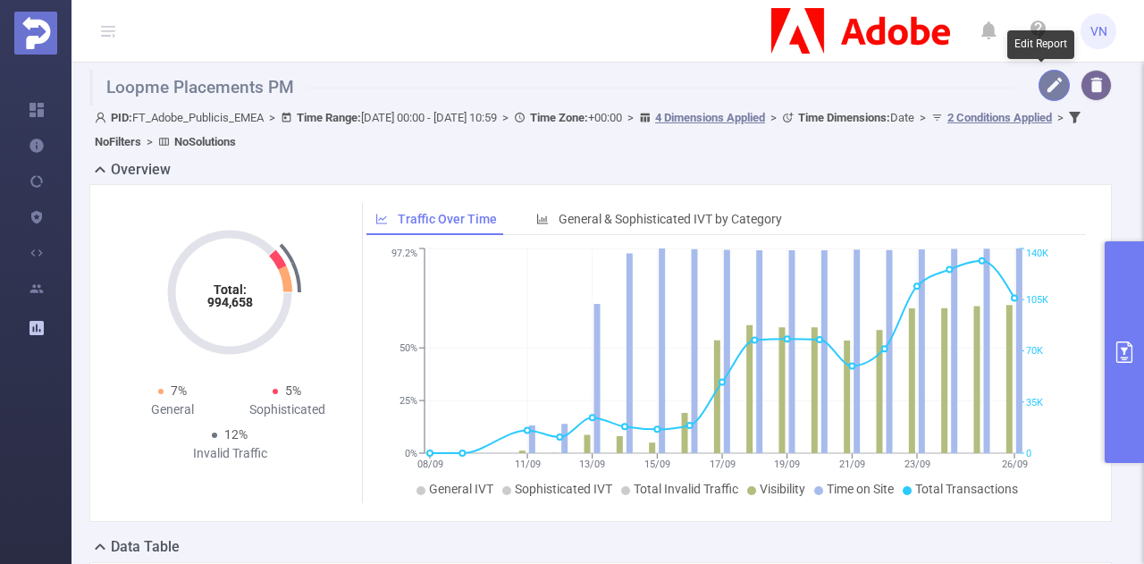
click at [1038, 81] on button "button" at bounding box center [1053, 85] width 31 height 31
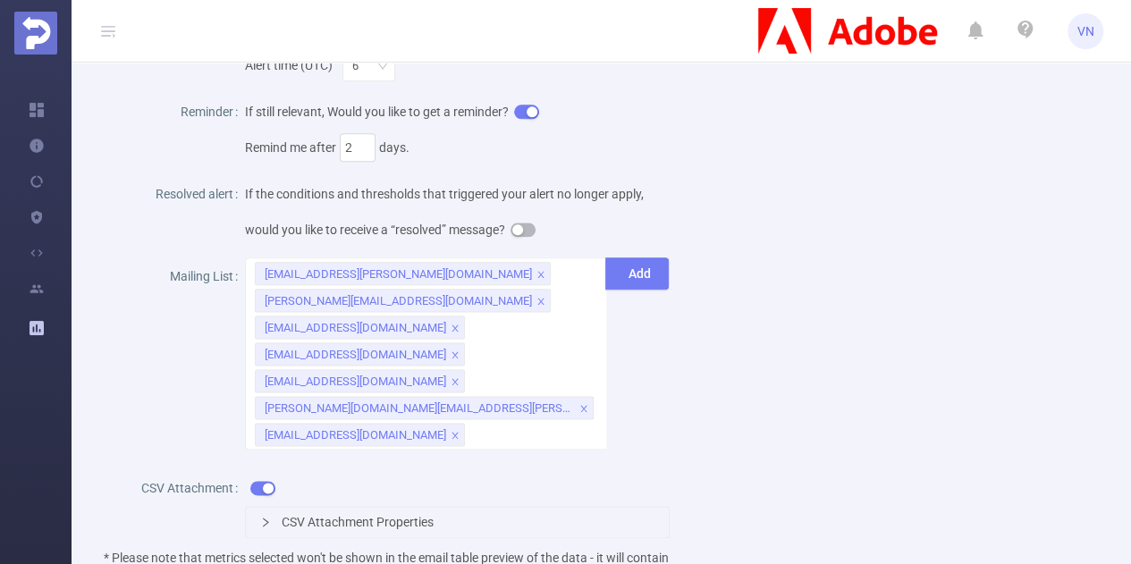
scroll to position [970, 0]
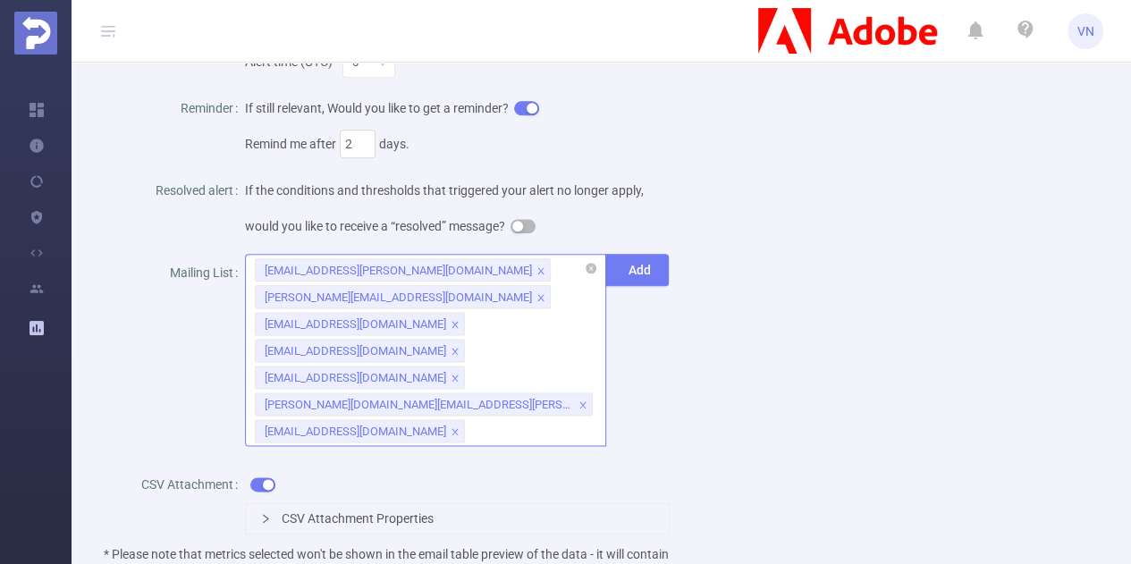
click at [543, 255] on div "[EMAIL_ADDRESS][PERSON_NAME][DOMAIN_NAME] [PERSON_NAME][DOMAIN_NAME][EMAIL_ADDR…" at bounding box center [425, 269] width 341 height 29
click at [550, 308] on div "[EMAIL_ADDRESS][PERSON_NAME][DOMAIN_NAME] [PERSON_NAME][DOMAIN_NAME][EMAIL_ADDR…" at bounding box center [425, 350] width 361 height 192
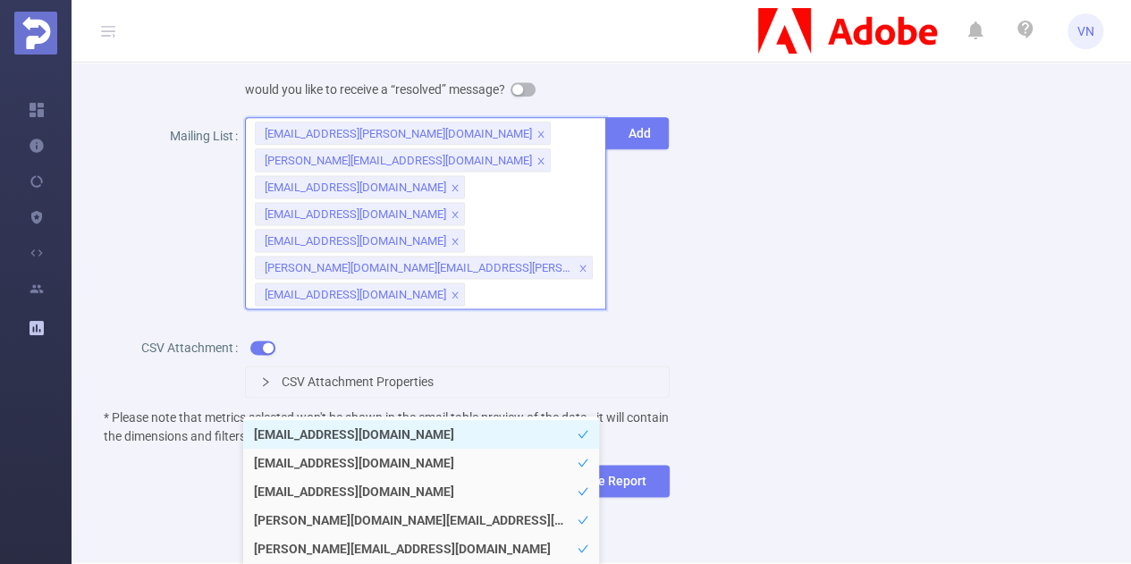
scroll to position [917, 0]
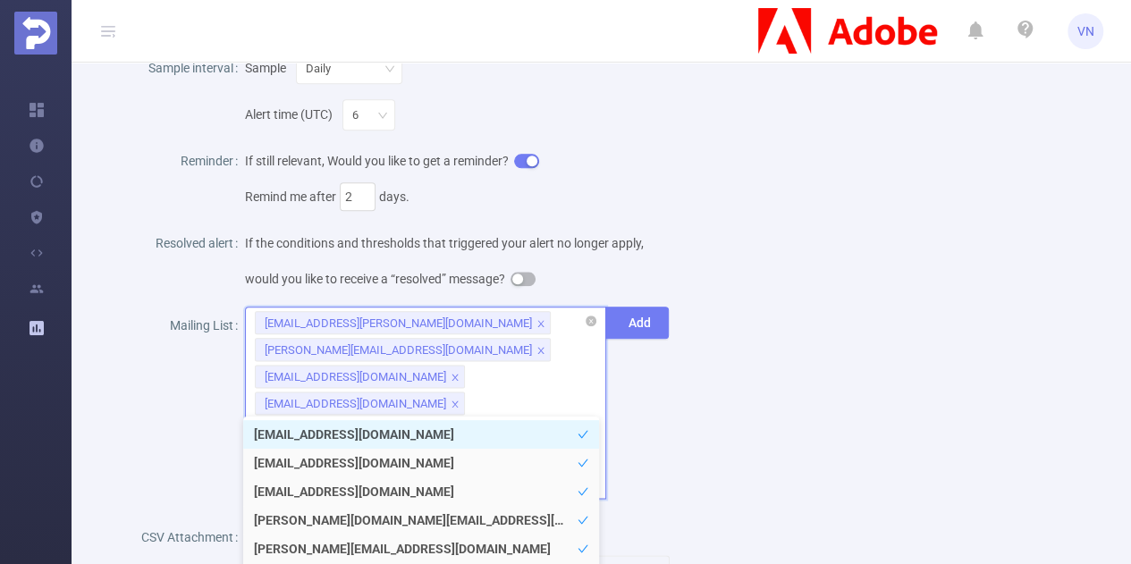
click at [547, 344] on div "[EMAIL_ADDRESS][PERSON_NAME][DOMAIN_NAME] [PERSON_NAME][DOMAIN_NAME][EMAIL_ADDR…" at bounding box center [425, 403] width 361 height 192
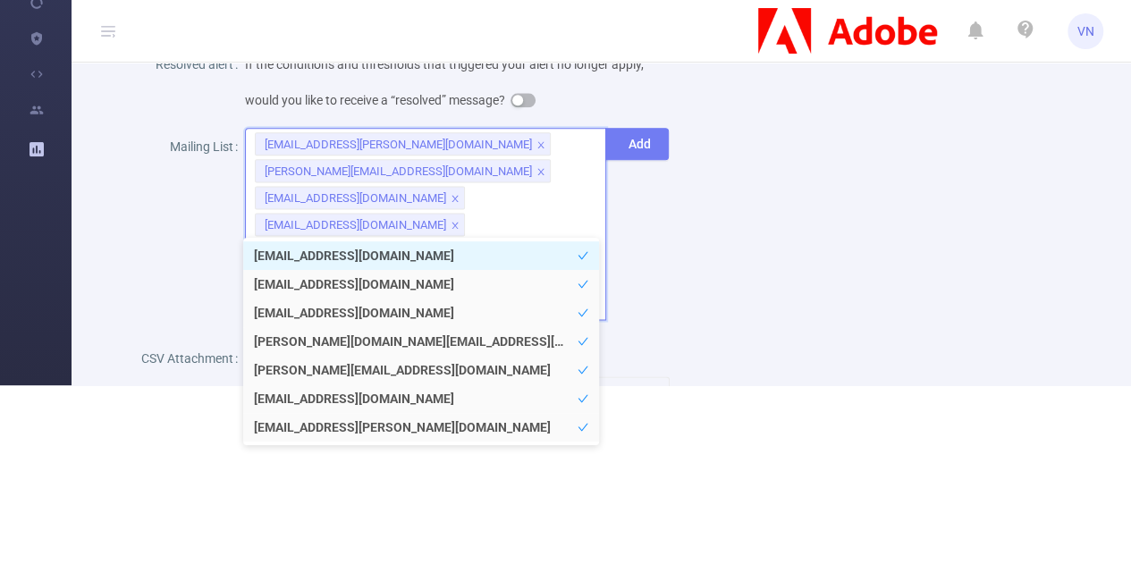
scroll to position [184, 0]
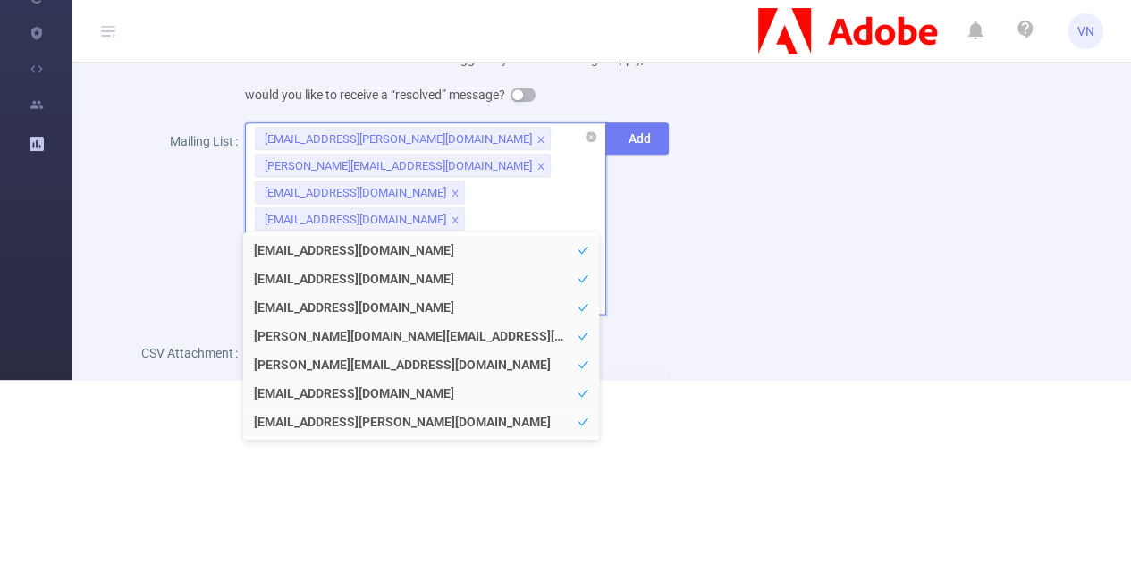
drag, startPoint x: 508, startPoint y: 243, endPoint x: 533, endPoint y: 225, distance: 30.8
click at [533, 225] on body "VN Overview Help Center (New) Usage Notification Blocking Policy Integrations U…" at bounding box center [565, 98] width 1131 height 564
click at [533, 225] on div "[EMAIL_ADDRESS][PERSON_NAME][DOMAIN_NAME] [PERSON_NAME][DOMAIN_NAME][EMAIL_ADDR…" at bounding box center [425, 218] width 361 height 192
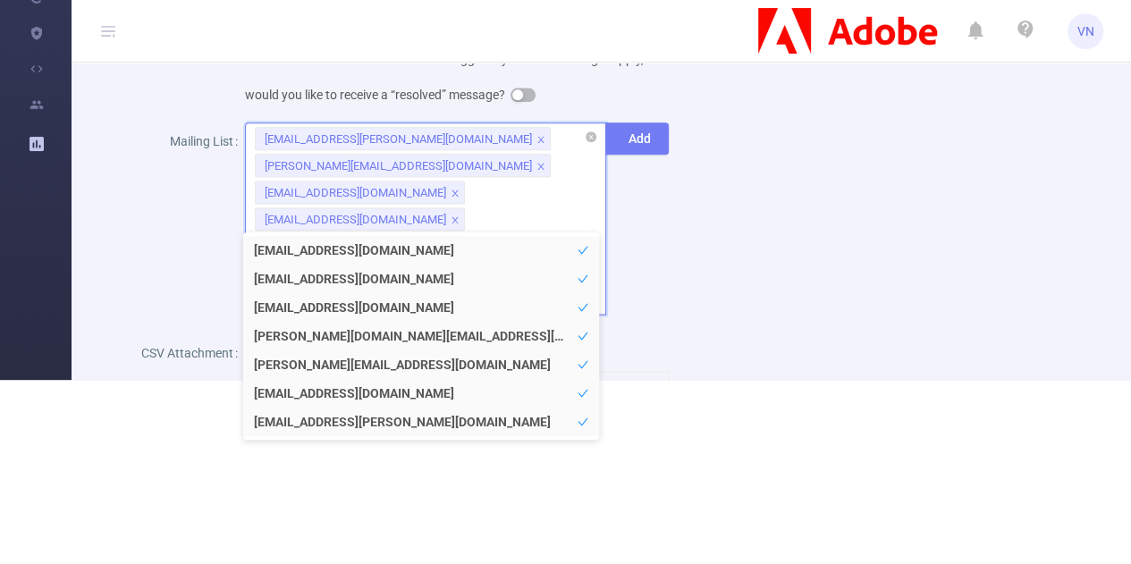
click at [533, 225] on div "[EMAIL_ADDRESS][PERSON_NAME][DOMAIN_NAME] [PERSON_NAME][DOMAIN_NAME][EMAIL_ADDR…" at bounding box center [425, 218] width 361 height 192
drag, startPoint x: 533, startPoint y: 225, endPoint x: 895, endPoint y: 126, distance: 375.3
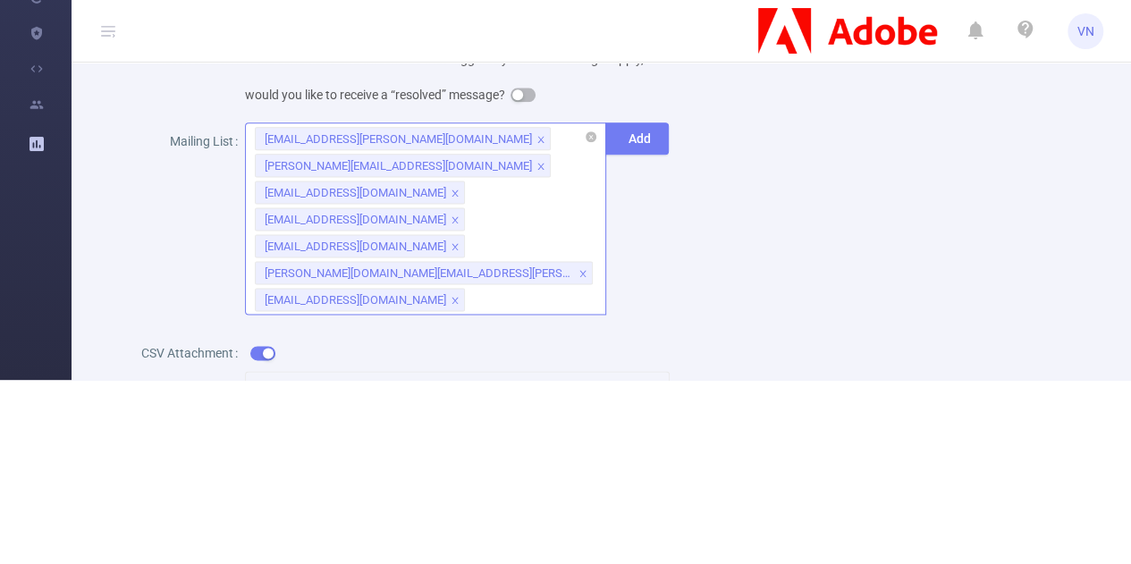
click at [436, 271] on div "[EMAIL_ADDRESS][PERSON_NAME][DOMAIN_NAME] [PERSON_NAME][DOMAIN_NAME][EMAIL_ADDR…" at bounding box center [425, 218] width 361 height 192
paste input "[EMAIL_ADDRESS][DOMAIN_NAME]"
type input "[EMAIL_ADDRESS][DOMAIN_NAME]"
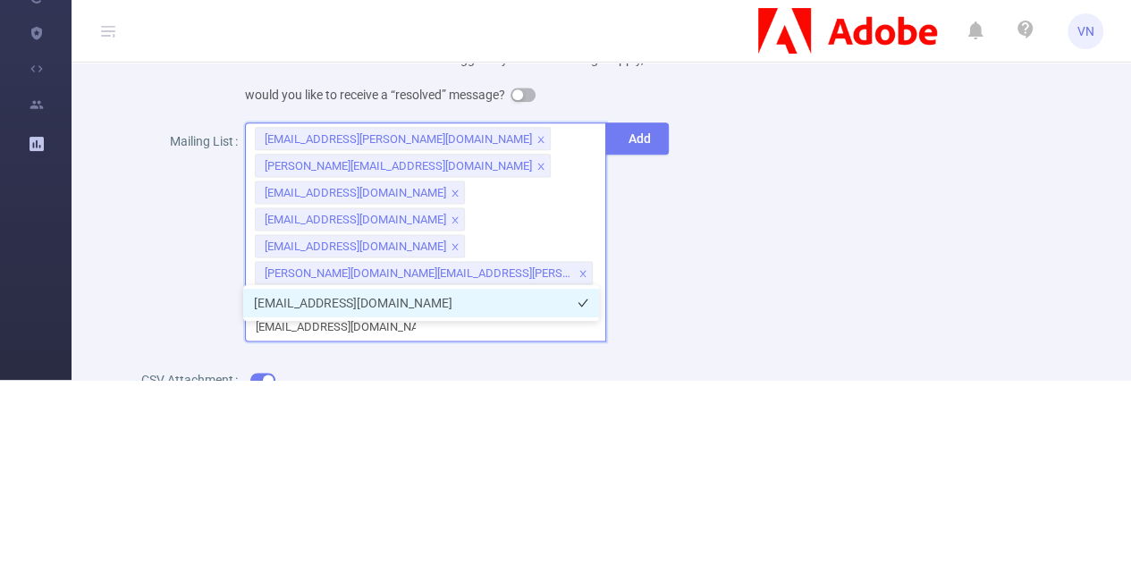
click at [514, 289] on li "[EMAIL_ADDRESS][DOMAIN_NAME]" at bounding box center [421, 303] width 356 height 29
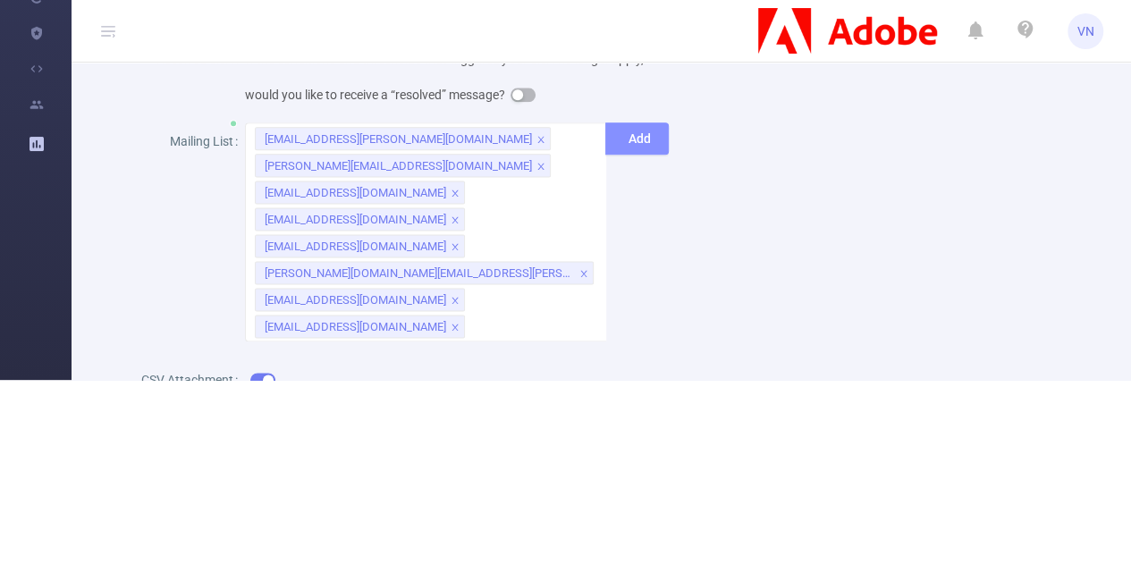
drag, startPoint x: 621, startPoint y: 112, endPoint x: 618, endPoint y: 123, distance: 11.9
click at [618, 123] on div "Sample interval Sample Daily Alert time (UTC) 6 Reminder If still relevant, Wou…" at bounding box center [387, 179] width 566 height 635
click at [618, 123] on button "Add" at bounding box center [636, 138] width 63 height 32
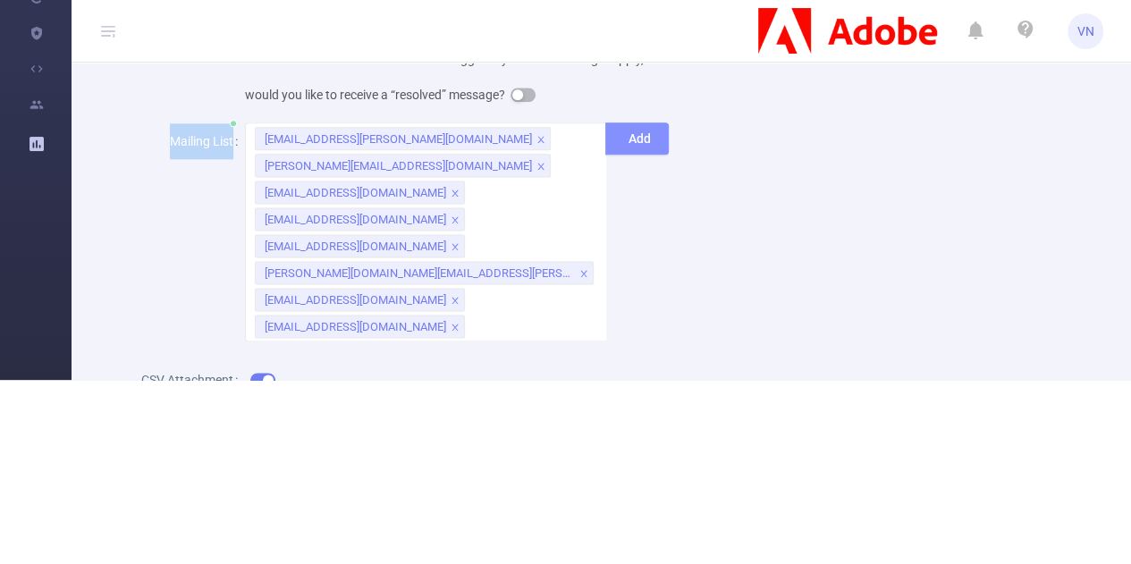
click at [618, 123] on button "Add" at bounding box center [636, 138] width 63 height 32
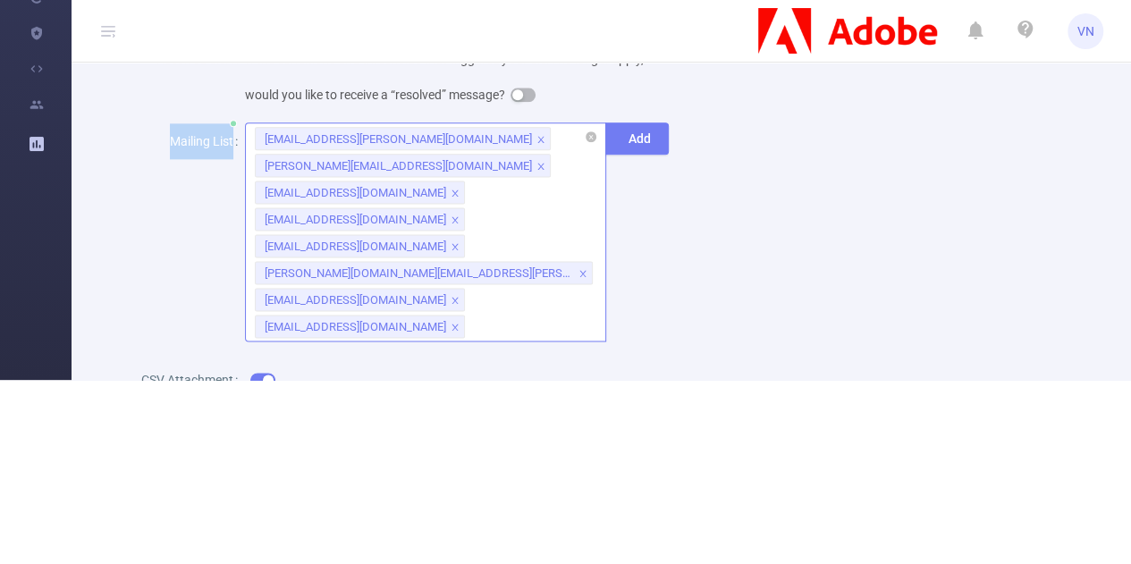
click at [480, 287] on div "[EMAIL_ADDRESS][PERSON_NAME][DOMAIN_NAME] [PERSON_NAME][DOMAIN_NAME][EMAIL_ADDR…" at bounding box center [425, 231] width 361 height 219
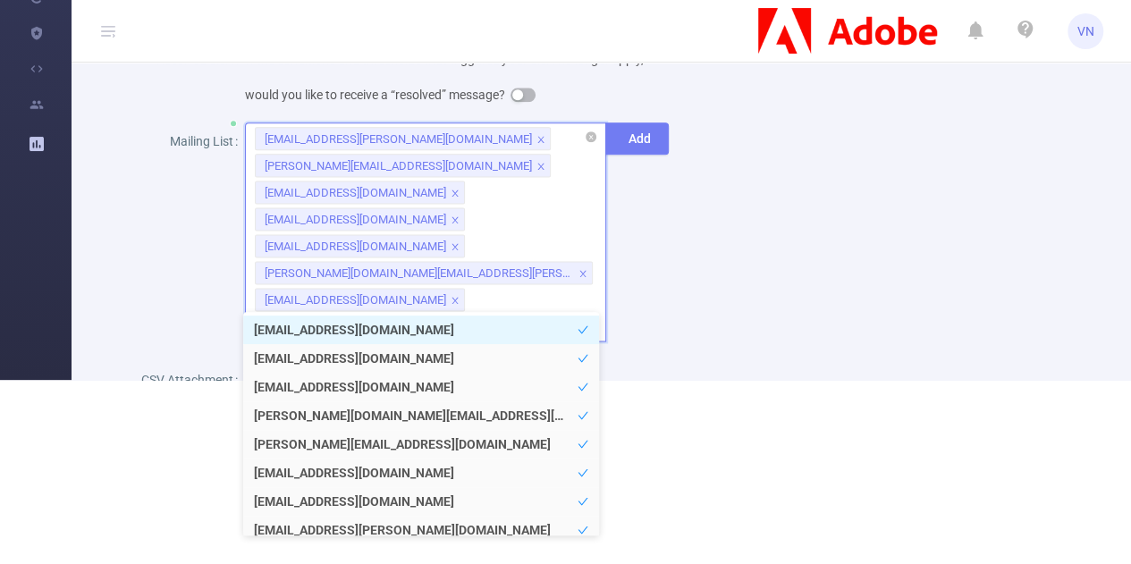
paste input "[EMAIL_ADDRESS][PERSON_NAME][DOMAIN_NAME]"
type input "[EMAIL_ADDRESS][PERSON_NAME][DOMAIN_NAME]"
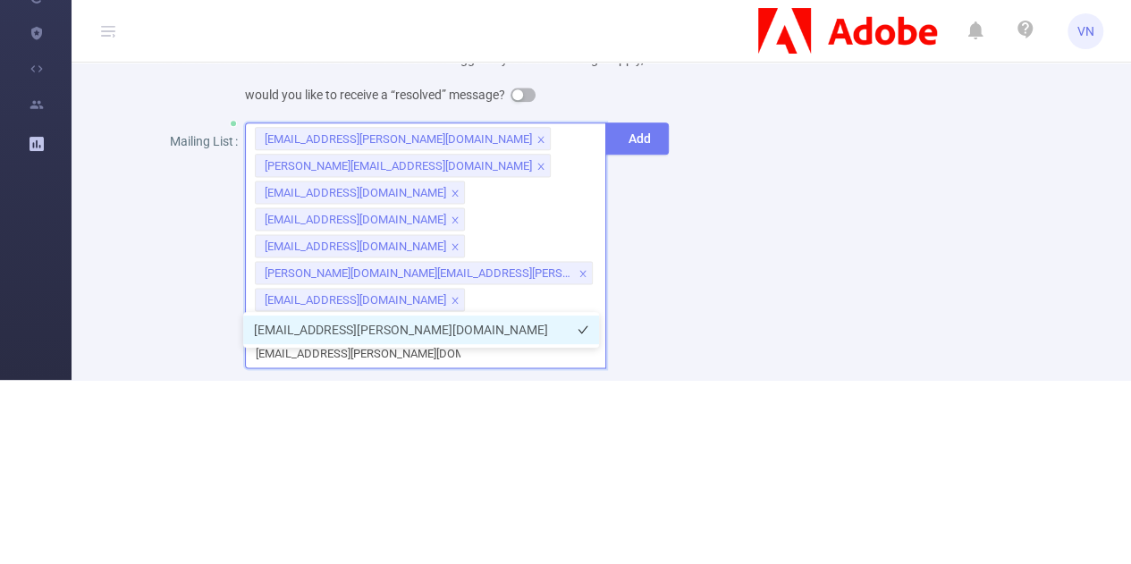
click at [486, 328] on li "[EMAIL_ADDRESS][PERSON_NAME][DOMAIN_NAME]" at bounding box center [421, 329] width 356 height 29
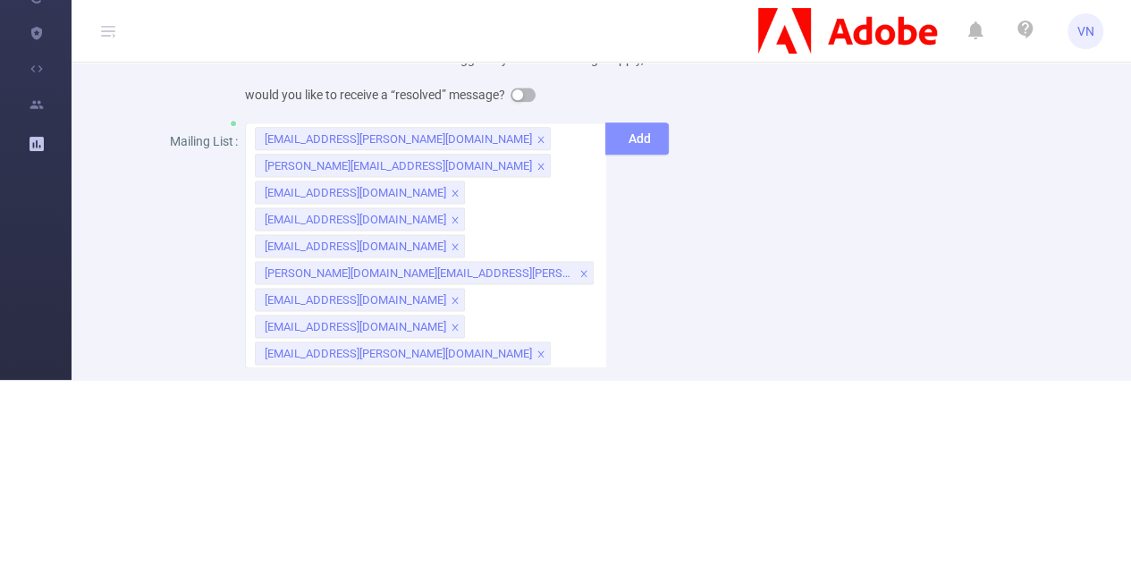
click at [653, 128] on button "Add" at bounding box center [636, 138] width 63 height 32
click at [630, 136] on button "Add" at bounding box center [636, 138] width 63 height 32
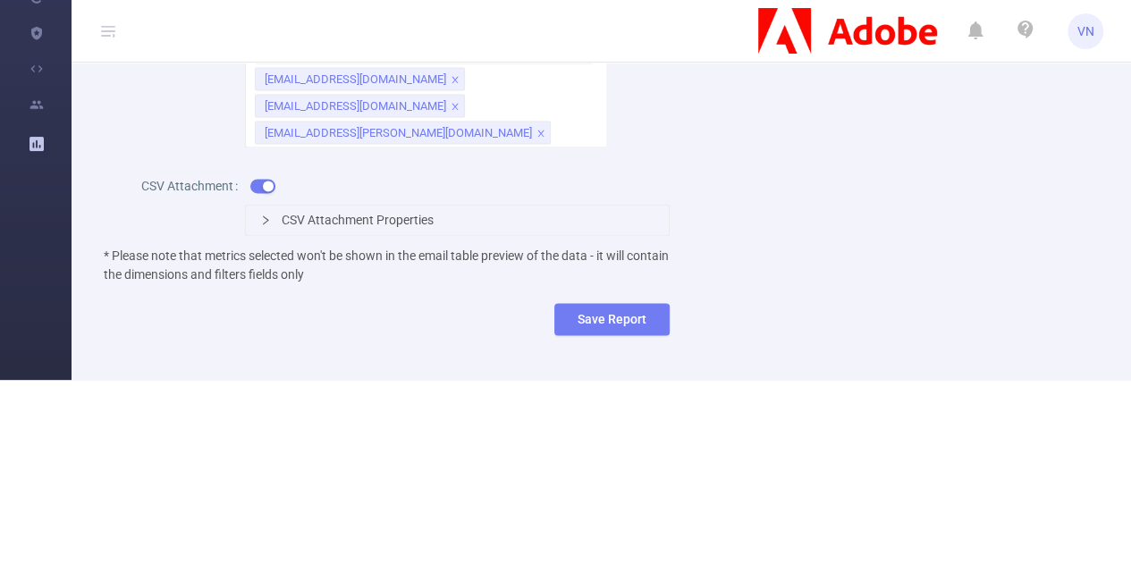
scroll to position [1173, 0]
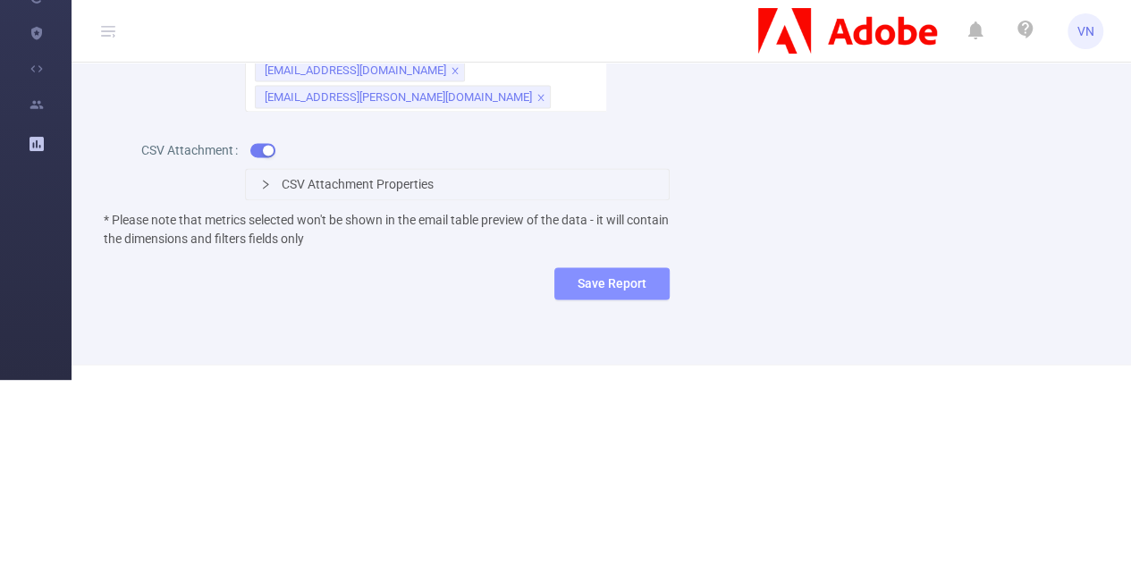
click at [633, 267] on button "Save Report" at bounding box center [611, 283] width 115 height 32
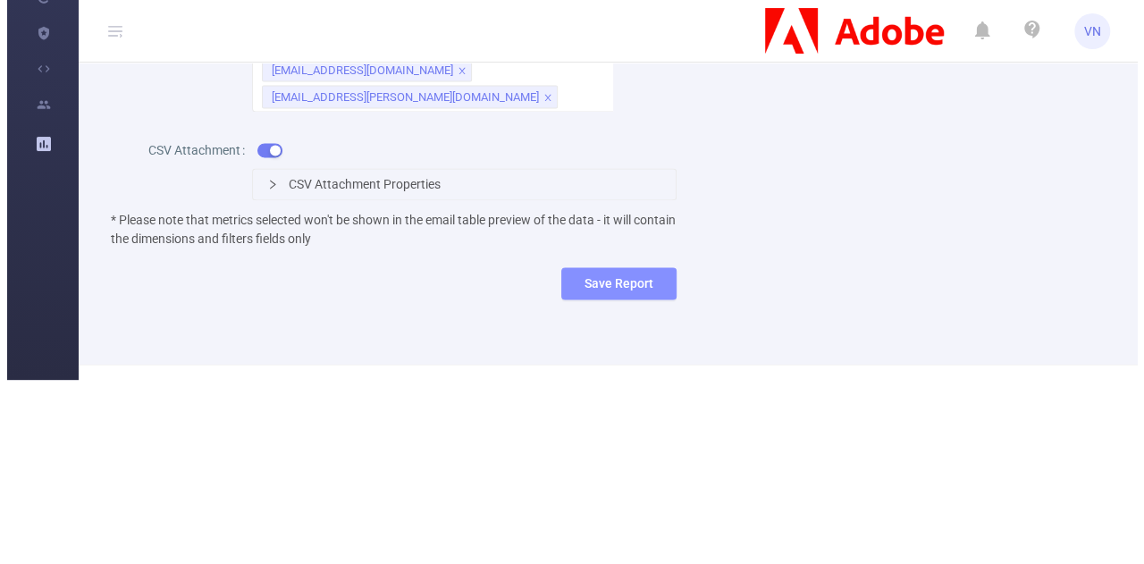
scroll to position [0, 0]
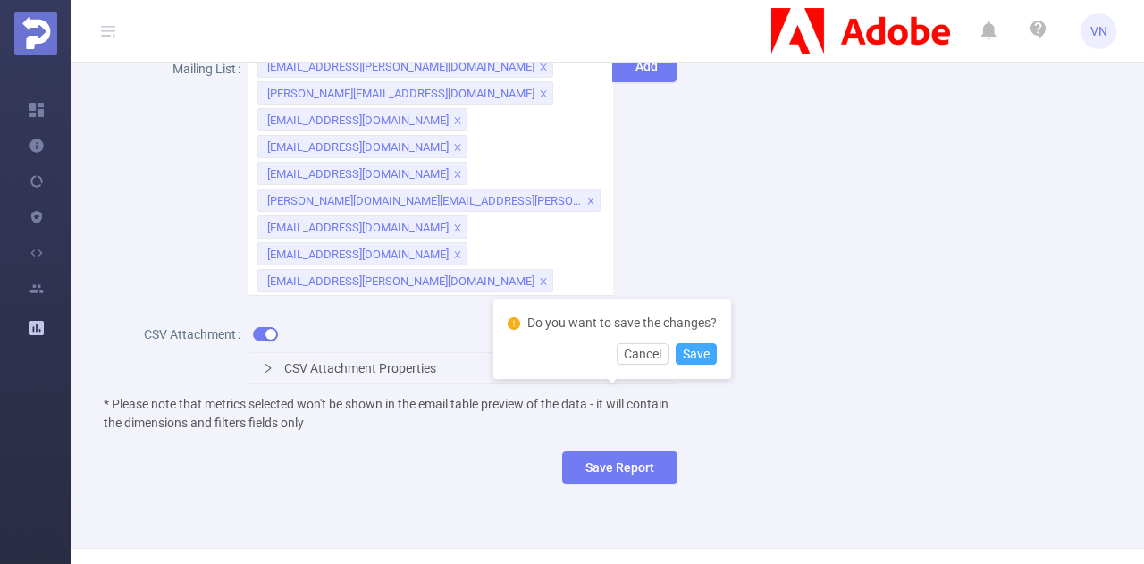
click at [698, 347] on button "Save" at bounding box center [696, 353] width 41 height 21
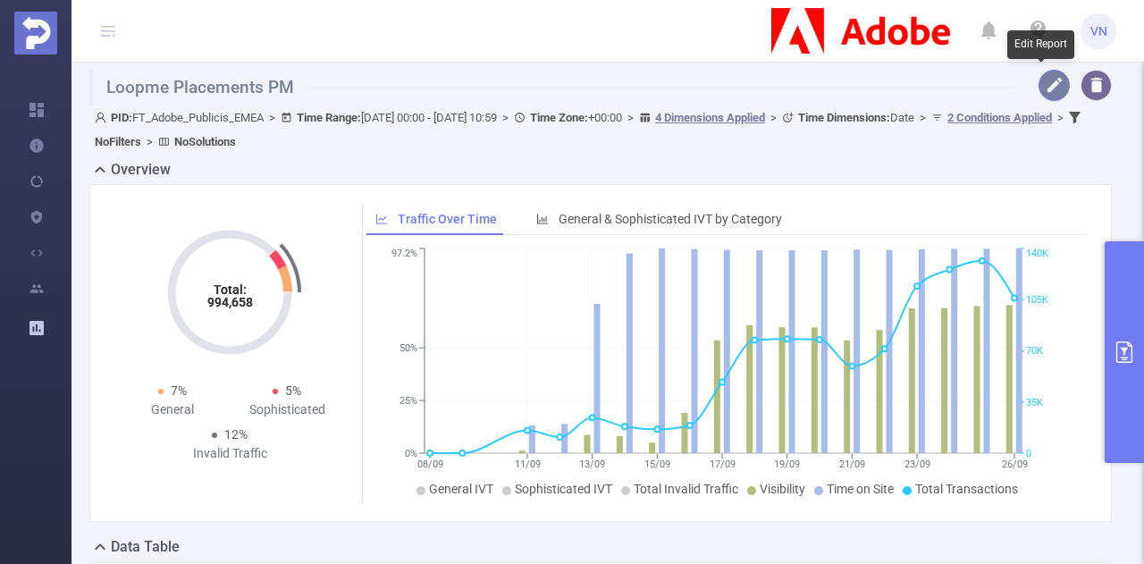
click at [1038, 91] on button "button" at bounding box center [1053, 85] width 31 height 31
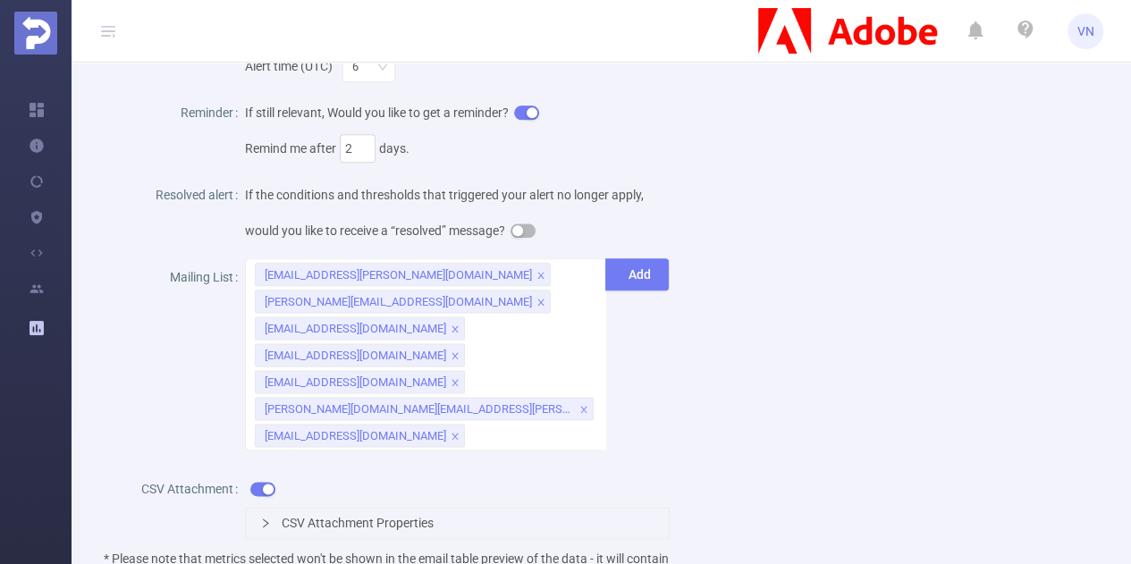
scroll to position [1002, 0]
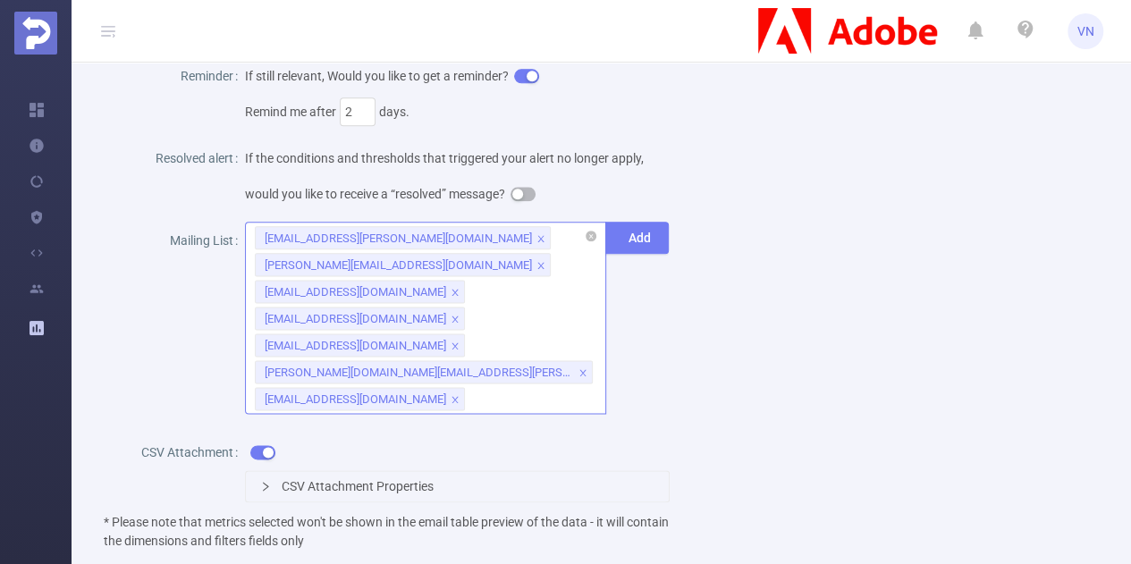
click at [588, 276] on div "[EMAIL_ADDRESS][PERSON_NAME][DOMAIN_NAME] [PERSON_NAME][DOMAIN_NAME][EMAIL_ADDR…" at bounding box center [425, 318] width 361 height 192
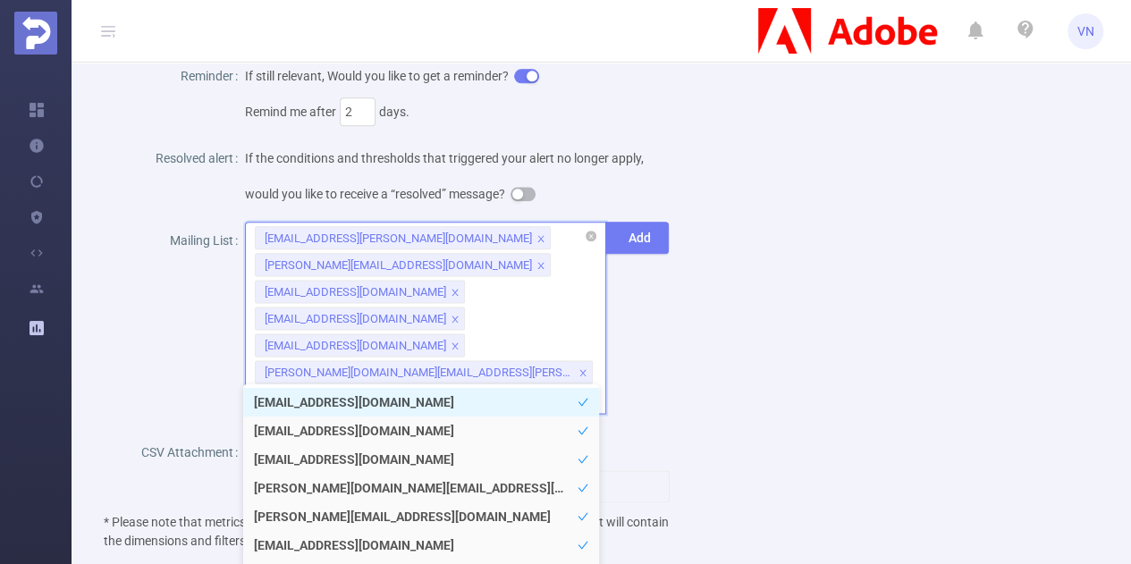
click at [585, 278] on div "[EMAIL_ADDRESS][PERSON_NAME][DOMAIN_NAME] [PERSON_NAME][DOMAIN_NAME][EMAIL_ADDR…" at bounding box center [425, 318] width 361 height 192
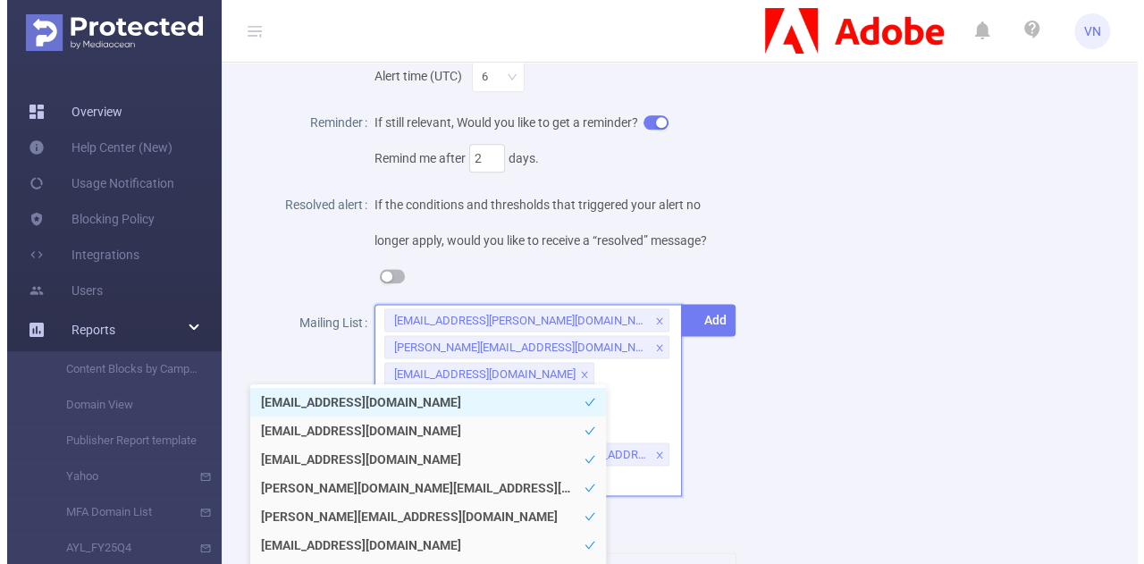
scroll to position [1048, 0]
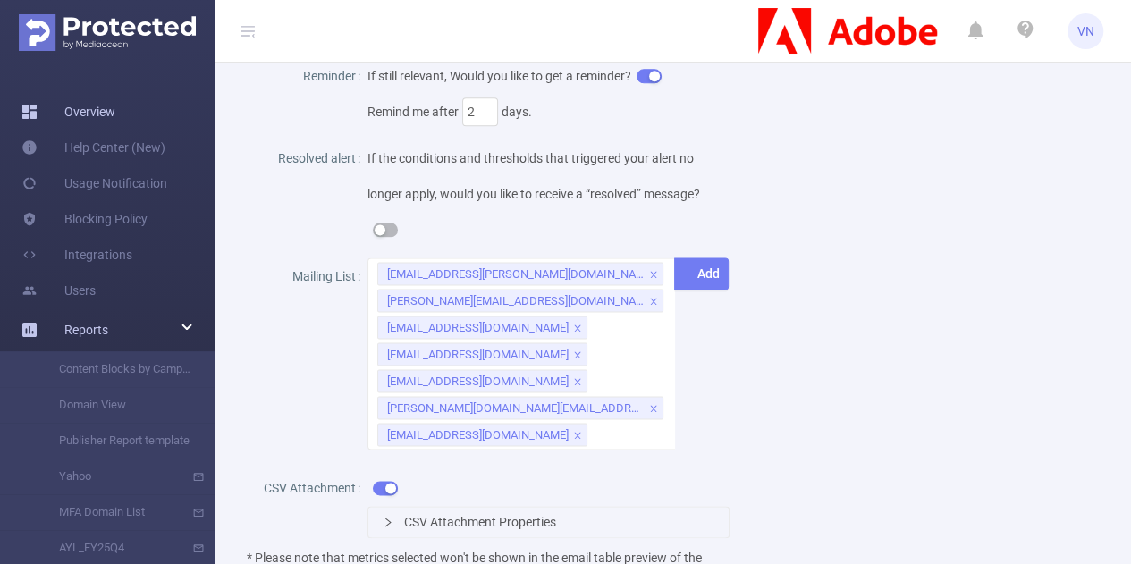
click at [92, 114] on link "Overview" at bounding box center [68, 112] width 94 height 36
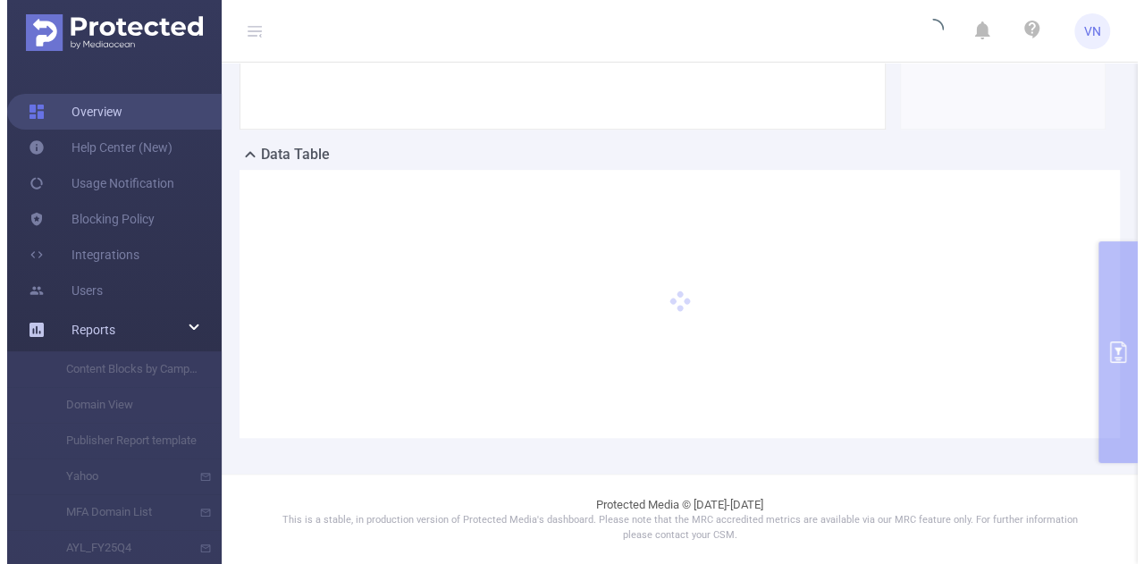
scroll to position [349, 0]
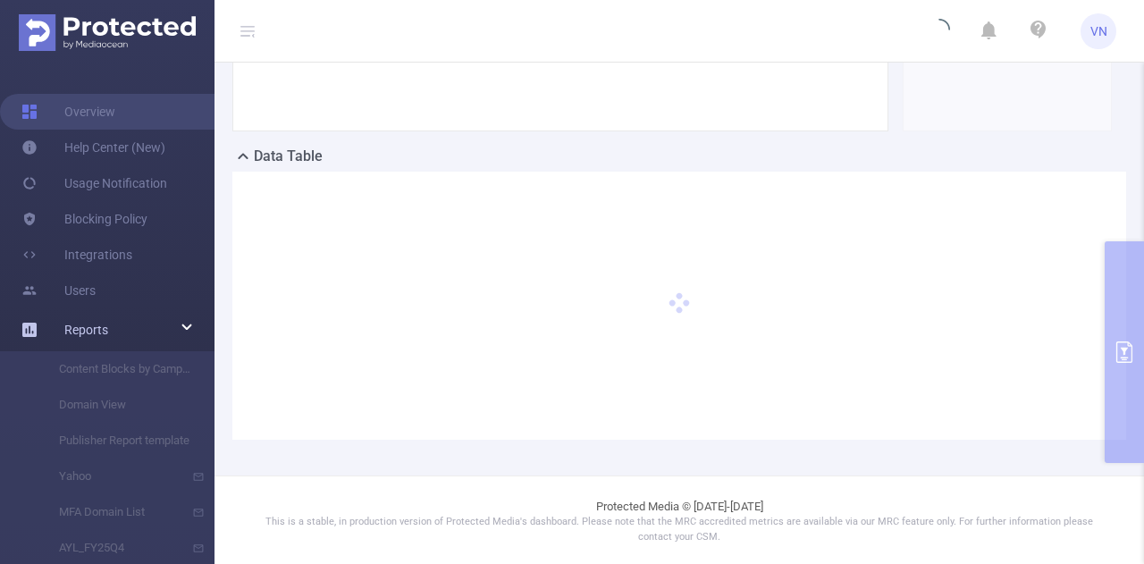
drag, startPoint x: 210, startPoint y: 301, endPoint x: 214, endPoint y: 356, distance: 54.7
click at [214, 356] on section "Overview Help Center (New) Usage Notification Blocking Policy Integrations User…" at bounding box center [572, 282] width 1144 height 564
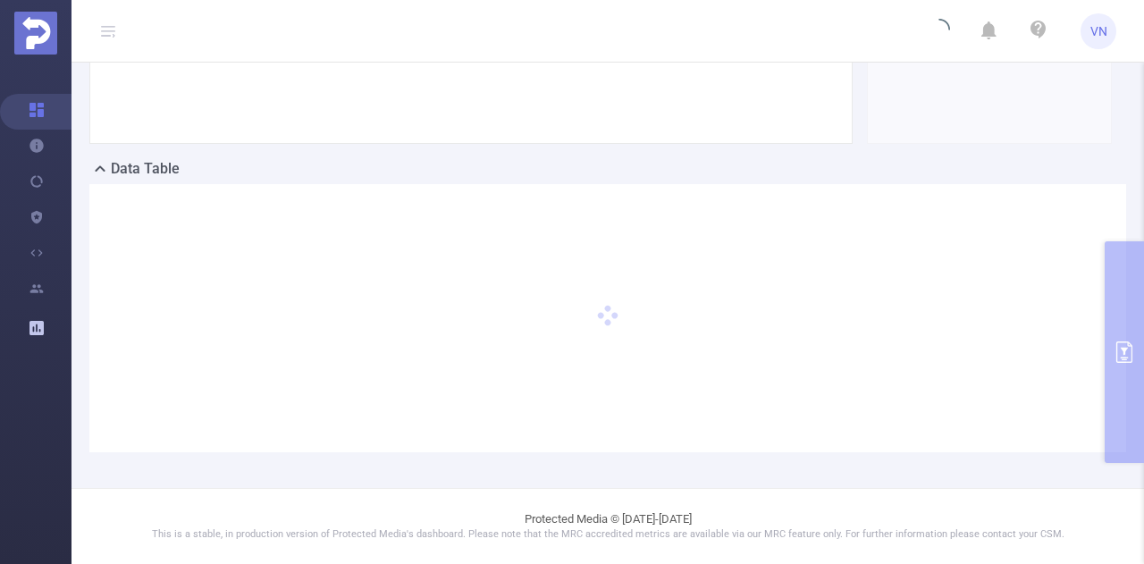
scroll to position [334, 0]
drag, startPoint x: 214, startPoint y: 356, endPoint x: 117, endPoint y: 303, distance: 110.8
click at [117, 303] on div at bounding box center [607, 321] width 1037 height 268
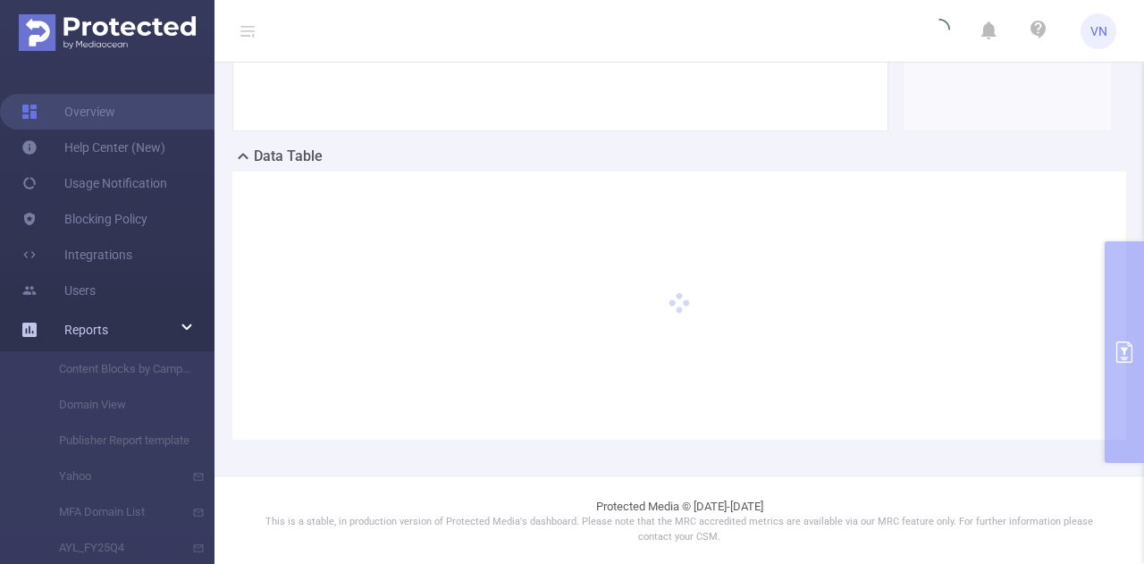
click at [64, 330] on span "Reports" at bounding box center [86, 330] width 44 height 14
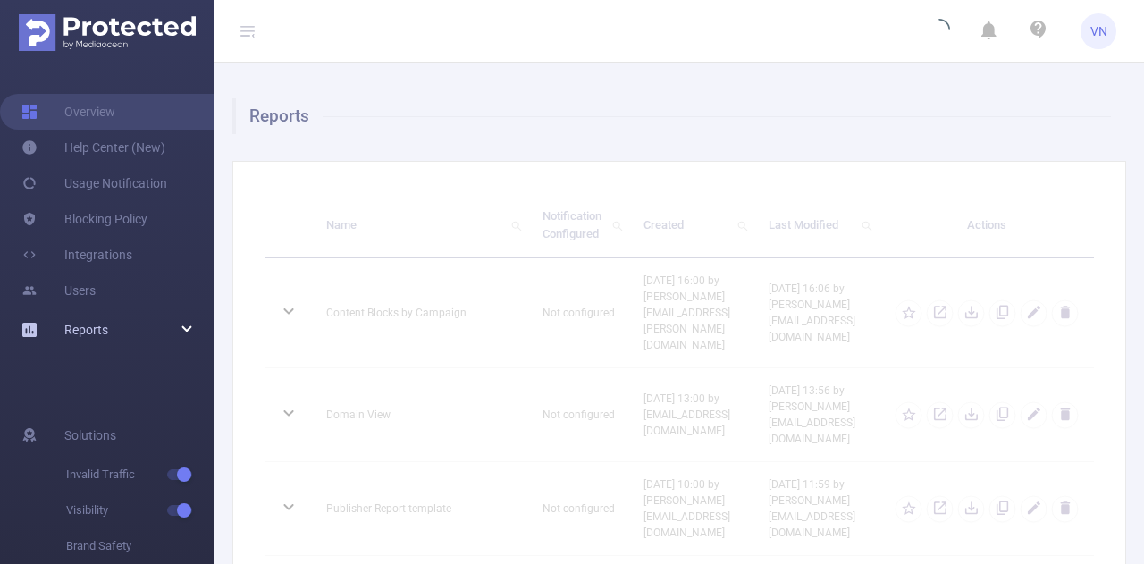
click at [194, 330] on div "Reports" at bounding box center [107, 330] width 214 height 36
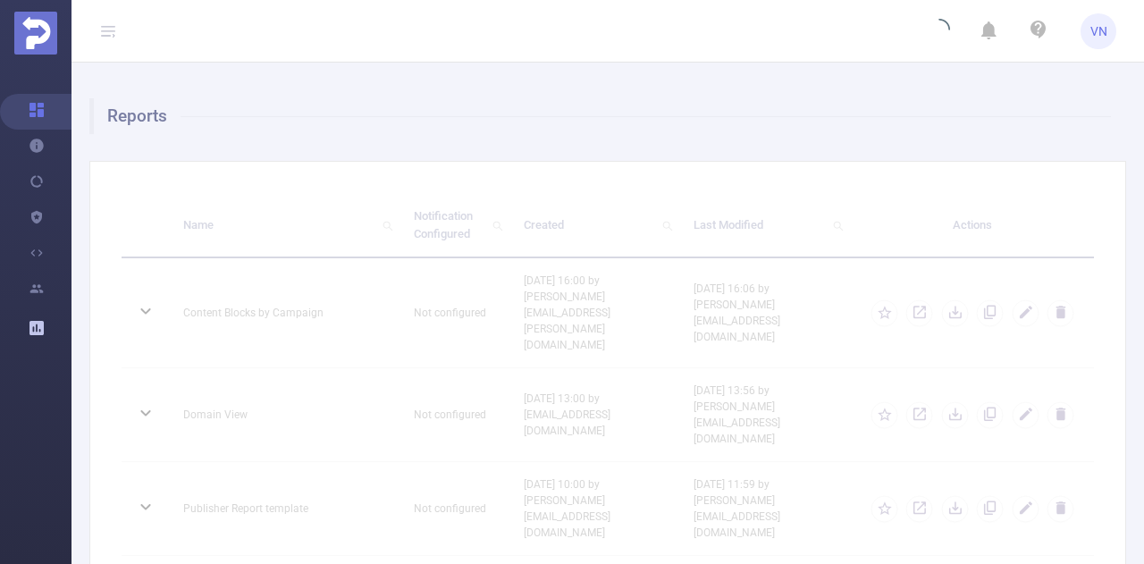
click at [46, 341] on section "Overview Help Center (New) Usage Notification Blocking Policy Integrations User…" at bounding box center [35, 313] width 71 height 501
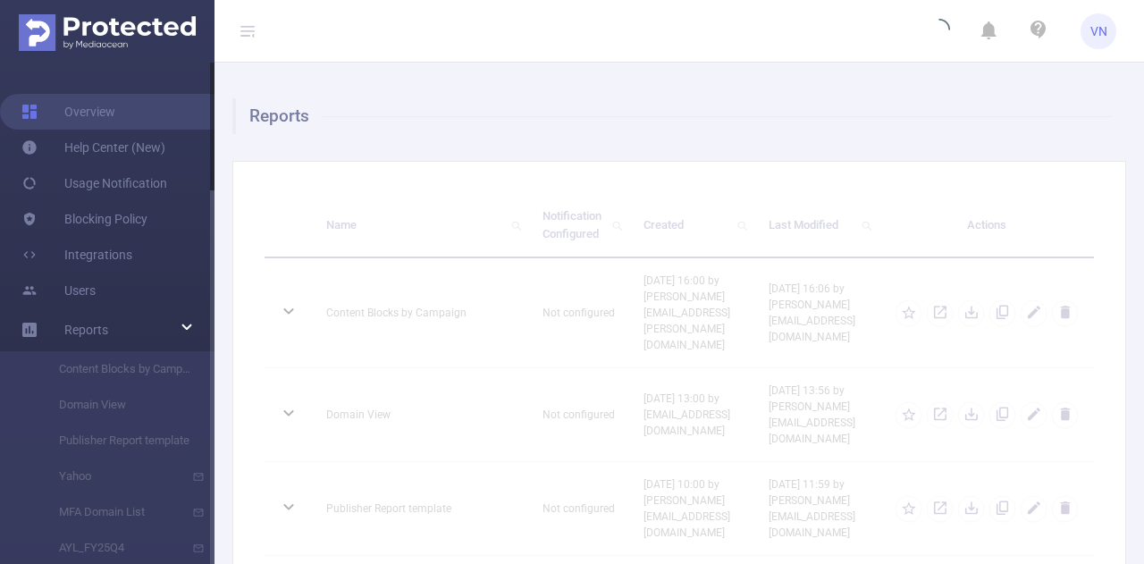
drag, startPoint x: 211, startPoint y: 344, endPoint x: 211, endPoint y: 390, distance: 45.6
click at [211, 390] on div at bounding box center [212, 313] width 4 height 501
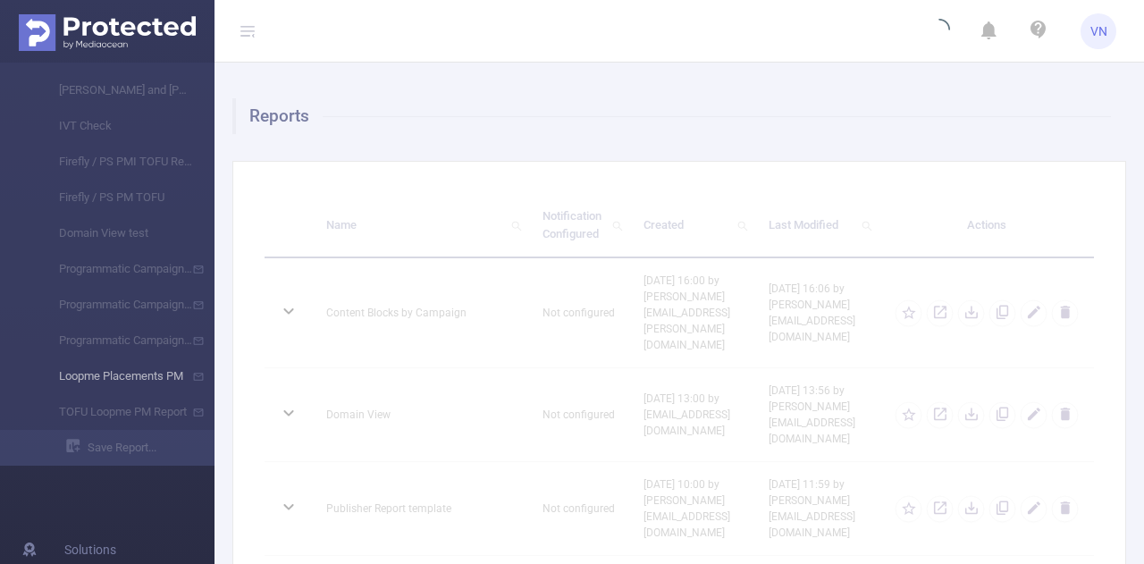
click at [121, 370] on li "Loopme Placements PM" at bounding box center [107, 376] width 214 height 36
click at [94, 377] on li "Loopme Placements PM" at bounding box center [107, 376] width 214 height 36
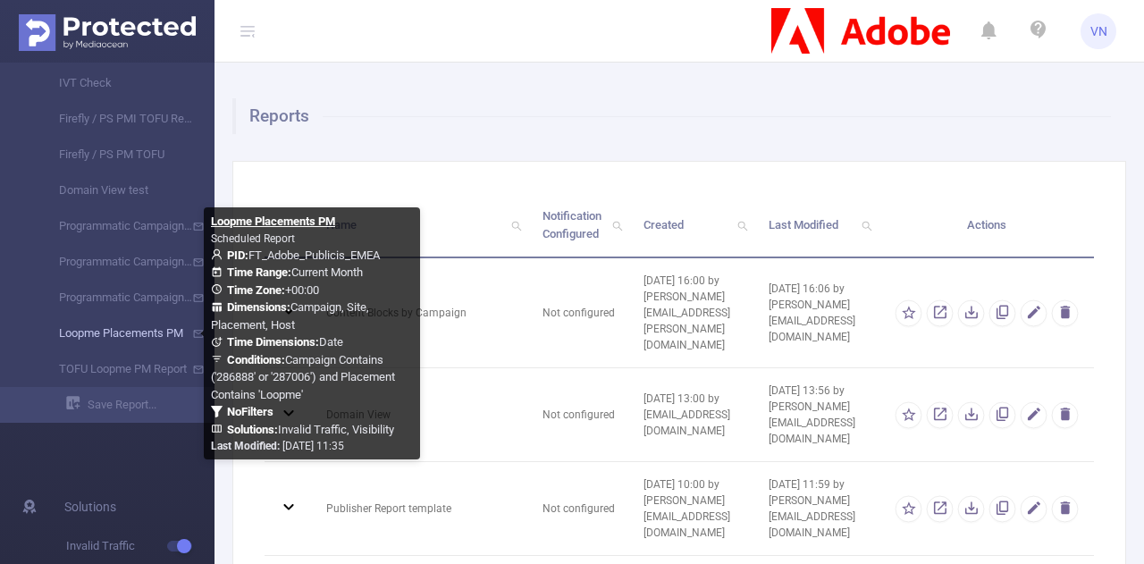
click at [105, 334] on link "Loopme Placements PM" at bounding box center [114, 333] width 157 height 36
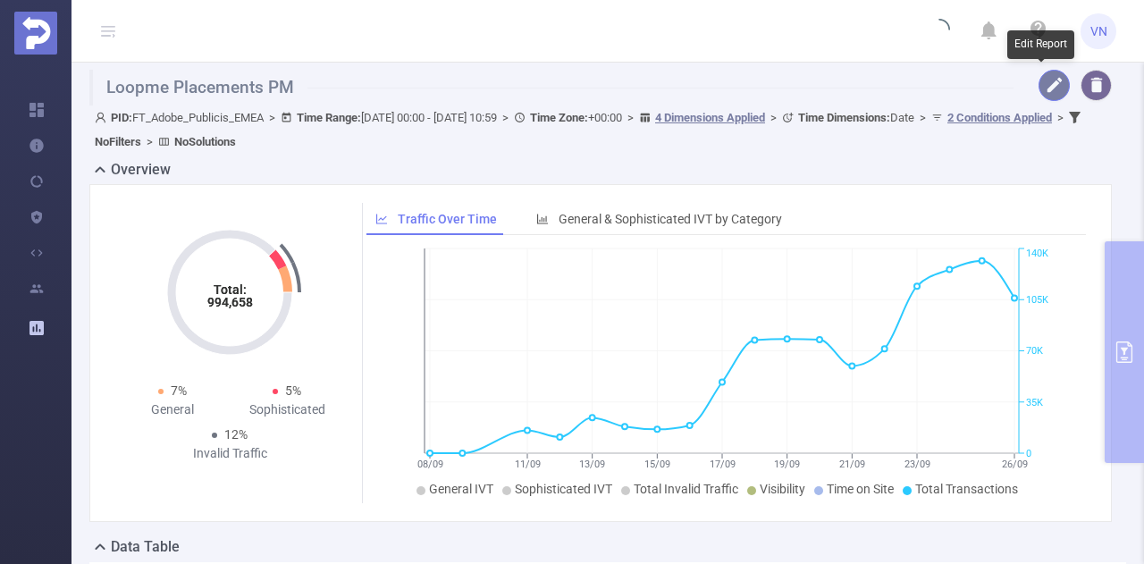
click at [1038, 80] on button "button" at bounding box center [1053, 85] width 31 height 31
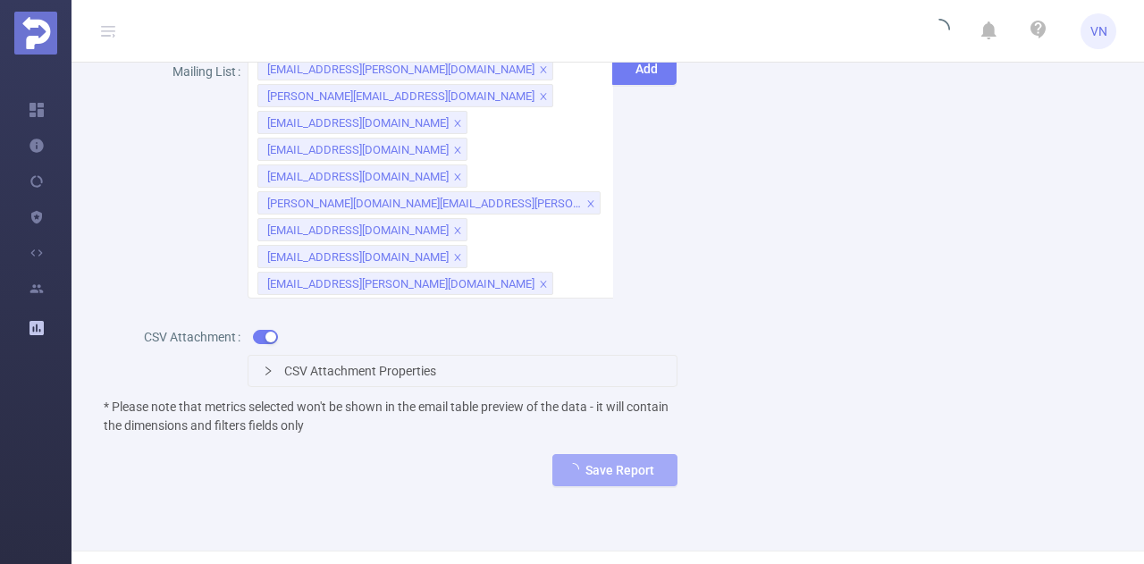
scroll to position [1173, 0]
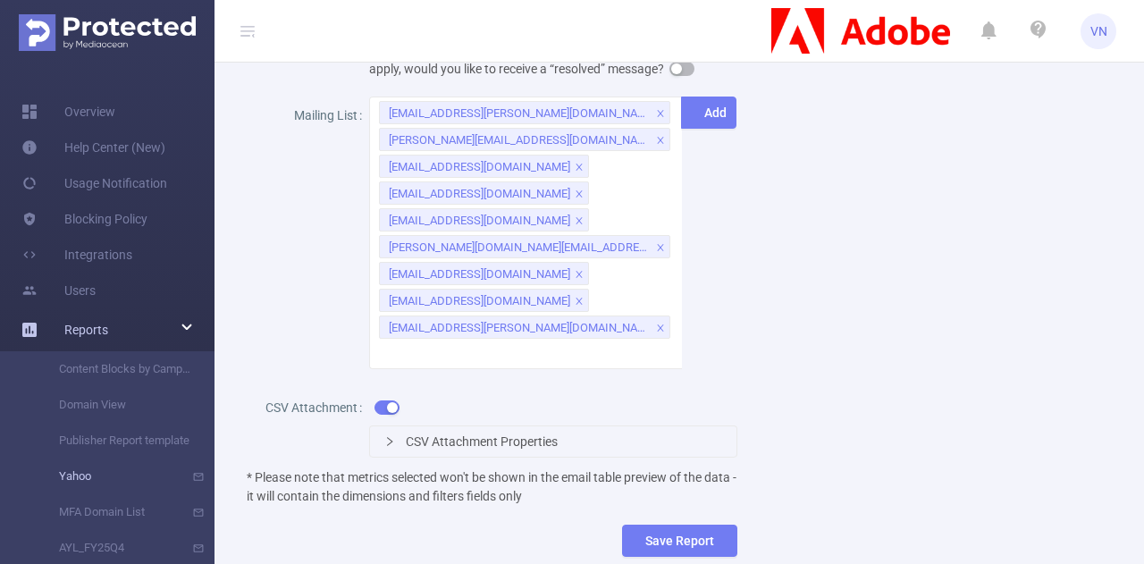
scroll to position [1220, 0]
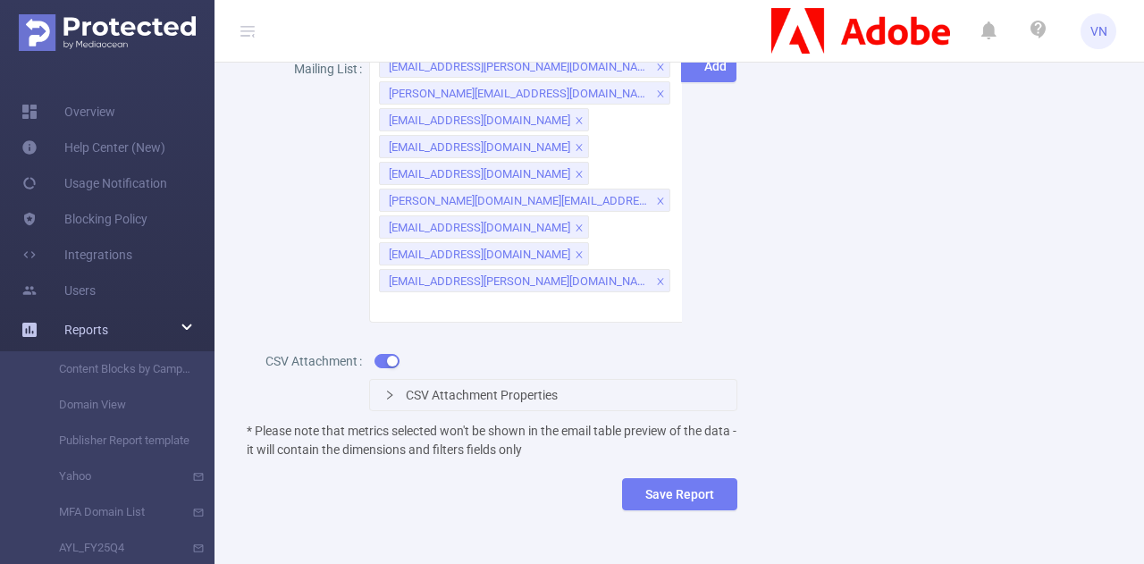
click at [123, 337] on div "Reports" at bounding box center [107, 330] width 214 height 36
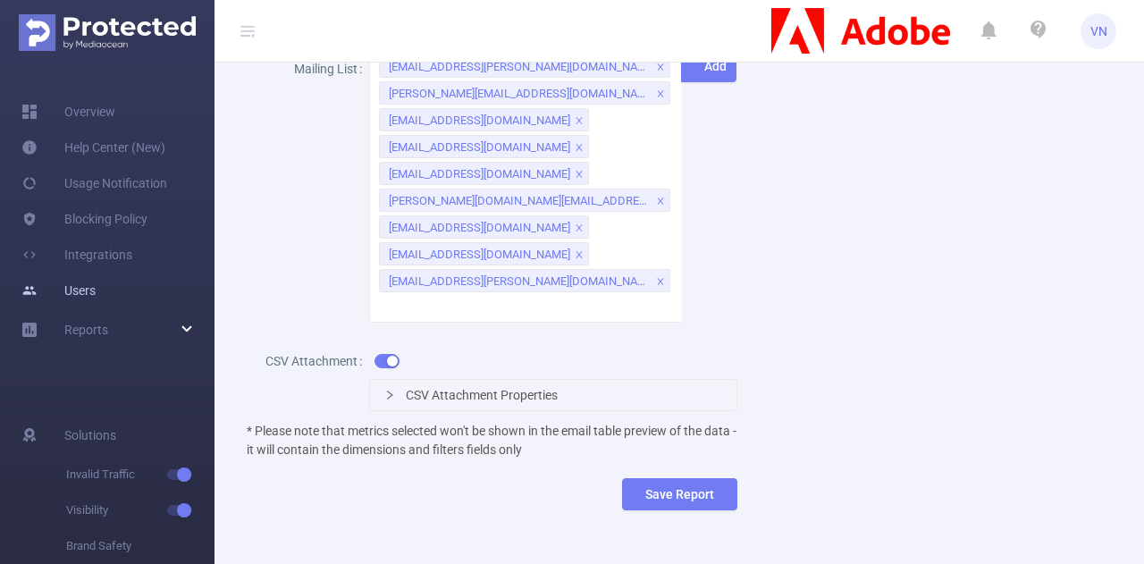
click at [96, 298] on link "Users" at bounding box center [58, 291] width 74 height 36
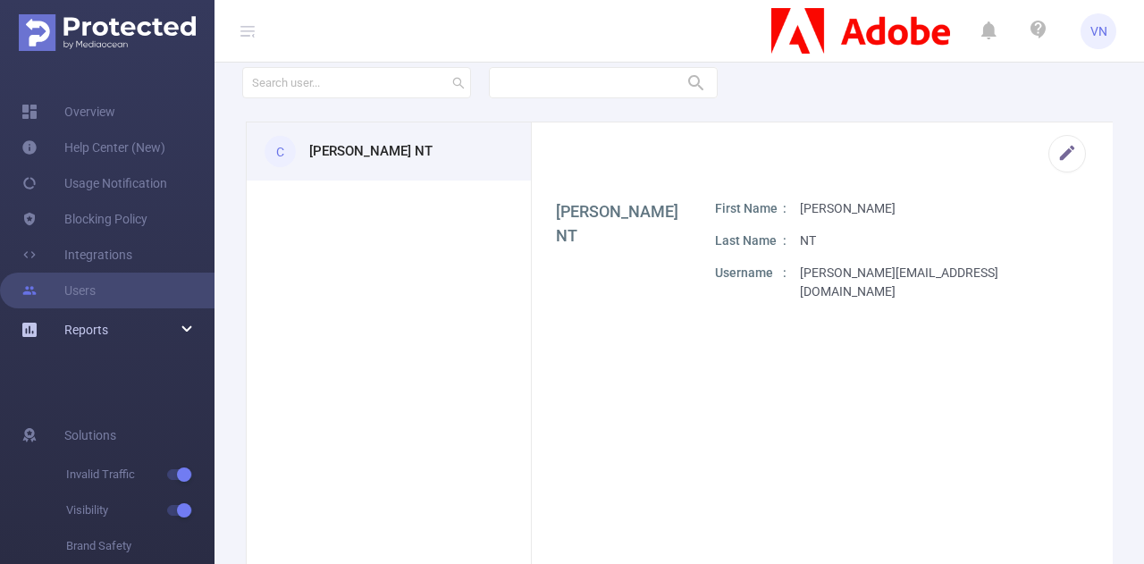
click at [99, 330] on span "Reports" at bounding box center [86, 330] width 44 height 14
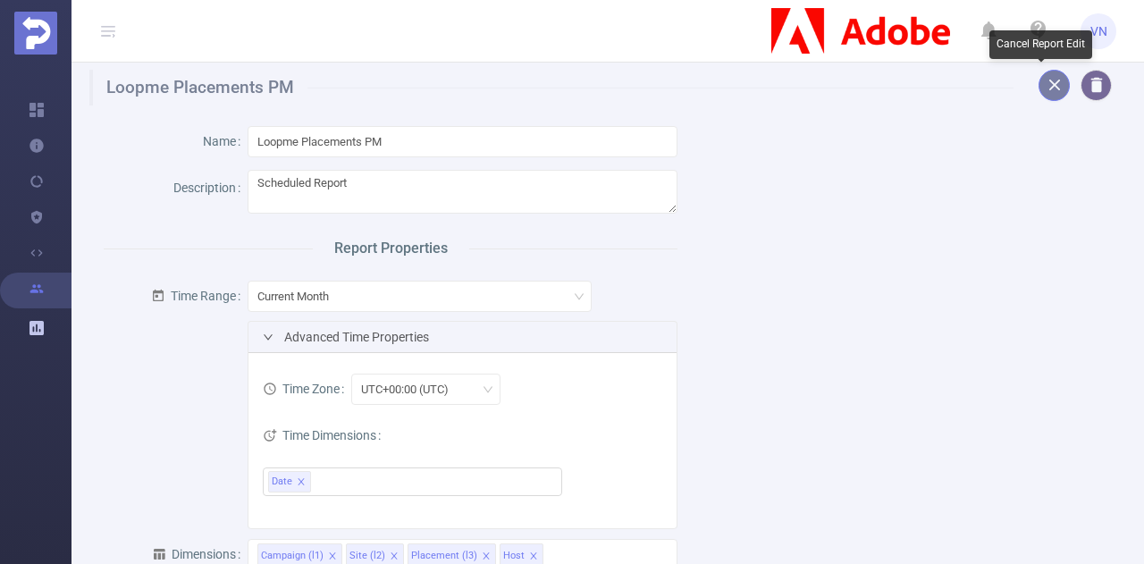
click at [1051, 85] on button "button" at bounding box center [1053, 85] width 31 height 31
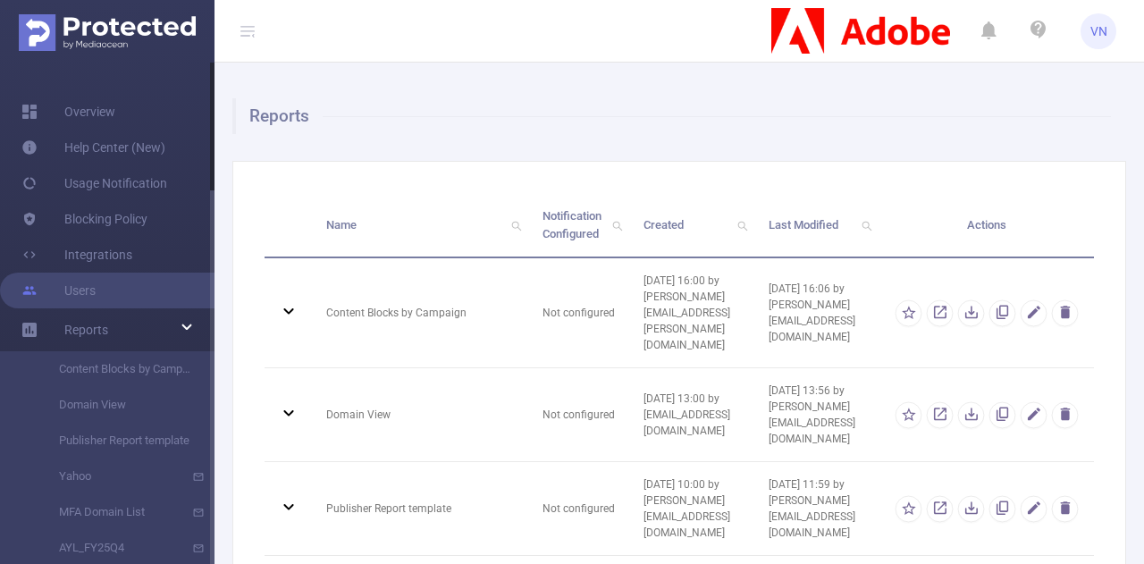
drag, startPoint x: 209, startPoint y: 333, endPoint x: 209, endPoint y: 369, distance: 35.7
click at [210, 369] on div at bounding box center [212, 313] width 4 height 501
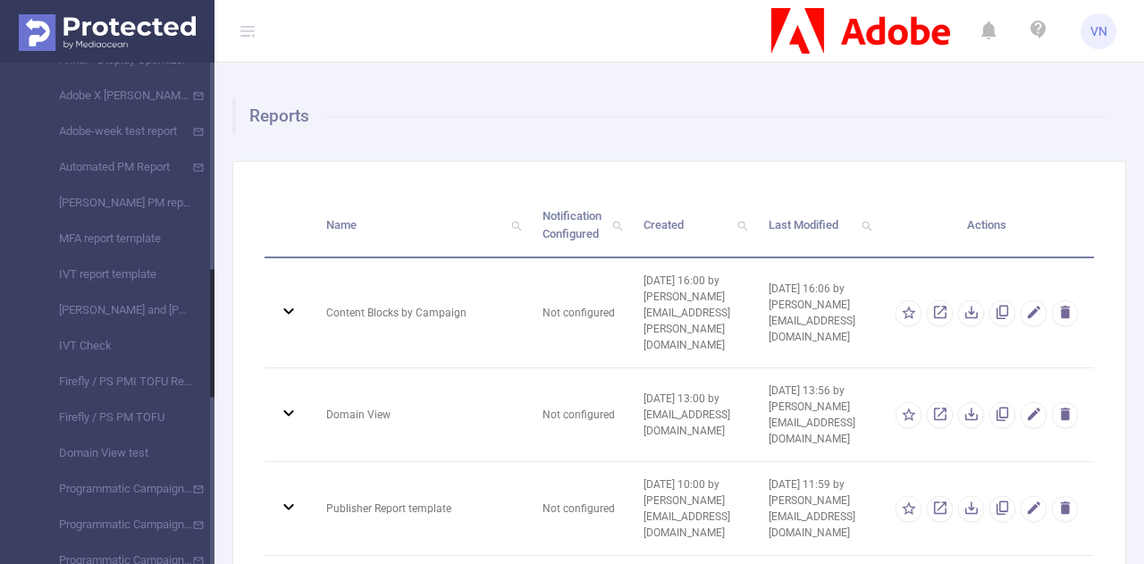
click at [210, 370] on div at bounding box center [212, 313] width 4 height 501
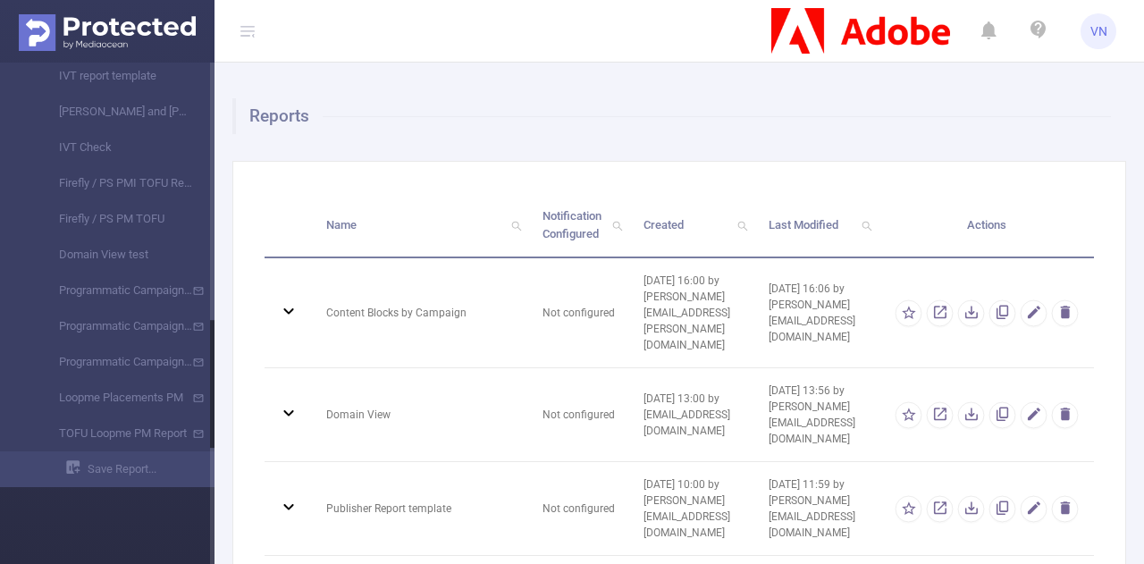
drag, startPoint x: 209, startPoint y: 370, endPoint x: 212, endPoint y: 405, distance: 35.0
click at [212, 405] on div at bounding box center [212, 384] width 4 height 128
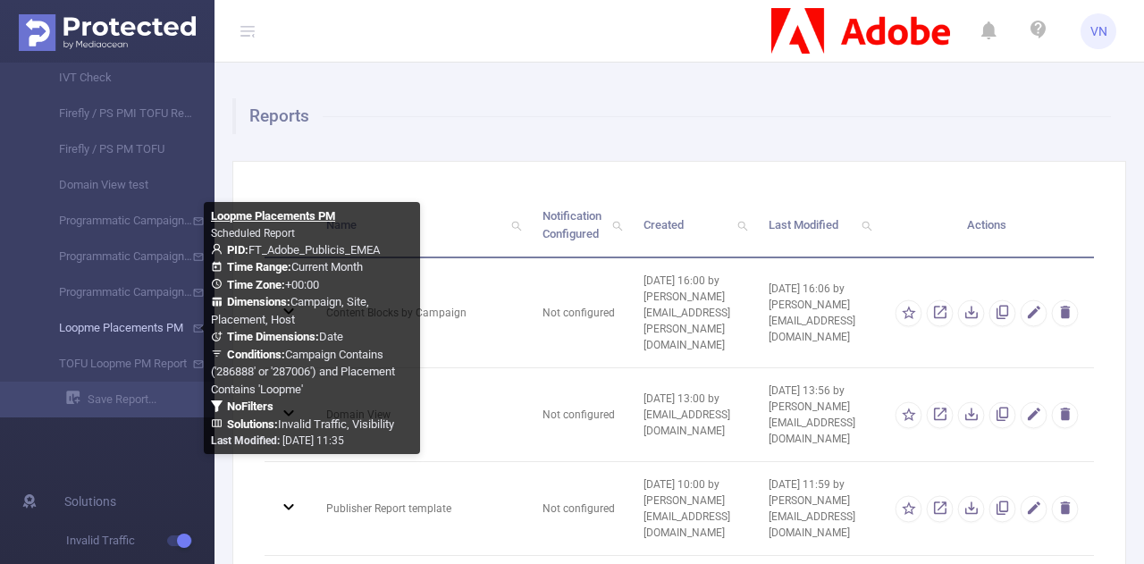
click at [96, 322] on link "Loopme Placements PM" at bounding box center [114, 328] width 157 height 36
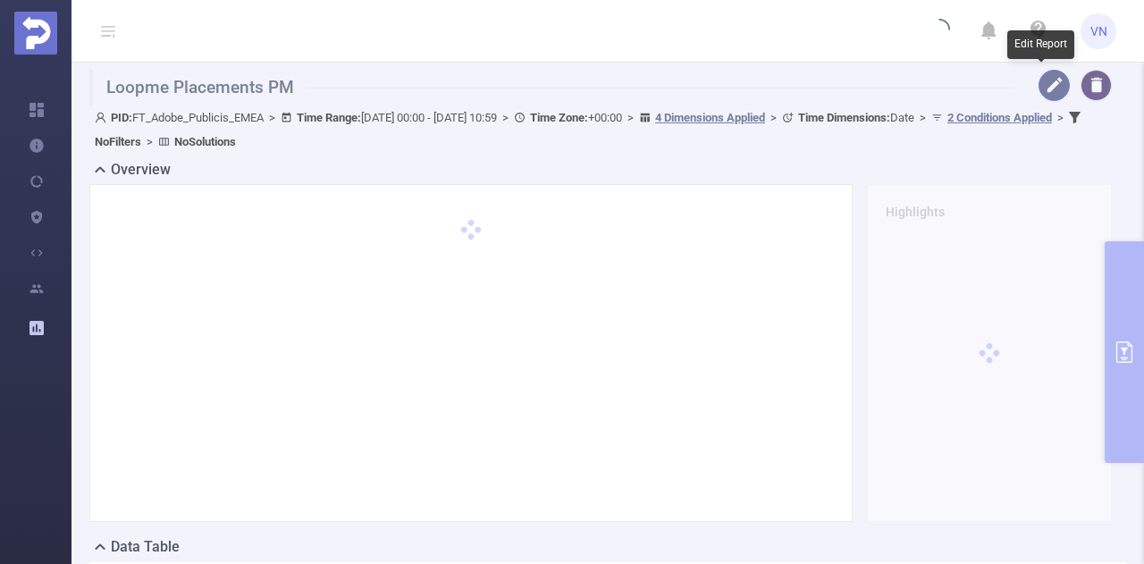
click at [1046, 82] on button "button" at bounding box center [1053, 85] width 31 height 31
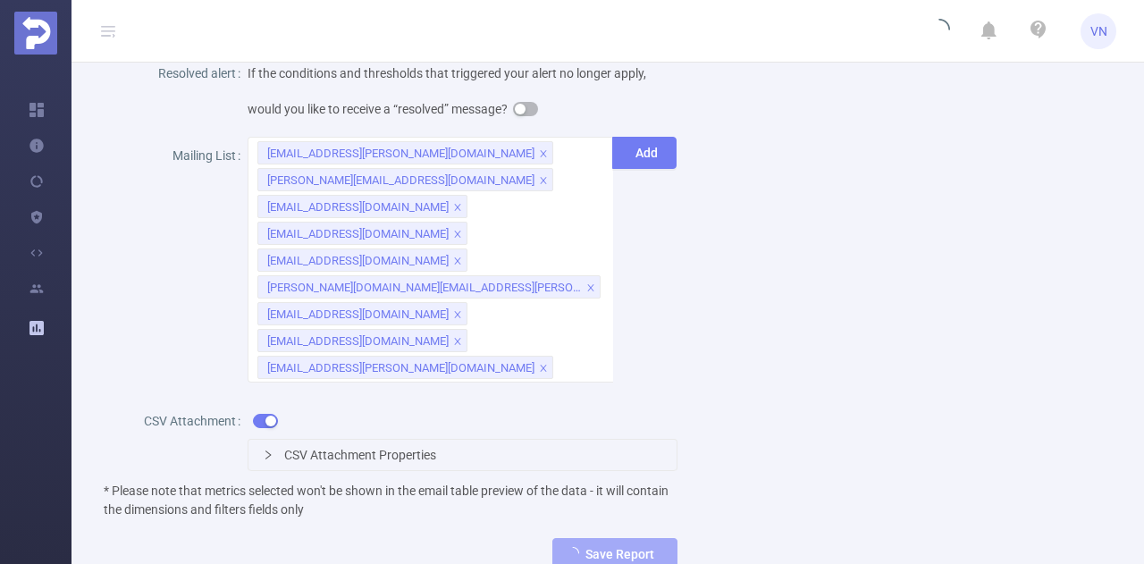
scroll to position [1085, 0]
